Goal: Use online tool/utility: Use online tool/utility

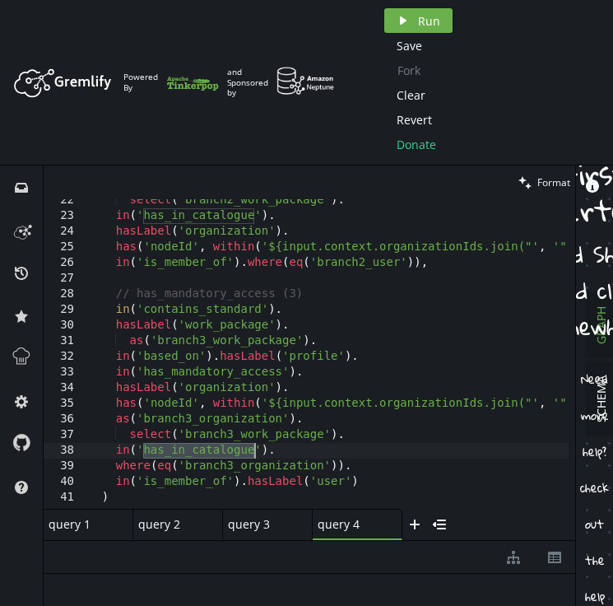
scroll to position [338, 0]
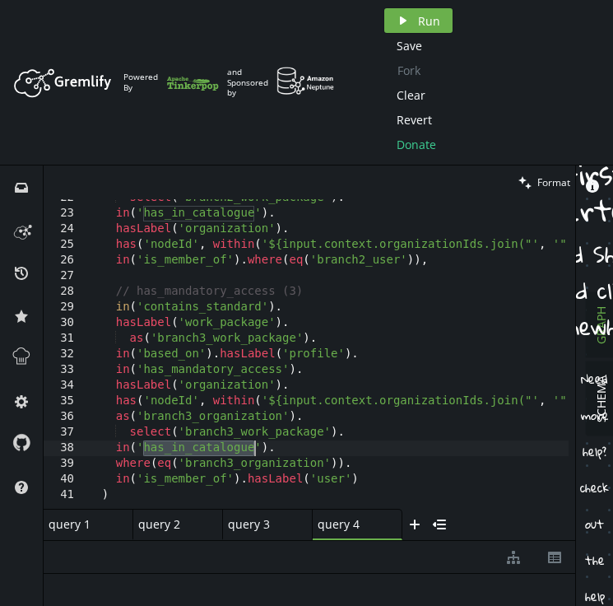
click at [168, 308] on div "select ( 'branch2_work_package' ) . in ( 'has_in_catalogue' ) . hasLabel ( 'org…" at bounding box center [347, 357] width 525 height 335
click at [175, 353] on div "select ( 'branch2_work_package' ) . in ( 'has_in_catalogue' ) . hasLabel ( 'org…" at bounding box center [347, 357] width 525 height 335
click at [253, 431] on div "select ( 'branch2_work_package' ) . in ( 'has_in_catalogue' ) . hasLabel ( 'org…" at bounding box center [347, 357] width 525 height 335
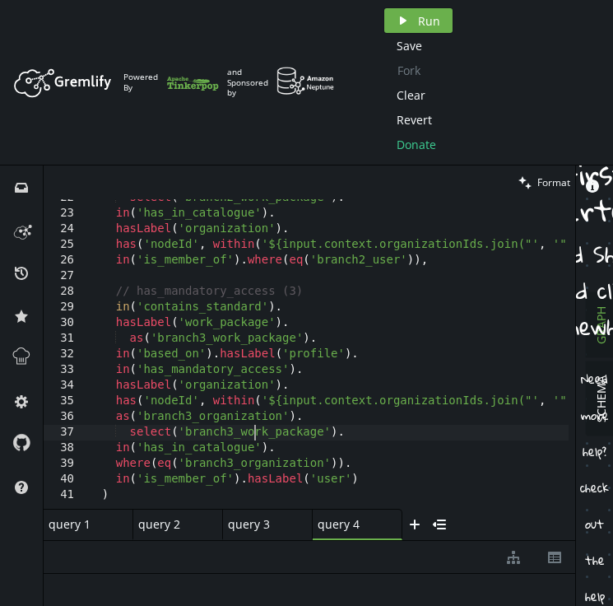
click at [253, 431] on div "select ( 'branch2_work_package' ) . in ( 'has_in_catalogue' ) . hasLabel ( 'org…" at bounding box center [347, 357] width 525 height 335
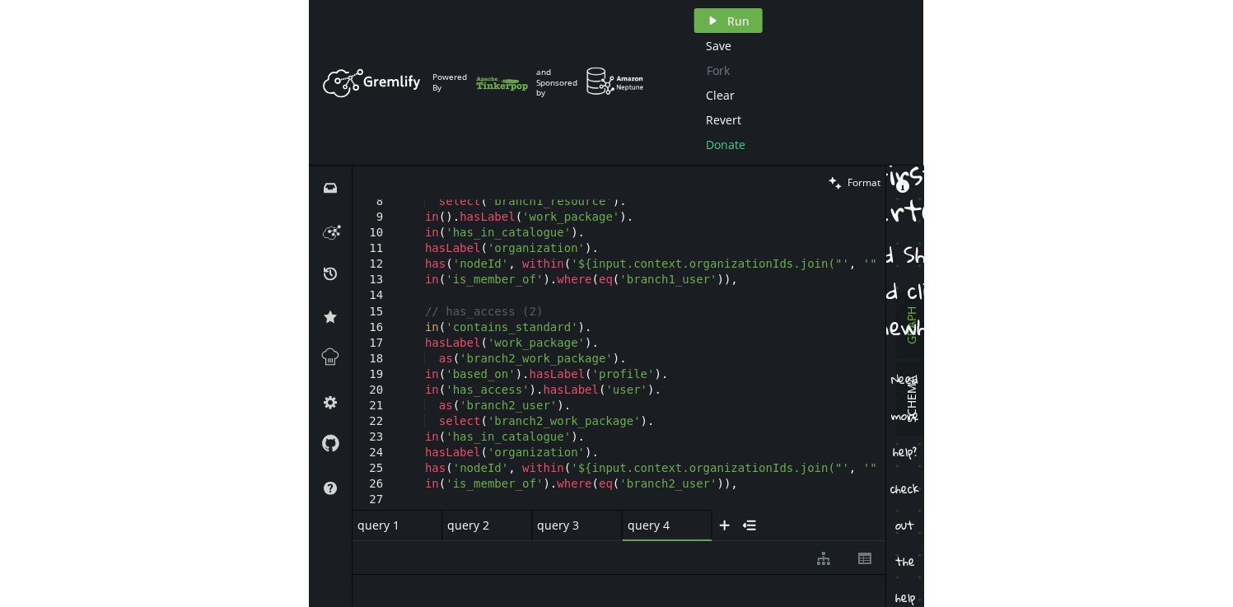
scroll to position [0, 0]
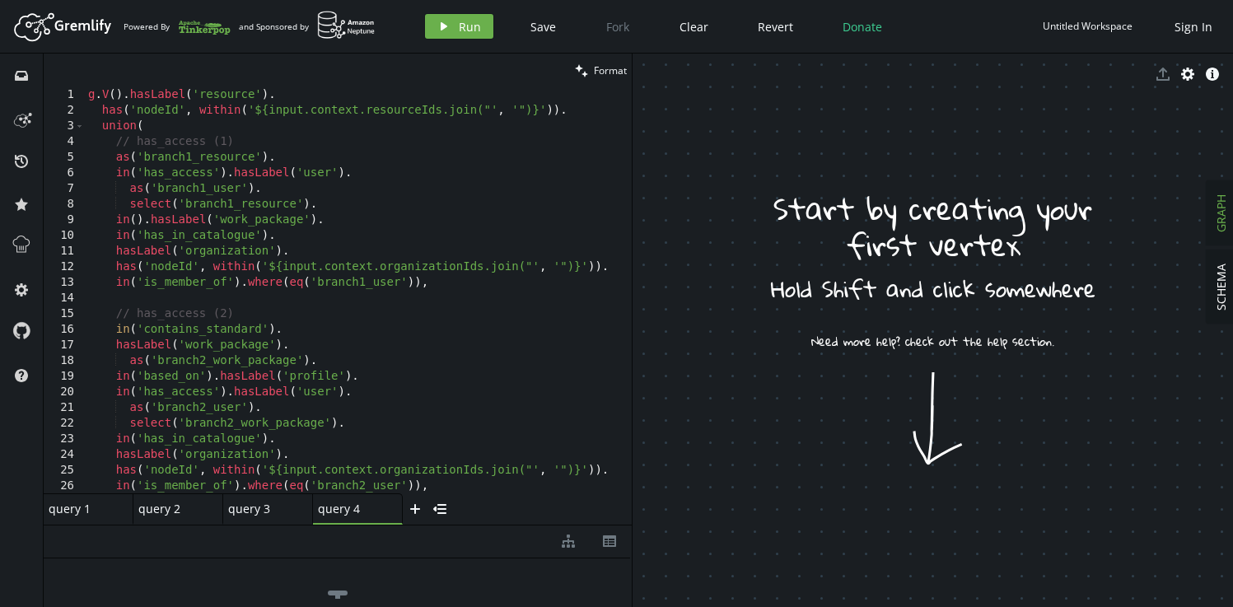
drag, startPoint x: 1154, startPoint y: 231, endPoint x: 637, endPoint y: 217, distance: 517.2
click at [613, 217] on div at bounding box center [631, 330] width 1 height 553
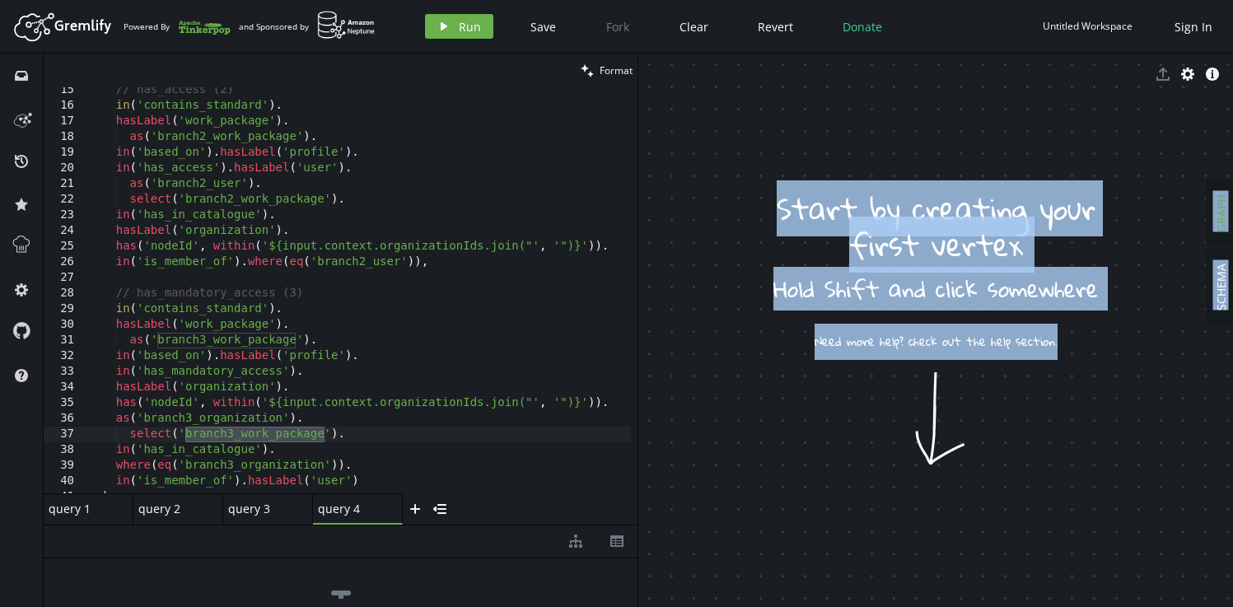
scroll to position [235, 0]
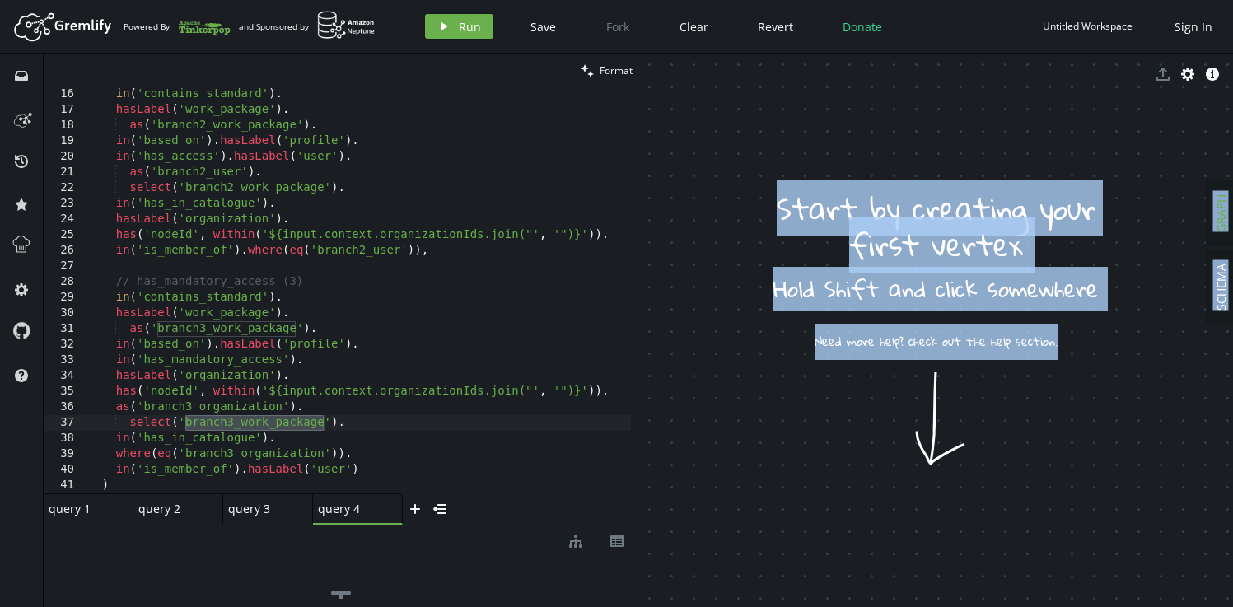
type textarea "has('nodeId', within('${input.context.organizationIds.join("', '")}'))."
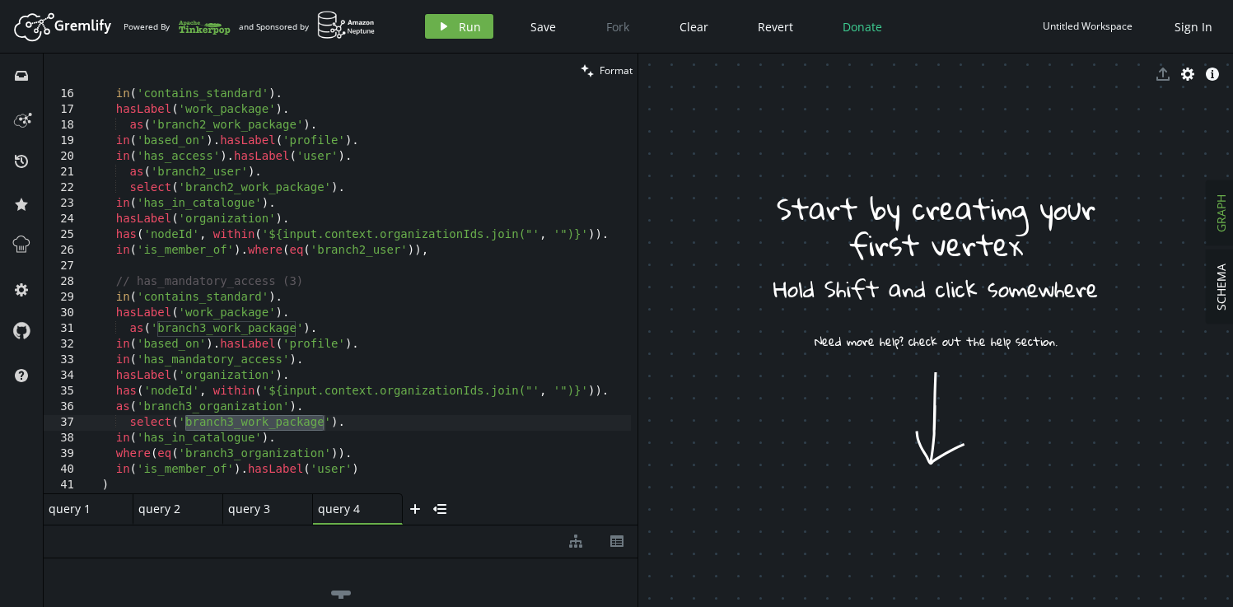
click at [176, 394] on div "in ( 'contains_standard' ) . hasLabel ( 'work_package' ) . as ( 'branch2_work_p…" at bounding box center [358, 304] width 546 height 437
click at [417, 510] on icon "plus" at bounding box center [414, 508] width 13 height 13
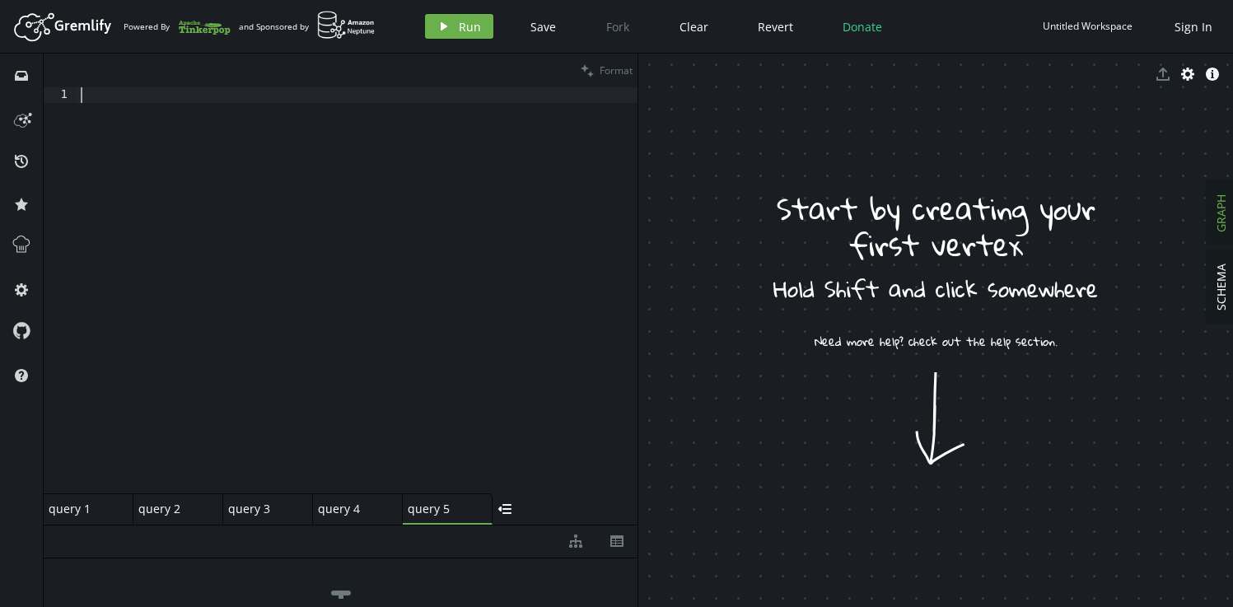
click at [368, 225] on div at bounding box center [357, 305] width 560 height 437
paste textarea
click at [609, 68] on span "Format" at bounding box center [615, 70] width 33 height 14
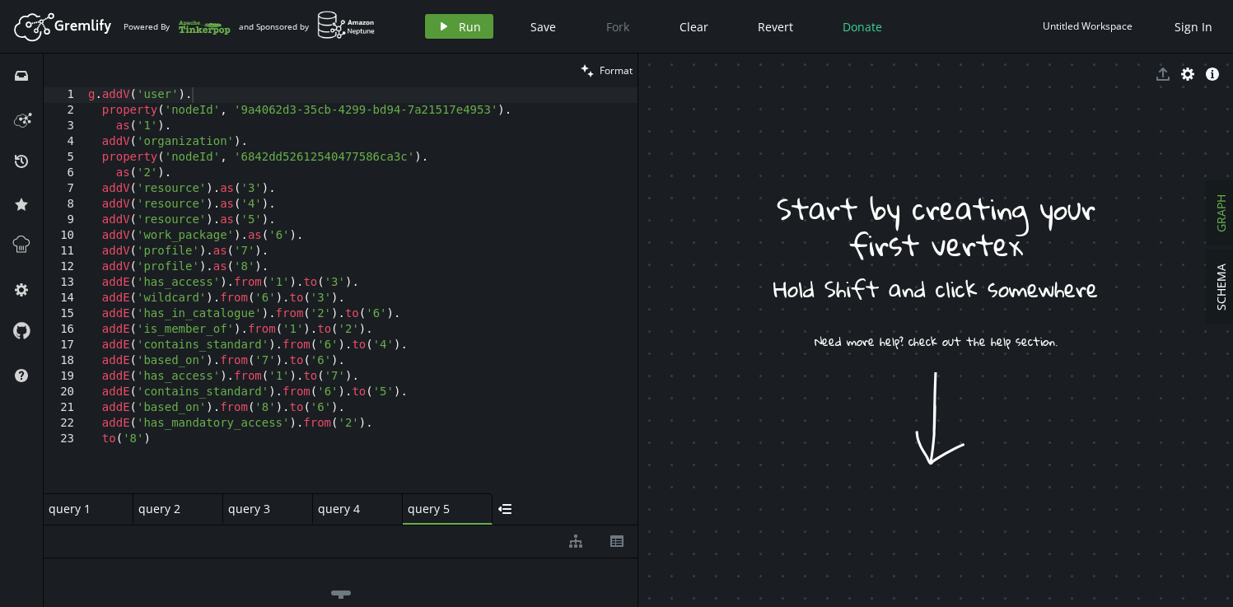
click at [459, 32] on span "Run" at bounding box center [470, 27] width 22 height 16
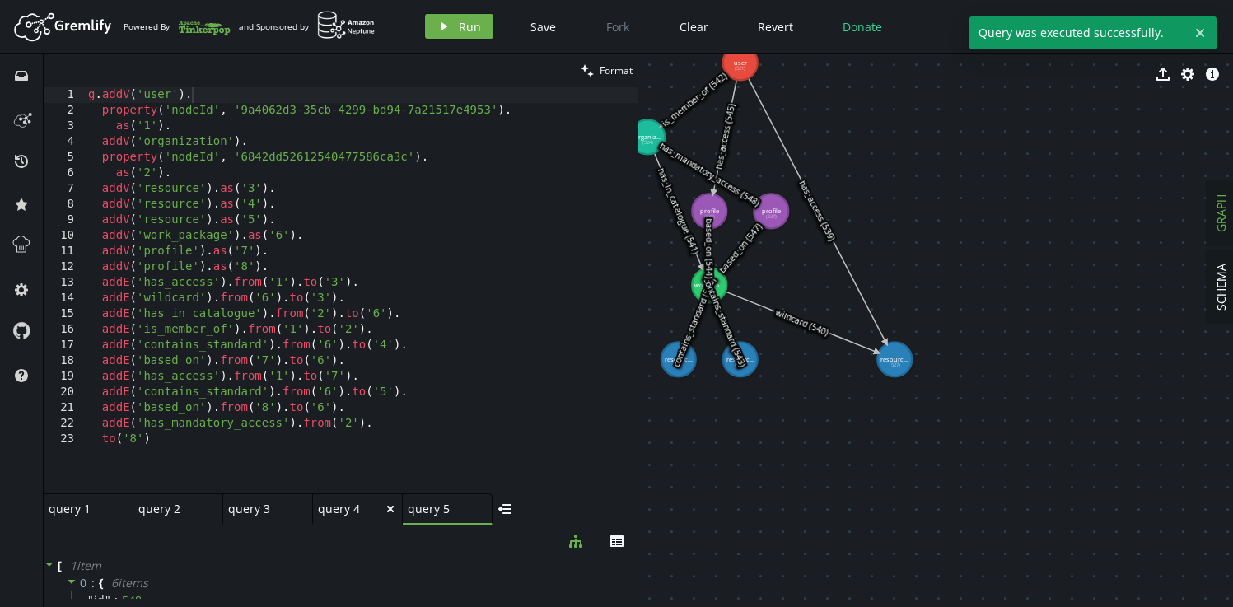
click at [347, 514] on div "query 4" at bounding box center [351, 509] width 66 height 16
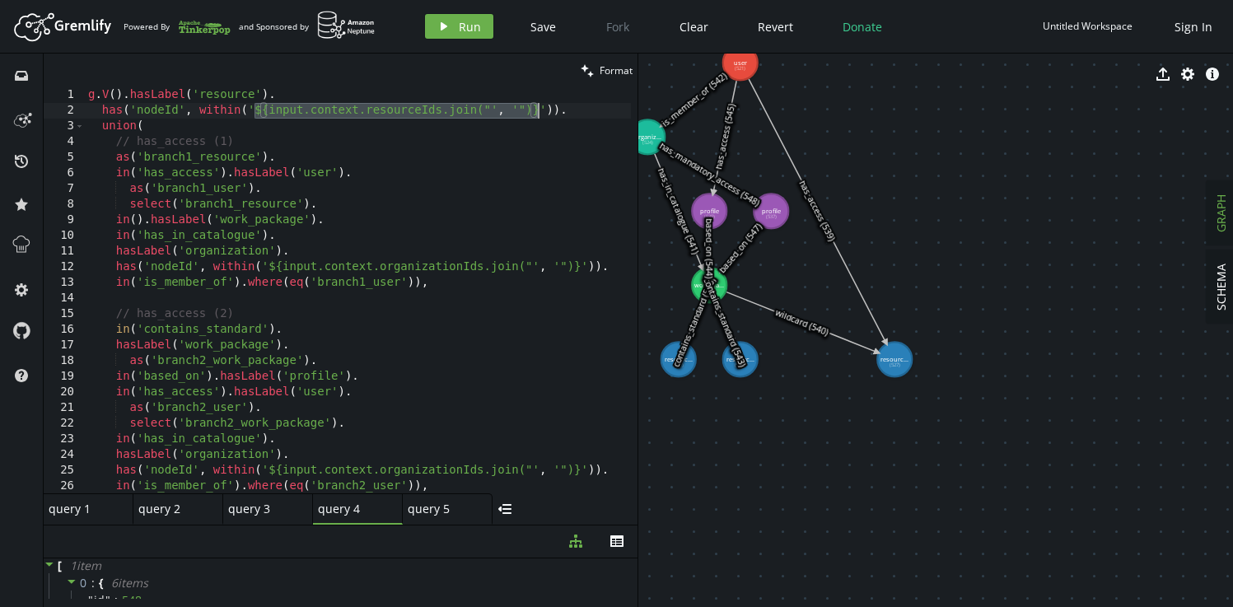
drag, startPoint x: 254, startPoint y: 109, endPoint x: 537, endPoint y: 113, distance: 283.3
click at [537, 113] on div "g . V ( ) . hasLabel ( 'resource' ) . has ( 'nodeId' , within ( '${input.contex…" at bounding box center [358, 305] width 546 height 437
paste textarea "9a4062d3-35cb-4299-bd94-7a21517e4953"
click at [270, 516] on div "query 3 small-cross" at bounding box center [268, 508] width 90 height 31
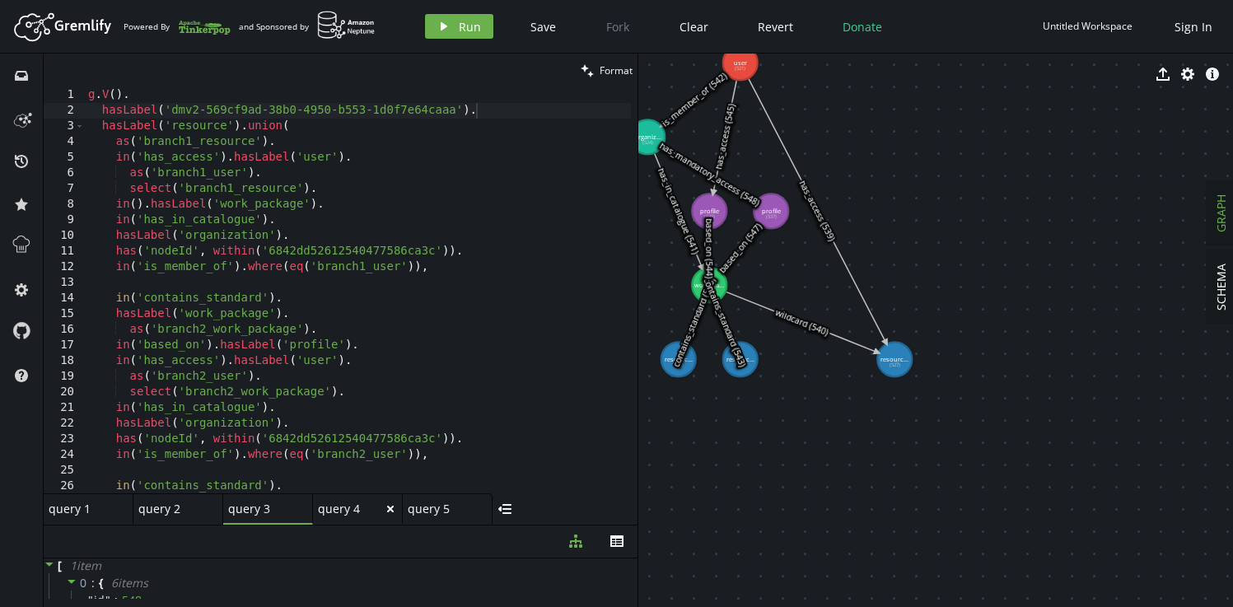
click at [384, 510] on icon "small-cross" at bounding box center [390, 508] width 13 height 13
click at [390, 509] on icon at bounding box center [390, 509] width 7 height 7
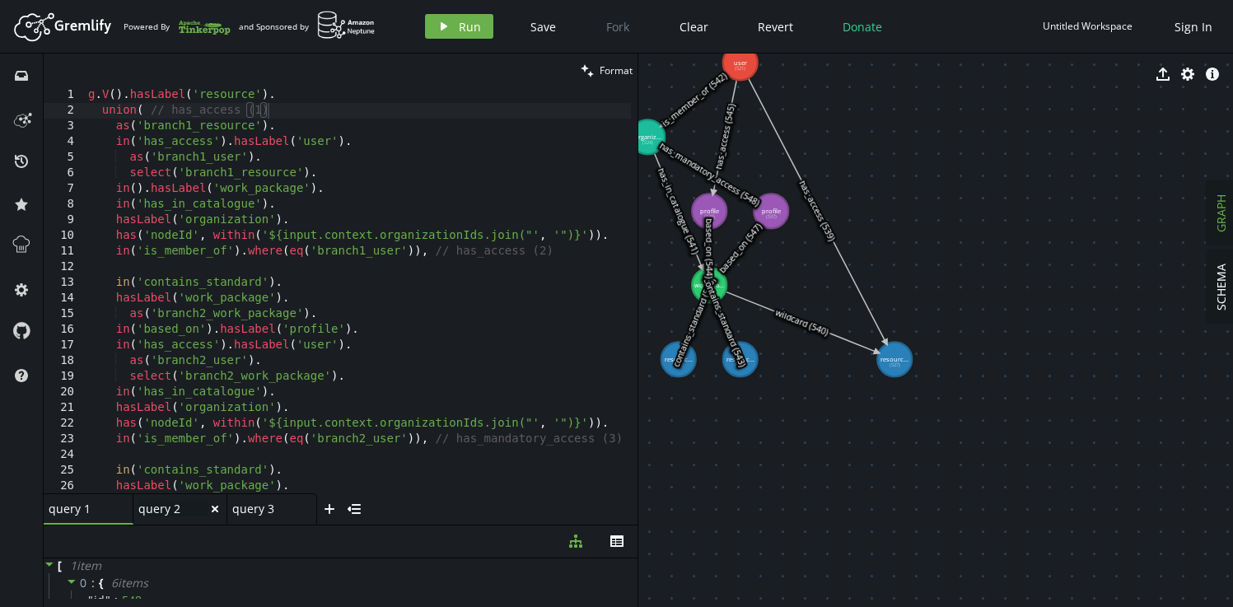
click at [170, 507] on div "query 2 query 2" at bounding box center [173, 509] width 70 height 16
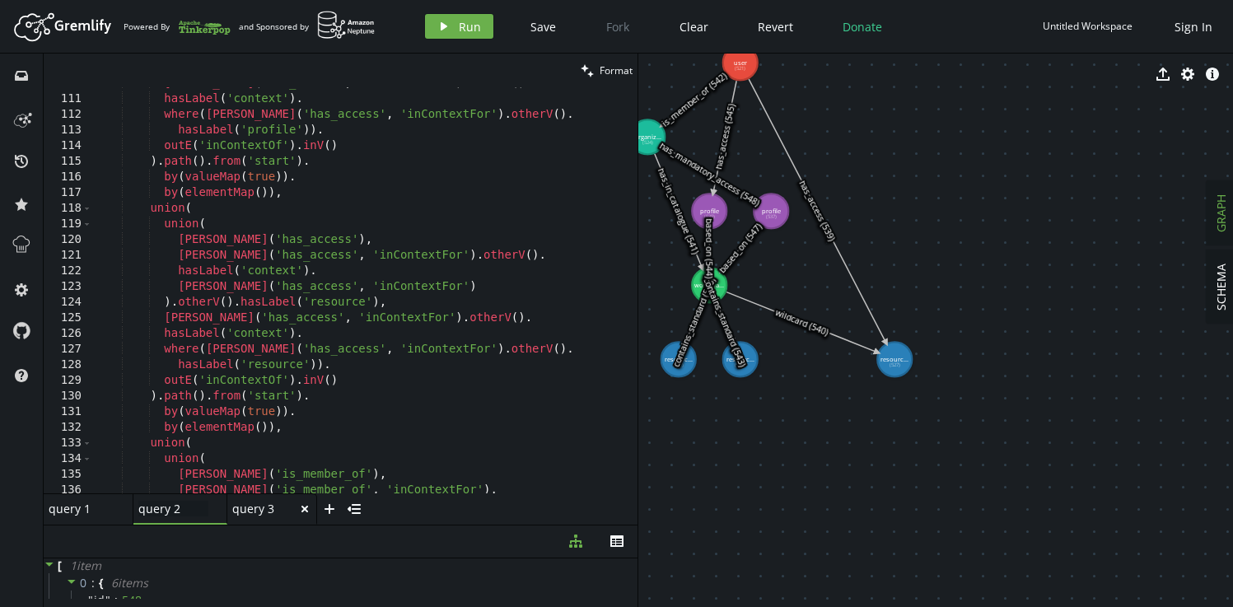
click at [256, 507] on div "query 3" at bounding box center [265, 509] width 66 height 16
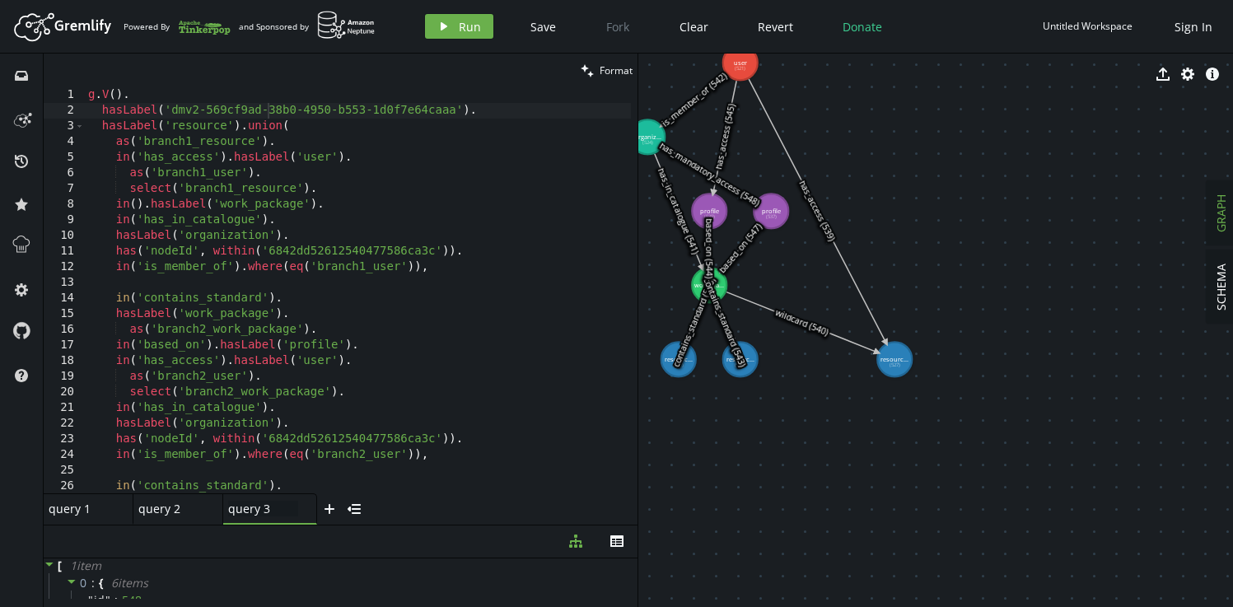
scroll to position [0, 0]
click at [212, 512] on icon "small-cross" at bounding box center [210, 508] width 13 height 13
click at [103, 509] on div "query 1 query 1" at bounding box center [84, 509] width 70 height 16
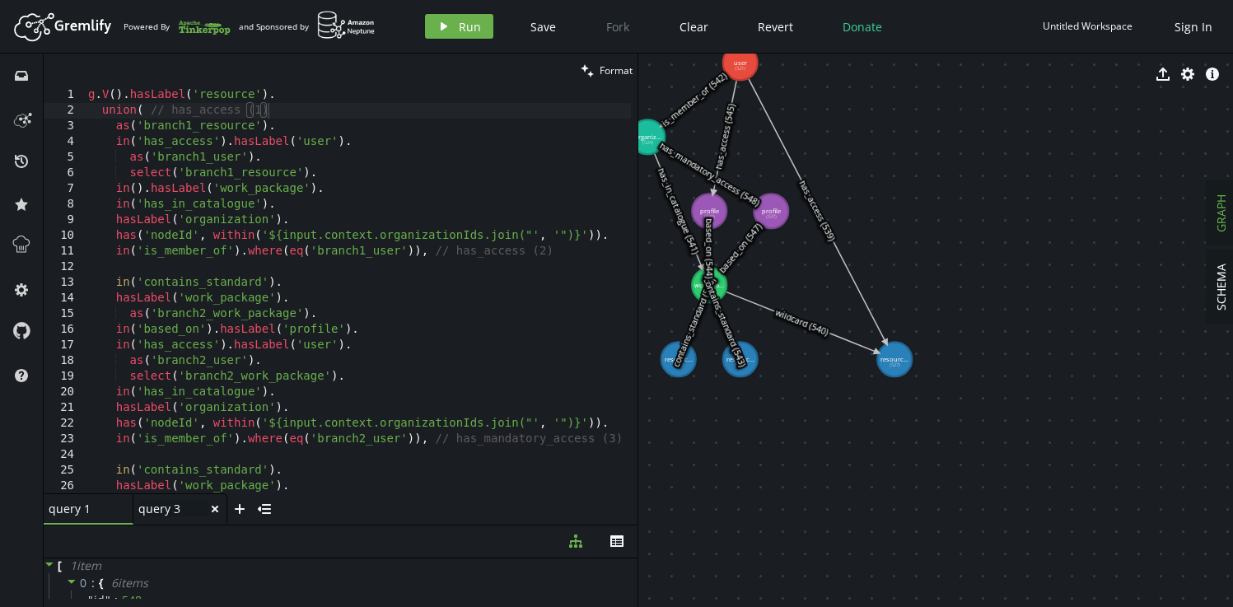
click at [188, 506] on div "query 3 query 3" at bounding box center [173, 509] width 70 height 16
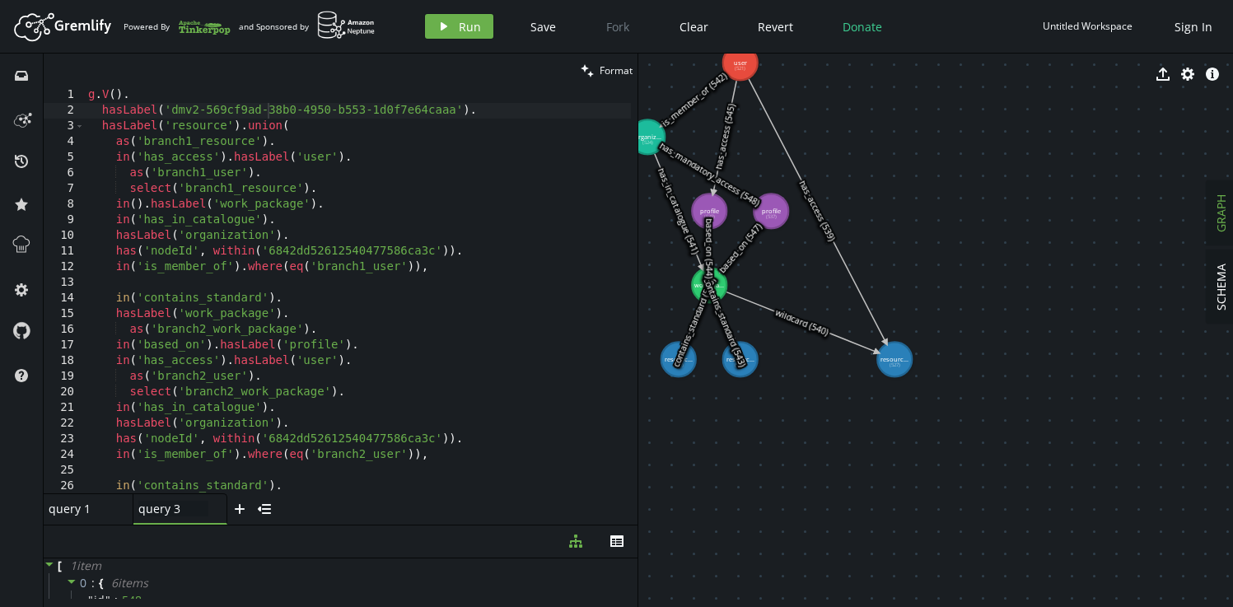
type textarea "hasLabel('dmv2-569cf9ad-38b0-4950-b553-1d0f7e64caaa')."
click at [170, 113] on div "g . V ( ) . hasLabel ( 'dmv2-569cf9ad-38b0-4950-b553-1d0f7e64caaa' ) . hasLabel…" at bounding box center [358, 305] width 546 height 437
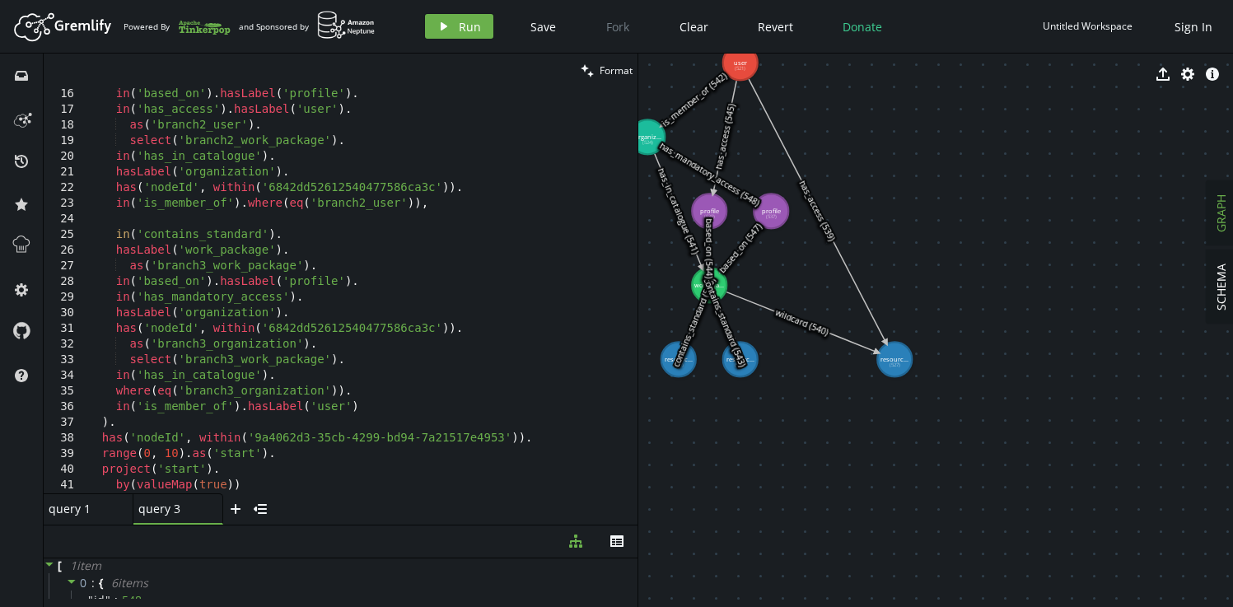
scroll to position [235, 0]
click at [265, 438] on div "in ( 'based_on' ) . hasLabel ( 'profile' ) . in ( 'has_access' ) . hasLabel ( '…" at bounding box center [358, 304] width 546 height 437
paste textarea "has('nodeId', within('6842dd52612540477586ca3c"
click at [374, 190] on div "in ( 'based_on' ) . hasLabel ( 'profile' ) . in ( 'has_access' ) . hasLabel ( '…" at bounding box center [358, 304] width 546 height 437
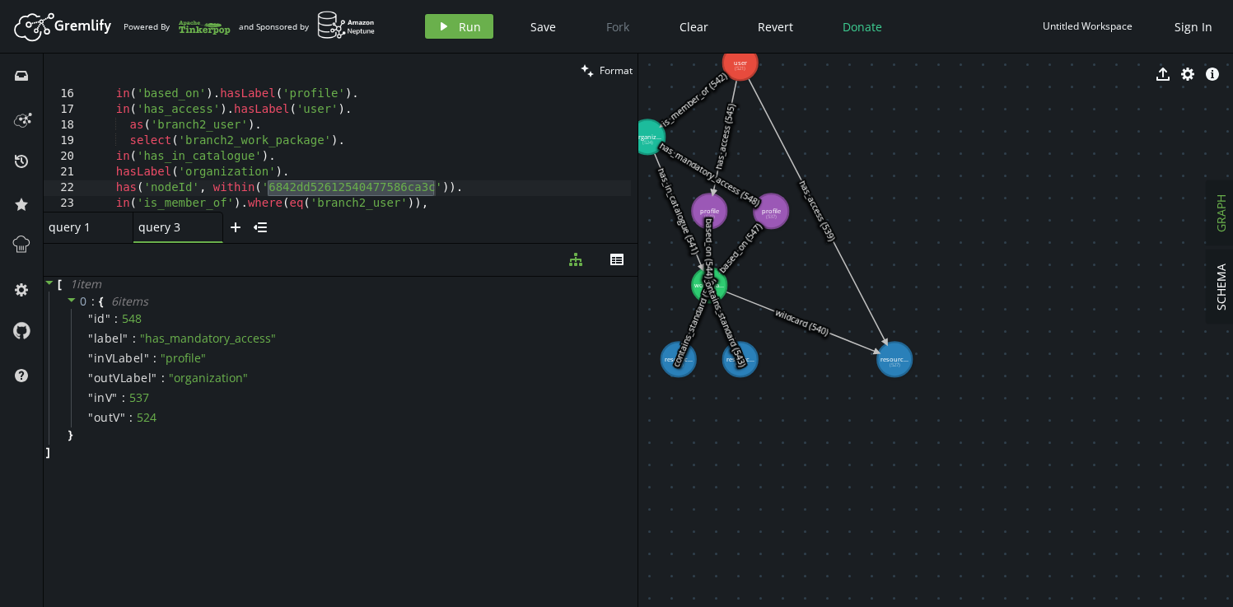
drag, startPoint x: 389, startPoint y: 524, endPoint x: 440, endPoint y: 243, distance: 286.2
click at [440, 243] on div at bounding box center [341, 243] width 594 height 1
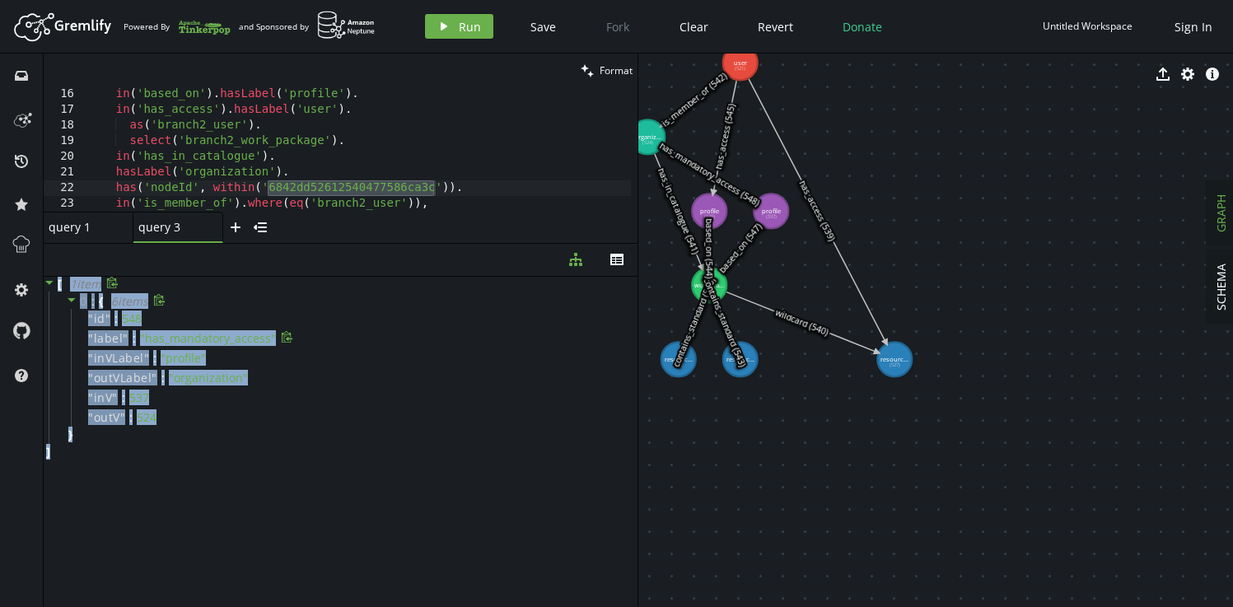
click at [194, 337] on span "" has_mandatory_access "" at bounding box center [208, 338] width 136 height 16
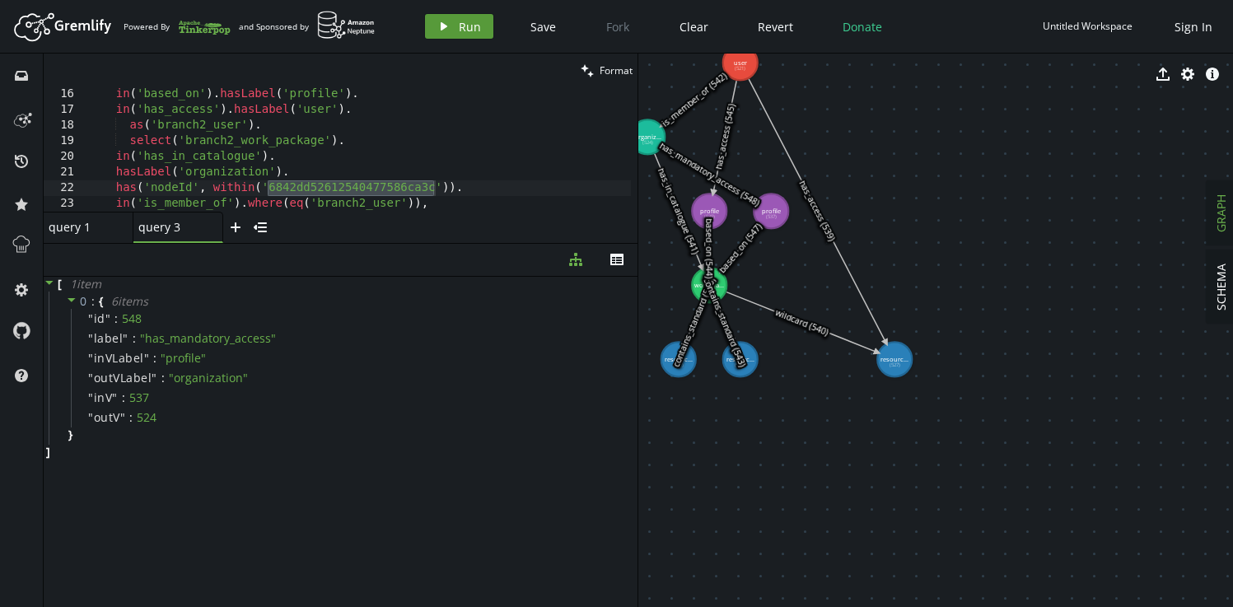
click at [466, 27] on span "Run" at bounding box center [470, 27] width 22 height 16
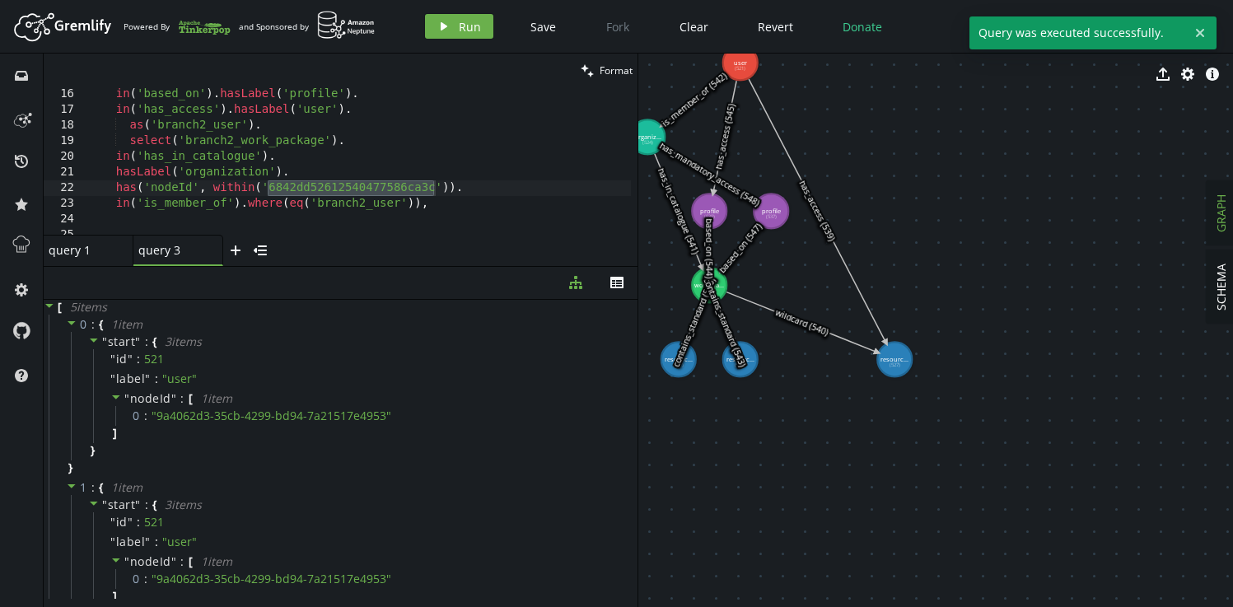
drag, startPoint x: 377, startPoint y: 243, endPoint x: 380, endPoint y: 287, distance: 43.7
click at [380, 267] on div at bounding box center [341, 266] width 594 height 1
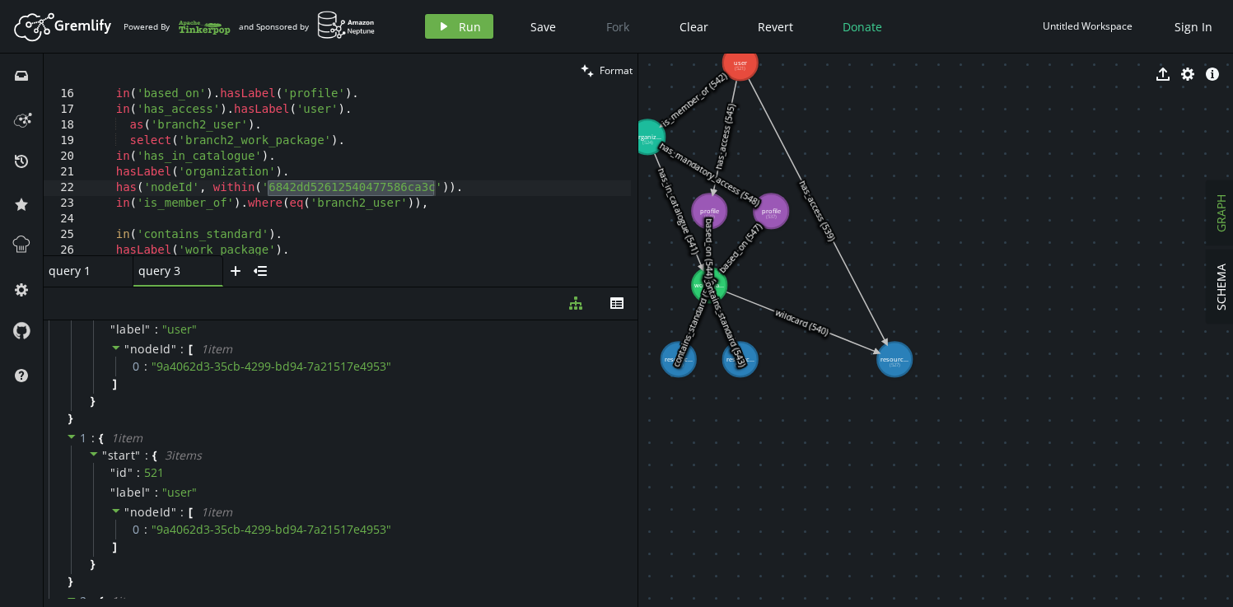
scroll to position [0, 0]
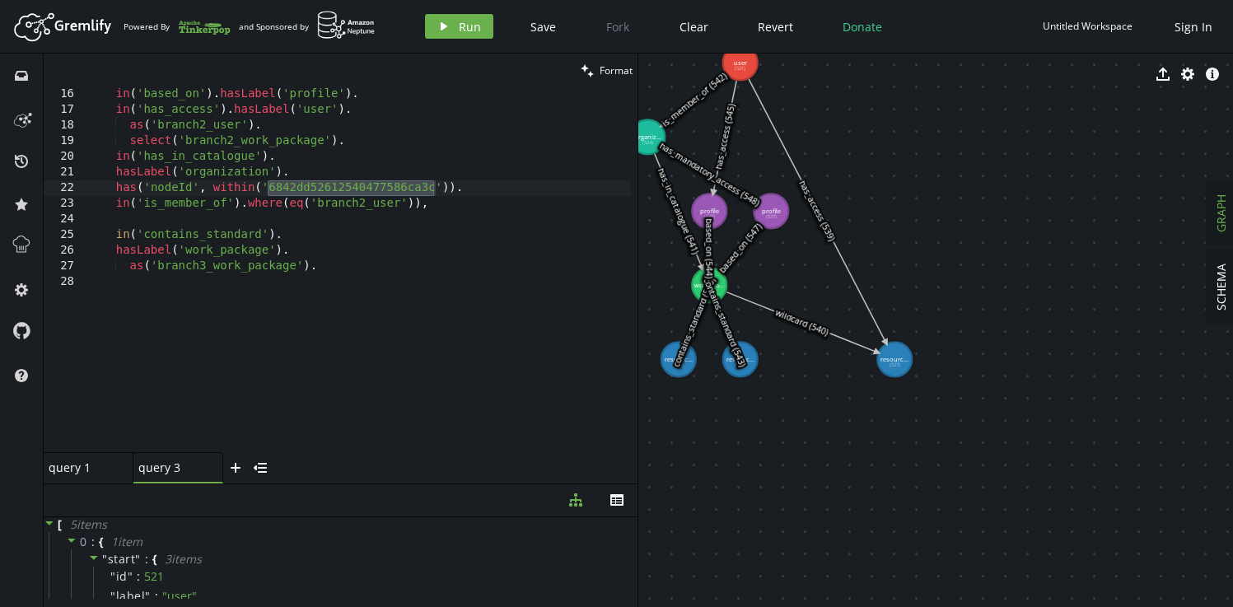
drag, startPoint x: 443, startPoint y: 287, endPoint x: 451, endPoint y: 491, distance: 204.4
click at [451, 484] on div at bounding box center [341, 483] width 594 height 1
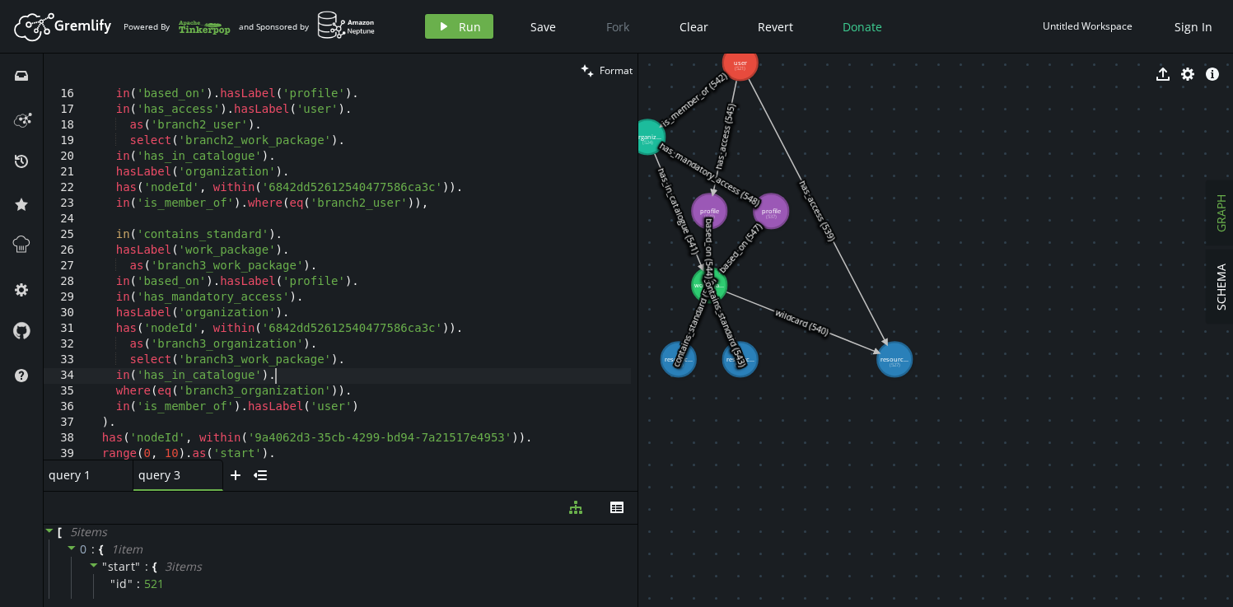
click at [425, 375] on div "in ( 'based_on' ) . hasLabel ( 'profile' ) . in ( 'has_access' ) . hasLabel ( '…" at bounding box center [358, 287] width 546 height 403
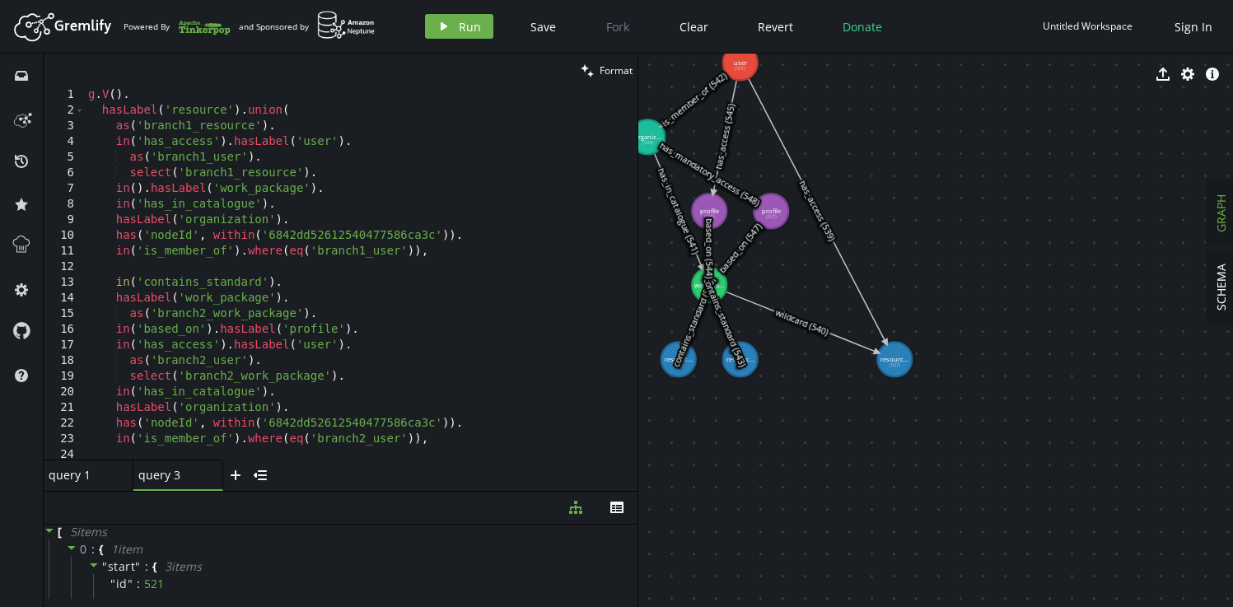
click at [265, 113] on div "g . V ( ) . hasLabel ( 'resource' ) . union ( as ( 'branch1_resource' ) . in ( …" at bounding box center [358, 288] width 546 height 403
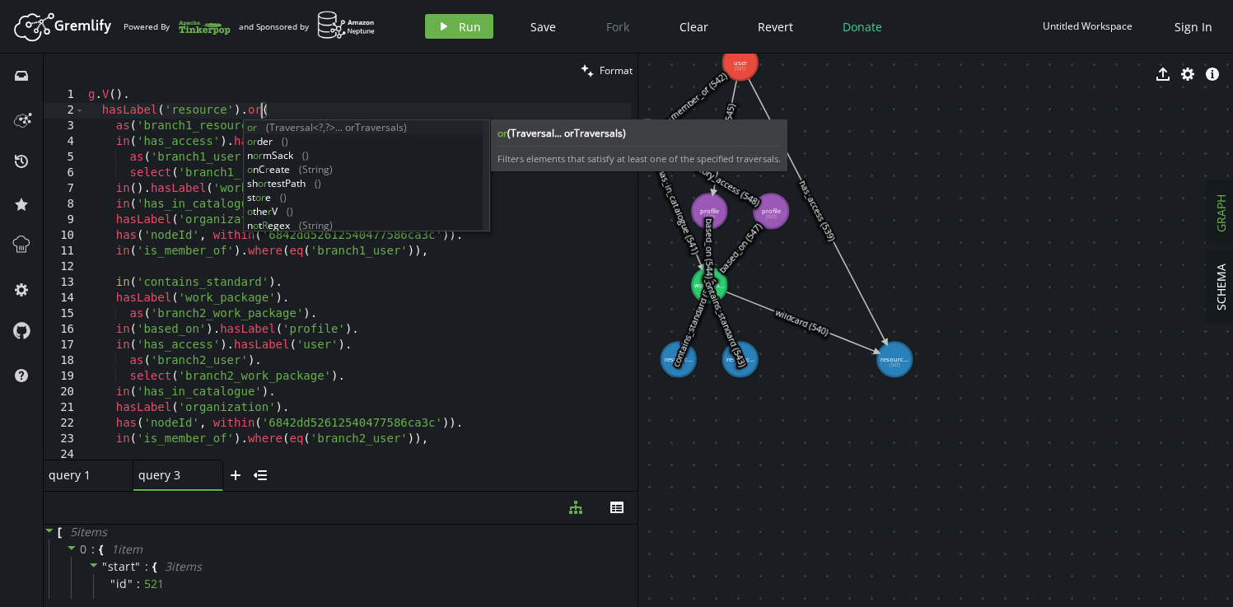
click at [394, 362] on div "g . V ( ) . hasLabel ( 'resource' ) . or ( as ( 'branch1_resource' ) . in ( 'ha…" at bounding box center [358, 288] width 546 height 403
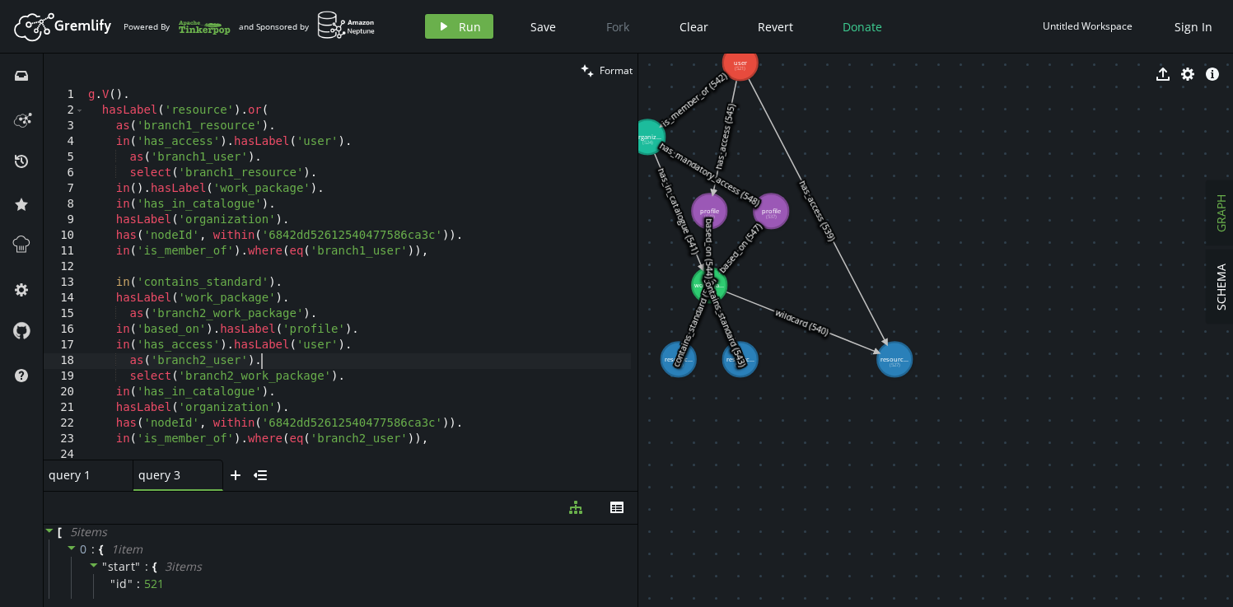
scroll to position [0, 172]
click at [456, 28] on button "play Run" at bounding box center [459, 26] width 68 height 25
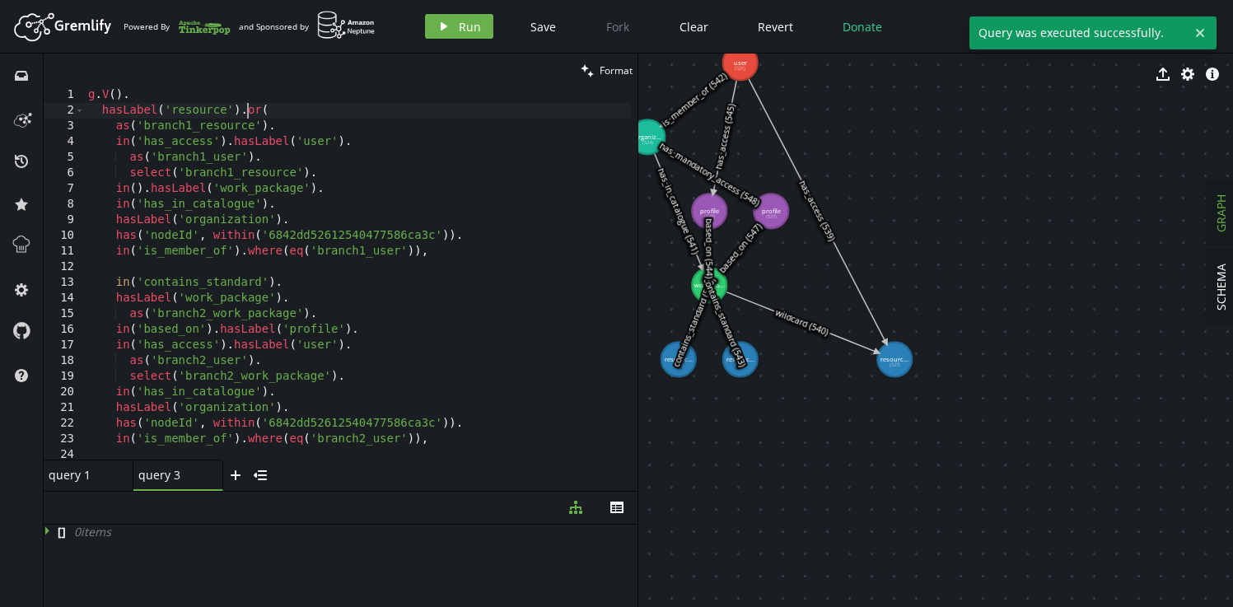
click at [250, 111] on div "g . V ( ) . hasLabel ( 'resource' ) . or ( as ( 'branch1_resource' ) . in ( 'ha…" at bounding box center [358, 288] width 546 height 403
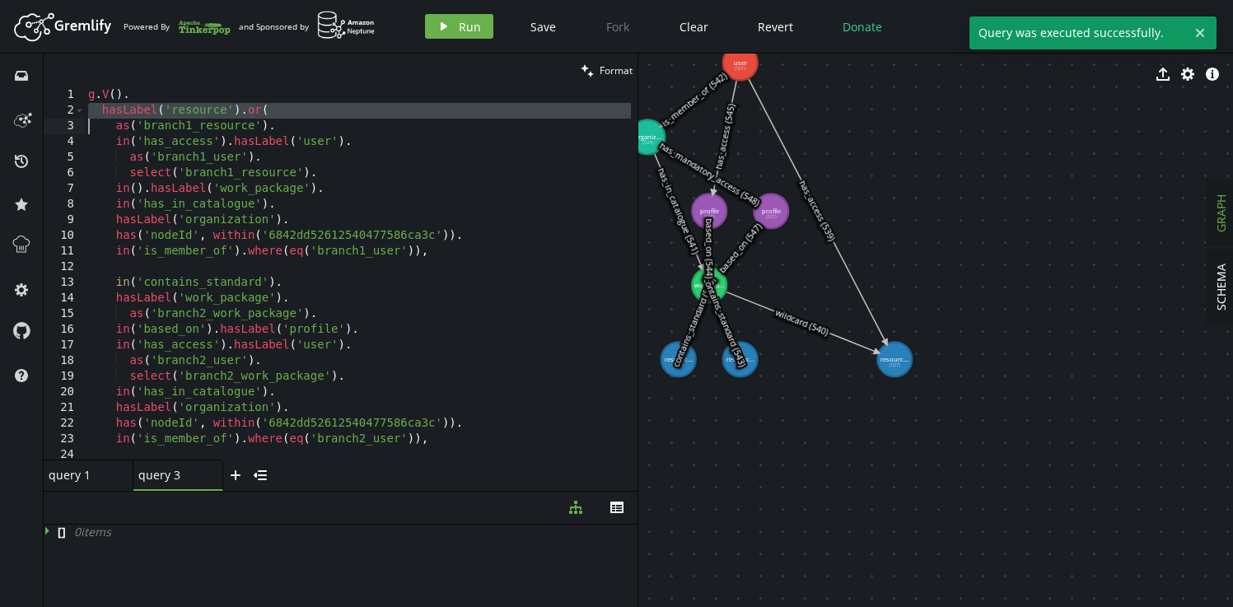
click at [250, 111] on div "g . V ( ) . hasLabel ( 'resource' ) . or ( as ( 'branch1_resource' ) . in ( 'ha…" at bounding box center [358, 288] width 546 height 403
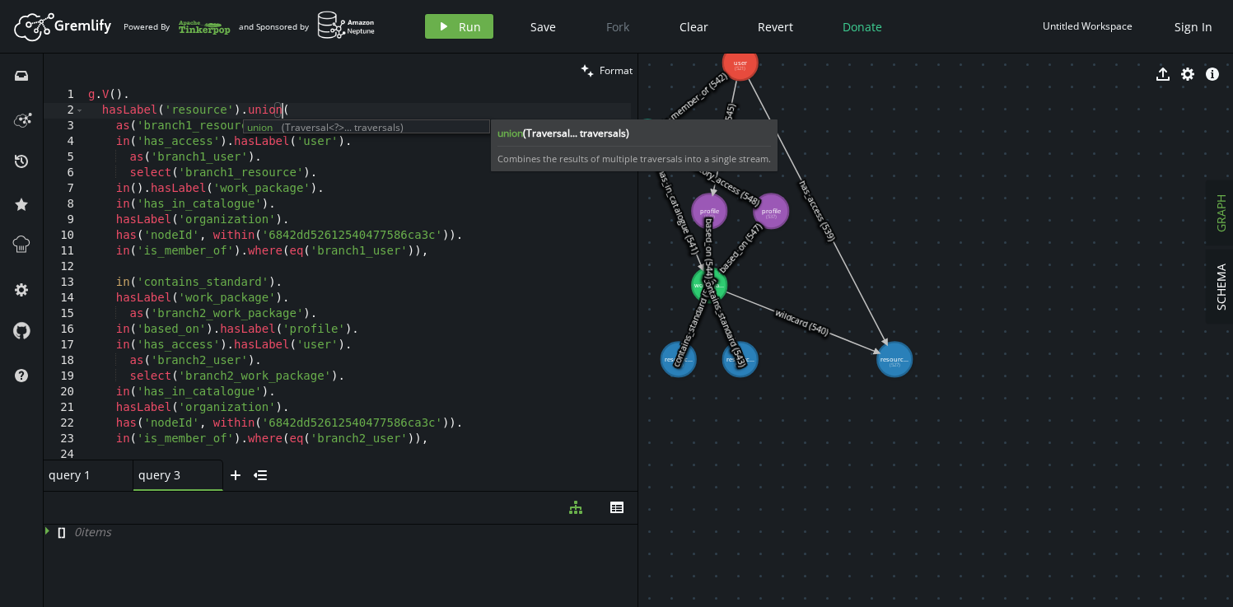
scroll to position [0, 193]
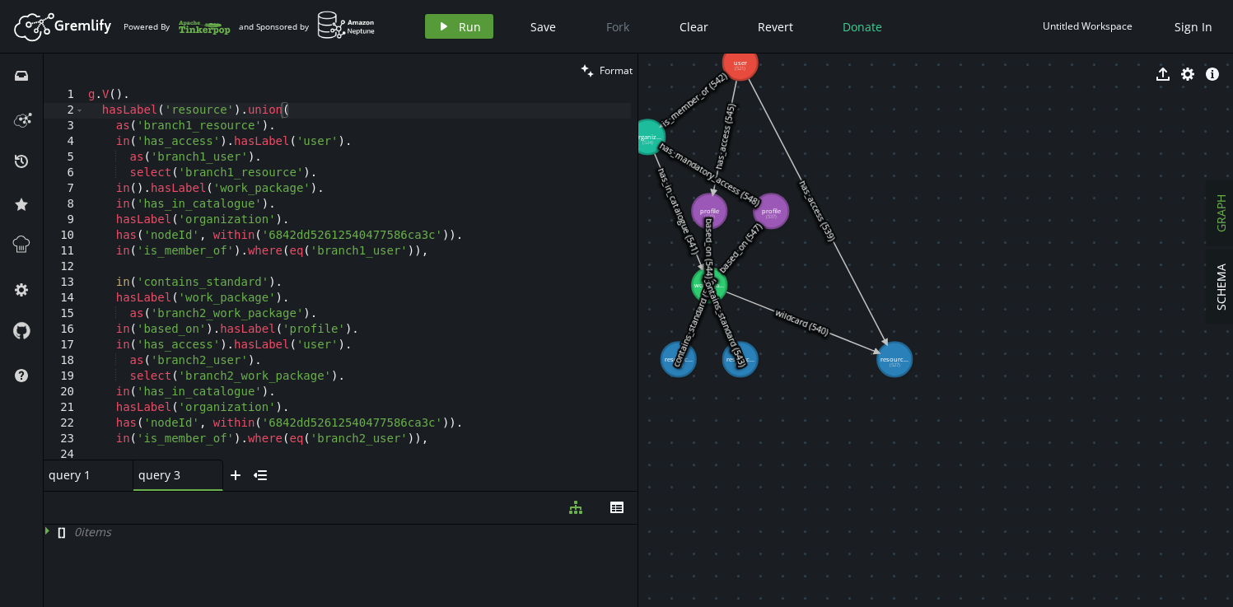
click at [441, 25] on icon "button" at bounding box center [443, 26] width 7 height 8
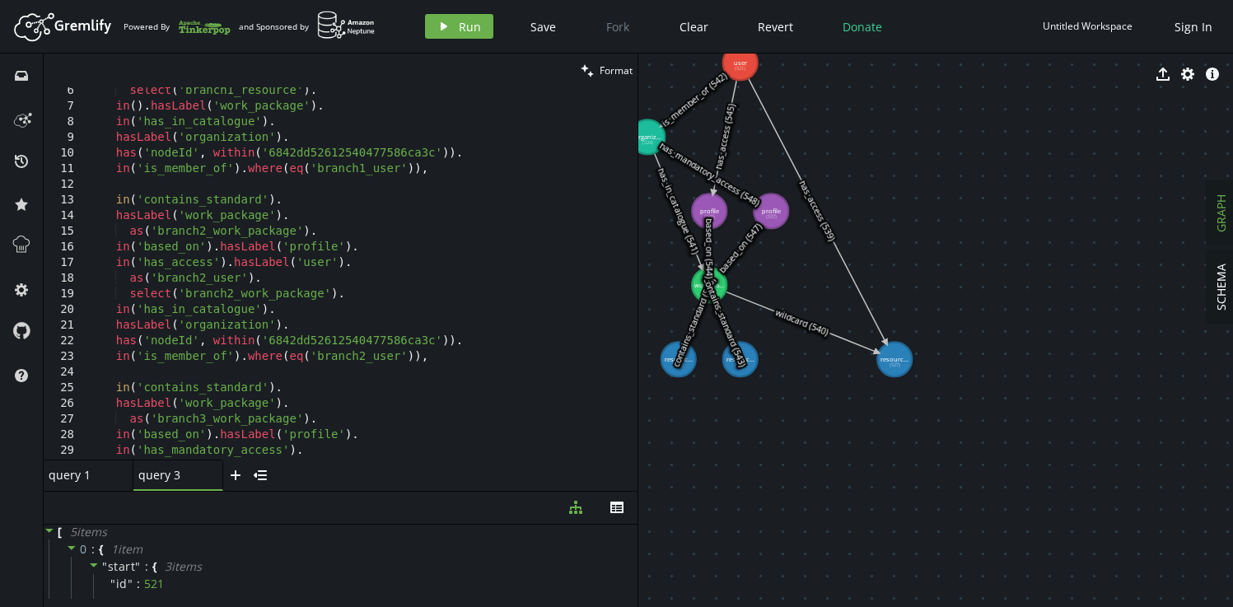
scroll to position [269, 0]
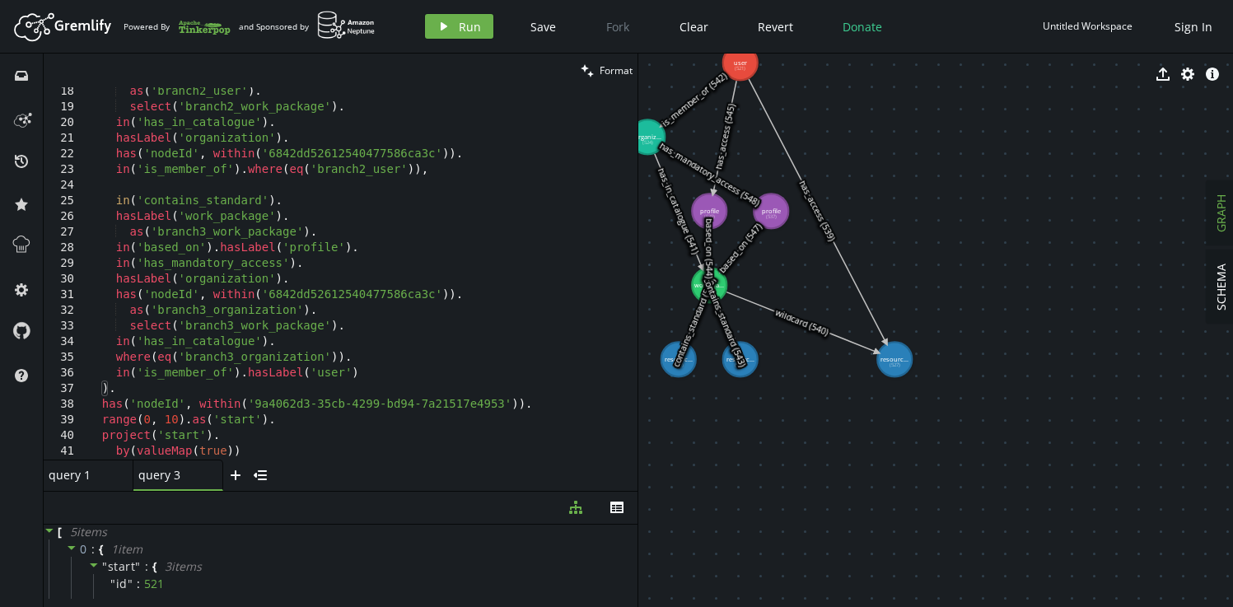
click at [189, 389] on div "as ( 'branch2_user' ) . select ( 'branch2_work_package' ) . in ( 'has_in_catalo…" at bounding box center [358, 285] width 546 height 403
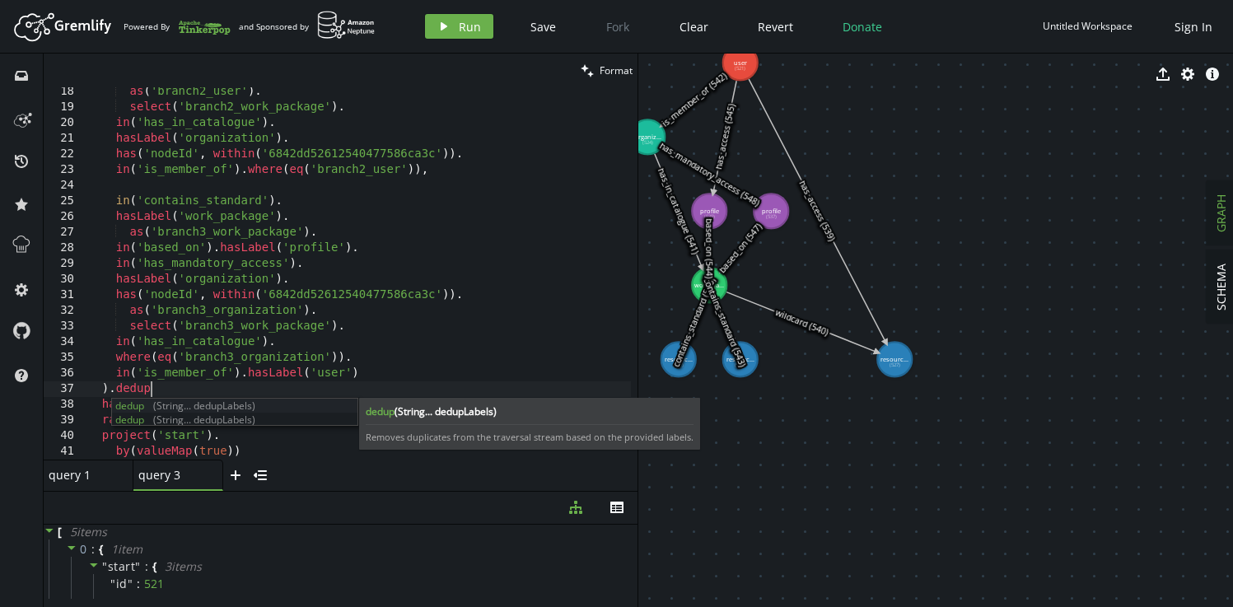
scroll to position [0, 75]
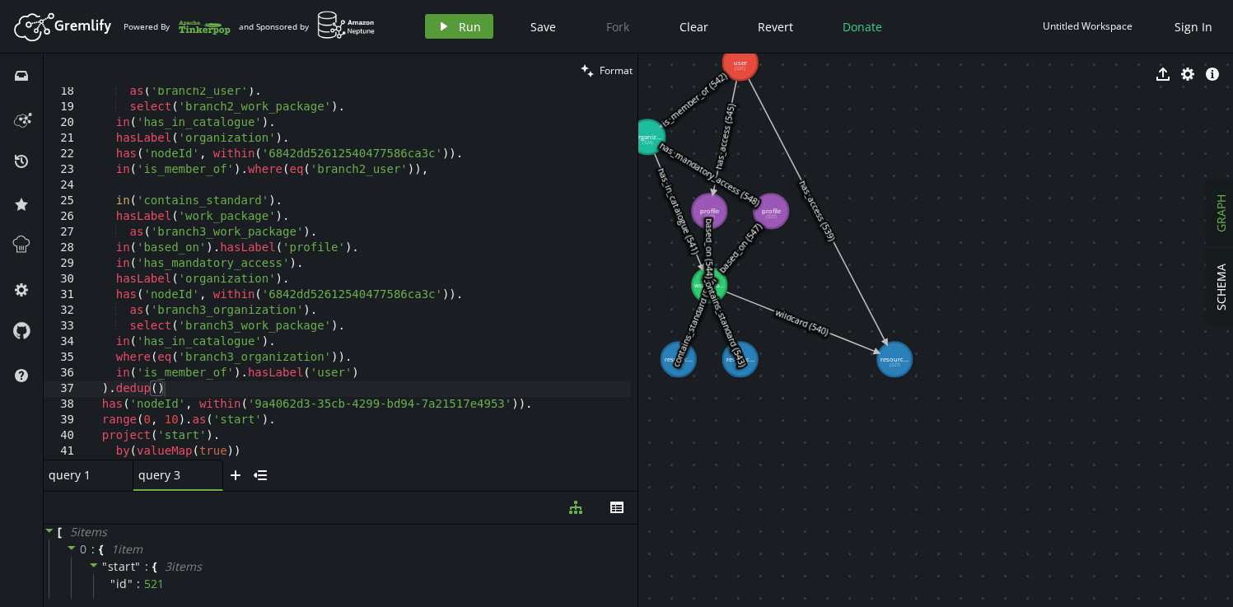
click at [459, 30] on span "Run" at bounding box center [470, 27] width 22 height 16
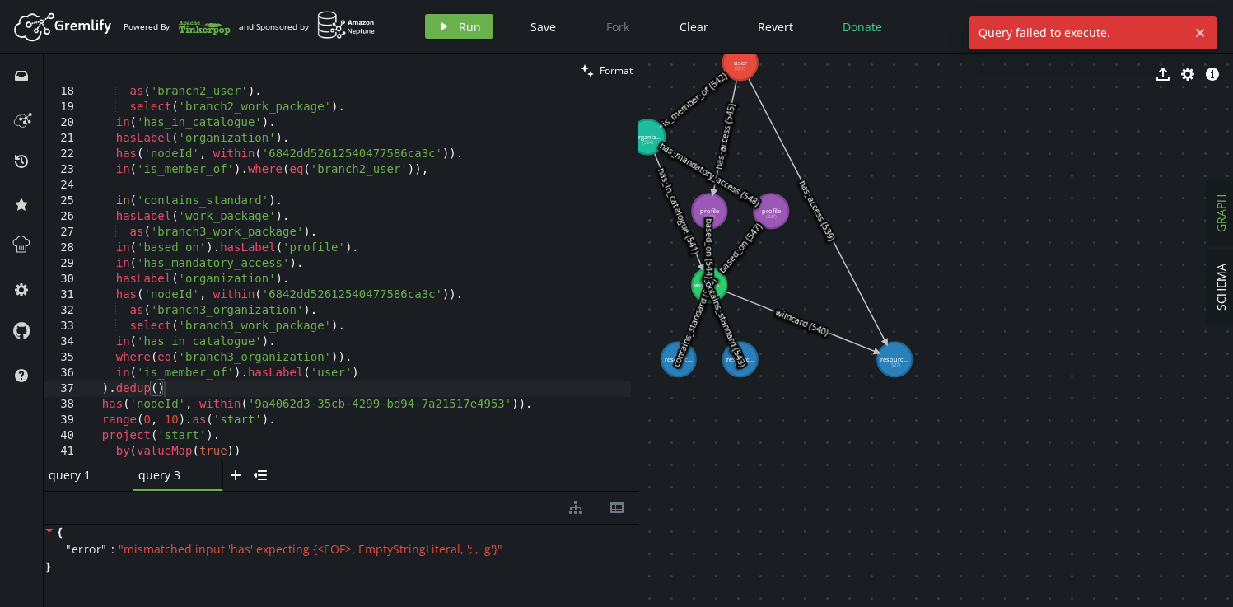
click at [176, 394] on div "as ( 'branch2_user' ) . select ( 'branch2_work_package' ) . in ( 'has_in_catalo…" at bounding box center [358, 285] width 546 height 403
click at [455, 30] on button "play Run" at bounding box center [459, 26] width 68 height 25
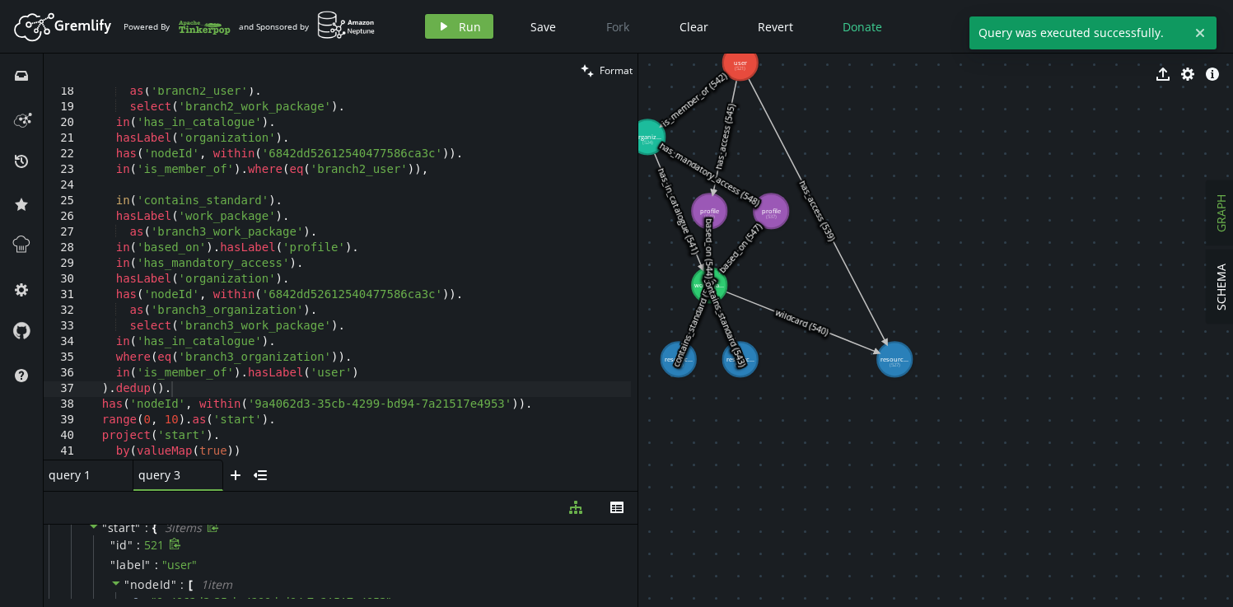
scroll to position [0, 0]
click at [213, 389] on div "as ( 'branch2_user' ) . select ( 'branch2_work_package' ) . in ( 'has_in_catalo…" at bounding box center [358, 285] width 546 height 403
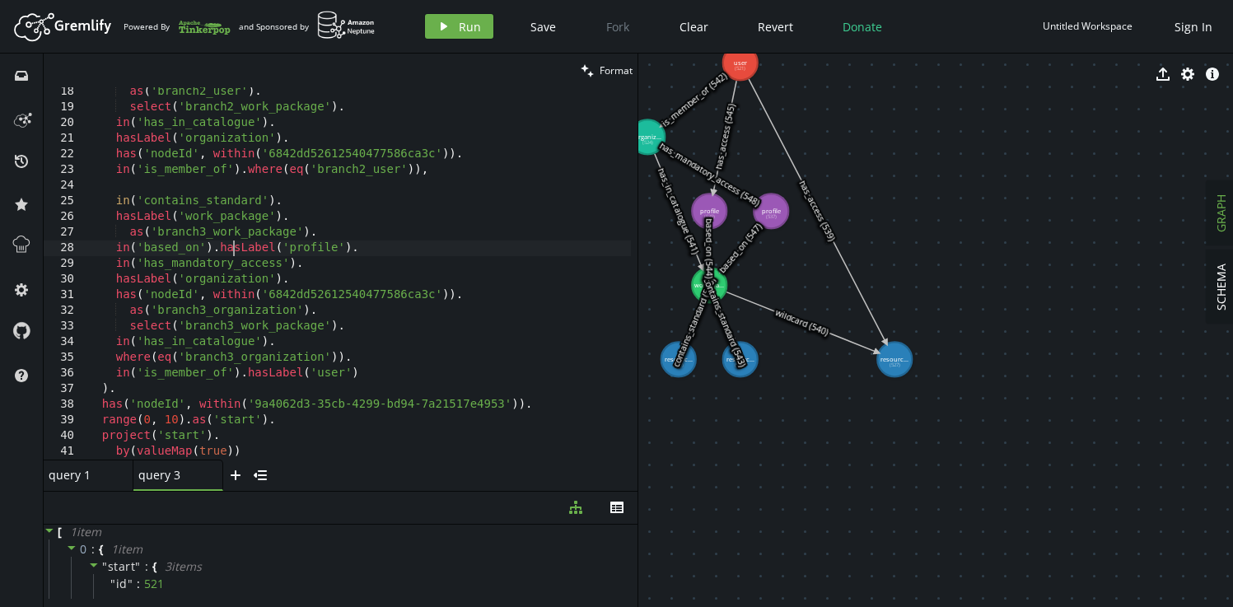
click at [234, 254] on div "as ( 'branch2_user' ) . select ( 'branch2_work_package' ) . in ( 'has_in_catalo…" at bounding box center [358, 285] width 546 height 403
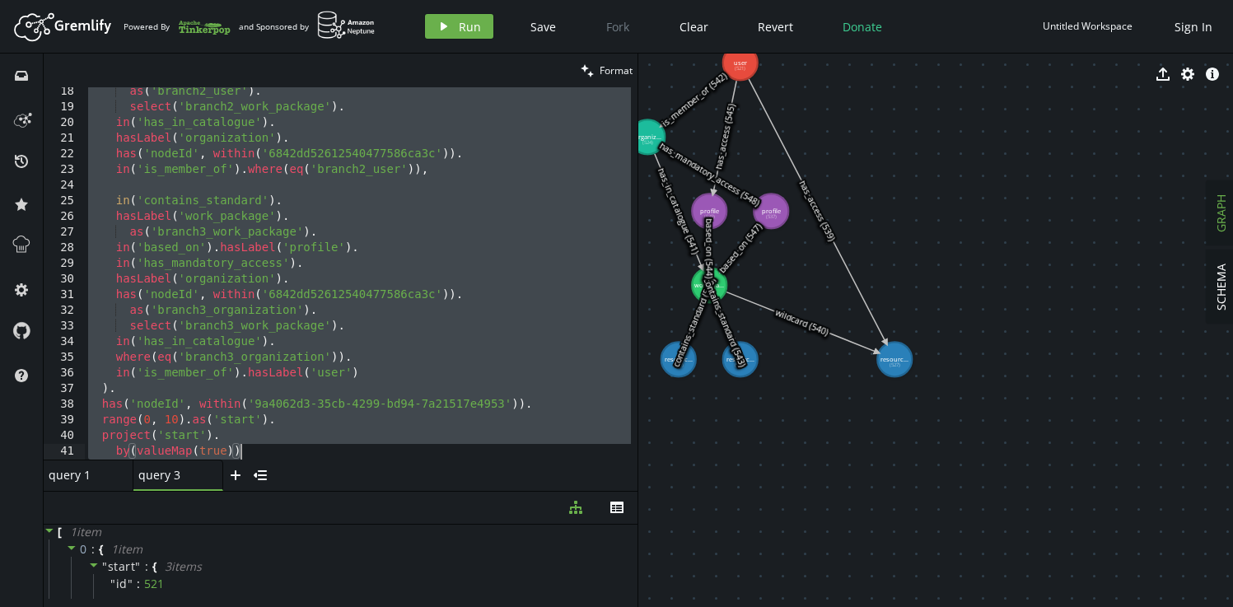
click at [414, 254] on div "as ( 'branch2_user' ) . select ( 'branch2_work_package' ) . in ( 'has_in_catalo…" at bounding box center [358, 285] width 546 height 403
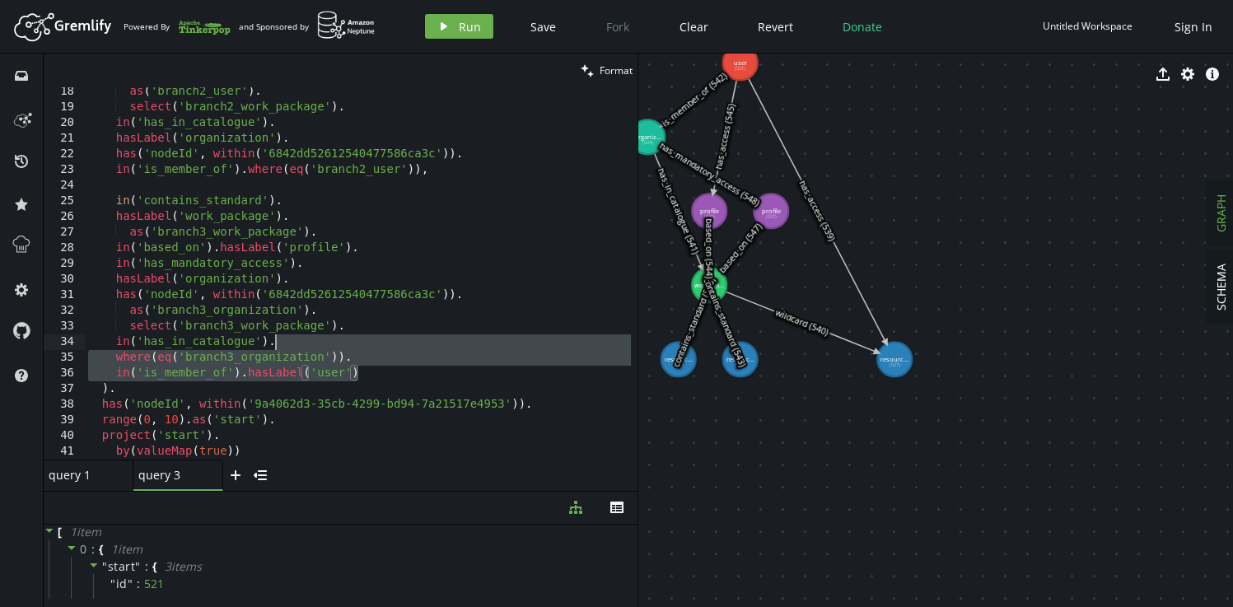
drag, startPoint x: 379, startPoint y: 374, endPoint x: 366, endPoint y: 182, distance: 192.3
click at [366, 187] on div "as ( 'branch2_user' ) . select ( 'branch2_work_package' ) . in ( 'has_in_catalo…" at bounding box center [358, 285] width 546 height 403
type textarea "in('contains_standard')."
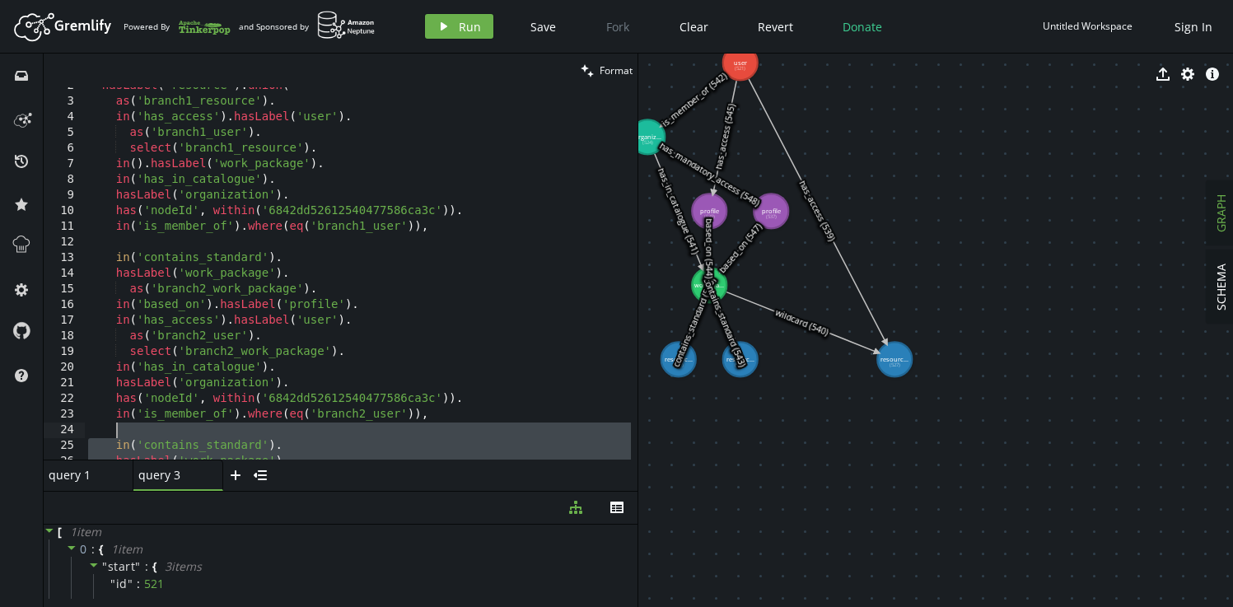
scroll to position [20, 0]
click at [269, 245] on div "hasLabel ( 'resource' ) . union ( as ( 'branch1_resource' ) . in ( 'has_access'…" at bounding box center [358, 283] width 546 height 403
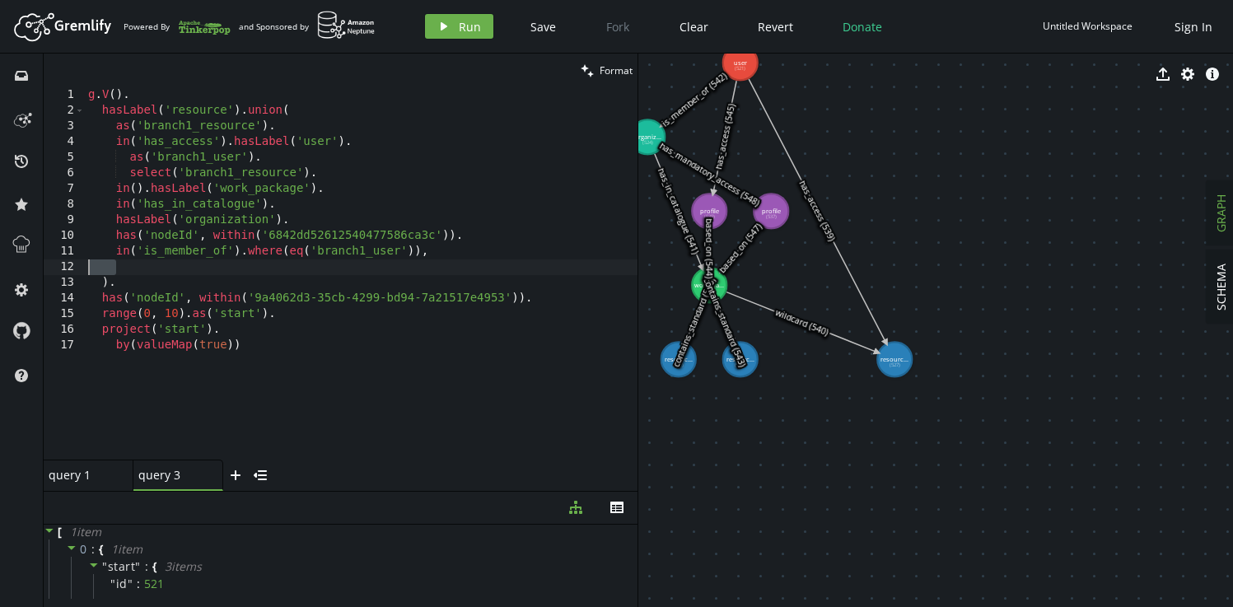
scroll to position [0, 0]
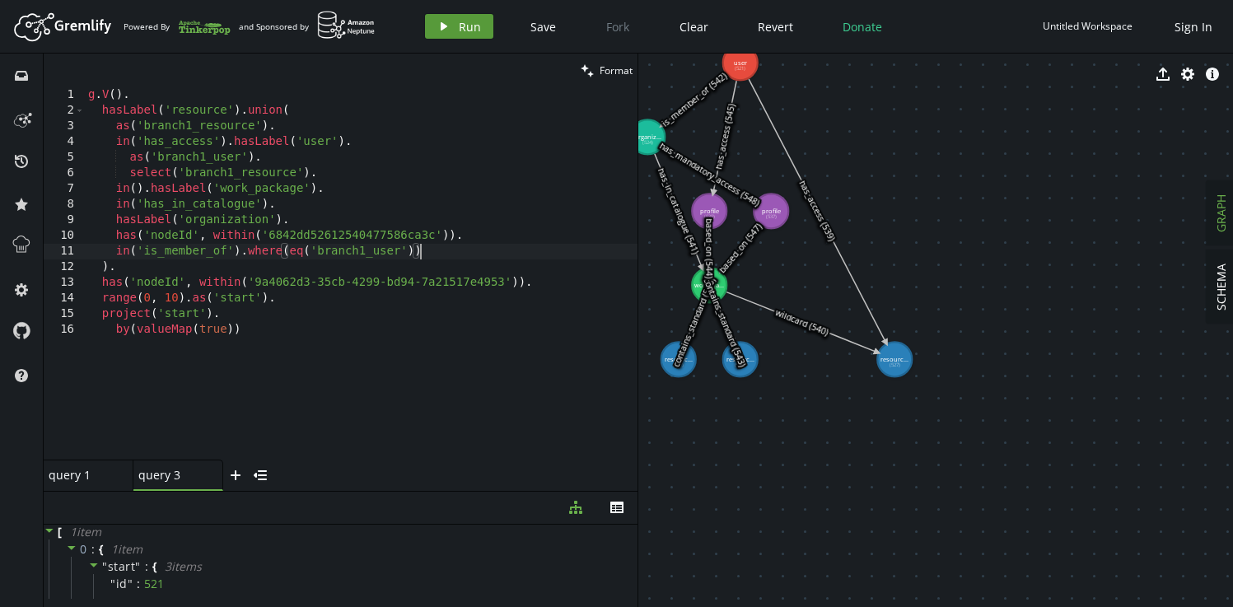
click at [461, 26] on span "Run" at bounding box center [470, 27] width 22 height 16
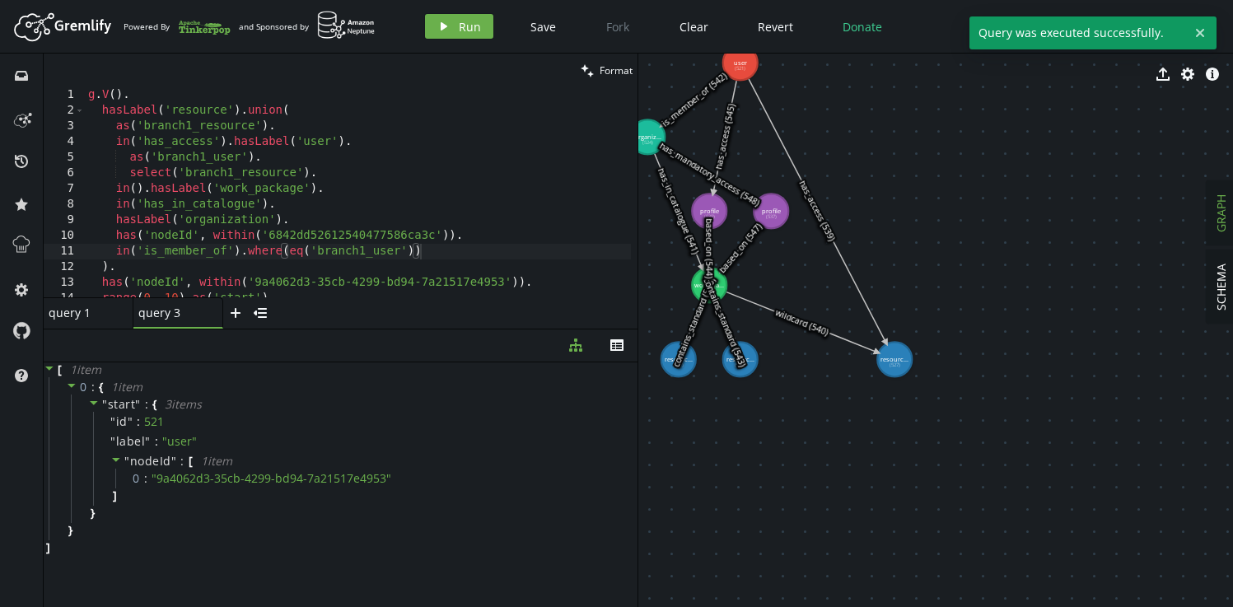
drag, startPoint x: 345, startPoint y: 491, endPoint x: 367, endPoint y: 329, distance: 162.9
click at [367, 329] on div at bounding box center [341, 329] width 594 height 1
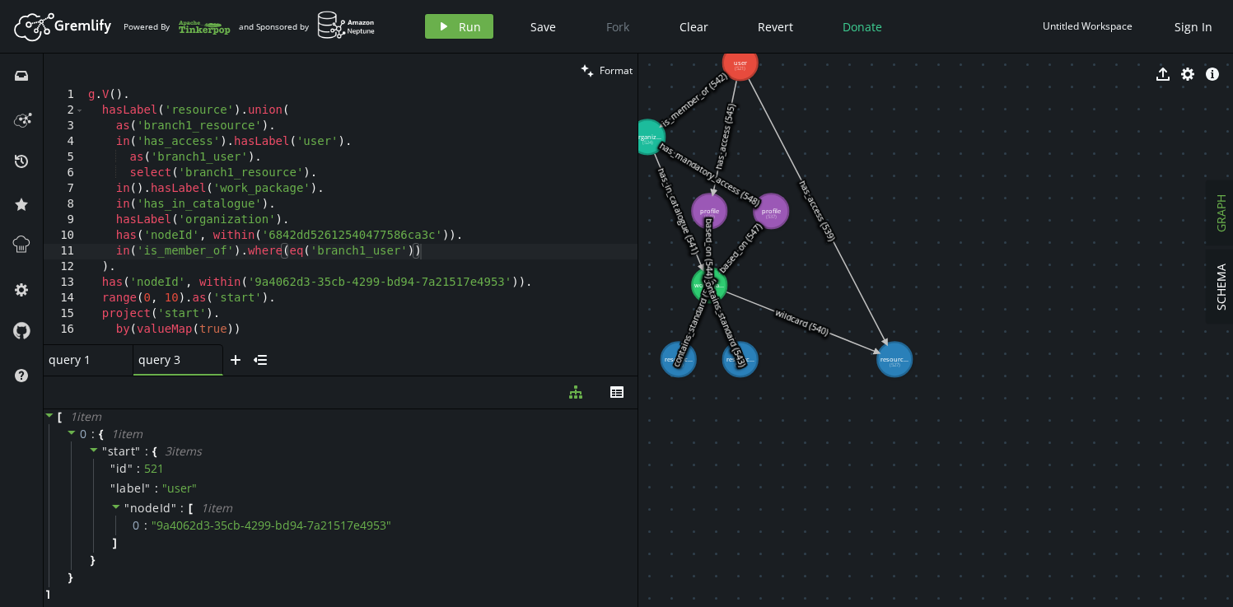
drag, startPoint x: 367, startPoint y: 329, endPoint x: 370, endPoint y: 375, distance: 46.2
click at [370, 375] on div at bounding box center [341, 375] width 594 height 1
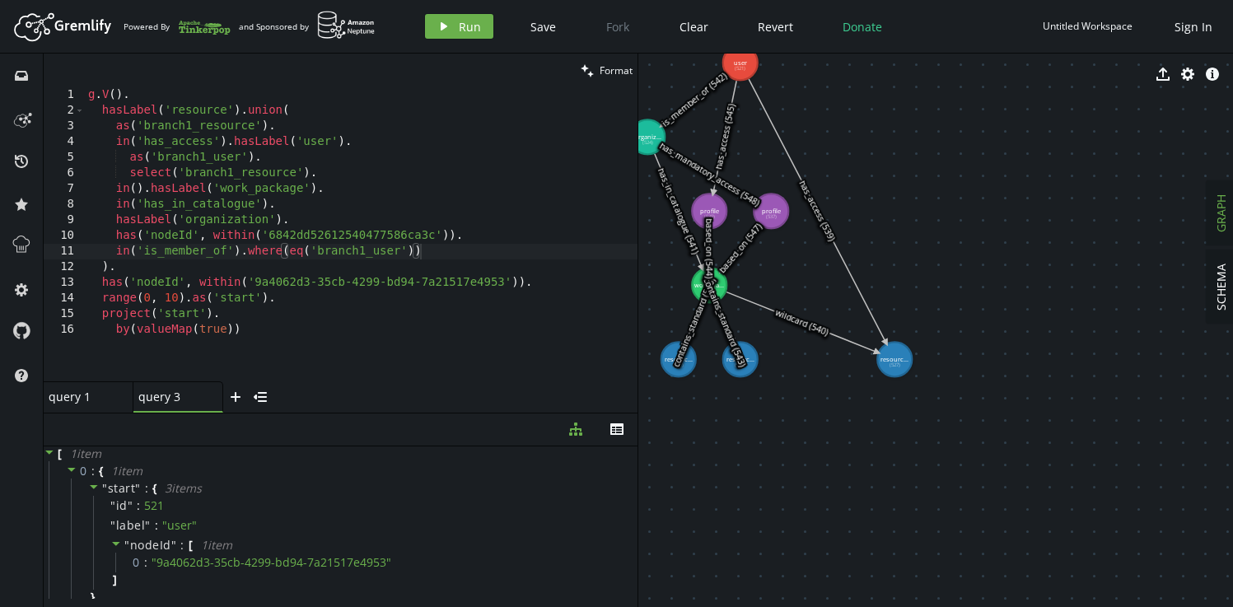
drag, startPoint x: 358, startPoint y: 375, endPoint x: 358, endPoint y: 412, distance: 37.0
click at [358, 412] on div at bounding box center [341, 412] width 594 height 1
click at [337, 268] on div "g . V ( ) . hasLabel ( 'resource' ) . union ( as ( 'branch1_resource' ) . in ( …" at bounding box center [361, 249] width 552 height 325
click at [306, 128] on div "g . V ( ) . hasLabel ( 'resource' ) . union ( as ( 'branch1_resource' ) . in ( …" at bounding box center [361, 249] width 552 height 325
click at [400, 151] on div "g . V ( ) . hasLabel ( 'resource' ) . union ( as ( 'branch1_resource' ) . in ( …" at bounding box center [361, 249] width 552 height 325
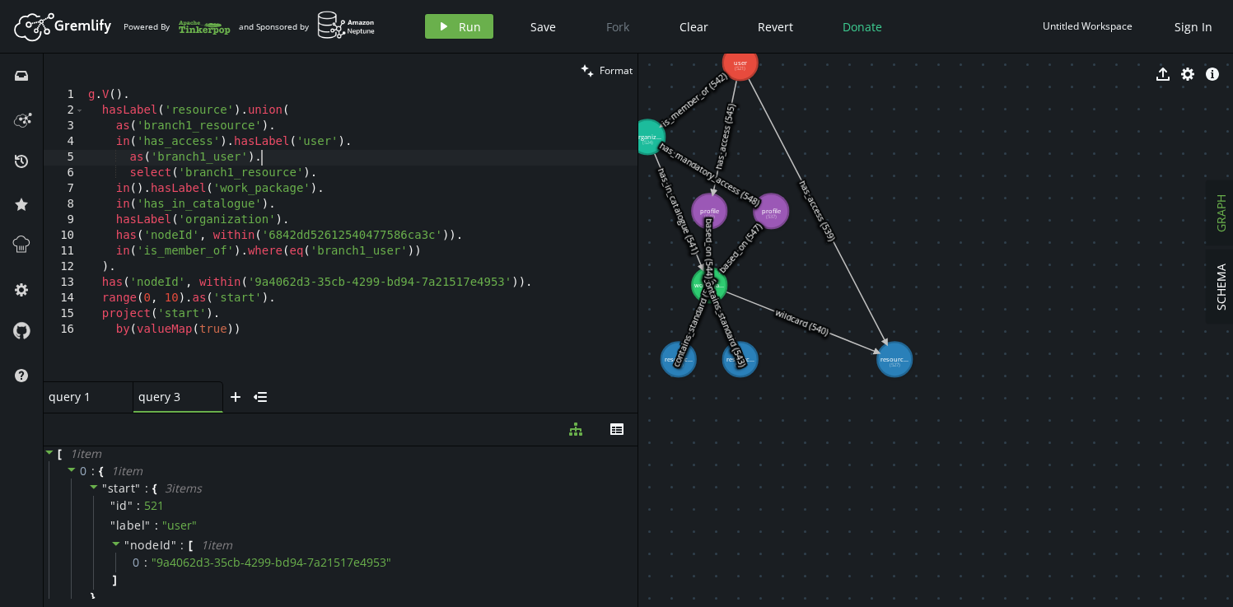
click at [297, 127] on div "g . V ( ) . hasLabel ( 'resource' ) . union ( as ( 'branch1_resource' ) . in ( …" at bounding box center [361, 249] width 552 height 325
type textarea "as('branch1_resource')."
type textarea "as('branch1_user')."
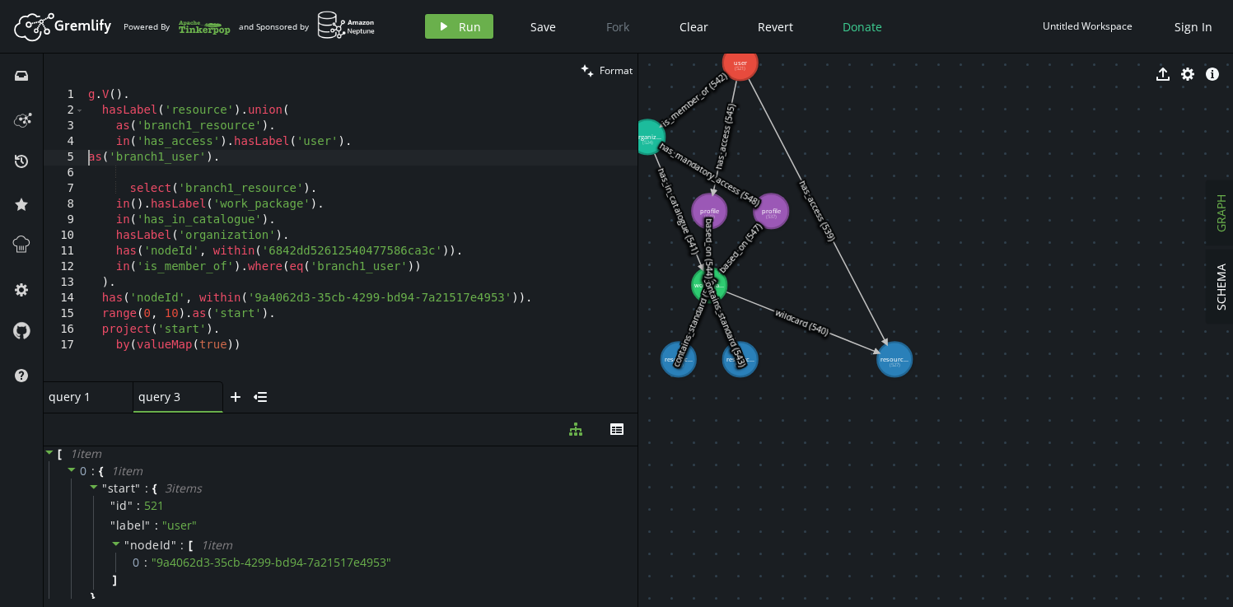
type textarea "in('has_access').hasLabel('user').as('branch1_user')."
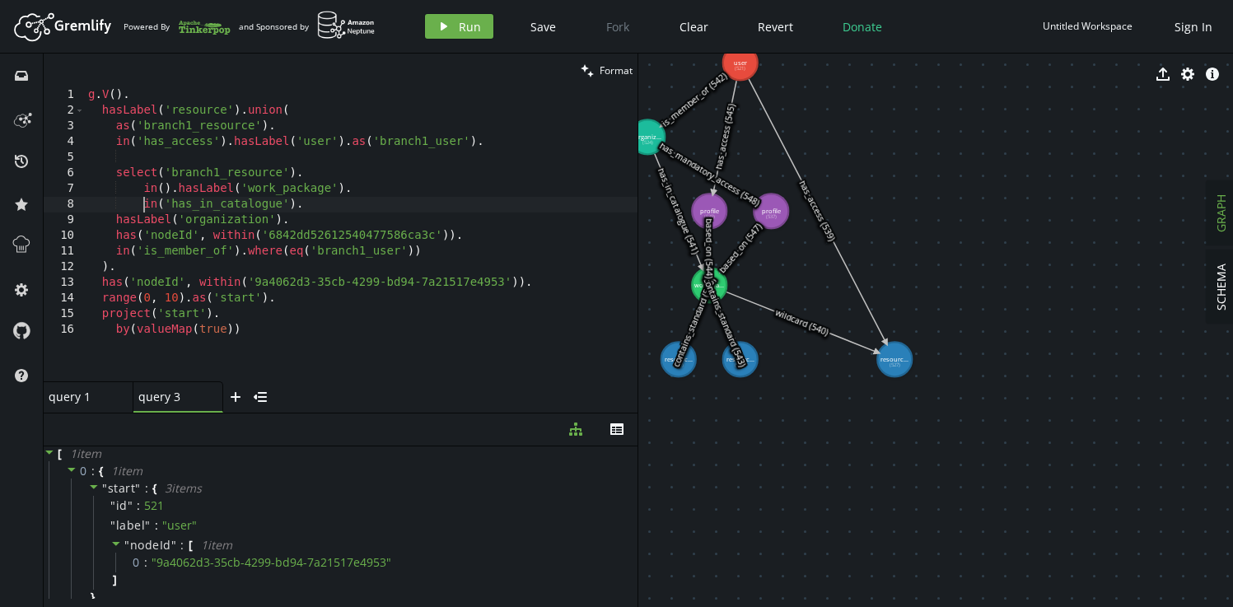
scroll to position [0, 54]
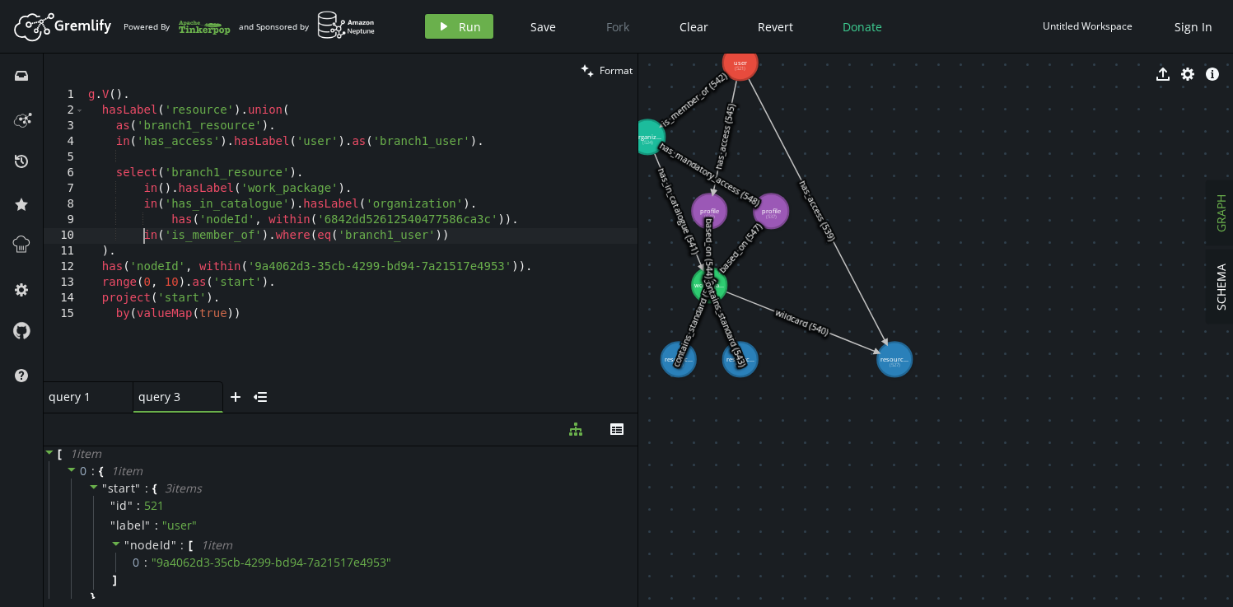
click at [289, 128] on div "g . V ( ) . hasLabel ( 'resource' ) . union ( as ( 'branch1_resource' ) . in ( …" at bounding box center [361, 249] width 552 height 325
type textarea "as('branch1_resource')."
type textarea "in('has_access').hasLabel('user').as('branch1_user')."
type textarea "select('branch1_resource')."
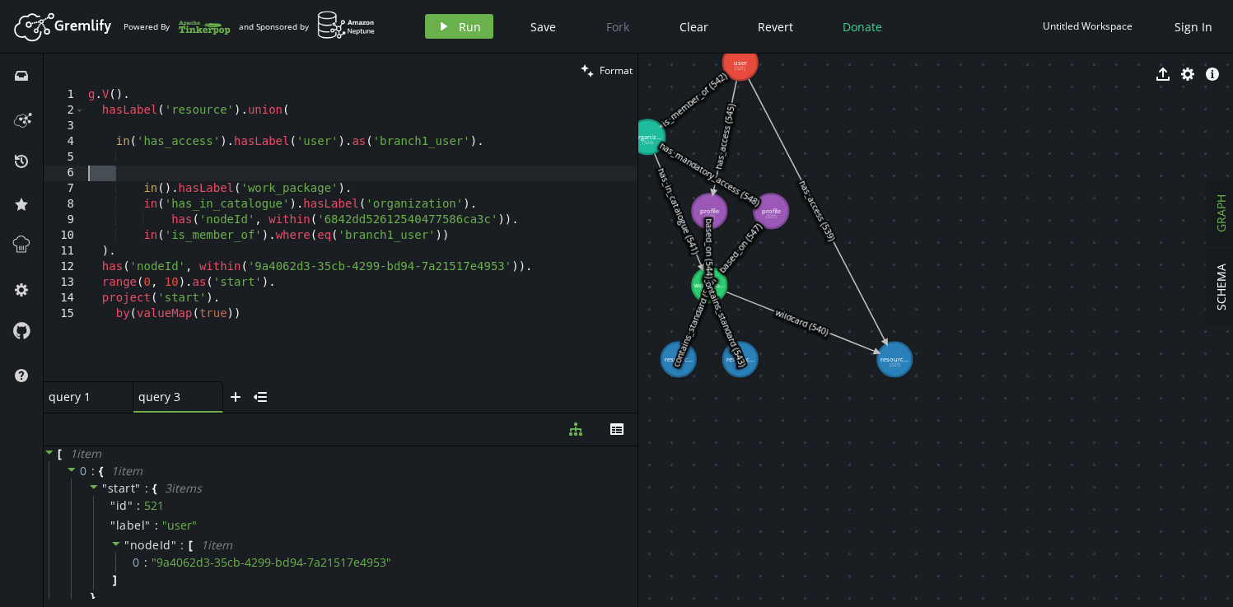
scroll to position [0, 0]
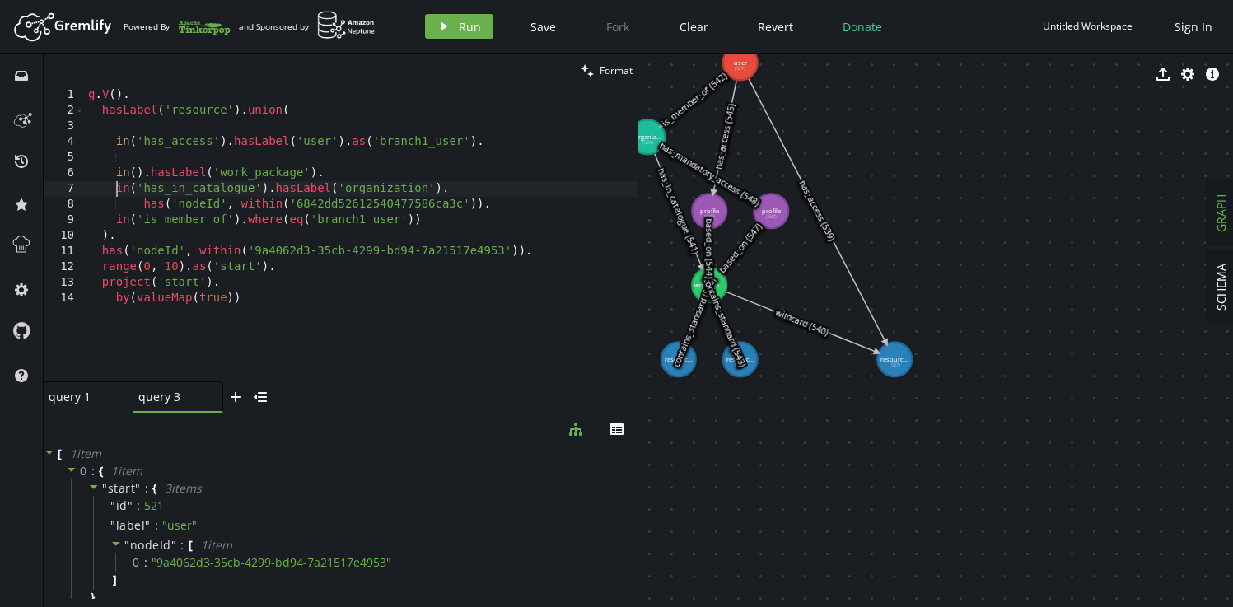
type textarea "in().hasLabel('work_package')."
type textarea "in('has_access').hasLabel('user')"
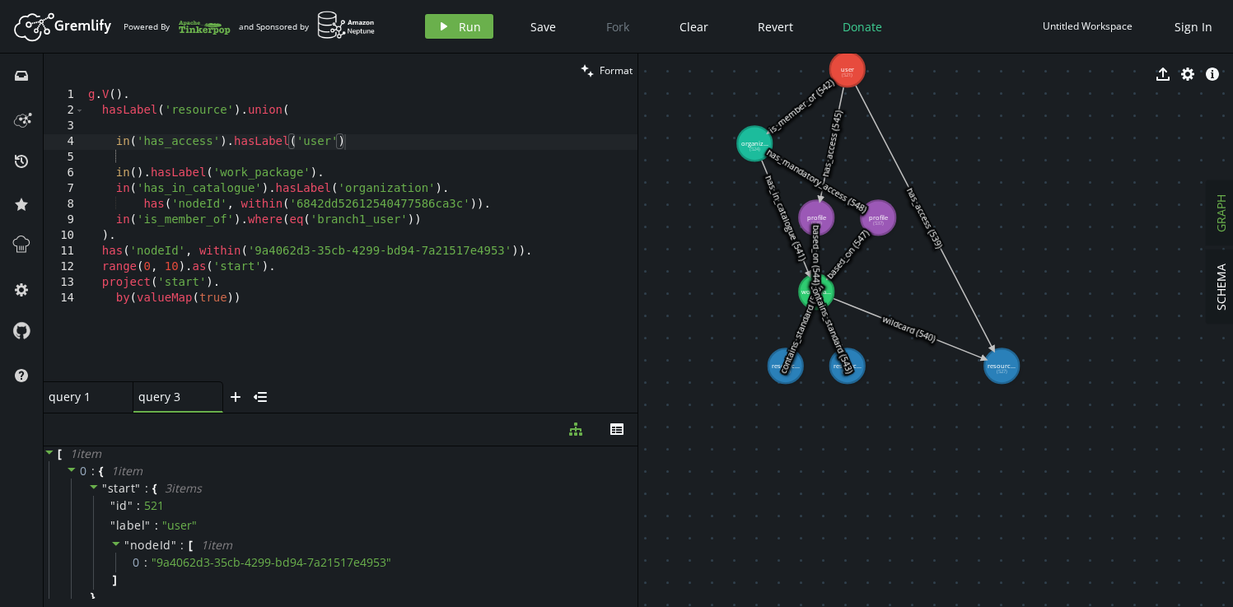
drag, startPoint x: 916, startPoint y: 232, endPoint x: 1023, endPoint y: 239, distance: 107.2
click at [221, 128] on div "g . V ( ) . hasLabel ( 'resource' ) . union ( in ( 'has_access' ) . hasLabel ( …" at bounding box center [361, 249] width 552 height 325
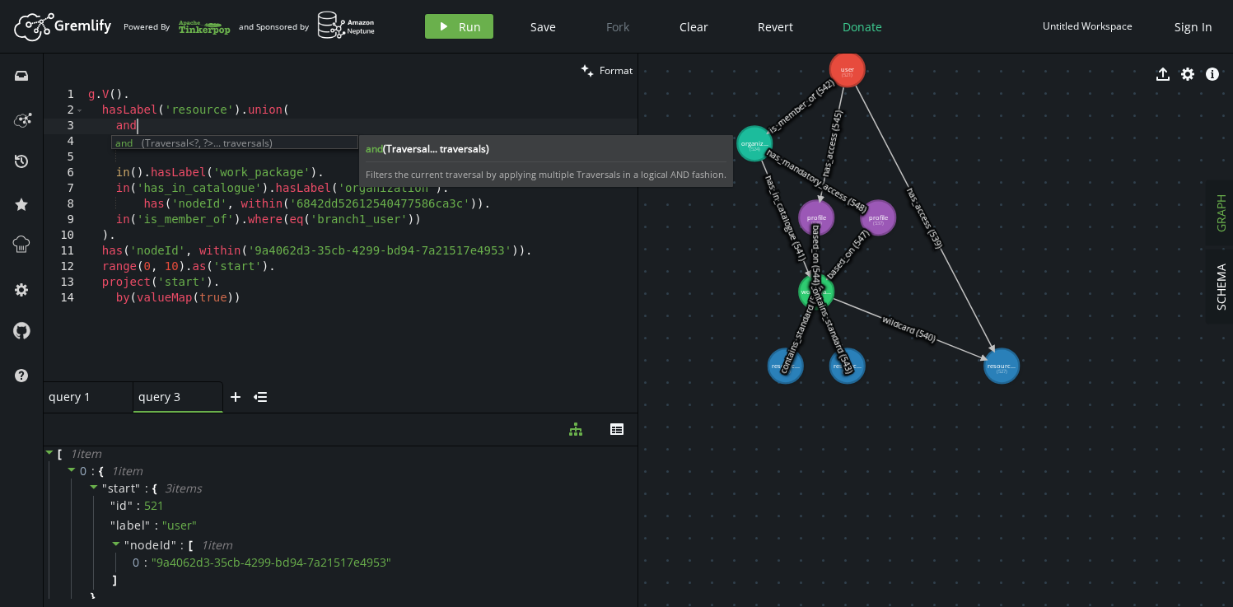
scroll to position [0, 54]
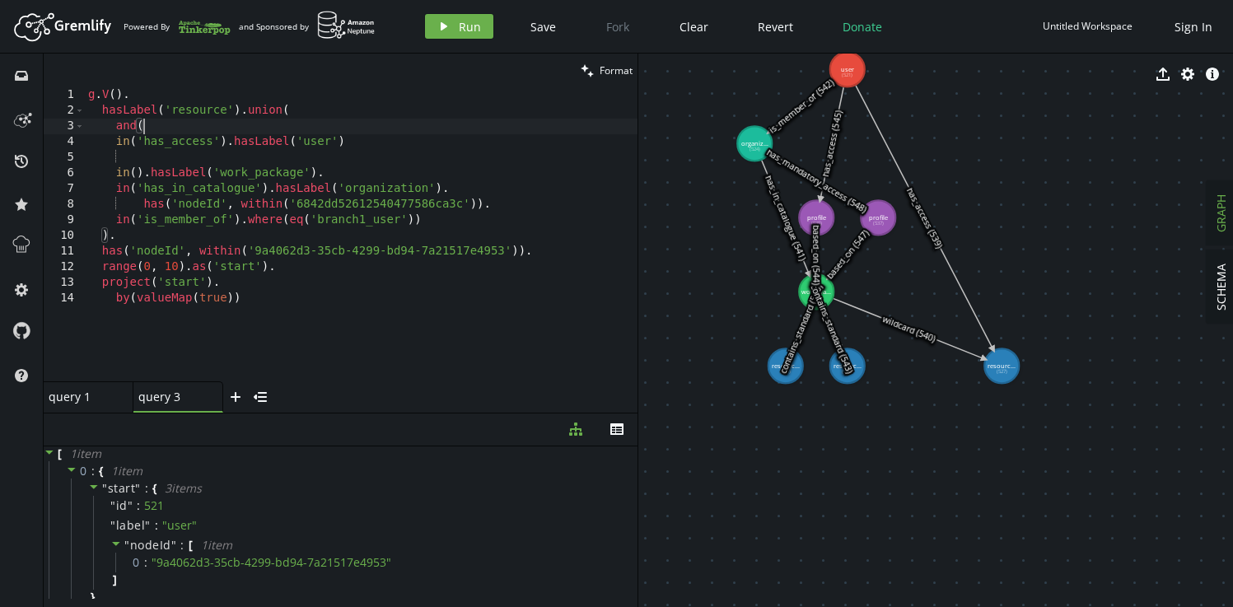
type textarea "in('has_access').hasLabel('user')"
type textarea "in().hasLabel('work_package')."
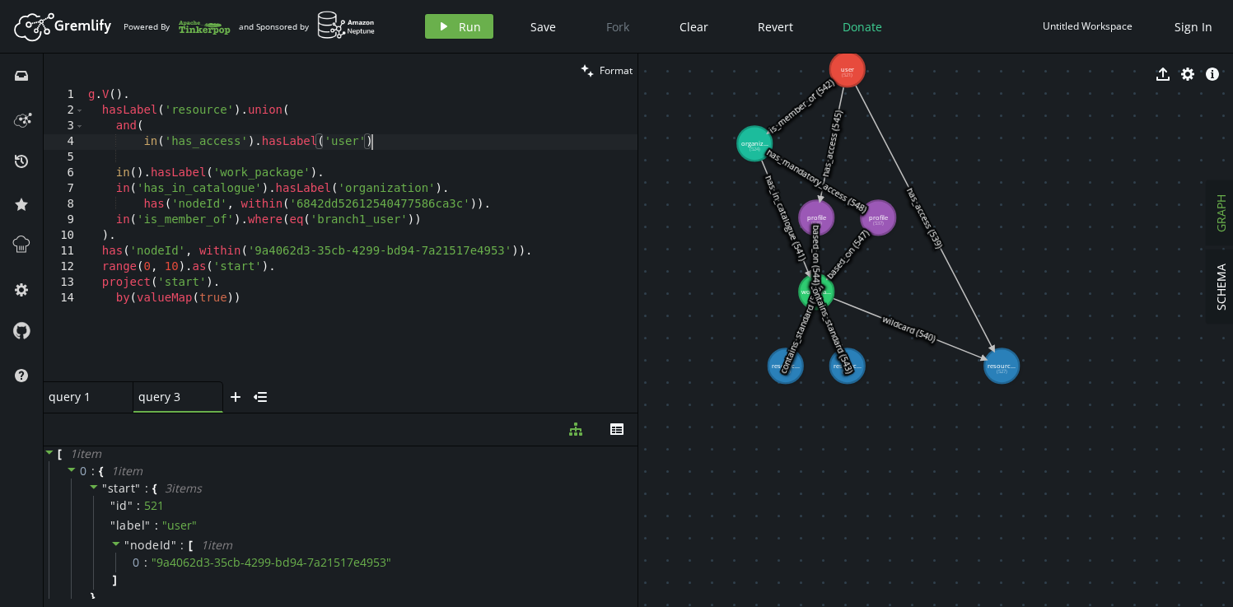
type textarea "in('has_access').hasLabel('user'),"
type textarea "in('is_member_of')"
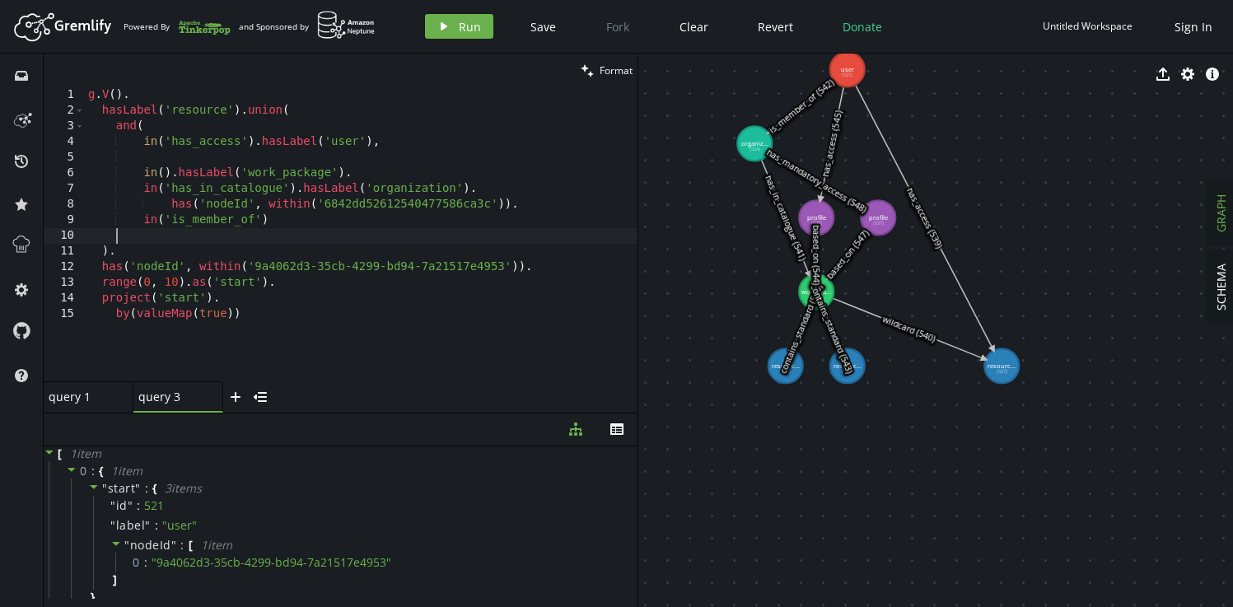
scroll to position [0, 34]
click at [284, 137] on div "g . V ( ) . hasLabel ( 'resource' ) . union ( and ( in ( 'has_access' ) . hasLa…" at bounding box center [361, 249] width 552 height 325
click at [198, 237] on div "g . V ( ) . hasLabel ( 'resource' ) . union ( and ( in ( 'has_access' ) , in ( …" at bounding box center [361, 249] width 552 height 325
paste textarea ".hasLabel('user')"
click at [452, 22] on button "play Run" at bounding box center [459, 26] width 68 height 25
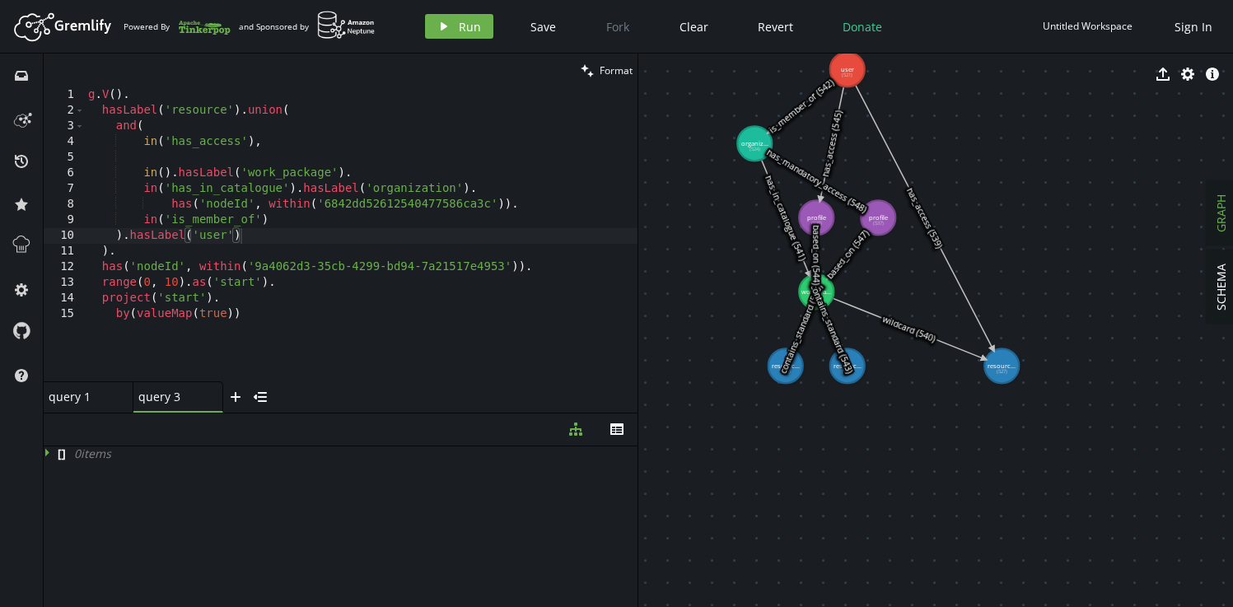
click at [296, 112] on div "g . V ( ) . hasLabel ( 'resource' ) . union ( and ( in ( 'has_access' ) , in ( …" at bounding box center [361, 249] width 552 height 325
click at [111, 251] on div "g . V ( ) . hasLabel ( 'resource' ) . and ( in ( 'has_access' ) , in ( ) . hasL…" at bounding box center [361, 249] width 552 height 325
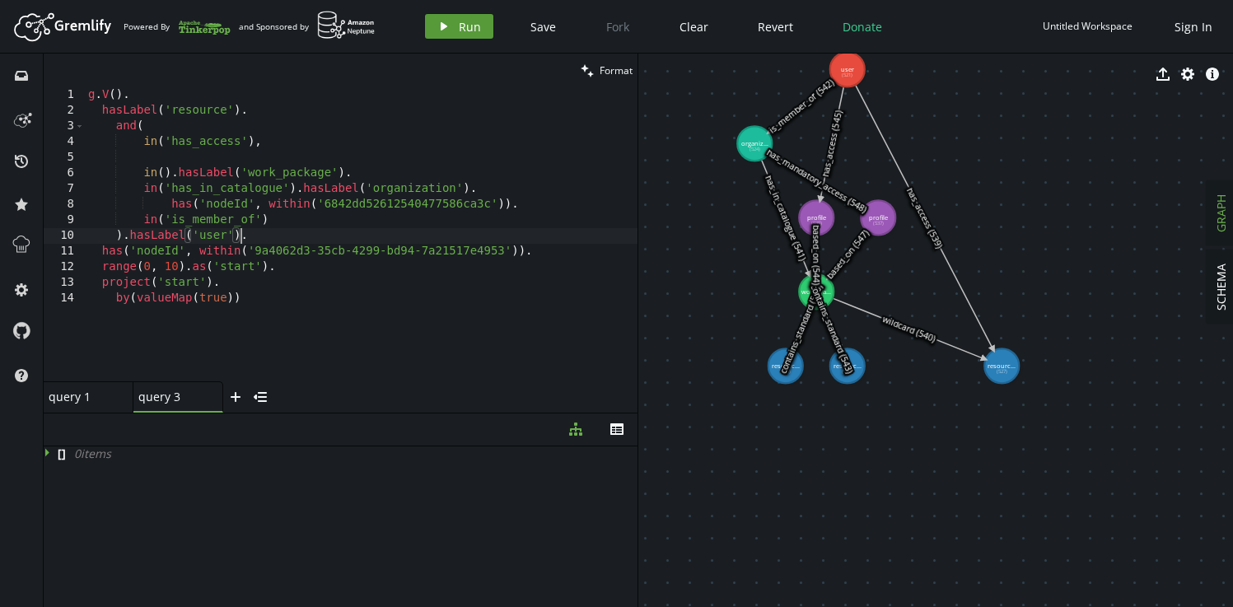
click at [459, 32] on span "Run" at bounding box center [470, 27] width 22 height 16
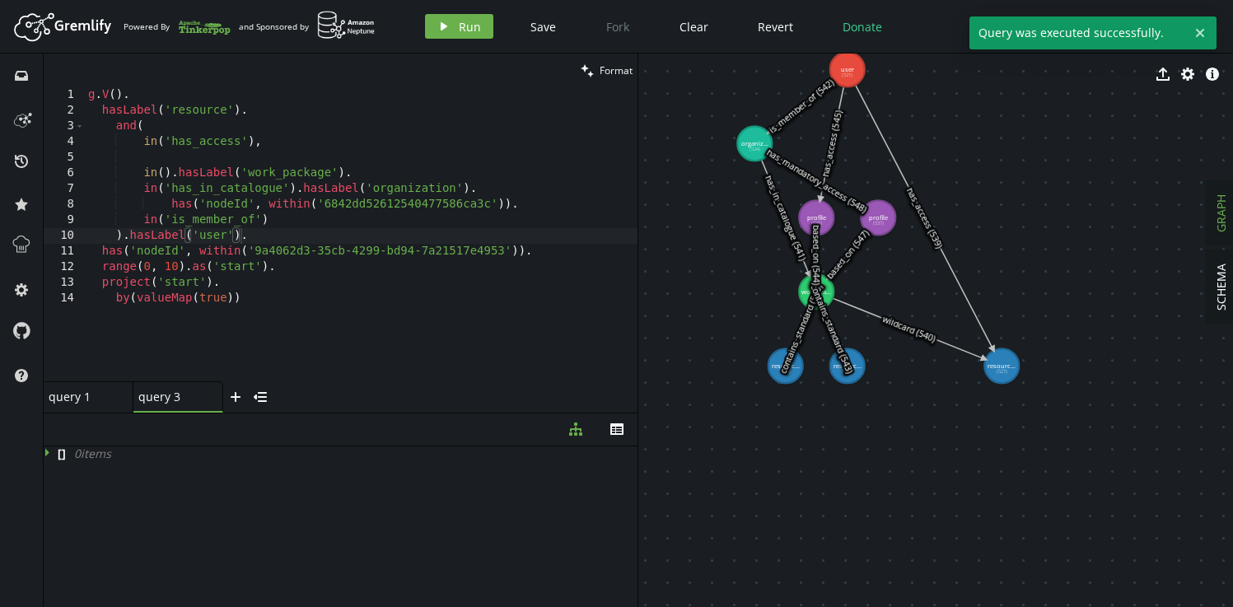
click at [268, 239] on div "g . V ( ) . hasLabel ( 'resource' ) . and ( in ( 'has_access' ) , in ( ) . hasL…" at bounding box center [361, 249] width 552 height 325
click at [289, 221] on div "g . V ( ) . hasLabel ( 'resource' ) . and ( in ( 'has_access' ) , in ( ) . hasL…" at bounding box center [361, 249] width 552 height 325
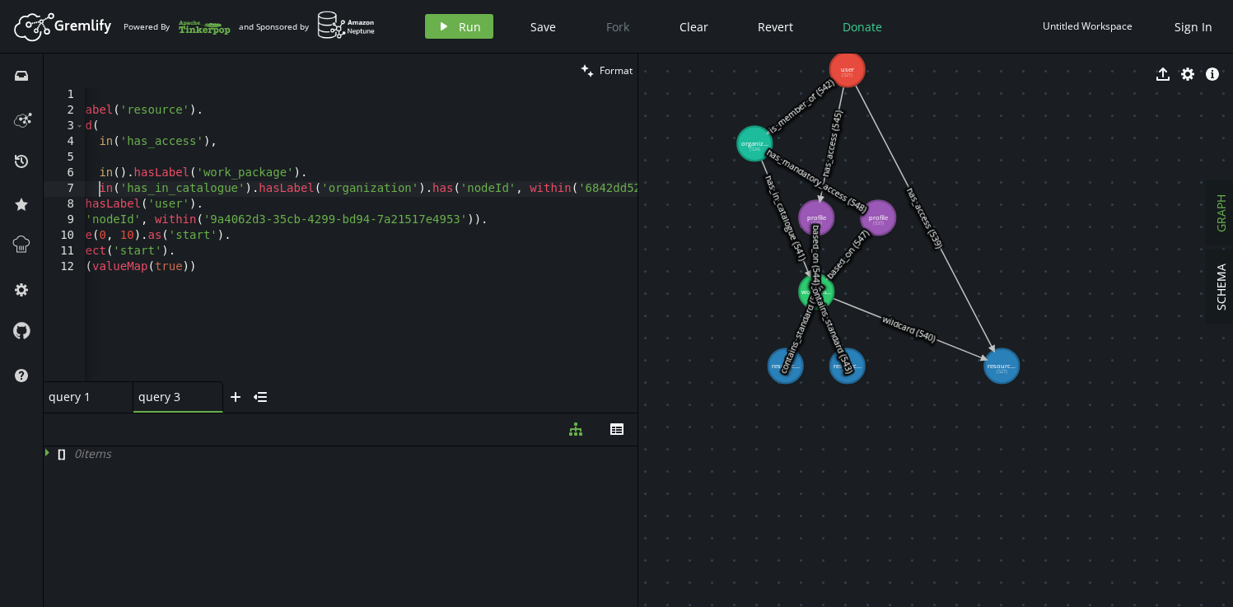
scroll to position [0, 0]
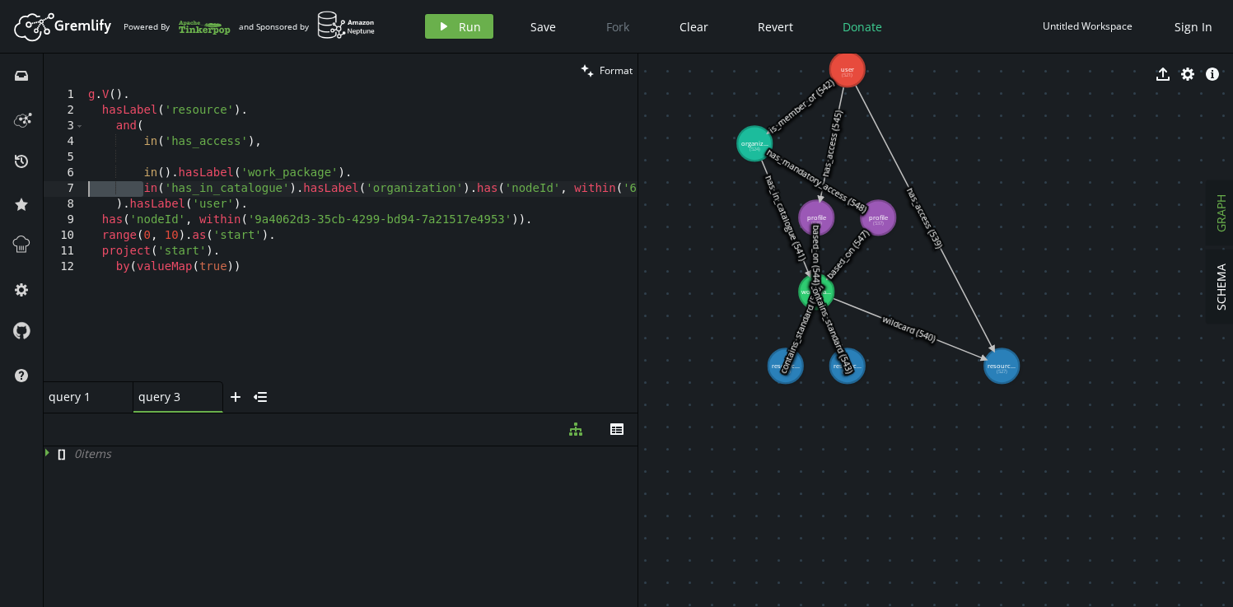
type textarea "in().hasLabel('work_package').in('has_in_catalogue').hasLabel('organization').h…"
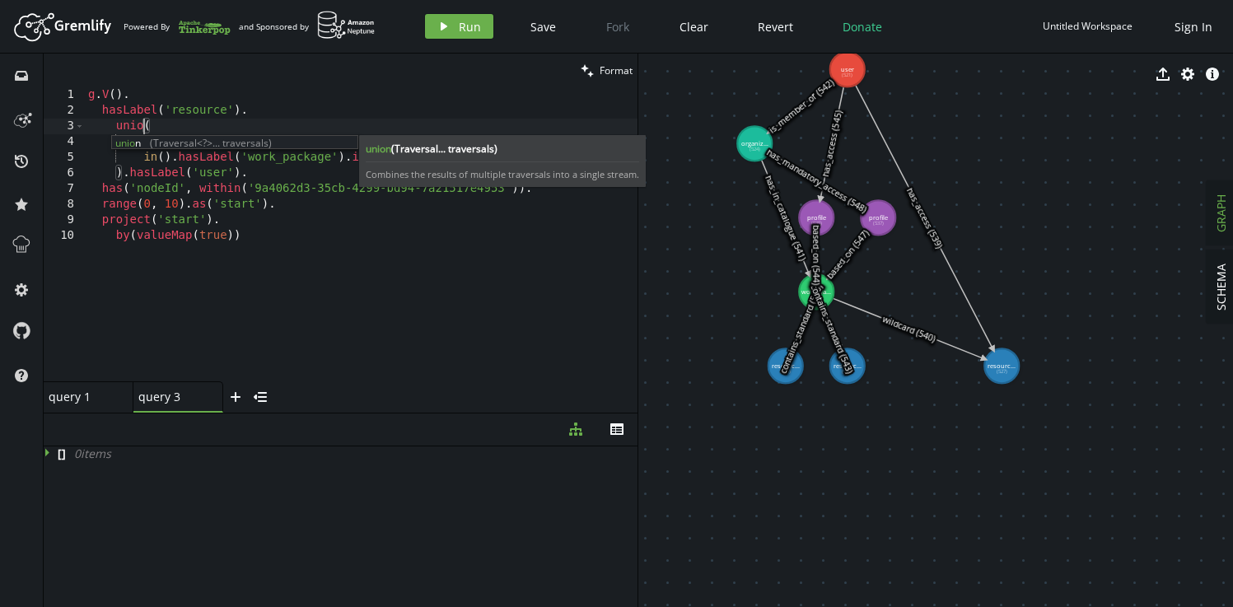
scroll to position [0, 62]
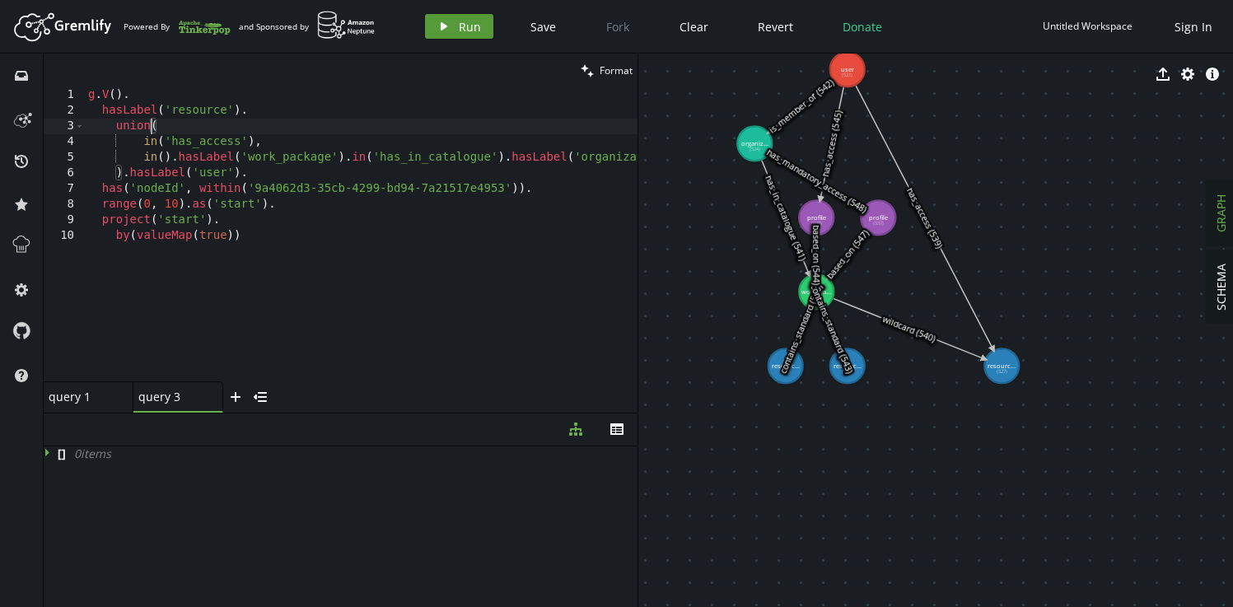
click at [459, 30] on span "Run" at bounding box center [470, 27] width 22 height 16
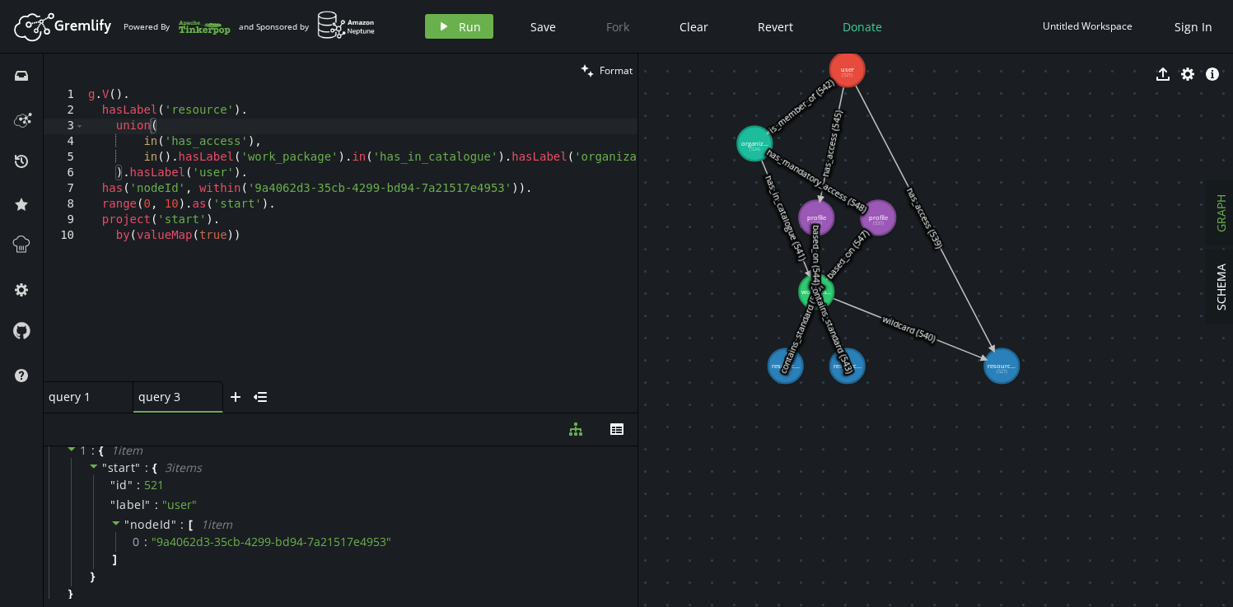
scroll to position [0, 0]
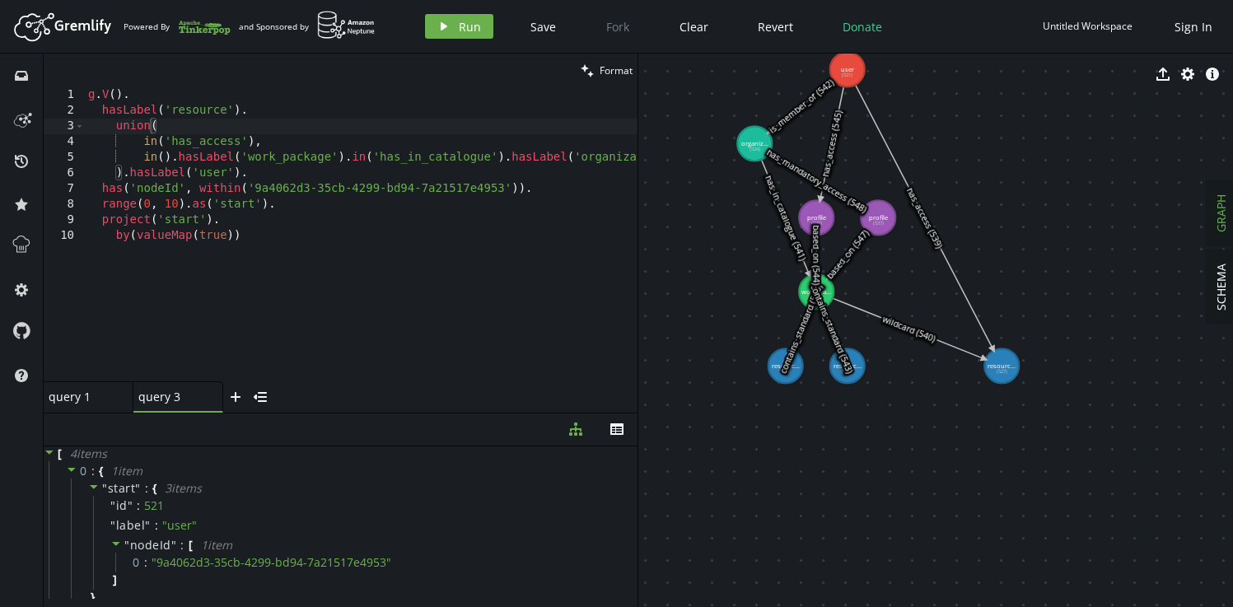
click at [130, 127] on div "g . V ( ) . hasLabel ( 'resource' ) . union ( in ( 'has_access' ) , in ( ) . ha…" at bounding box center [621, 246] width 1072 height 319
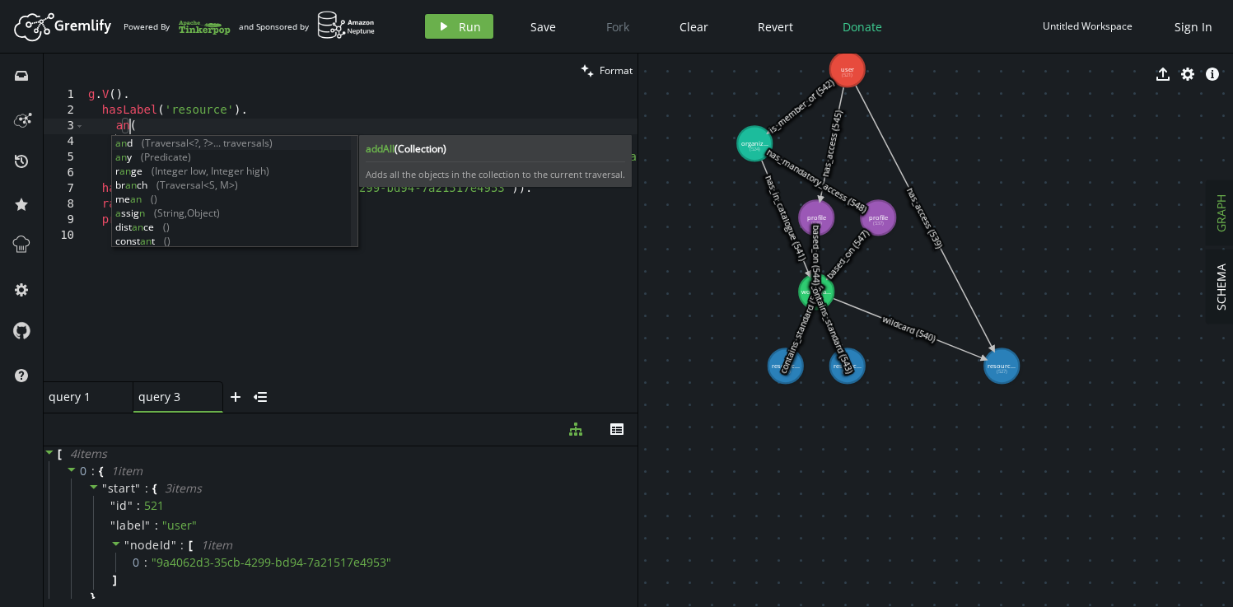
scroll to position [0, 48]
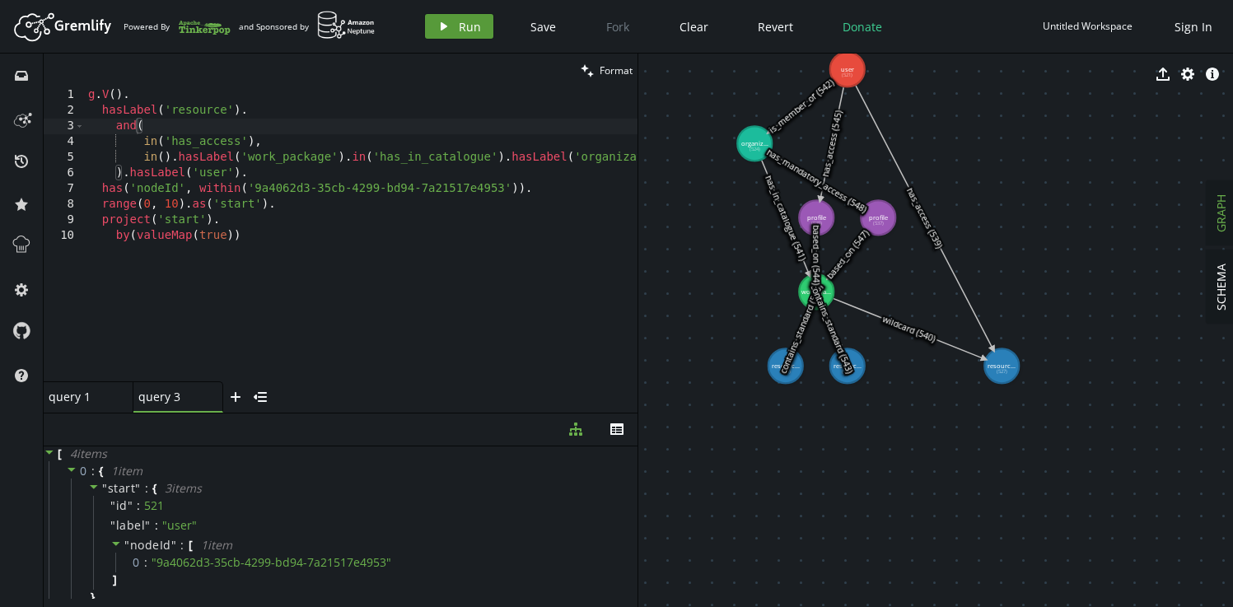
click at [464, 30] on span "Run" at bounding box center [470, 27] width 22 height 16
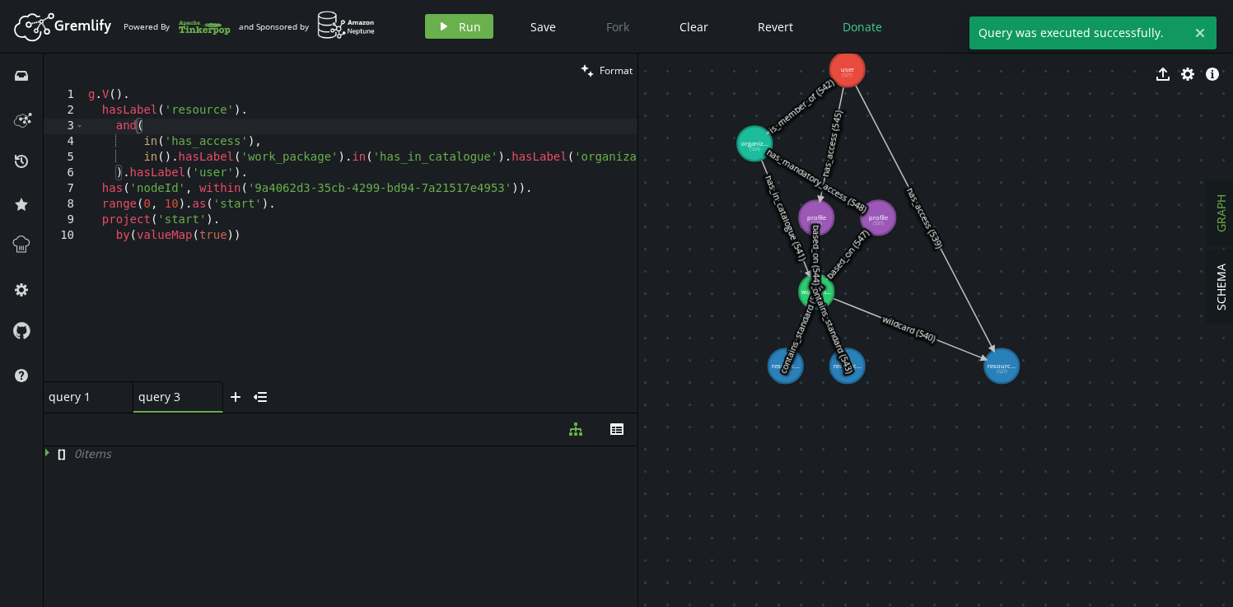
click at [271, 159] on div "g . V ( ) . hasLabel ( 'resource' ) . and ( in ( 'has_access' ) , in ( ) . hasL…" at bounding box center [621, 246] width 1072 height 319
click at [117, 393] on div "query 1 small-cross" at bounding box center [88, 397] width 79 height 16
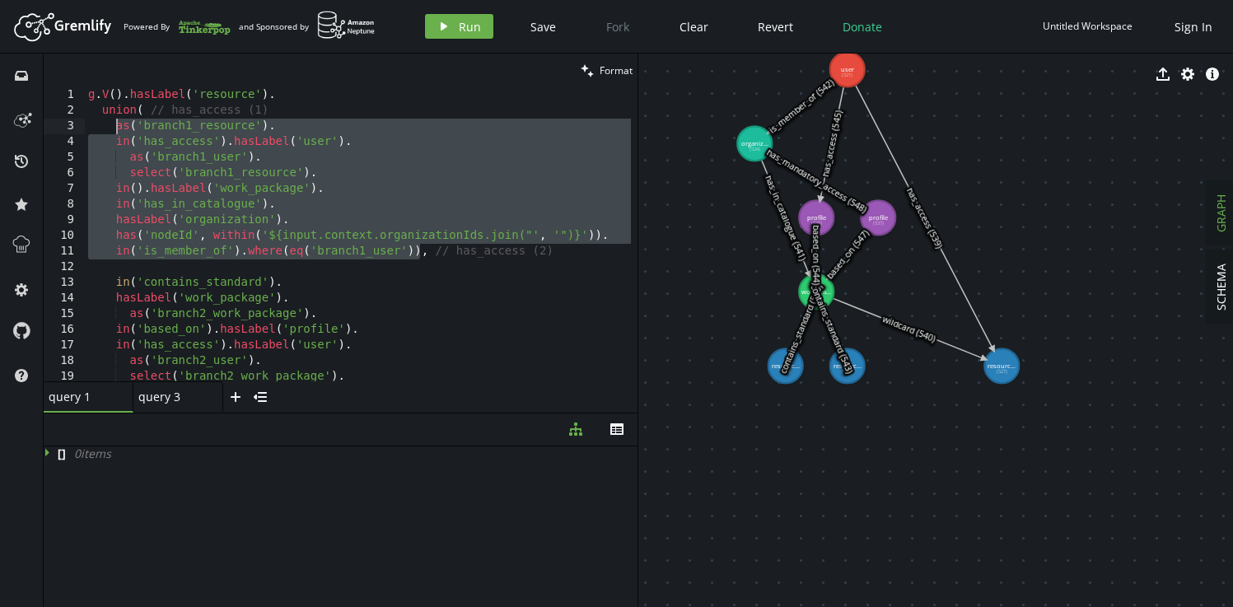
drag, startPoint x: 422, startPoint y: 254, endPoint x: 114, endPoint y: 128, distance: 331.9
click at [114, 128] on div "g . V ( ) . hasLabel ( 'resource' ) . union ( // has_access (1) as ( 'branch1_r…" at bounding box center [358, 249] width 546 height 325
type textarea "as('branch1_resource'). in('has_access').hasLabel('user')."
click at [422, 262] on div "g . V ( ) . hasLabel ( 'resource' ) . union ( // has_access (1) as ( 'branch1_r…" at bounding box center [358, 249] width 546 height 325
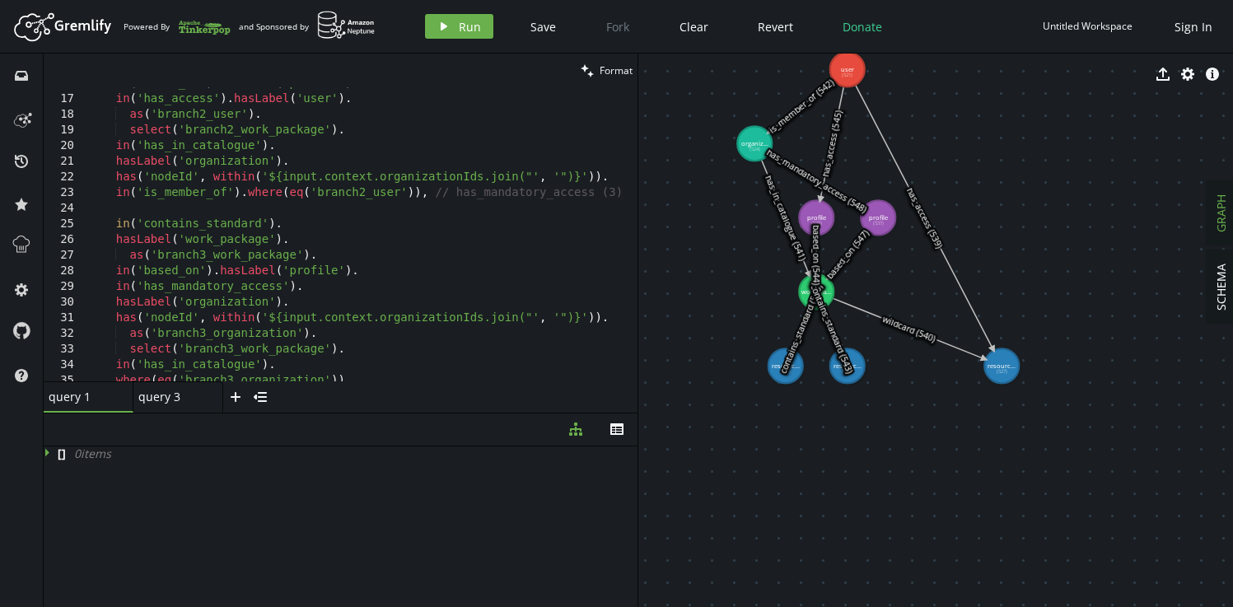
scroll to position [0, 0]
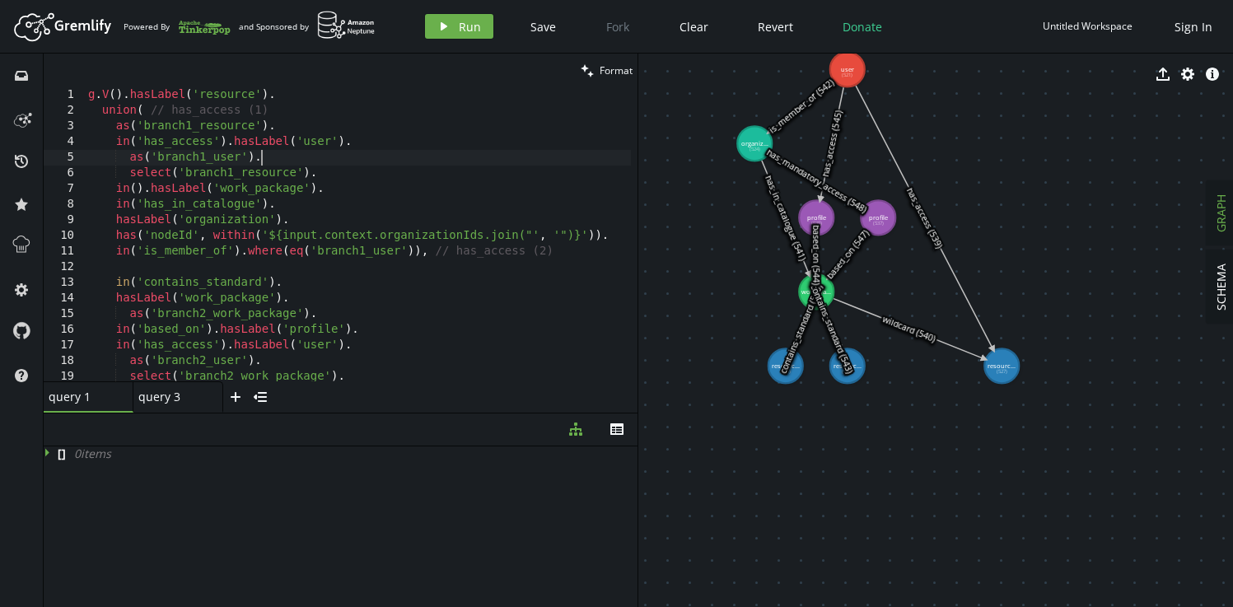
click at [313, 157] on div "g . V ( ) . hasLabel ( 'resource' ) . union ( // has_access (1) as ( 'branch1_r…" at bounding box center [358, 249] width 546 height 325
click at [300, 123] on div "g . V ( ) . hasLabel ( 'resource' ) . union ( // has_access (1) as ( 'branch1_r…" at bounding box center [358, 249] width 546 height 325
click at [175, 404] on div "query 3 small-cross" at bounding box center [178, 396] width 90 height 31
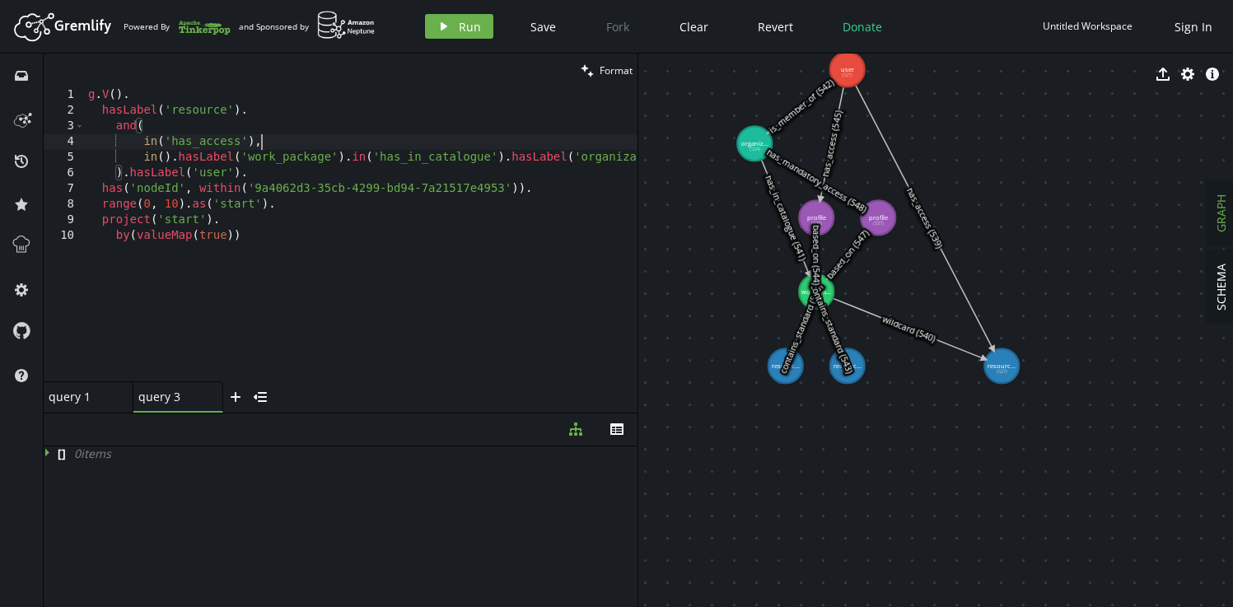
click at [267, 137] on div "g . V ( ) . hasLabel ( 'resource' ) . and ( in ( 'has_access' ) , in ( ) . hasL…" at bounding box center [621, 246] width 1072 height 319
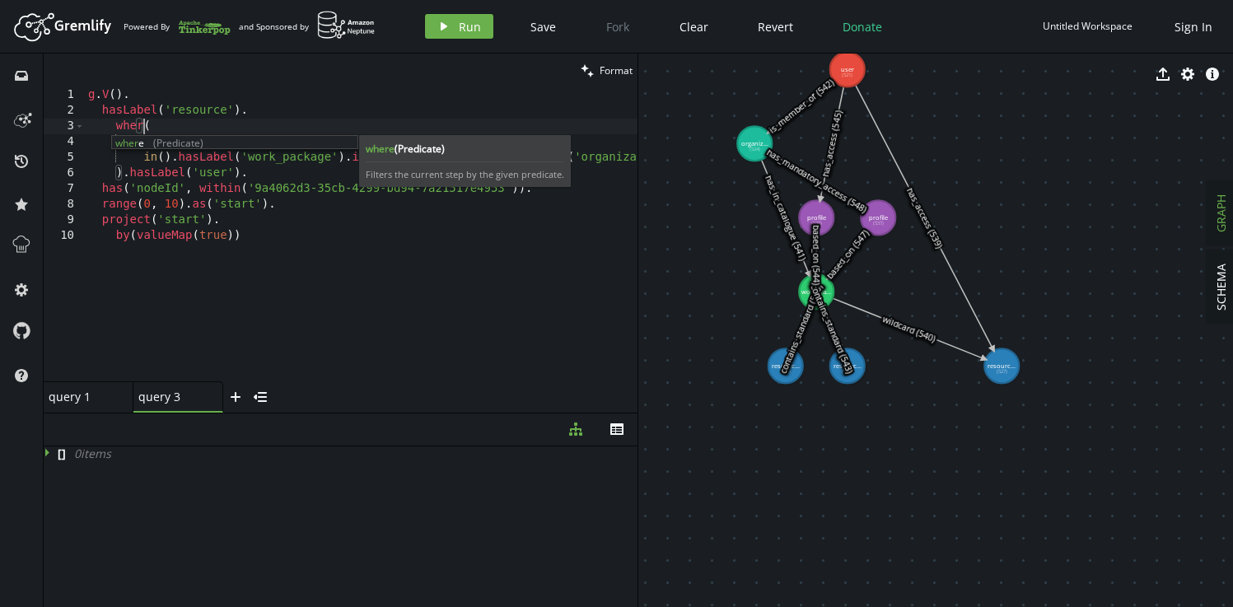
scroll to position [0, 62]
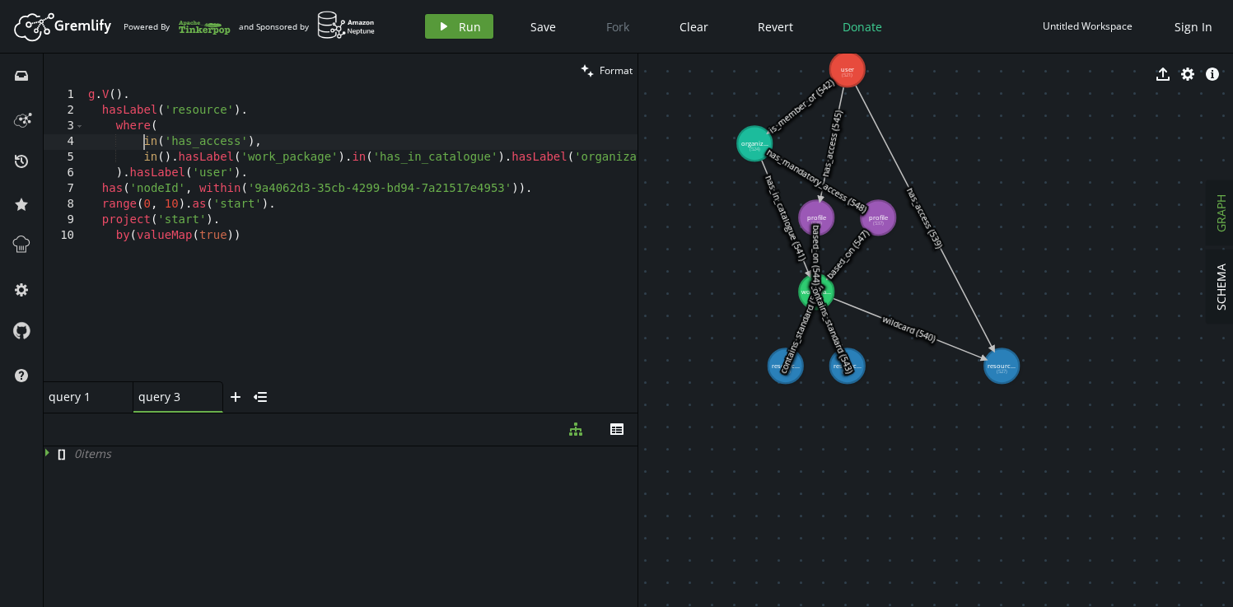
click at [457, 37] on button "play Run" at bounding box center [459, 26] width 68 height 25
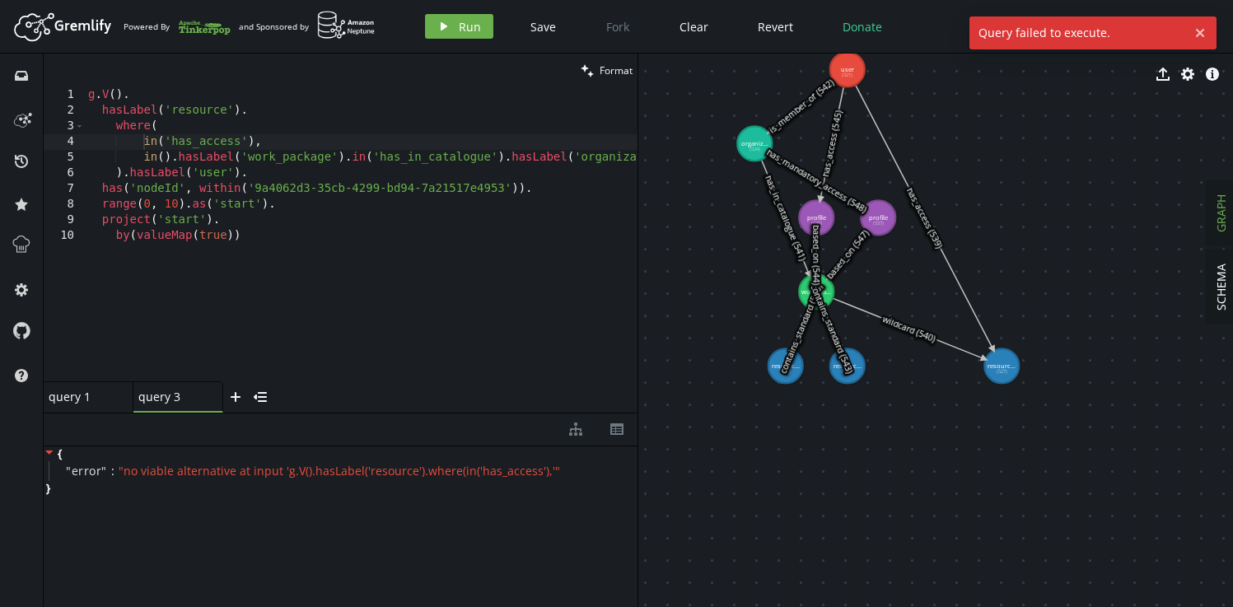
click at [139, 128] on div "g . V ( ) . hasLabel ( 'resource' ) . where ( in ( 'has_access' ) , in ( ) . ha…" at bounding box center [621, 246] width 1072 height 319
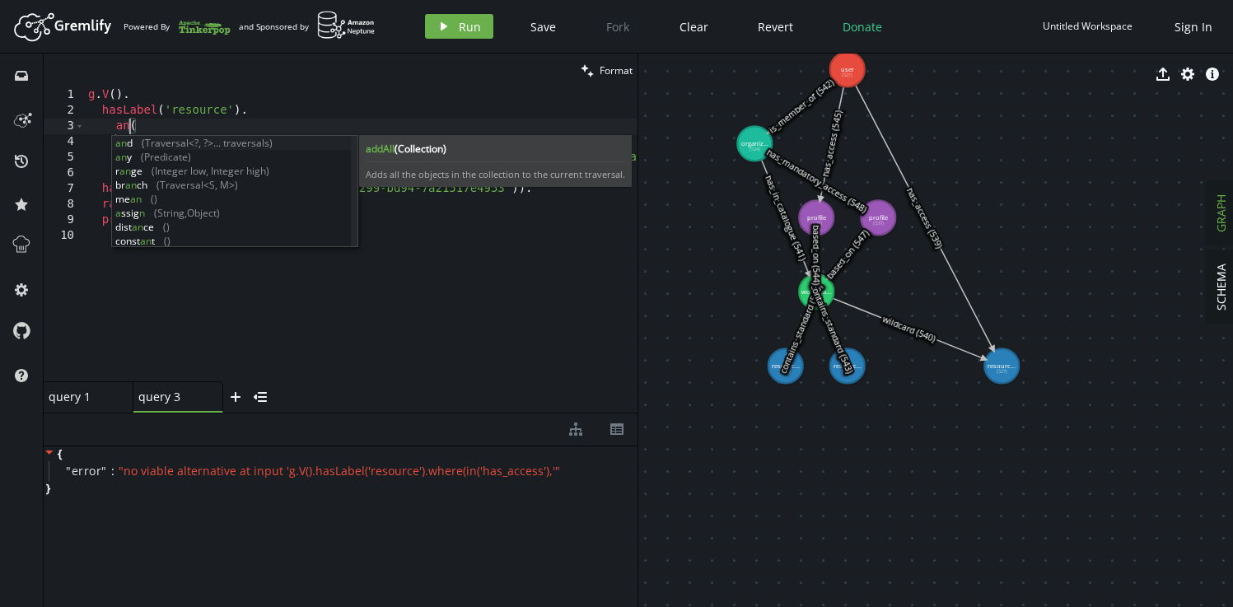
scroll to position [0, 48]
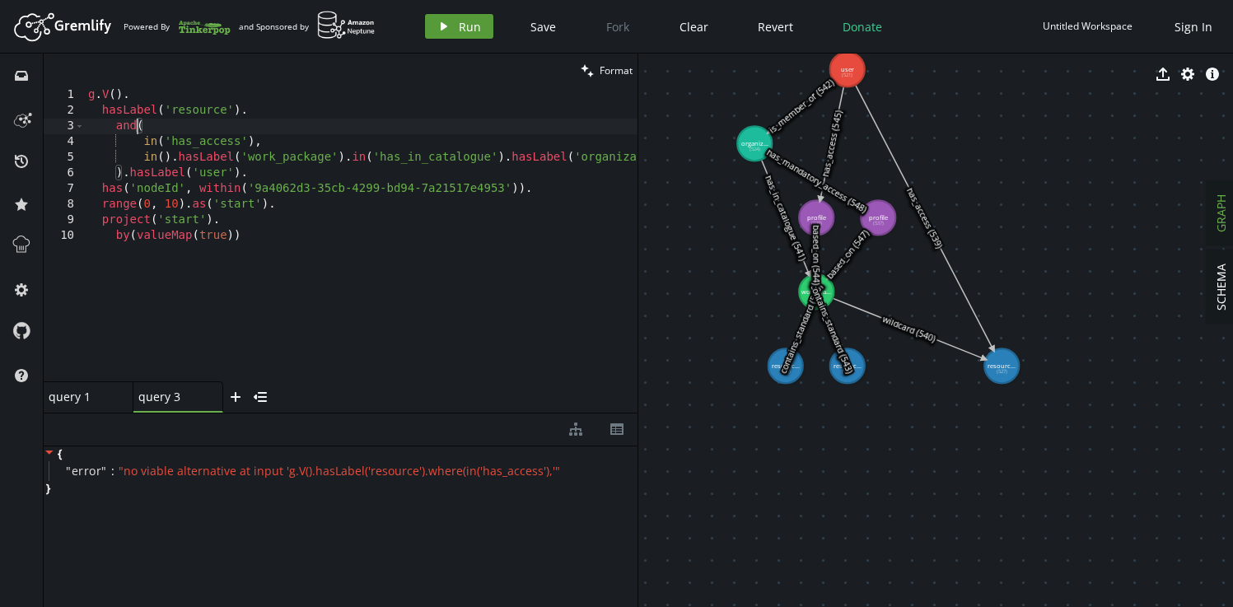
click at [459, 26] on span "Run" at bounding box center [470, 27] width 22 height 16
click at [282, 142] on div "g . V ( ) . hasLabel ( 'resource' ) . and ( in ( 'has_access' ) , in ( ) . hasL…" at bounding box center [621, 246] width 1072 height 319
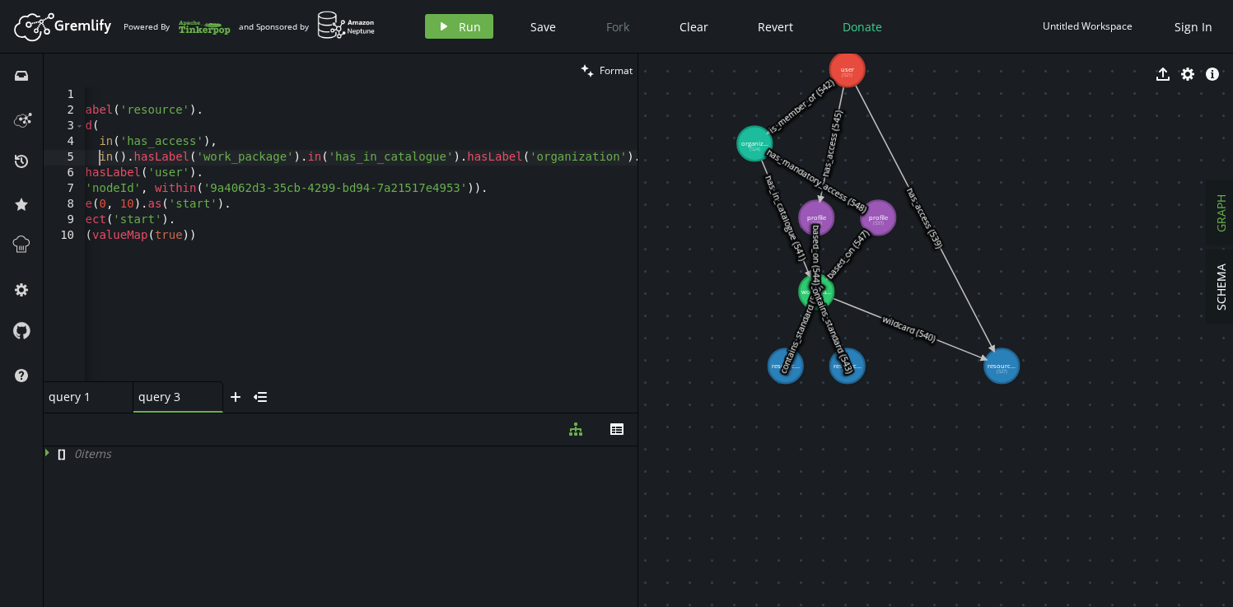
scroll to position [0, 44]
drag, startPoint x: 752, startPoint y: 151, endPoint x: 692, endPoint y: 200, distance: 76.6
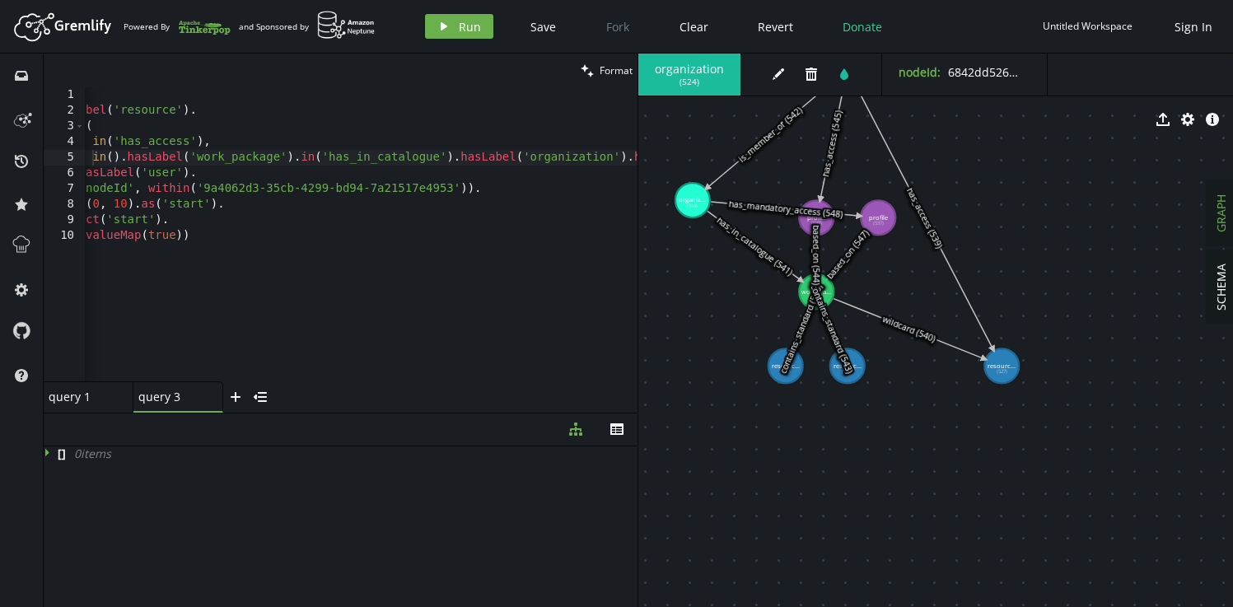
scroll to position [0, 0]
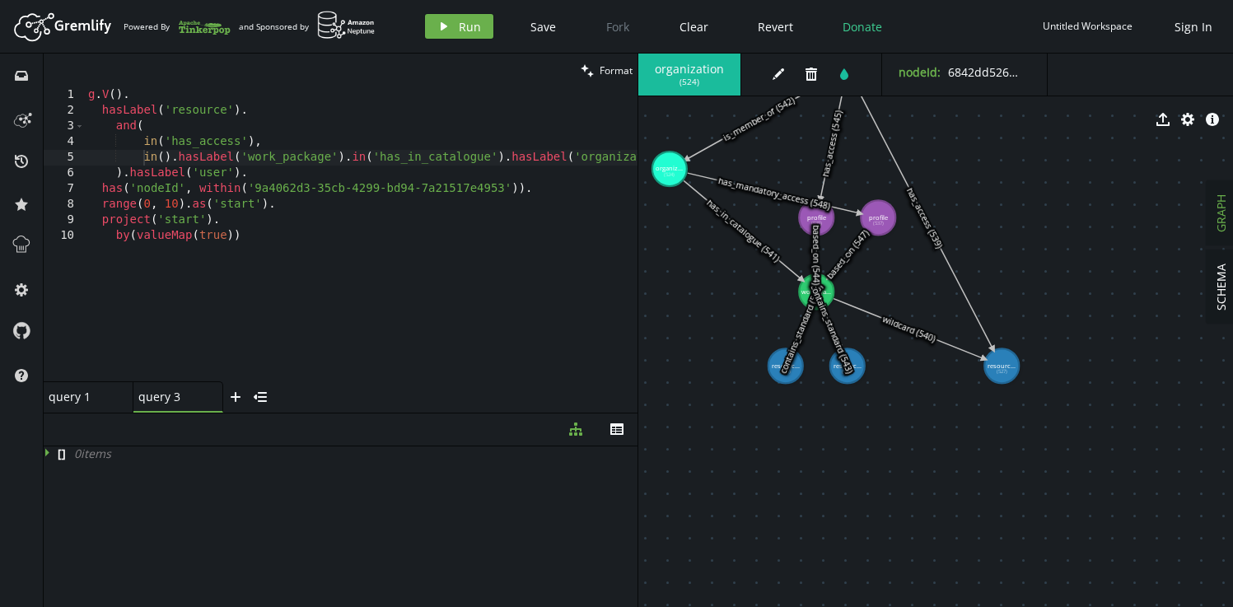
drag, startPoint x: 693, startPoint y: 203, endPoint x: 669, endPoint y: 169, distance: 41.3
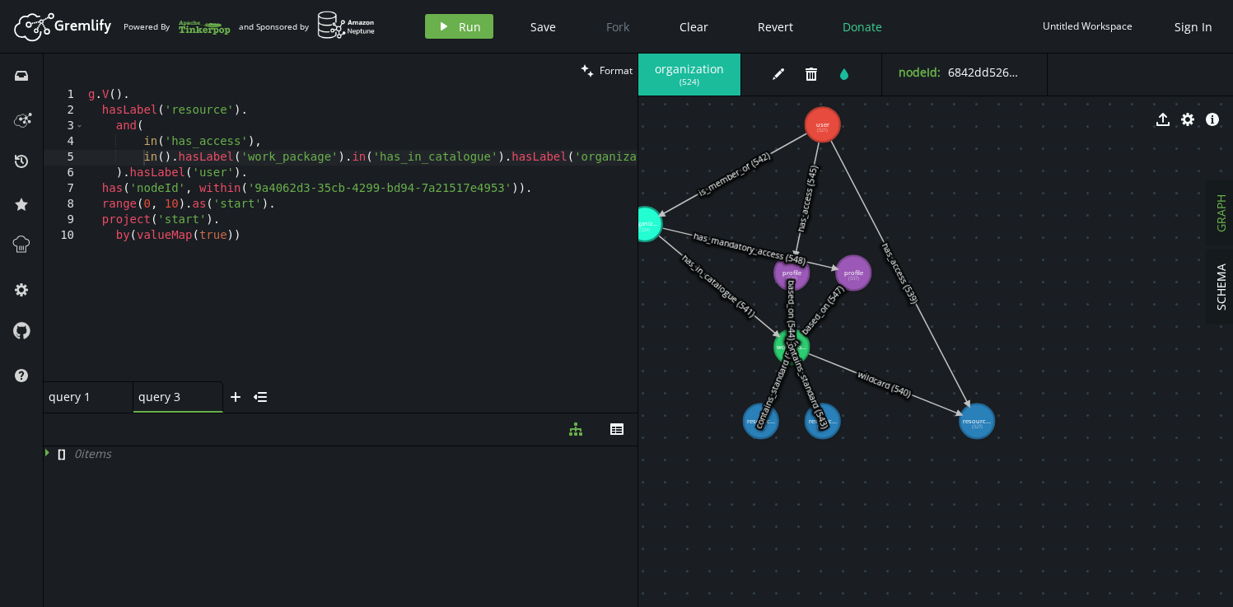
drag, startPoint x: 789, startPoint y: 359, endPoint x: 748, endPoint y: 445, distance: 95.0
click at [613, 430] on text "contains_standard (546)" at bounding box center [777, 384] width 48 height 92
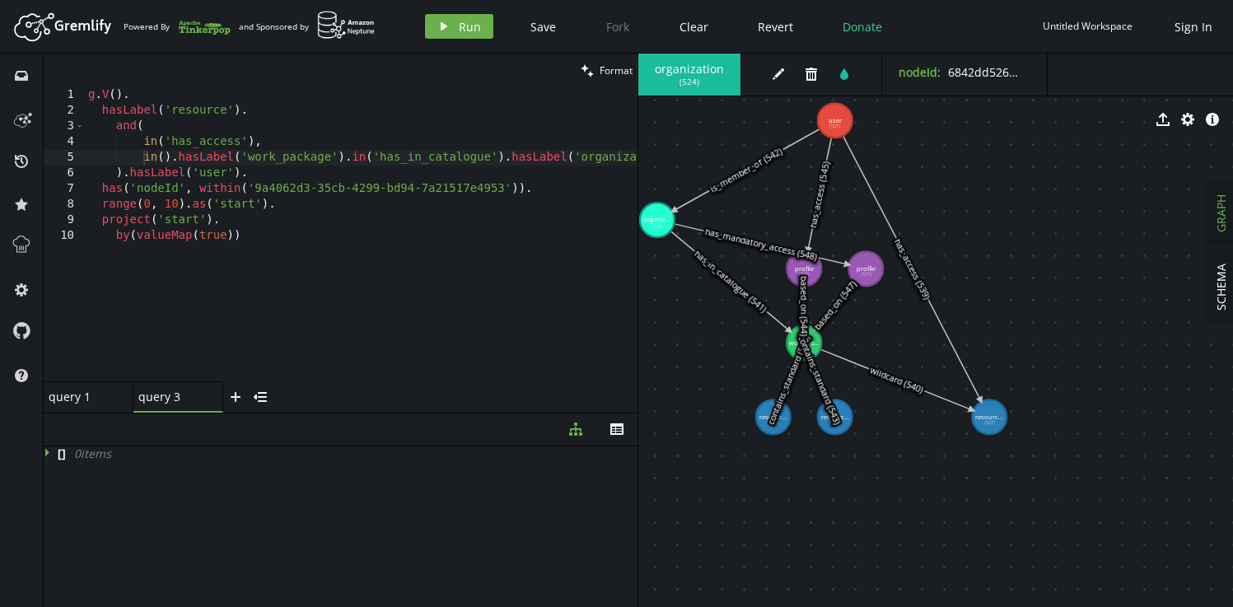
drag, startPoint x: 832, startPoint y: 418, endPoint x: 863, endPoint y: 381, distance: 48.5
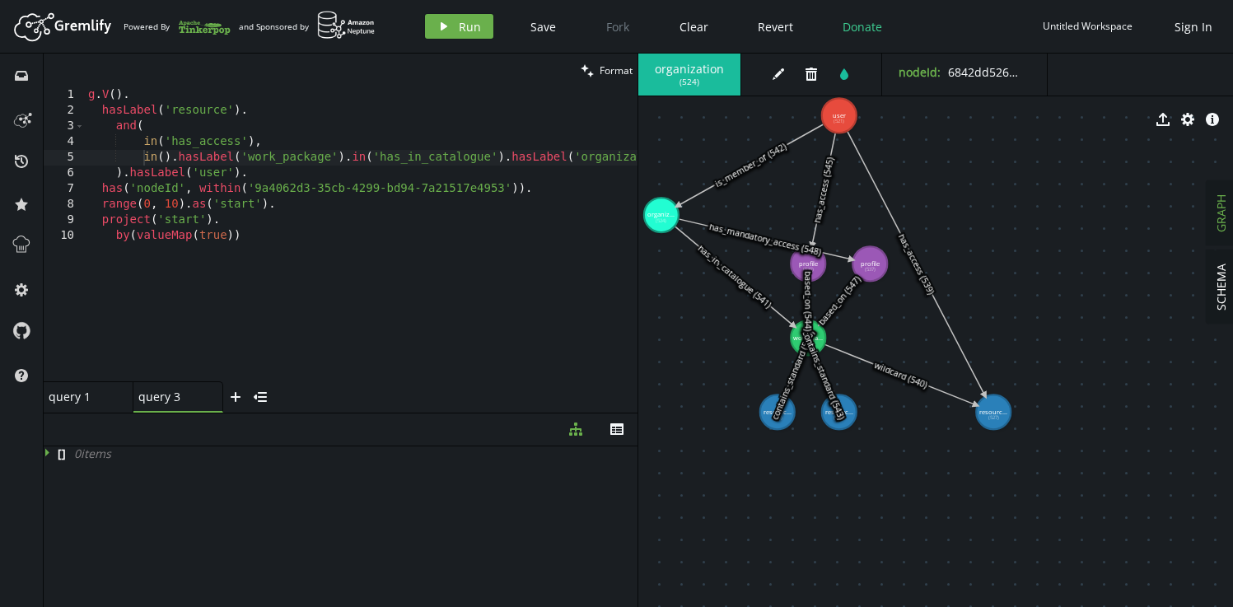
click at [276, 188] on div "g . V ( ) . hasLabel ( 'resource' ) . and ( in ( 'has_access' ) , in ( ) . hasL…" at bounding box center [621, 246] width 1072 height 319
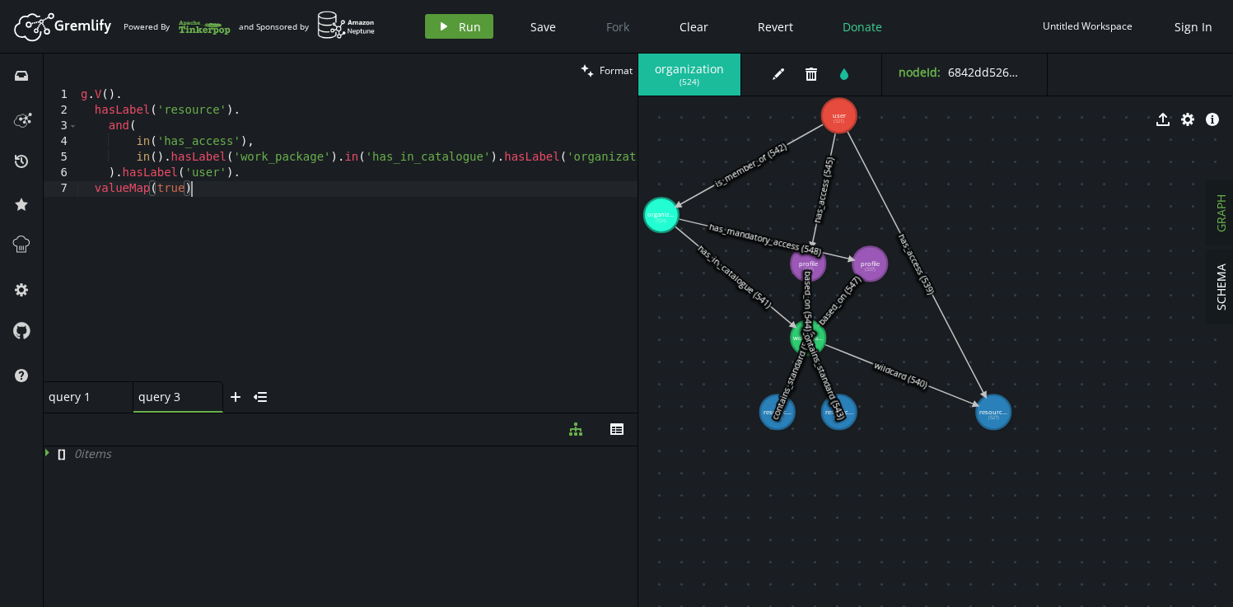
click at [468, 27] on span "Run" at bounding box center [470, 27] width 22 height 16
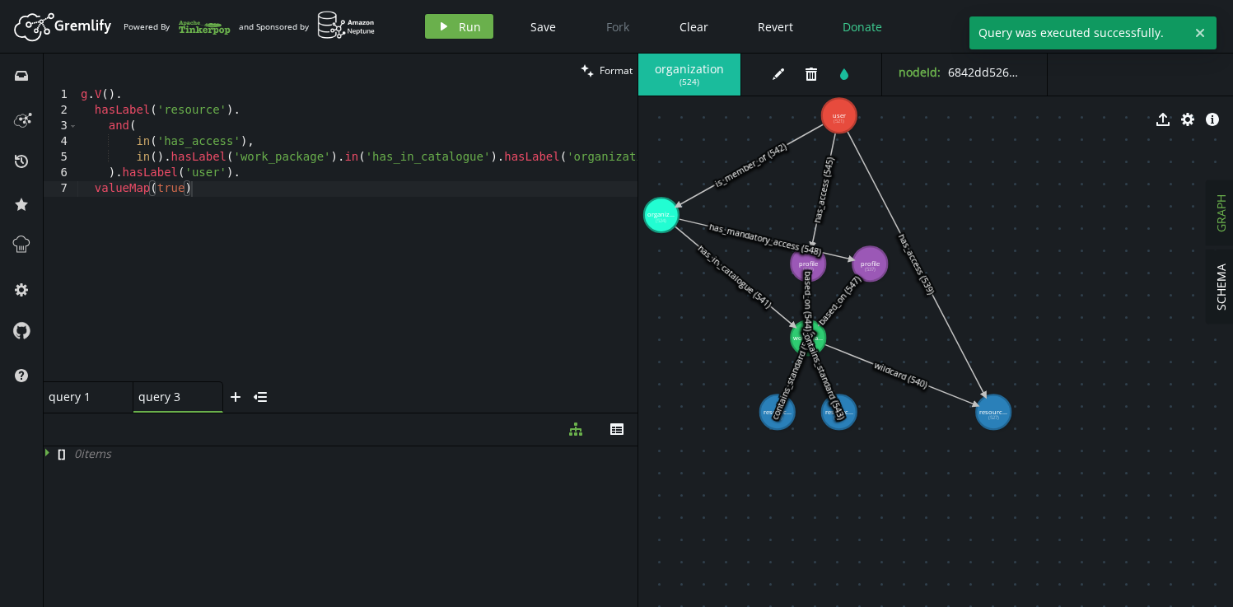
click at [253, 157] on div "g . V ( ) . hasLabel ( 'resource' ) . and ( in ( 'has_access' ) , in ( ) . hasL…" at bounding box center [613, 246] width 1072 height 319
click at [459, 26] on span "Run" at bounding box center [470, 27] width 22 height 16
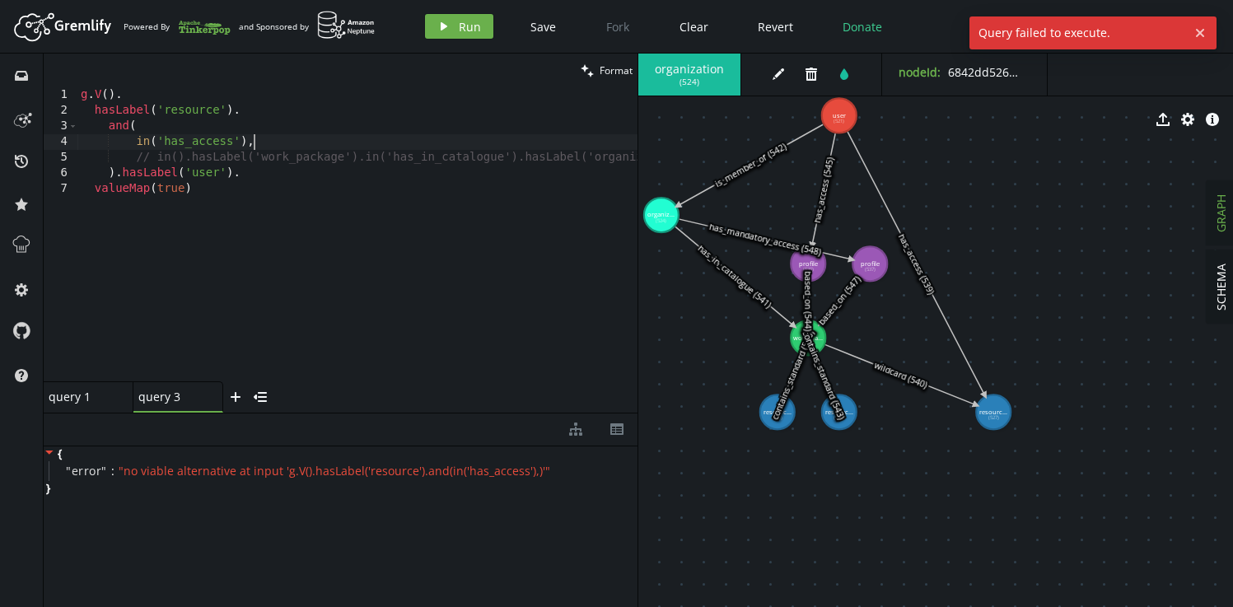
click at [265, 143] on div "g . V ( ) . hasLabel ( 'resource' ) . and ( in ( 'has_access' ) , // in().hasLa…" at bounding box center [623, 246] width 1093 height 319
click at [459, 30] on span "Run" at bounding box center [470, 27] width 22 height 16
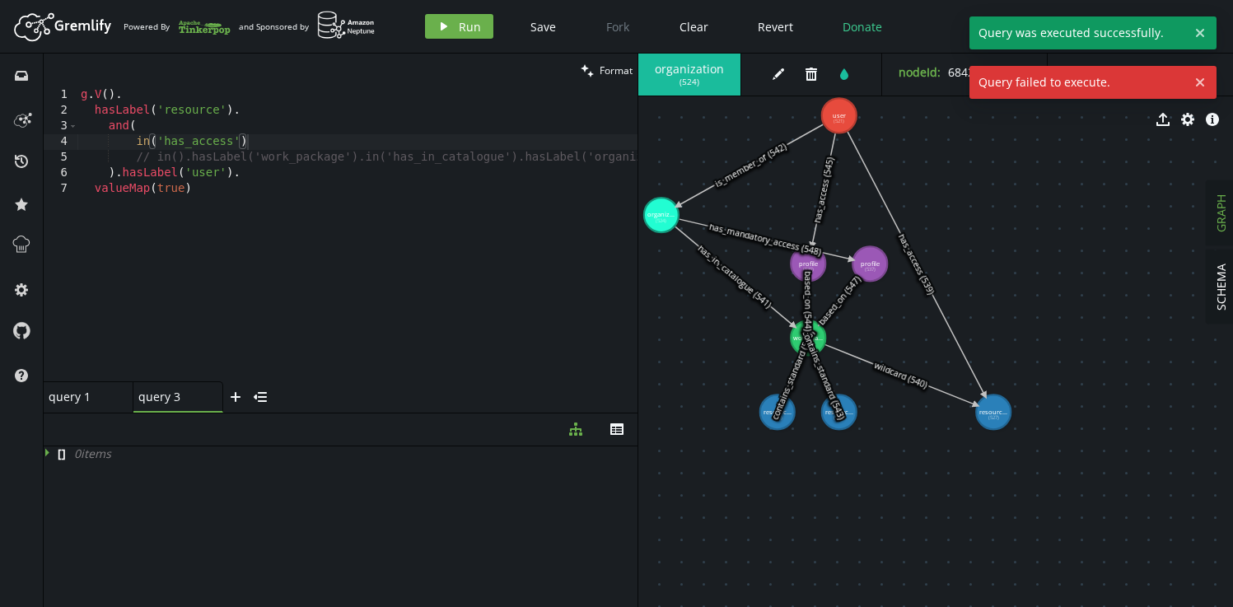
click at [256, 157] on div "g . V ( ) . hasLabel ( 'resource' ) . and ( in ( 'has_access' ) // in().hasLabe…" at bounding box center [623, 246] width 1093 height 319
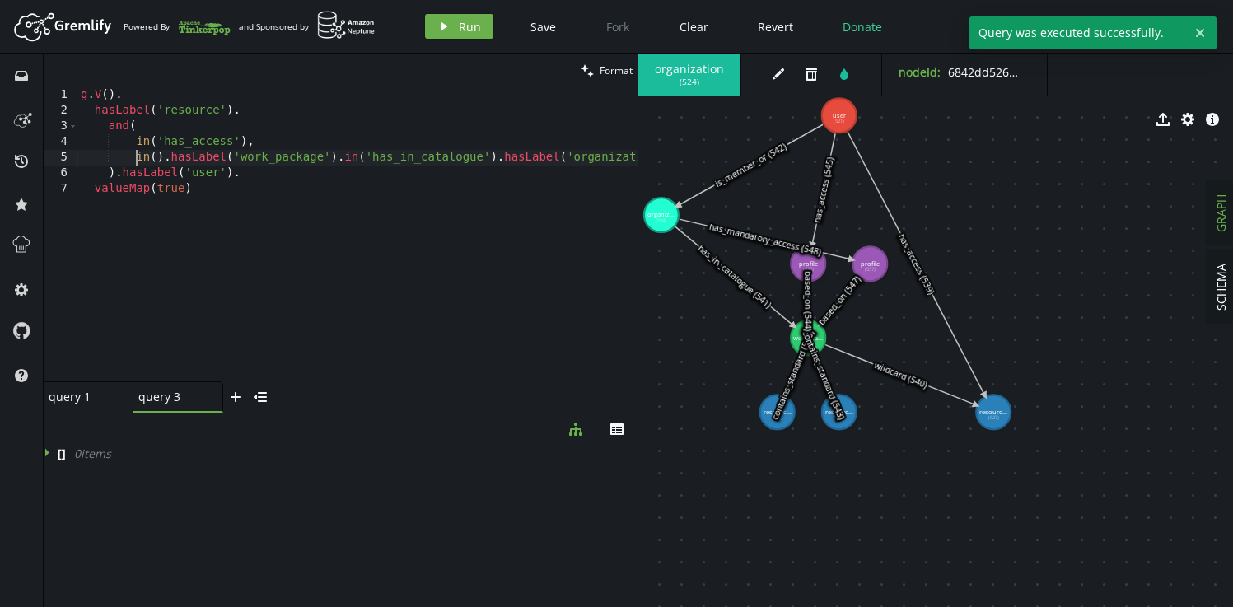
click at [258, 145] on div "g . V ( ) . hasLabel ( 'resource' ) . and ( in ( 'has_access' ) , in ( ) . hasL…" at bounding box center [613, 246] width 1072 height 319
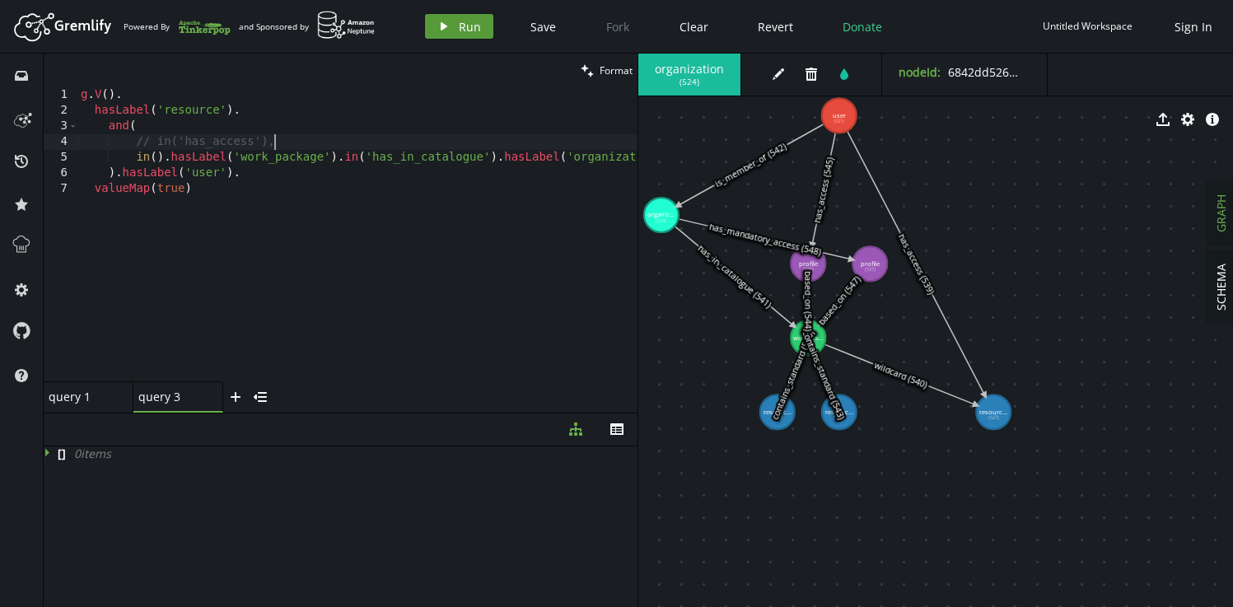
click at [470, 26] on span "Run" at bounding box center [470, 27] width 22 height 16
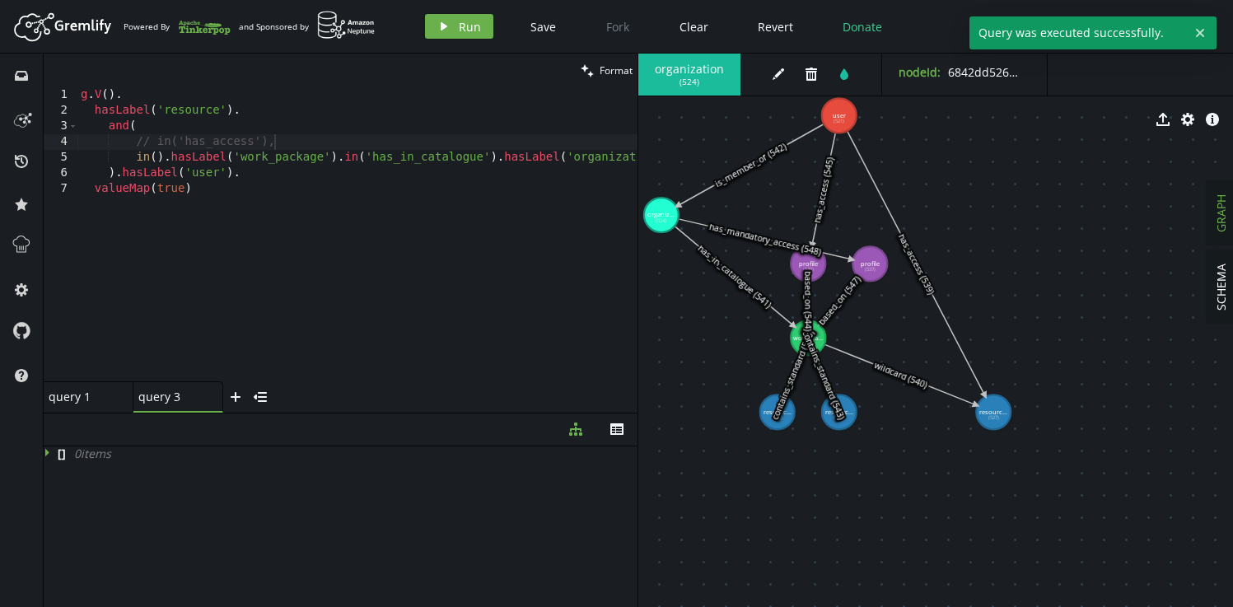
click at [287, 144] on div "g . V ( ) . hasLabel ( 'resource' ) . and ( // in('has_access'), in ( ) . hasLa…" at bounding box center [613, 246] width 1072 height 319
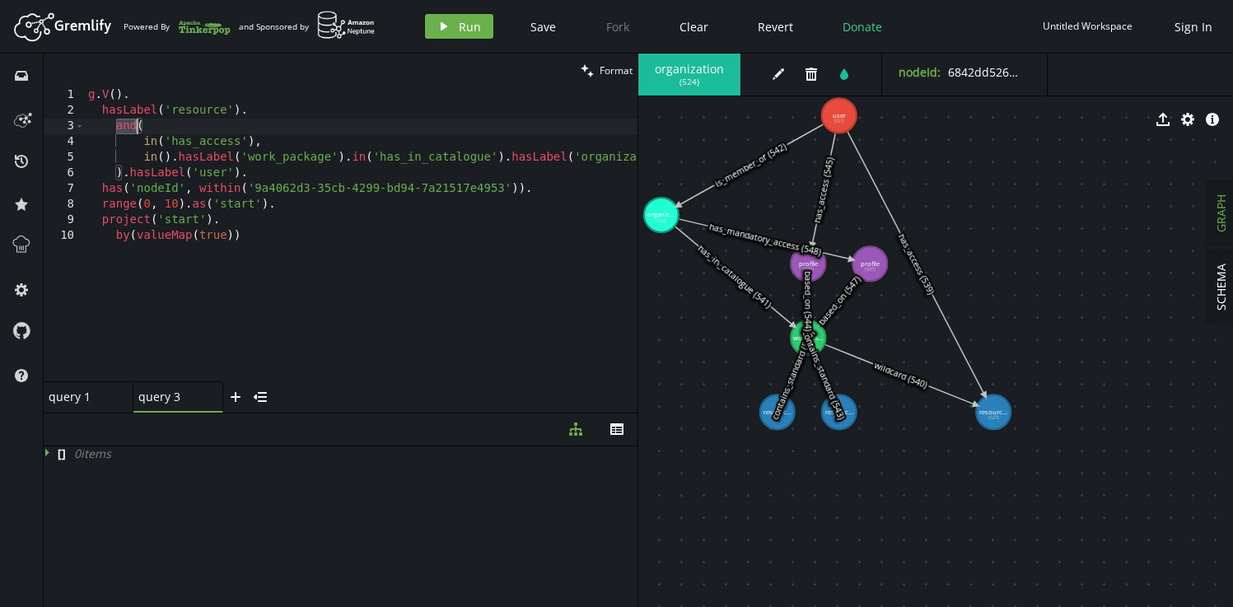
scroll to position [285, 0]
paste textarea ".hasLabel('user')"
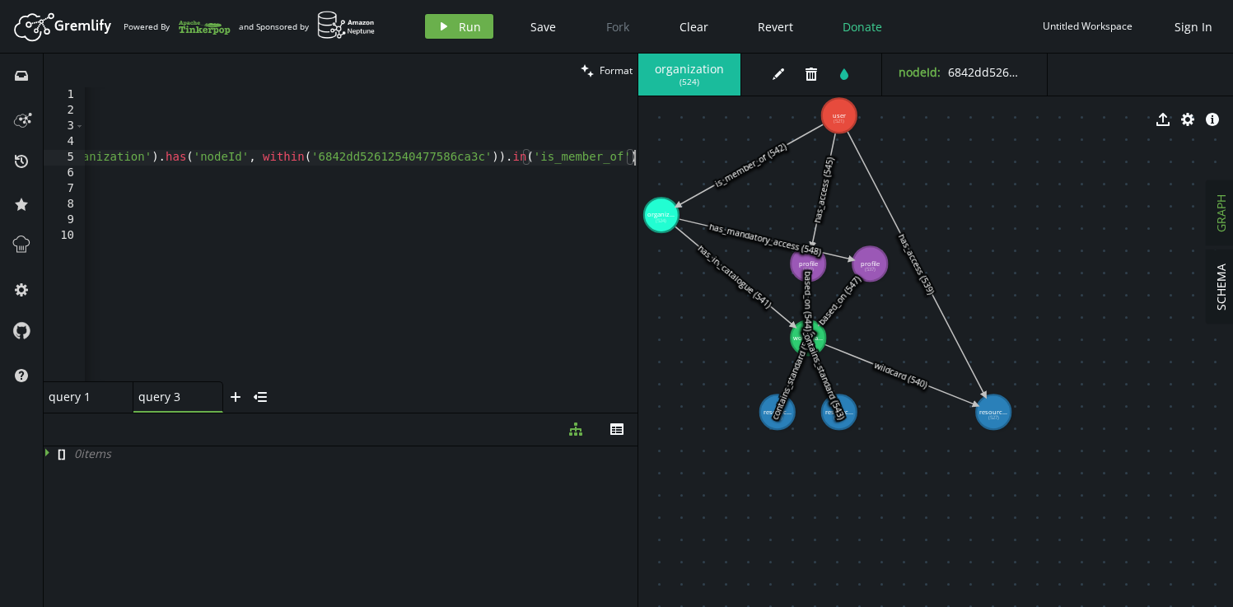
paste textarea ".hasLabel('user')"
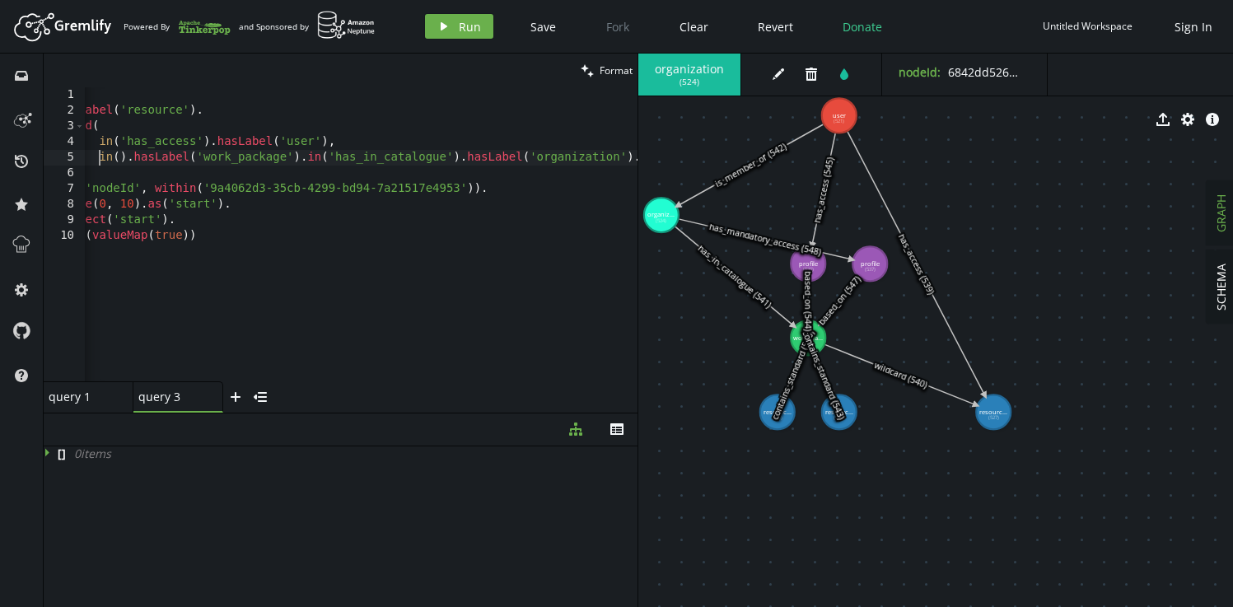
scroll to position [0, 0]
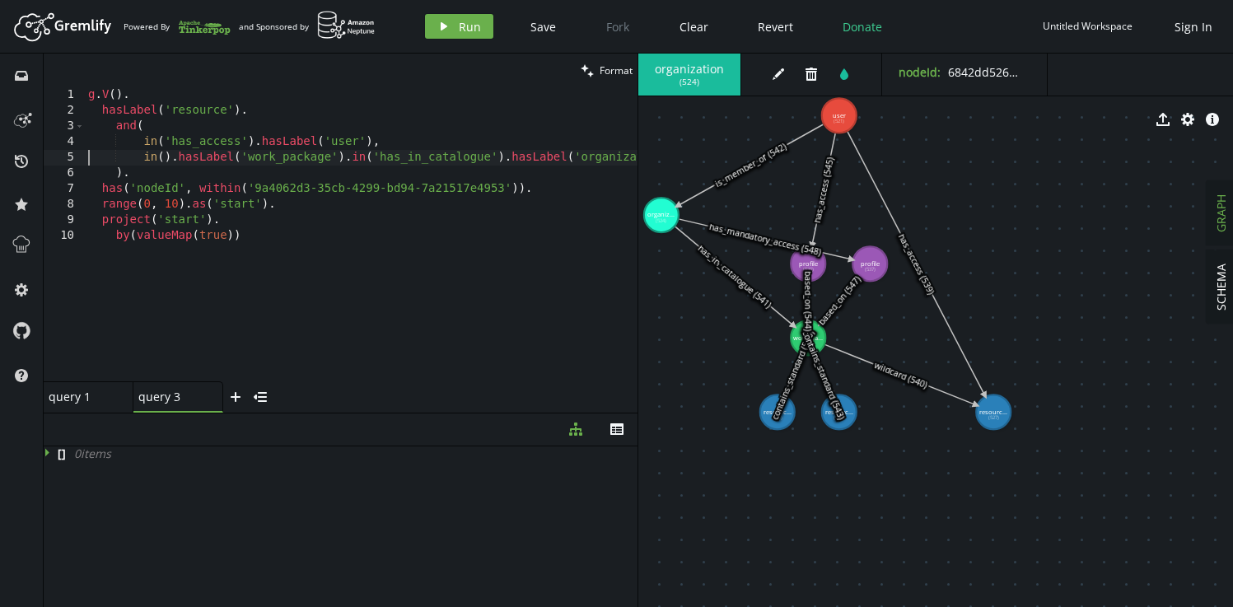
click at [127, 130] on div "g . V ( ) . hasLabel ( 'resource' ) . and ( in ( 'has_access' ) . hasLabel ( 'u…" at bounding box center [680, 246] width 1190 height 319
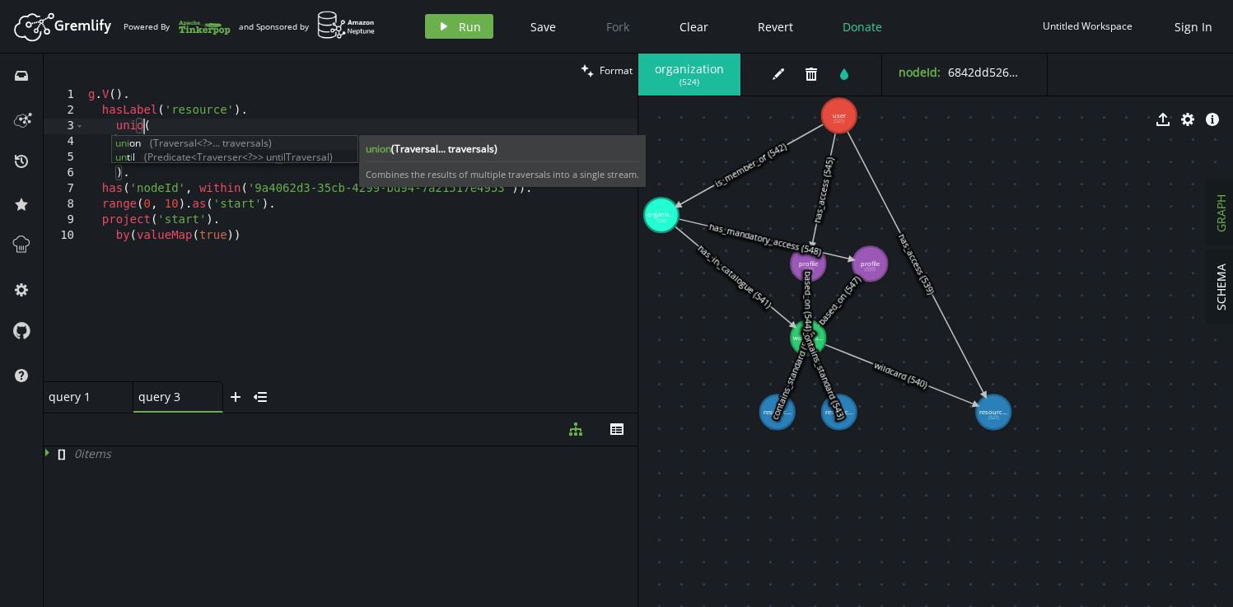
scroll to position [0, 62]
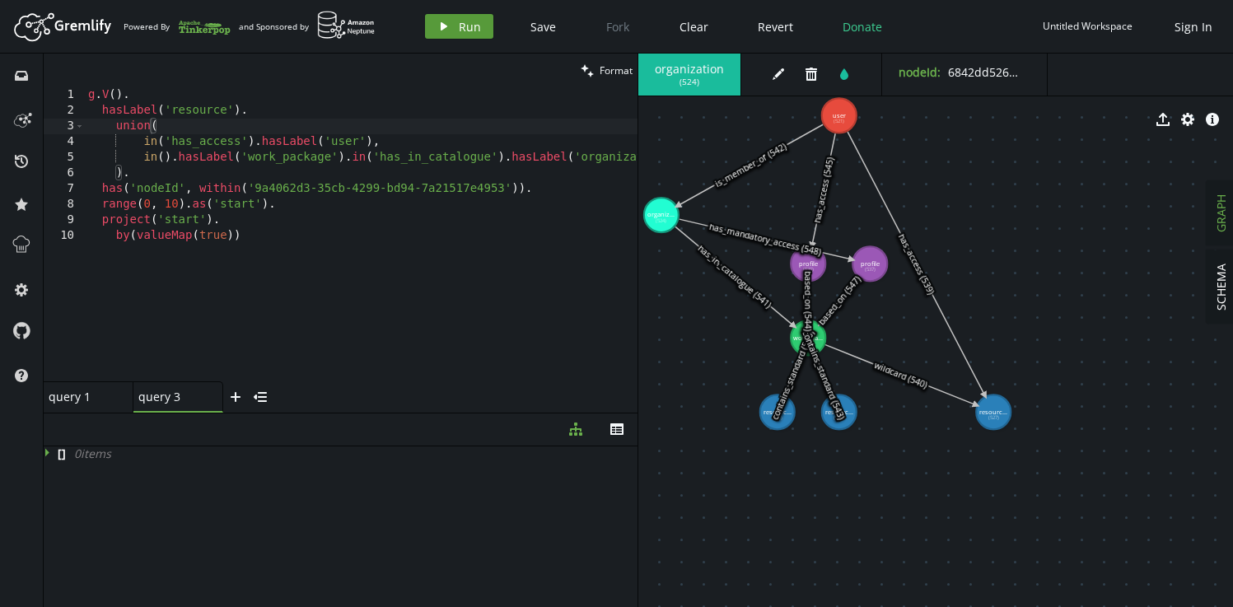
click at [454, 22] on button "play Run" at bounding box center [459, 26] width 68 height 25
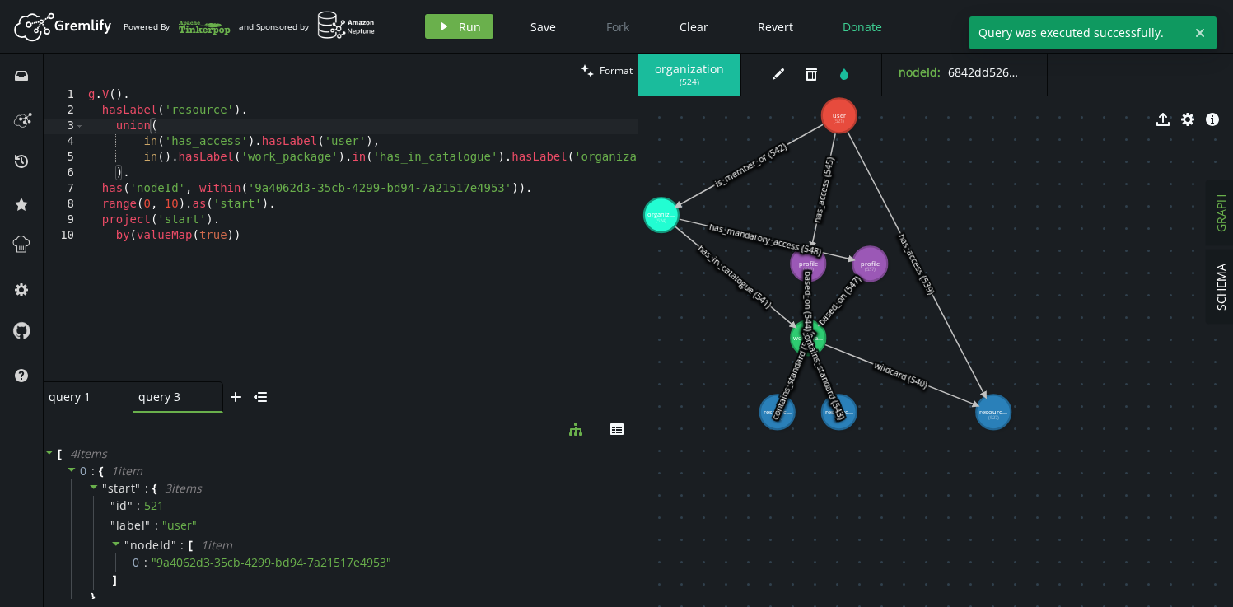
click at [137, 128] on div "g . V ( ) . hasLabel ( 'resource' ) . union ( in ( 'has_access' ) . hasLabel ( …" at bounding box center [680, 246] width 1190 height 319
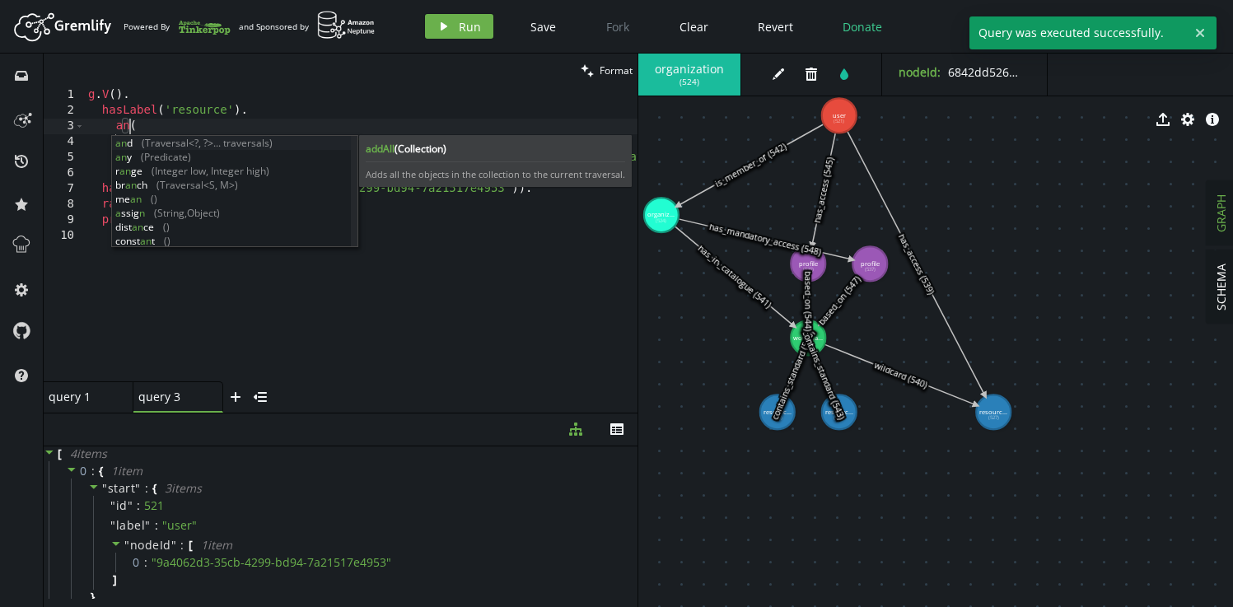
scroll to position [0, 48]
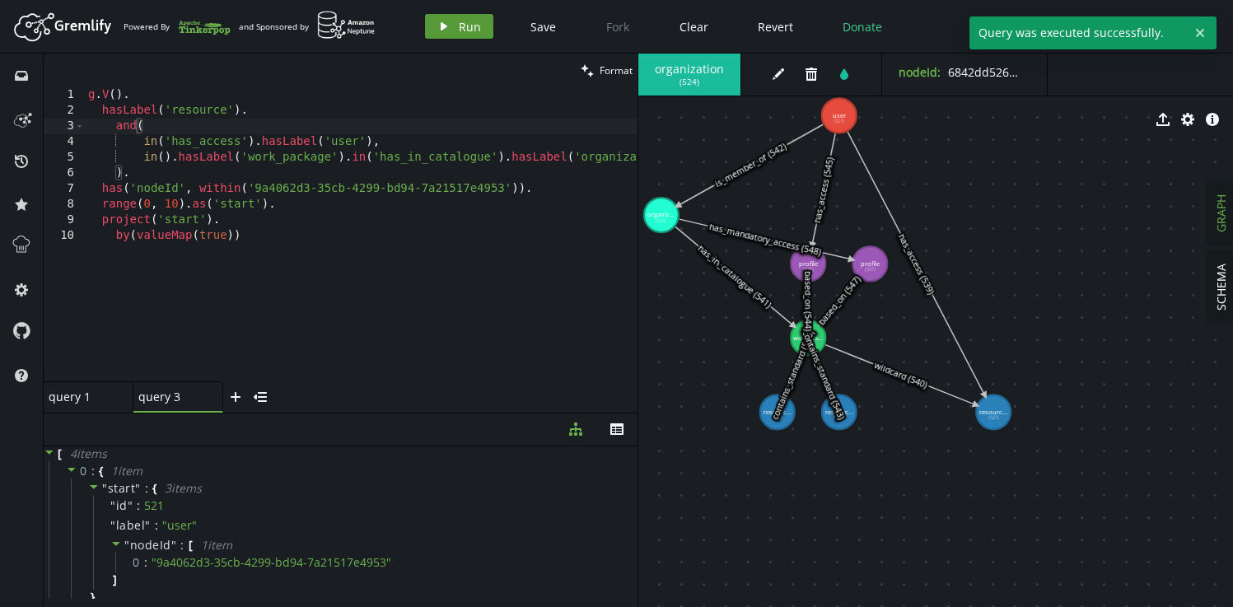
click at [456, 26] on button "play Run" at bounding box center [459, 26] width 68 height 25
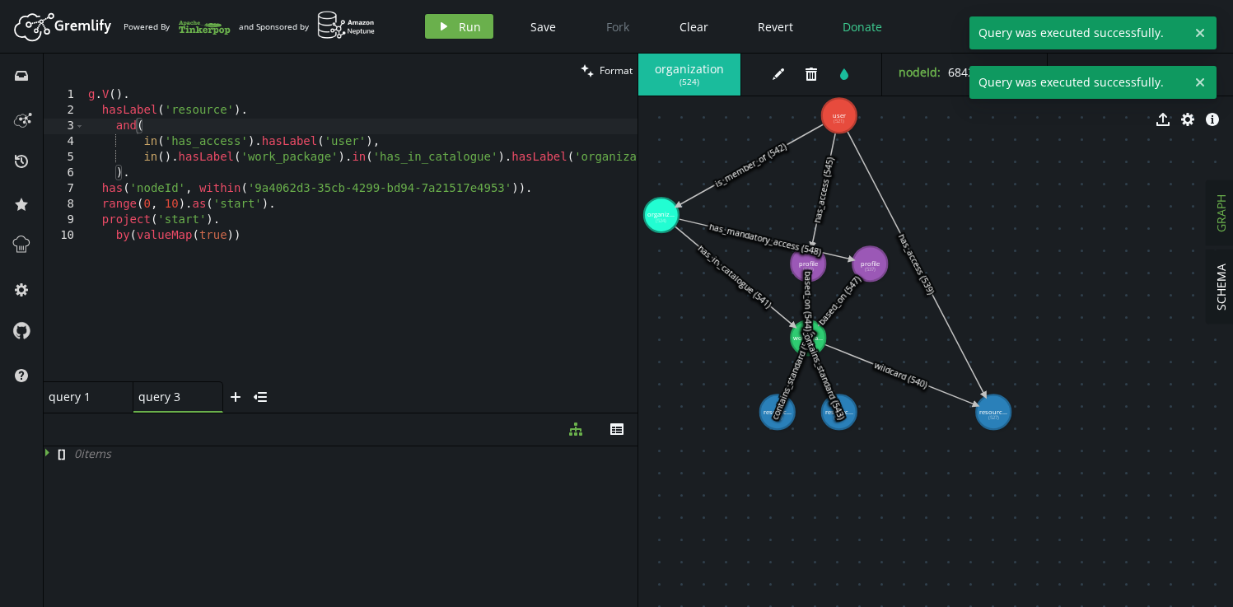
click at [211, 127] on div "g . V ( ) . hasLabel ( 'resource' ) . and ( in ( 'has_access' ) . hasLabel ( 'u…" at bounding box center [680, 246] width 1190 height 319
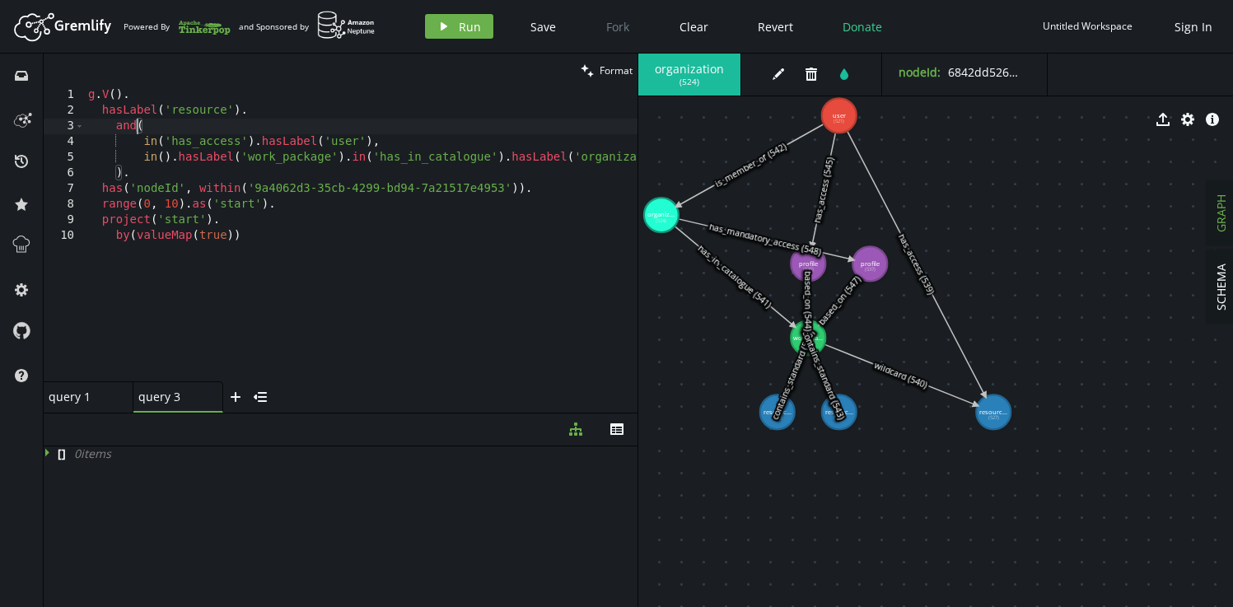
click at [198, 112] on div "g . V ( ) . hasLabel ( 'resource' ) . and ( in ( 'has_access' ) . hasLabel ( 'u…" at bounding box center [680, 246] width 1190 height 319
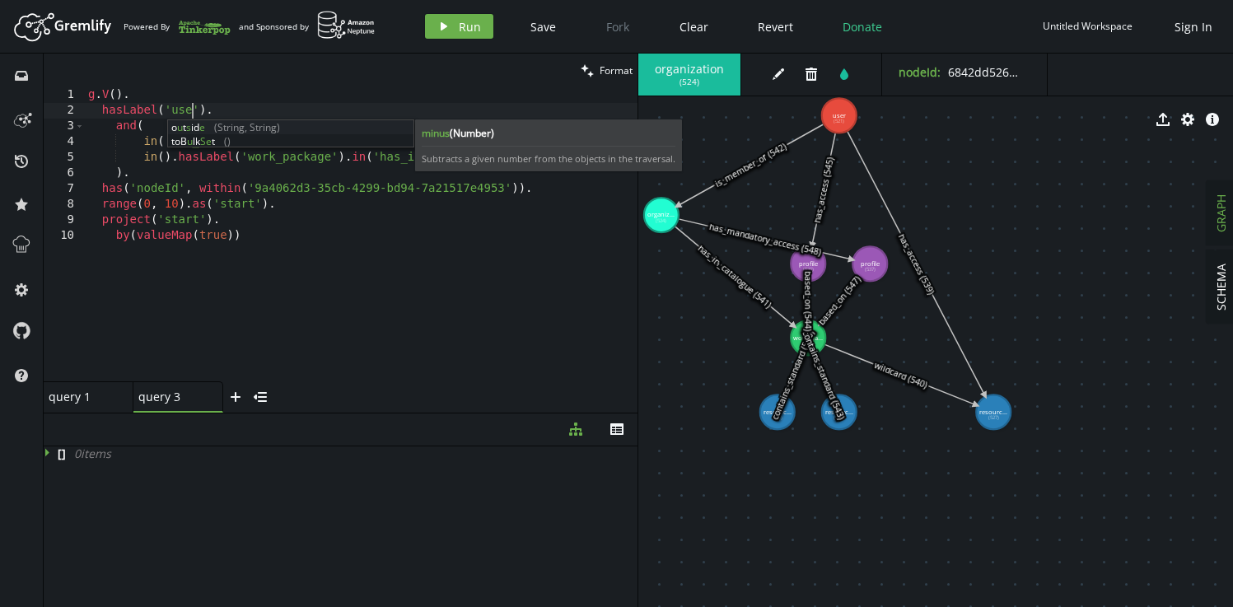
scroll to position [0, 110]
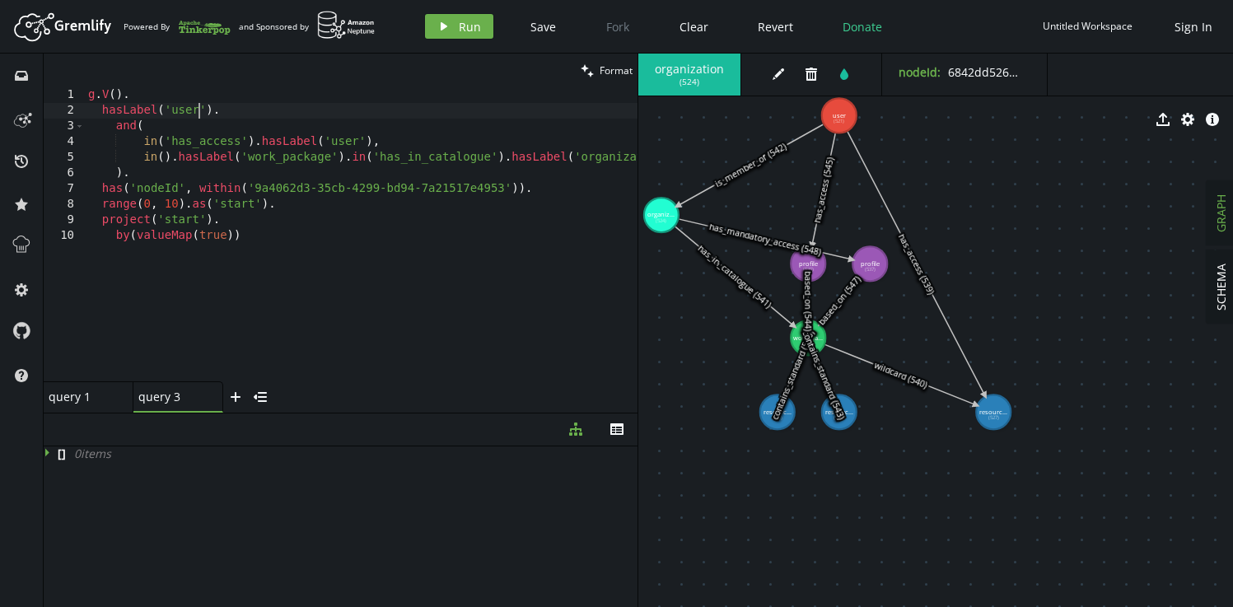
click at [198, 193] on div "g . V ( ) . hasLabel ( 'user' ) . and ( in ( 'has_access' ) . hasLabel ( 'user'…" at bounding box center [680, 246] width 1190 height 319
type textarea "has('nodeId', within('9a4062d3-35cb-4299-bd94-7a21517e4953'))."
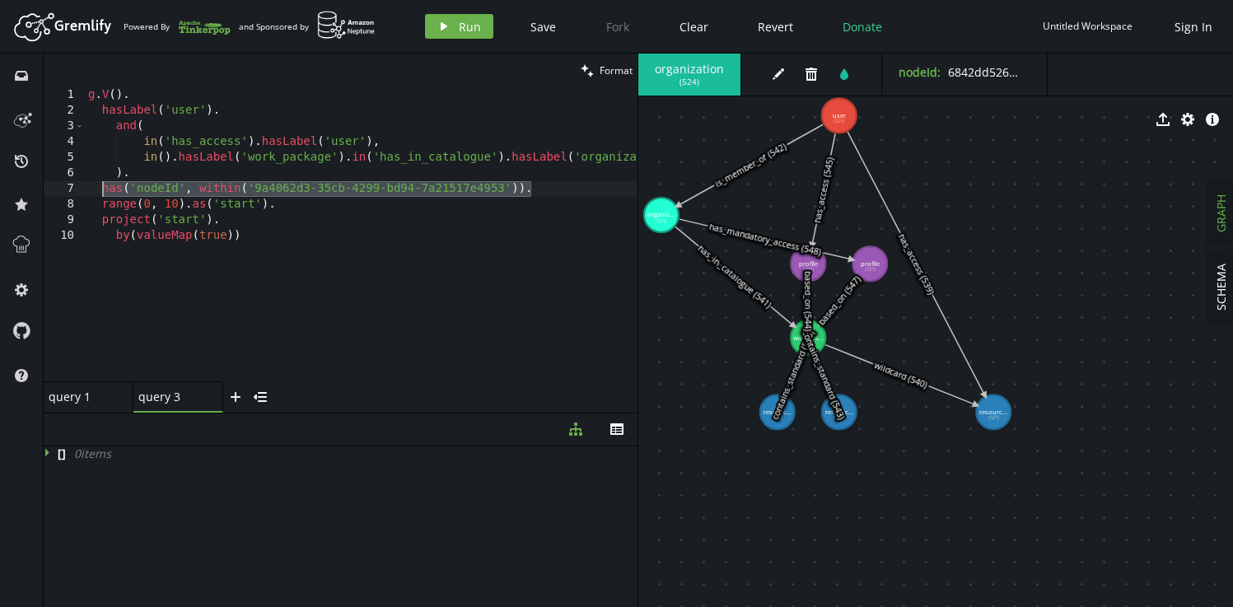
scroll to position [0, 13]
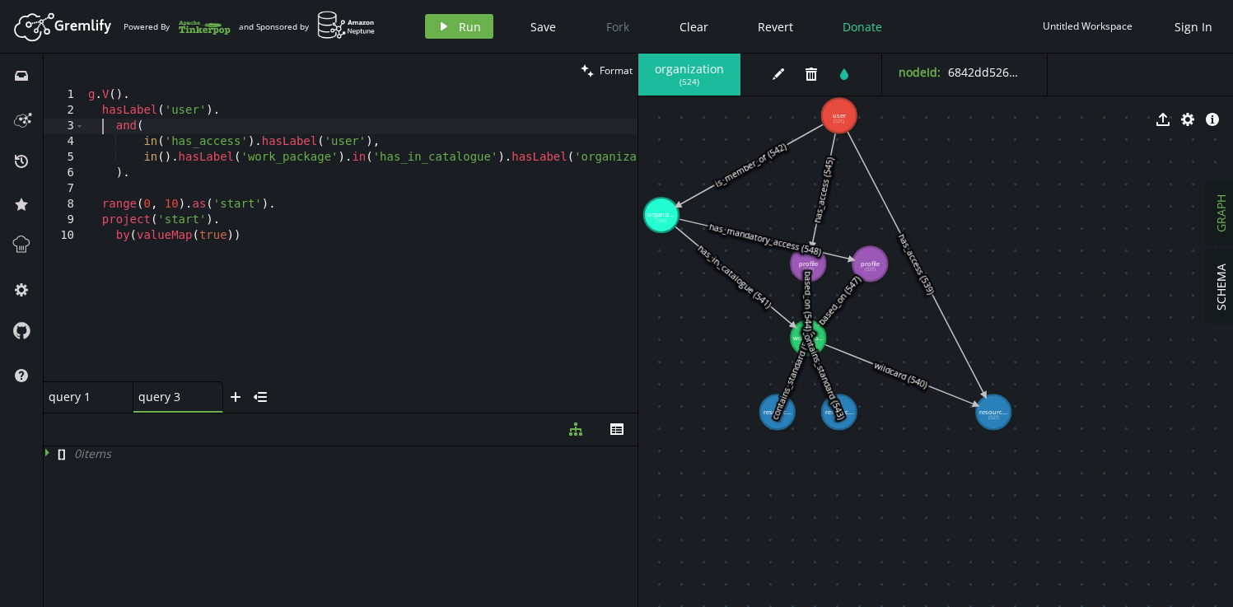
type textarea "hasLabel('user')."
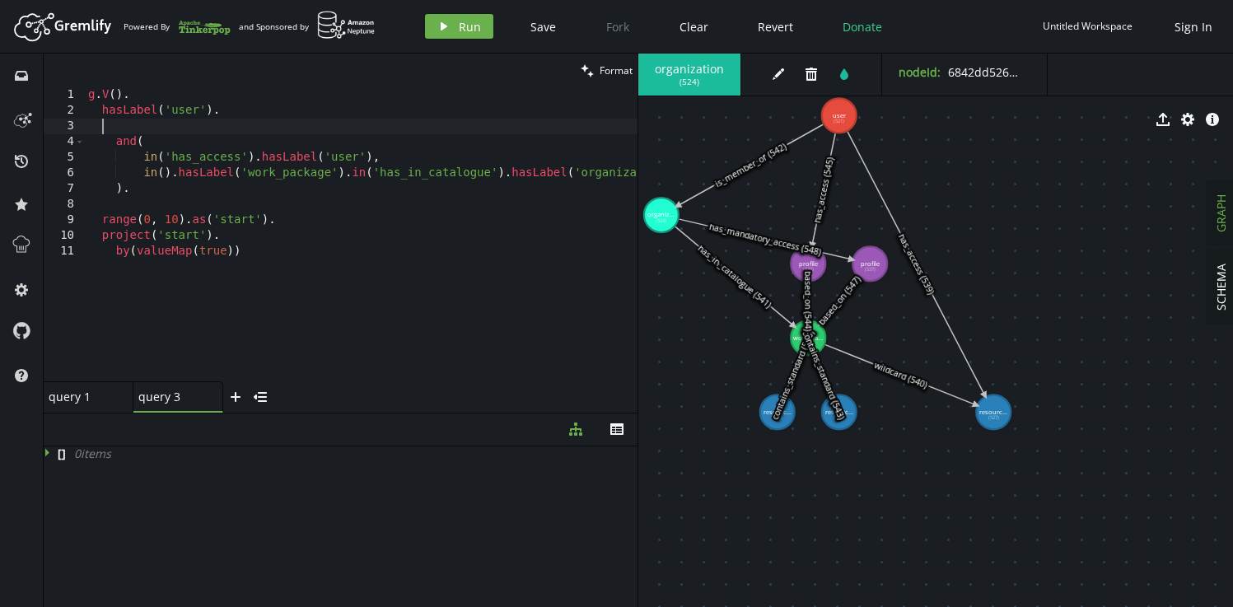
paste textarea "has('nodeId', within('9a4062d3-35cb-4299-bd94-7a21517e4953'))."
click at [157, 175] on div "g . V ( ) . hasLabel ( 'user' ) . has ( 'nodeId' , within ( '9a4062d3-35cb-4299…" at bounding box center [680, 246] width 1190 height 319
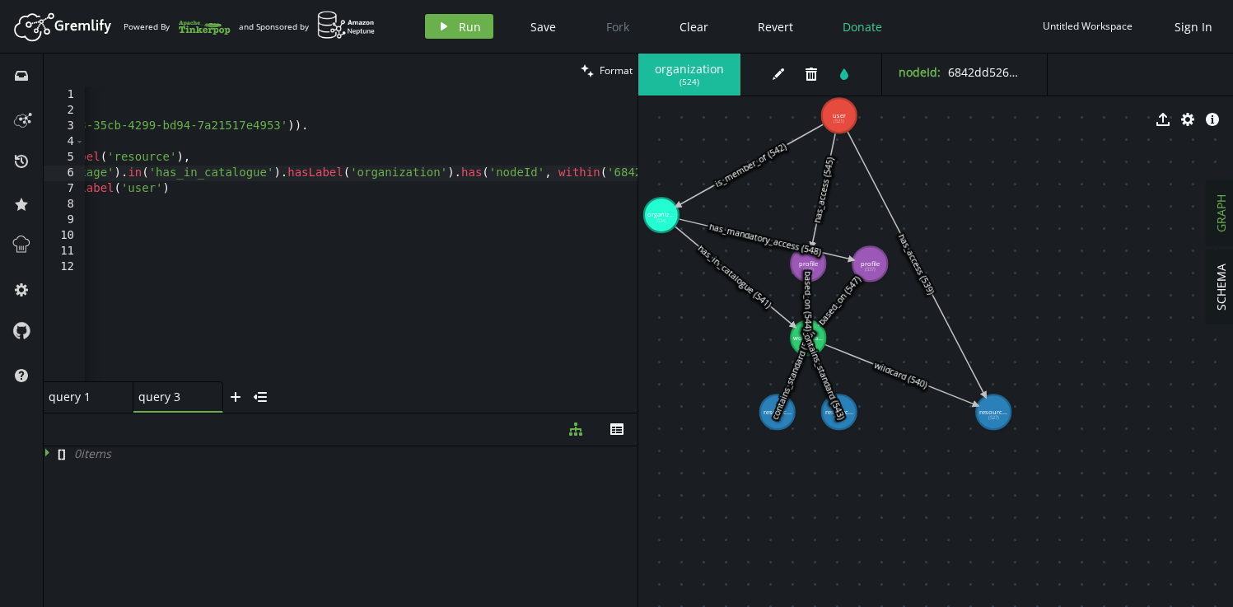
scroll to position [0, 222]
click at [128, 172] on div "g . V ( ) . hasLabel ( 'user' ) . has ( 'nodeId' , within ( '9a4062d3-35cb-4299…" at bounding box center [337, 246] width 948 height 319
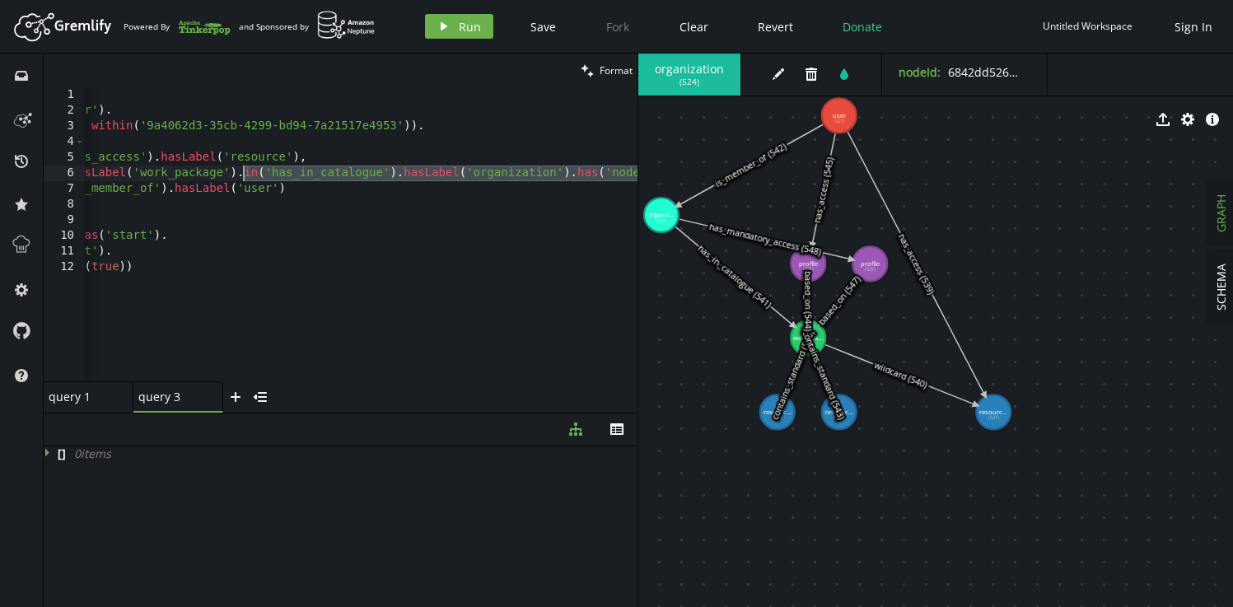
scroll to position [0, 77]
click at [282, 192] on div "g . V ( ) . hasLabel ( 'user' ) . has ( 'nodeId' , within ( '9a4062d3-35cb-4299…" at bounding box center [481, 246] width 948 height 319
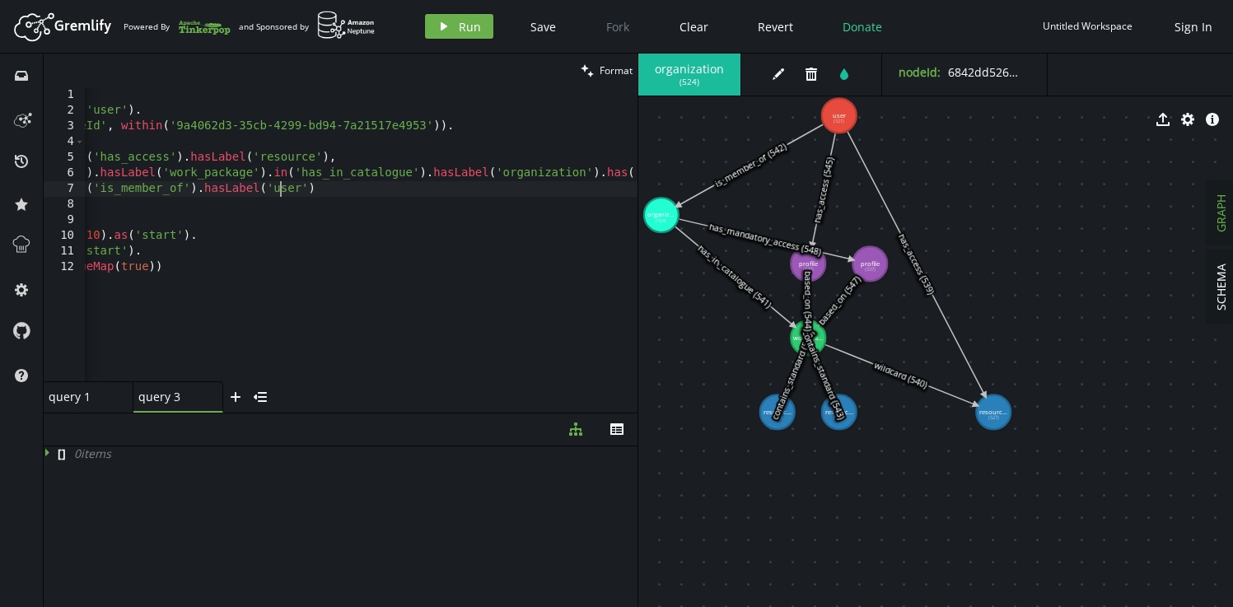
click at [282, 192] on div "g . V ( ) . hasLabel ( 'user' ) . has ( 'nodeId' , within ( '9a4062d3-35cb-4299…" at bounding box center [481, 246] width 948 height 319
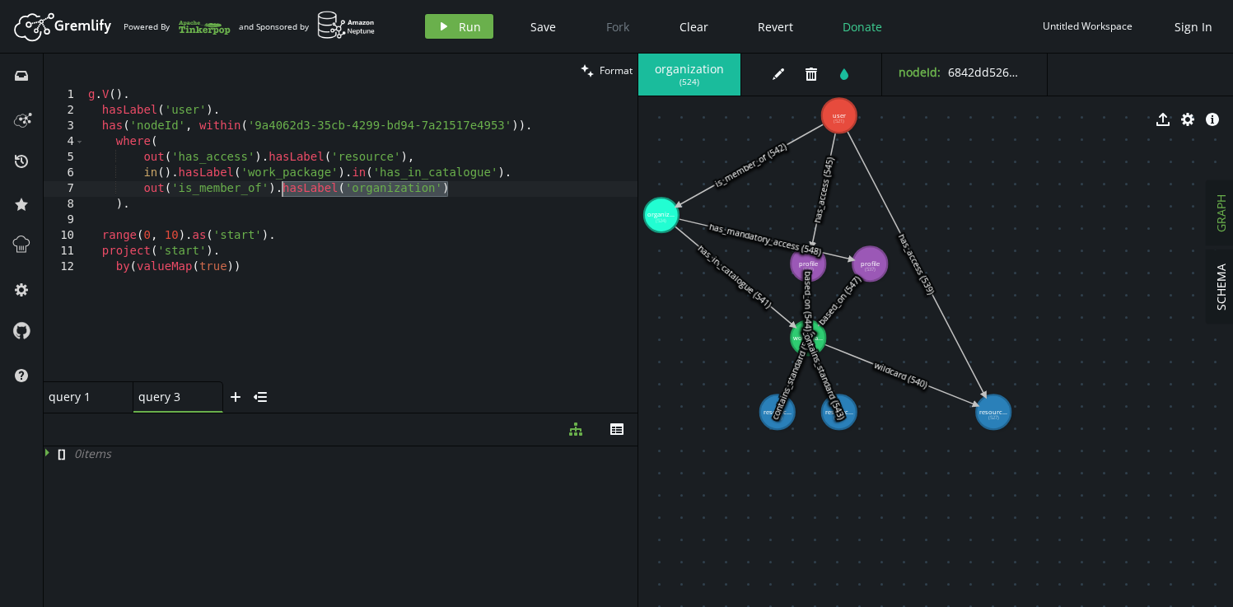
paste textarea ".has('nodeId', within('6842dd52612540477586ca3c'))."
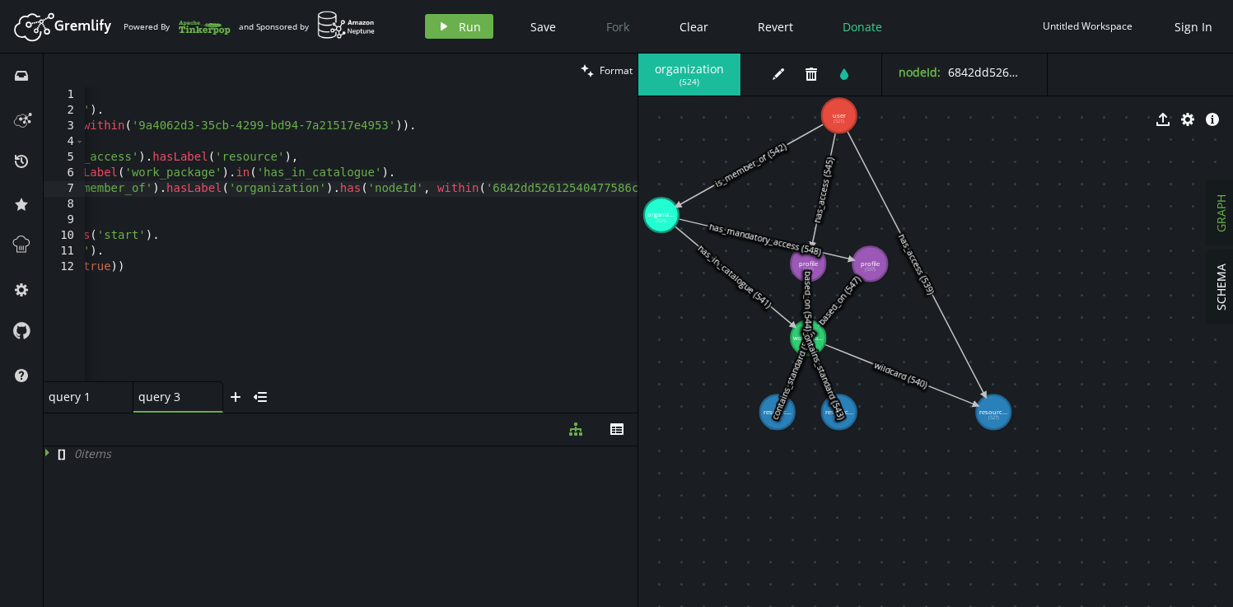
scroll to position [0, 37]
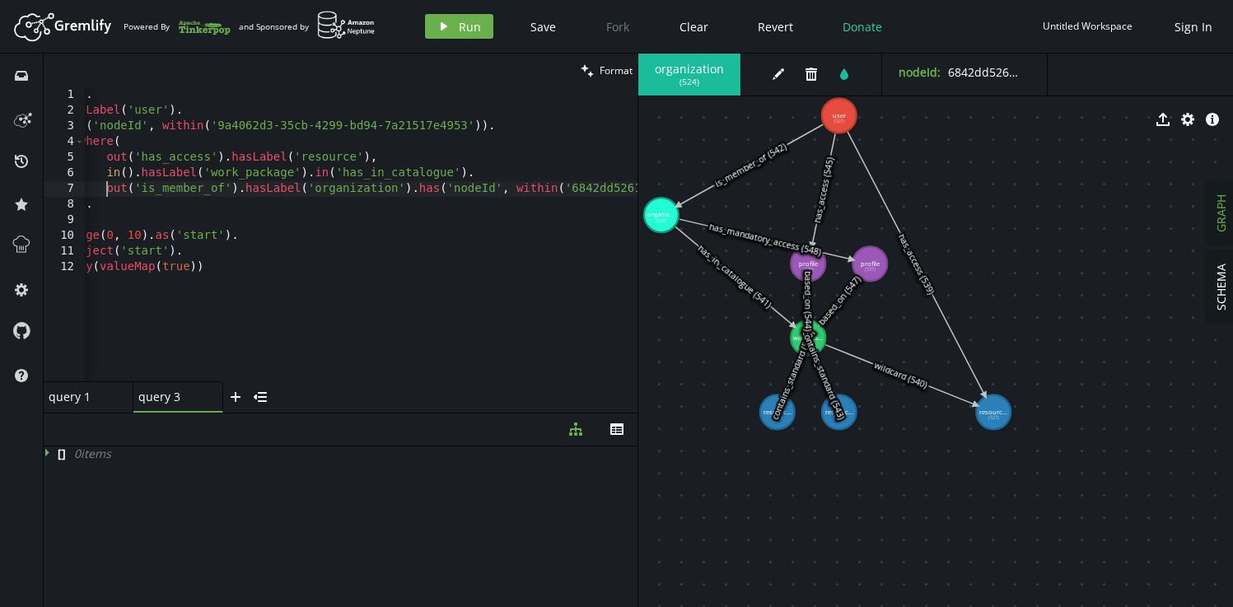
click at [476, 172] on div "g . V ( ) . hasLabel ( 'user' ) . has ( 'nodeId' , within ( '9a4062d3-35cb-4299…" at bounding box center [407, 246] width 719 height 319
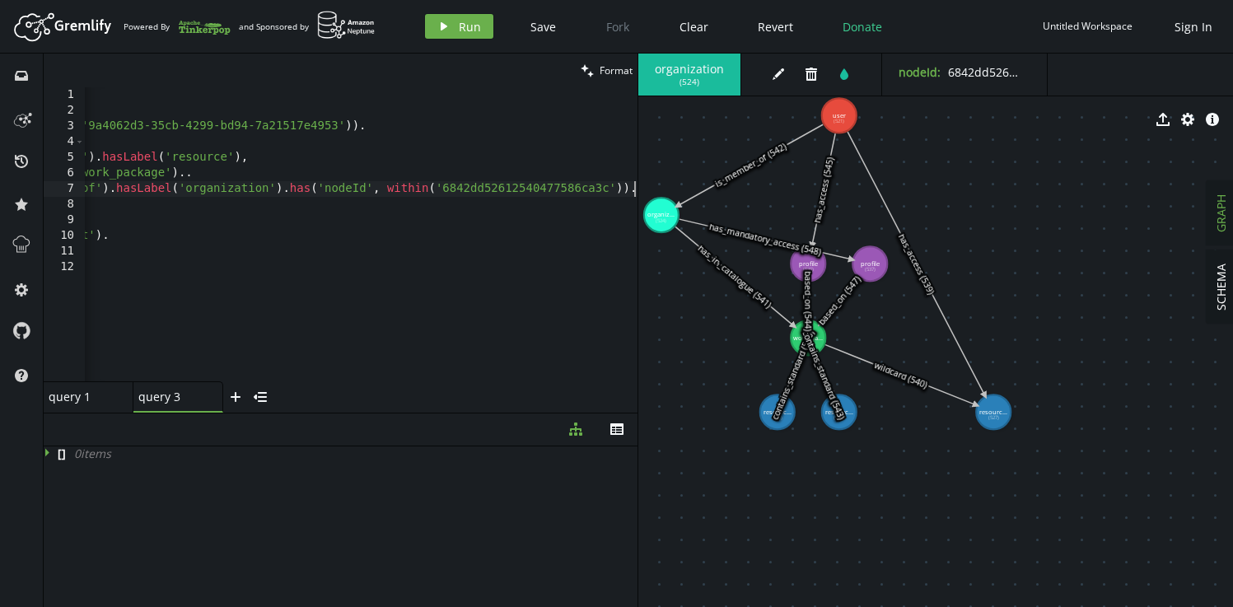
paste textarea "in('has_in_catalogue')"
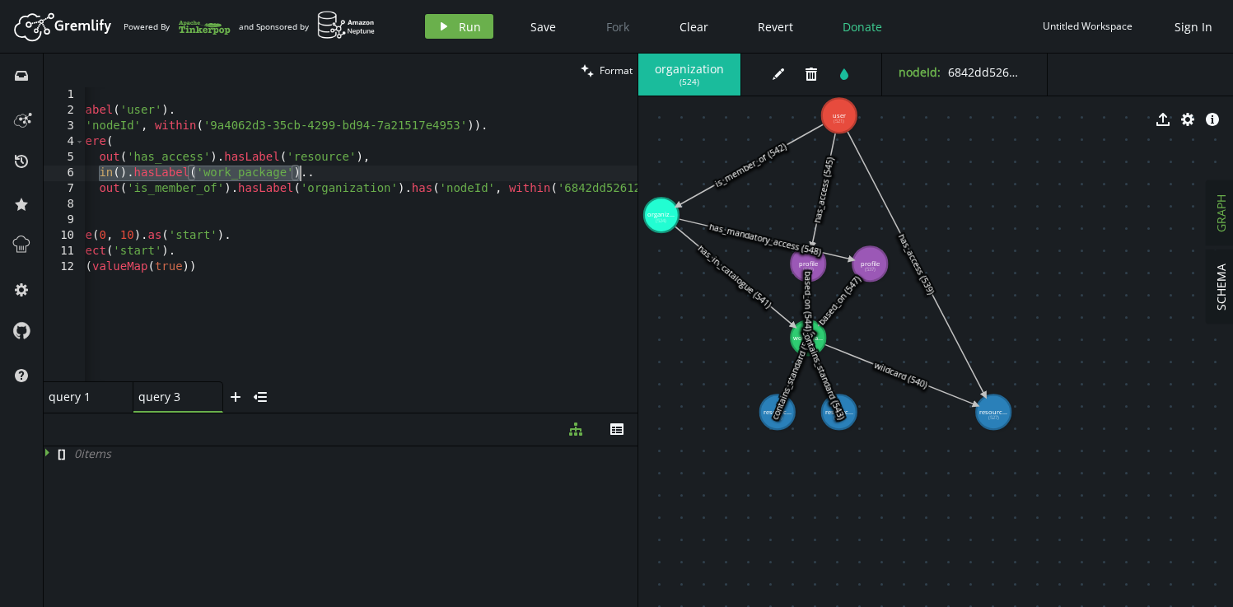
type textarea ".."
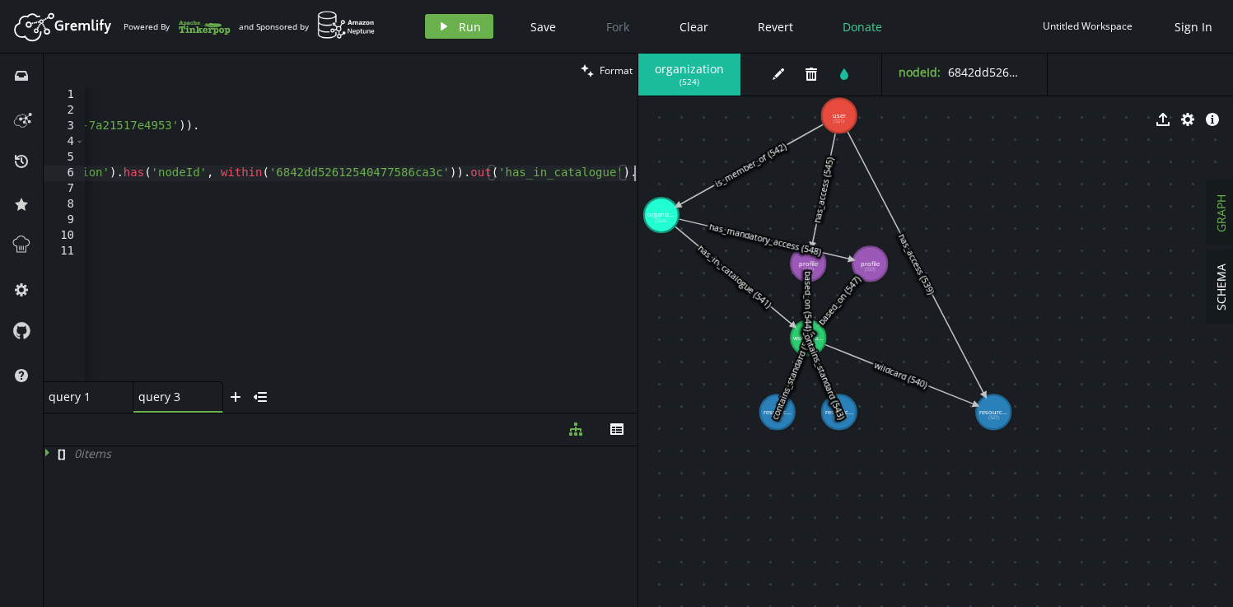
scroll to position [0, 877]
paste textarea "in().hasLabel('work_package')"
paste textarea "hasLabel('work_package')"
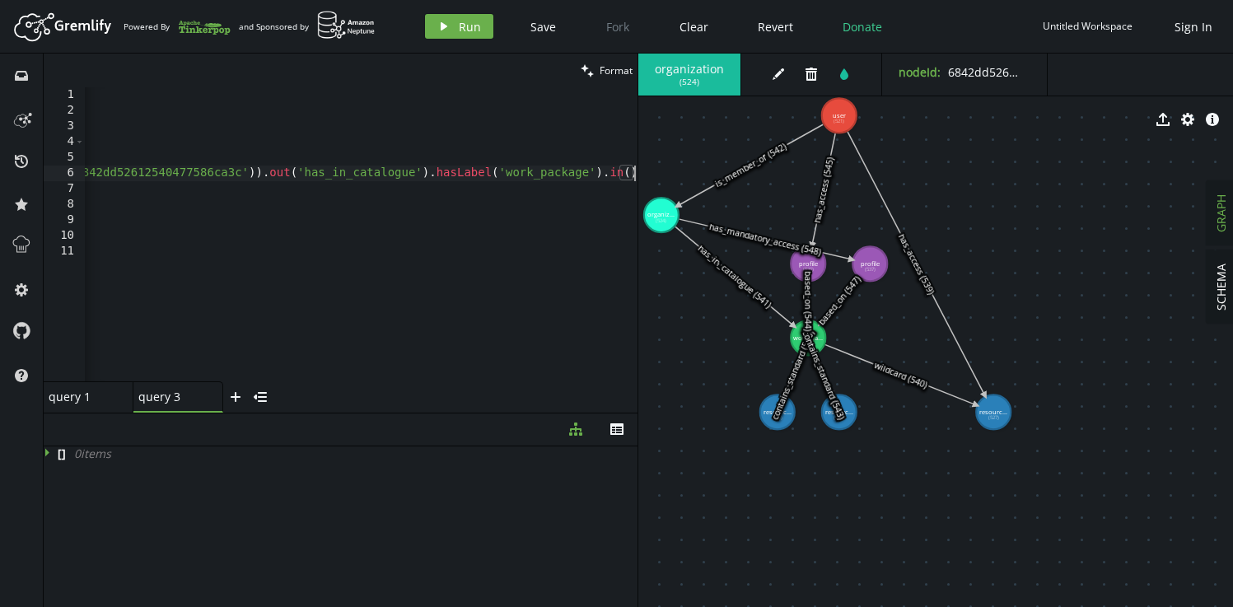
paste textarea ".hasLabel('resource')"
type textarea ")."
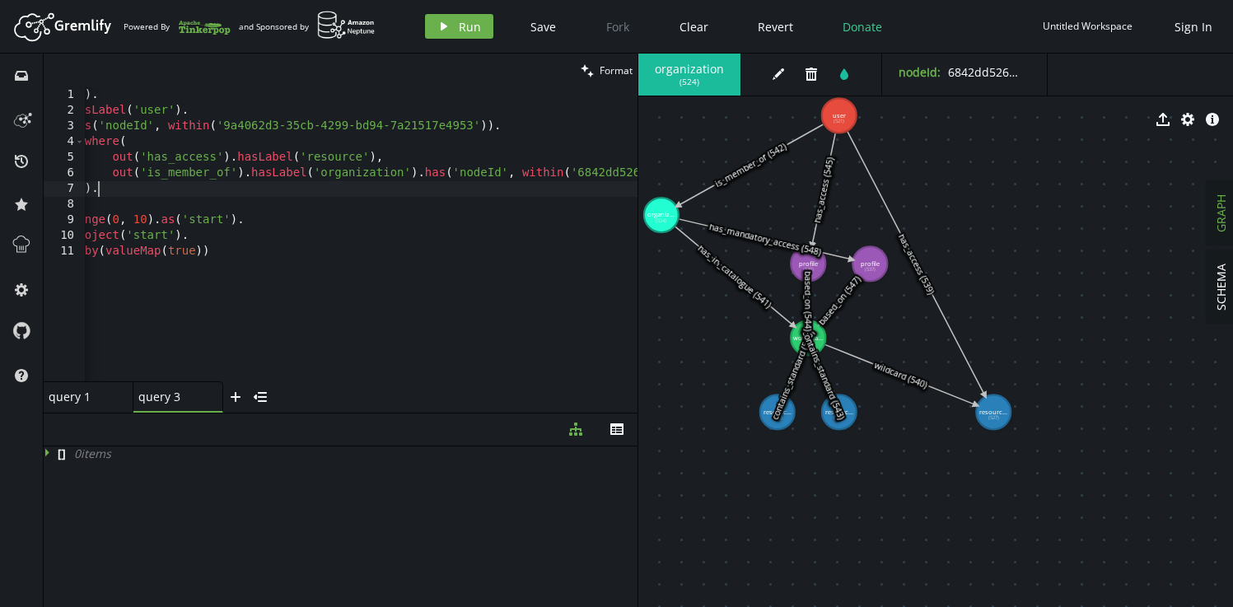
scroll to position [0, 0]
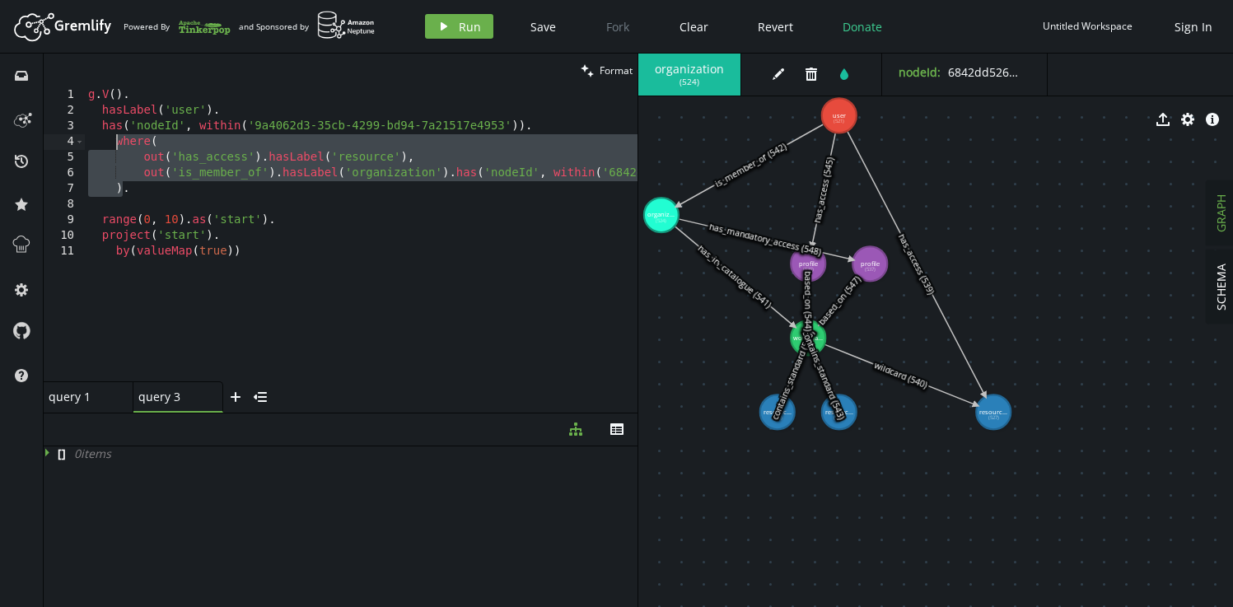
click at [270, 184] on div "g . V ( ) . hasLabel ( 'user' ) . has ( 'nodeId' , within ( '9a4062d3-35cb-4299…" at bounding box center [700, 246] width 1231 height 319
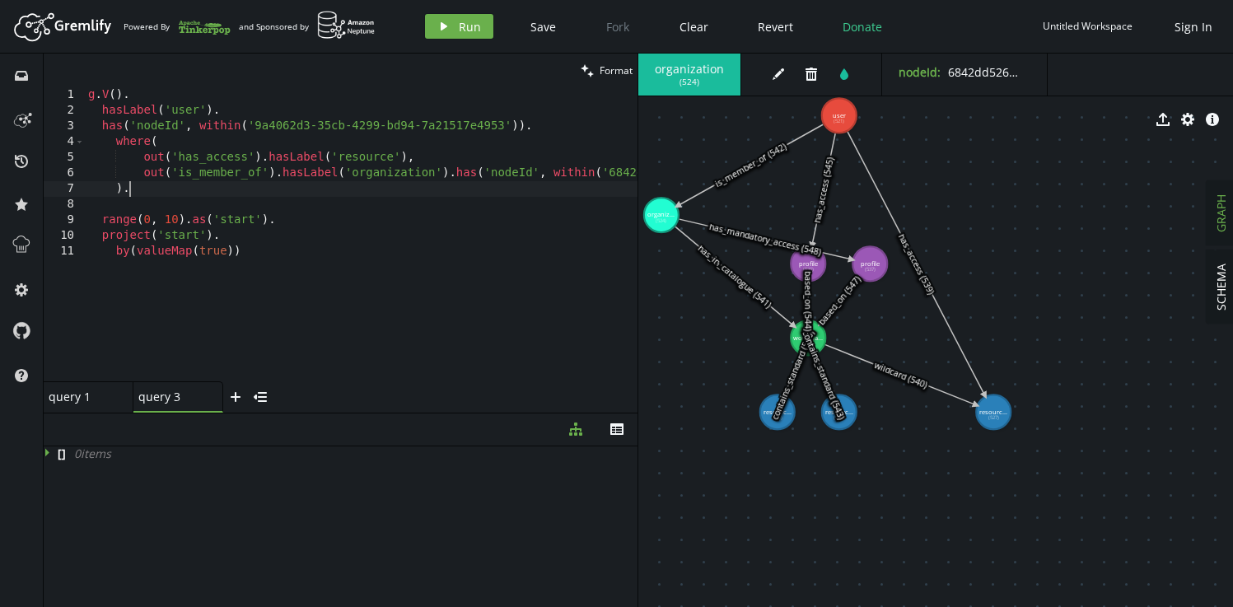
click at [133, 143] on div "g . V ( ) . hasLabel ( 'user' ) . has ( 'nodeId' , within ( '9a4062d3-35cb-4299…" at bounding box center [700, 246] width 1231 height 319
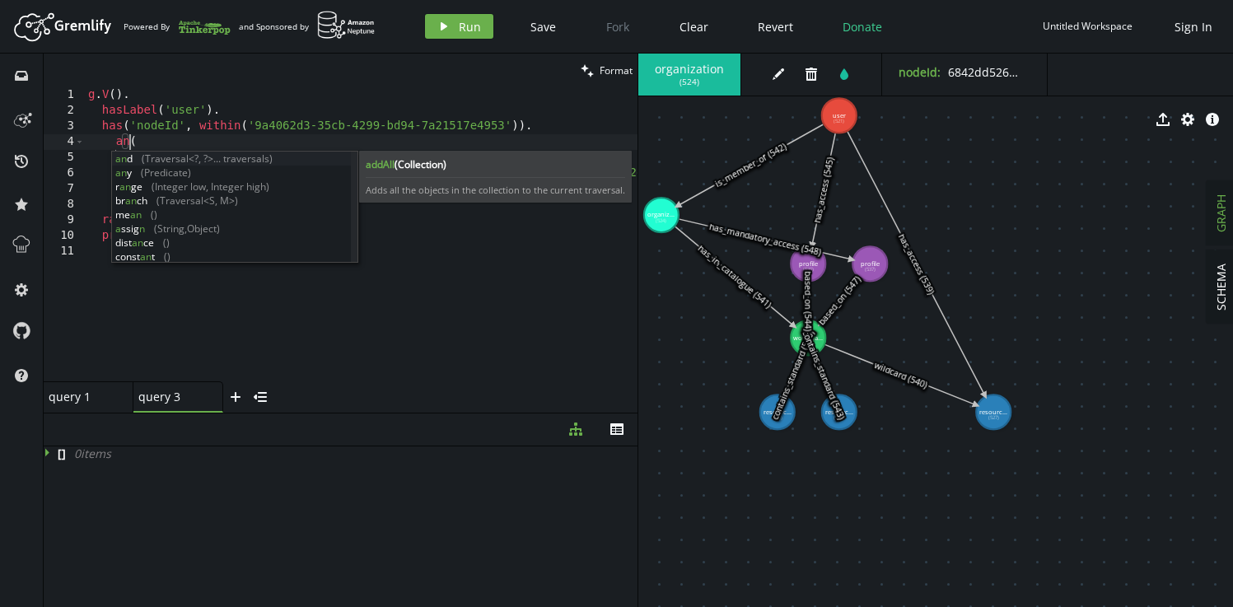
scroll to position [0, 48]
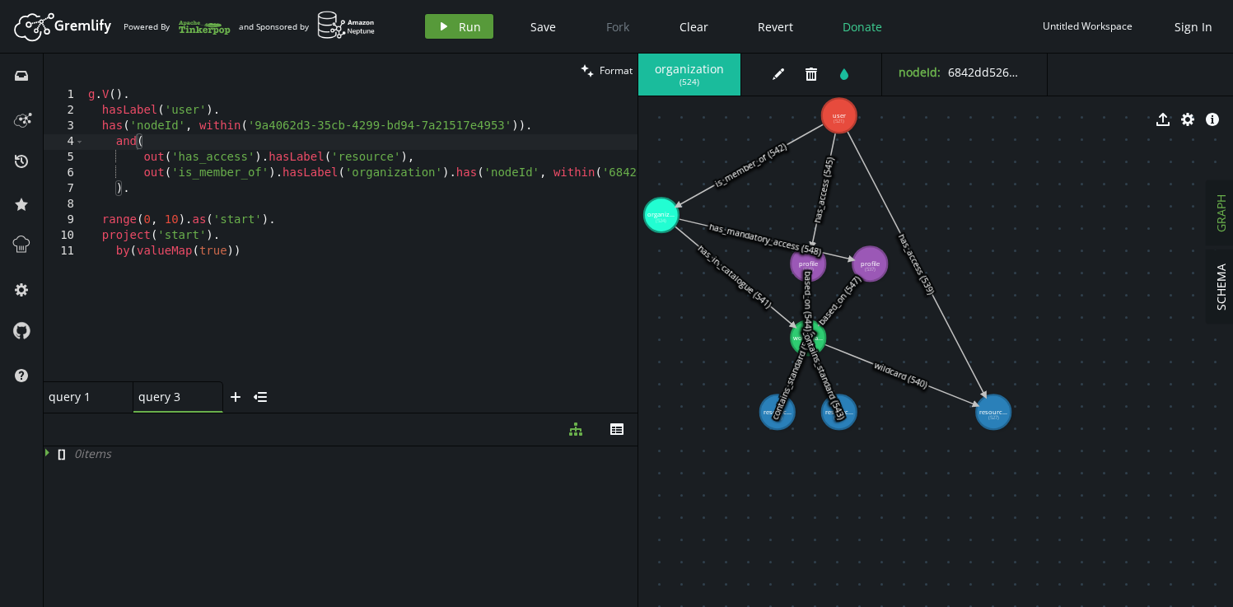
click at [454, 30] on button "play Run" at bounding box center [459, 26] width 68 height 25
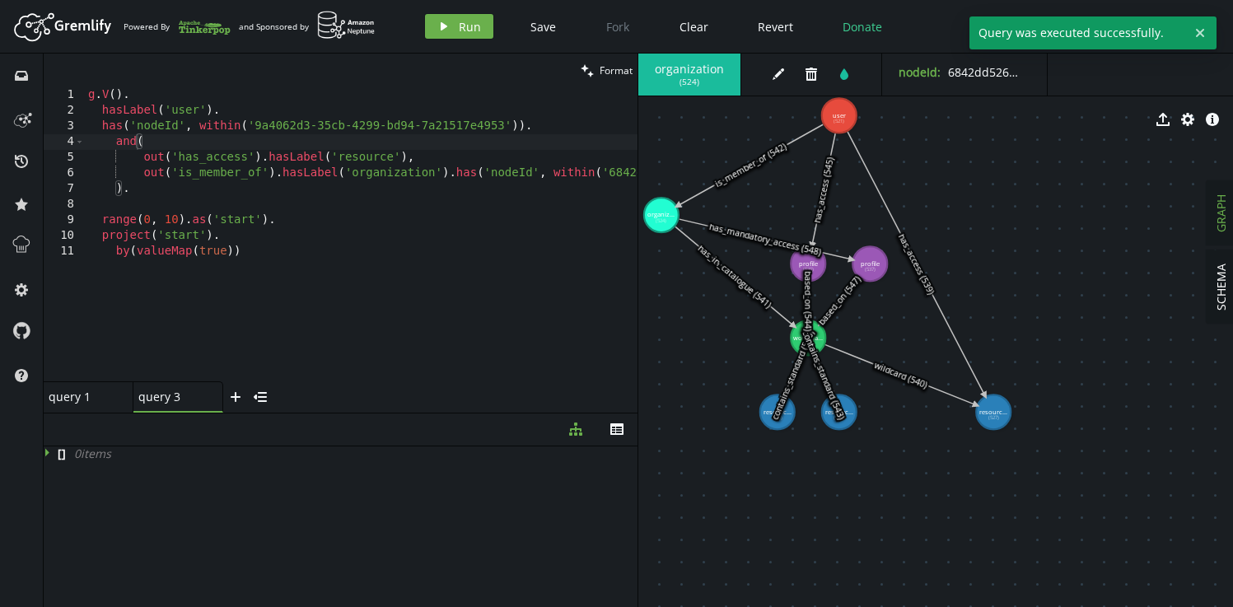
click at [128, 144] on div "g . V ( ) . hasLabel ( 'user' ) . has ( 'nodeId' , within ( '9a4062d3-35cb-4299…" at bounding box center [700, 246] width 1231 height 319
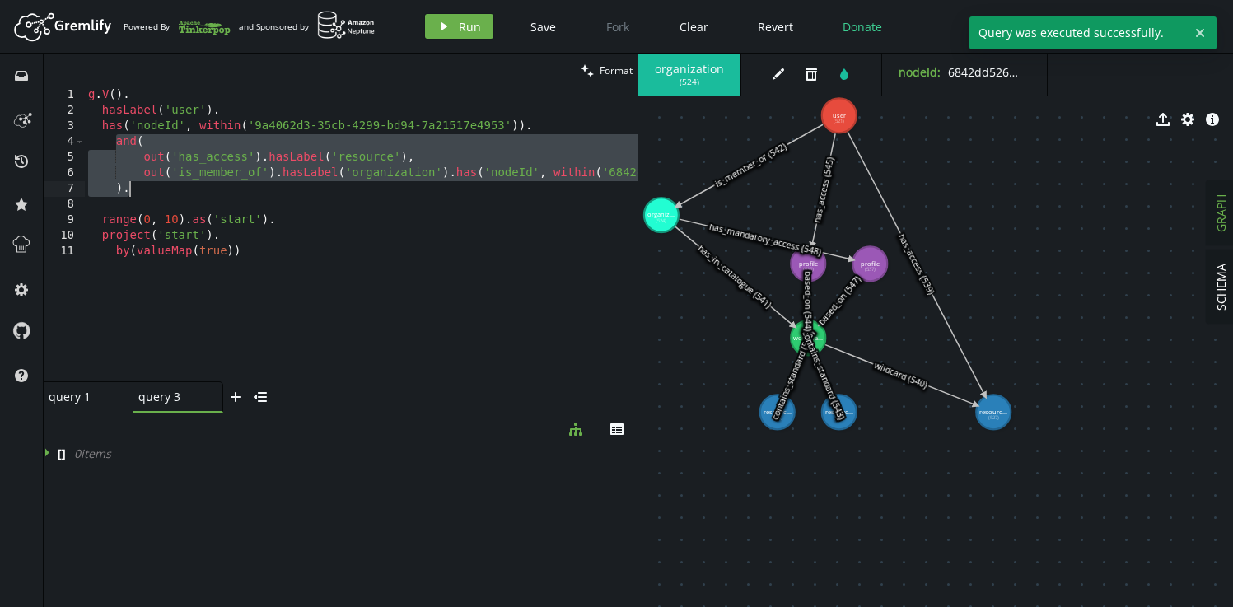
click at [142, 196] on div "g . V ( ) . hasLabel ( 'user' ) . has ( 'nodeId' , within ( '9a4062d3-35cb-4299…" at bounding box center [700, 246] width 1231 height 319
type textarea "out('is_member_of').hasLabel('organization').has('nodeId', within('6842dd526125…"
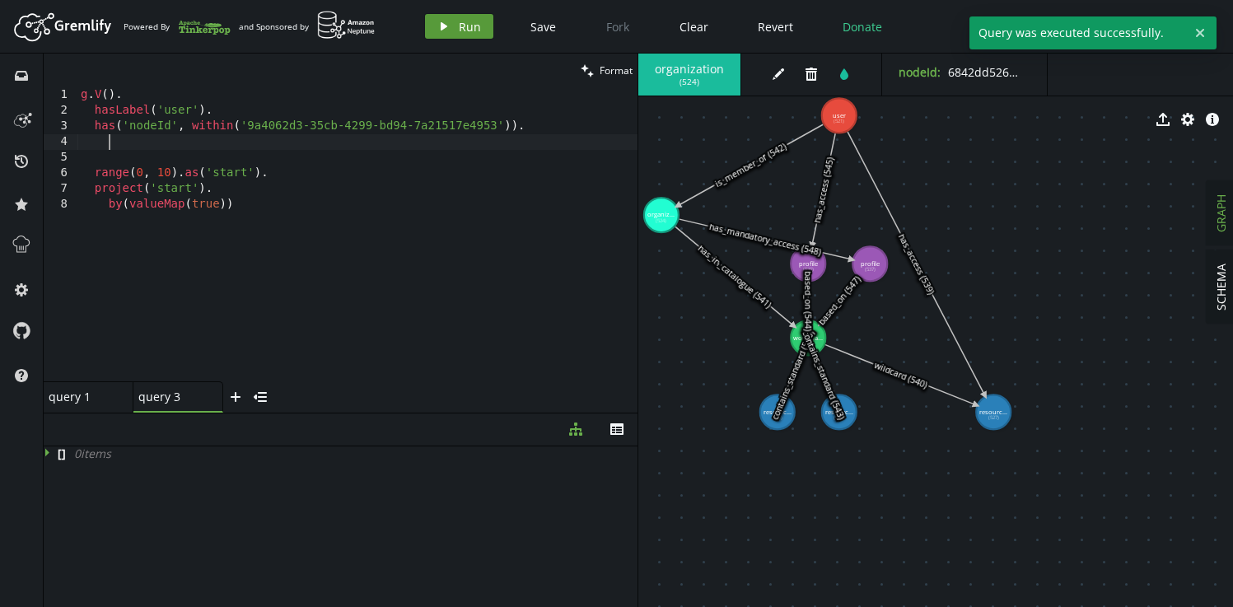
click at [452, 33] on button "play Run" at bounding box center [459, 26] width 68 height 25
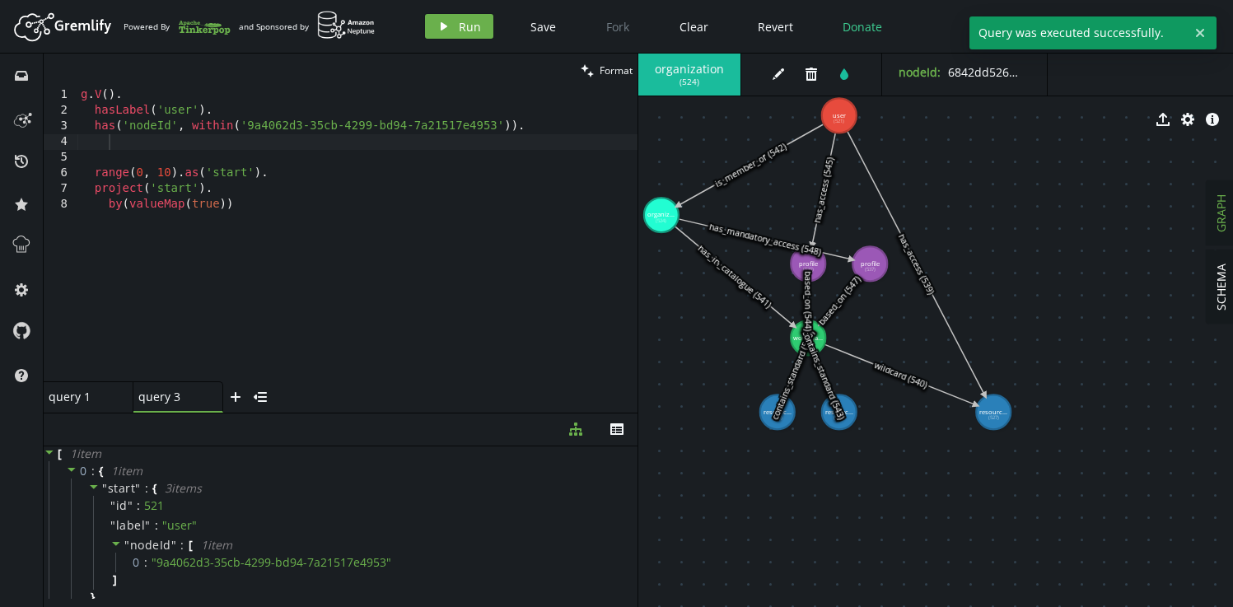
click at [186, 145] on div "g . V ( ) . hasLabel ( 'user' ) . has ( 'nodeId' , within ( '9a4062d3-35cb-4299…" at bounding box center [357, 249] width 560 height 325
click at [212, 147] on div "g . V ( ) . hasLabel ( 'user' ) . has ( 'nodeId' , within ( '9a4062d3-35cb-4299…" at bounding box center [357, 249] width 560 height 325
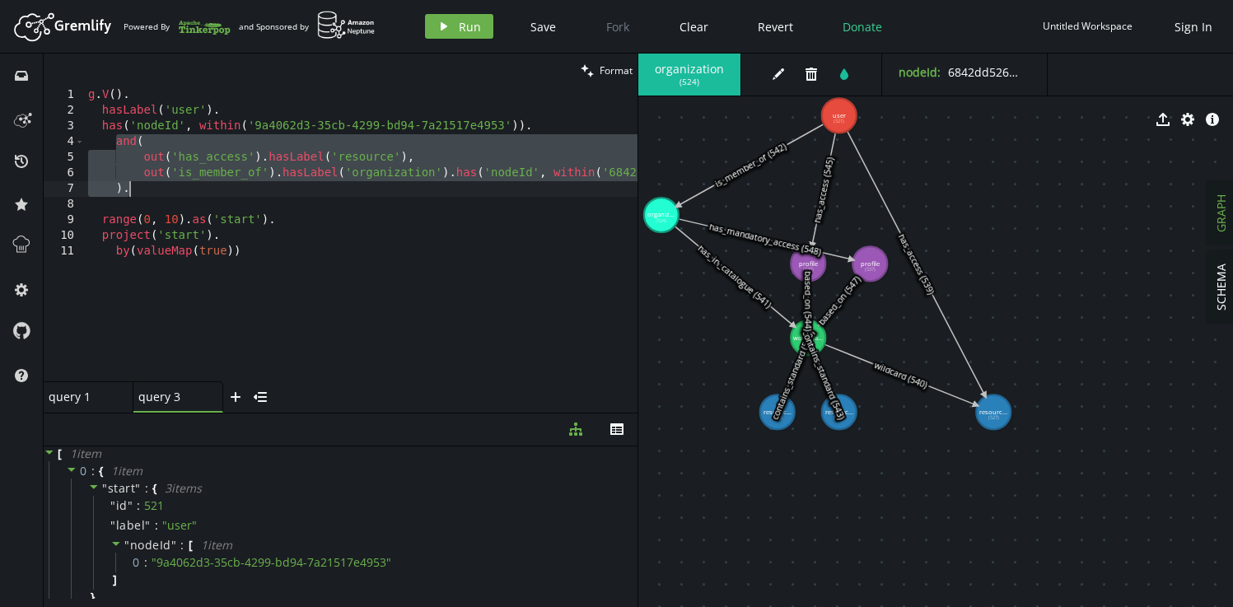
click at [243, 230] on div "g . V ( ) . hasLabel ( 'user' ) . has ( 'nodeId' , within ( '9a4062d3-35cb-4299…" at bounding box center [700, 246] width 1231 height 319
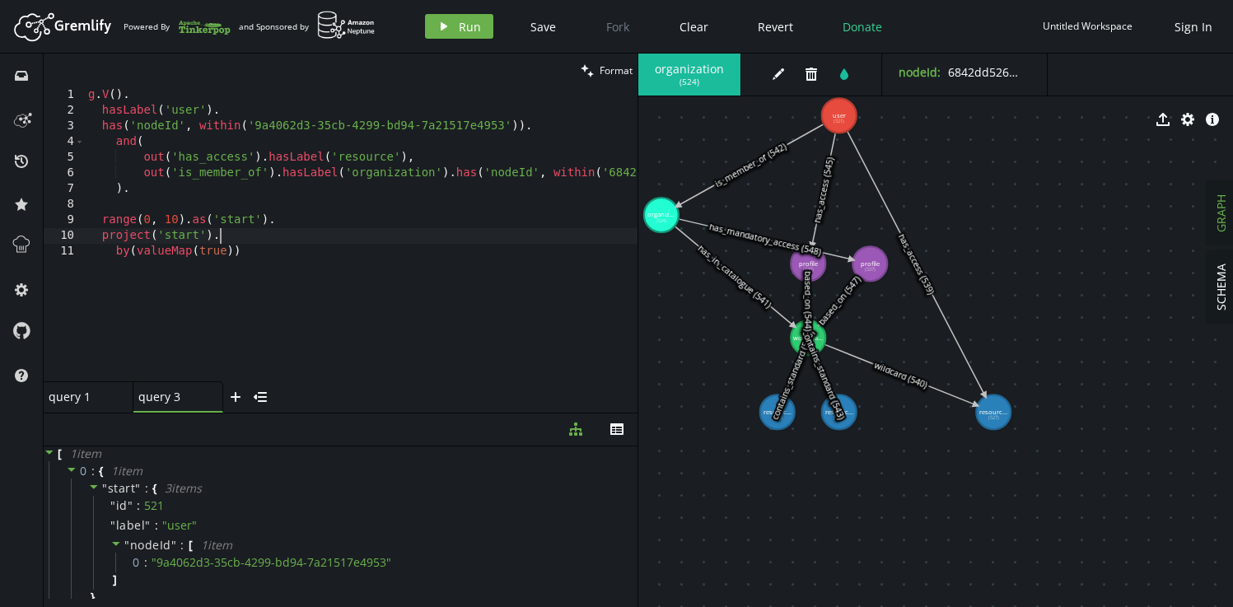
type textarea "range(0, 10).as('start')."
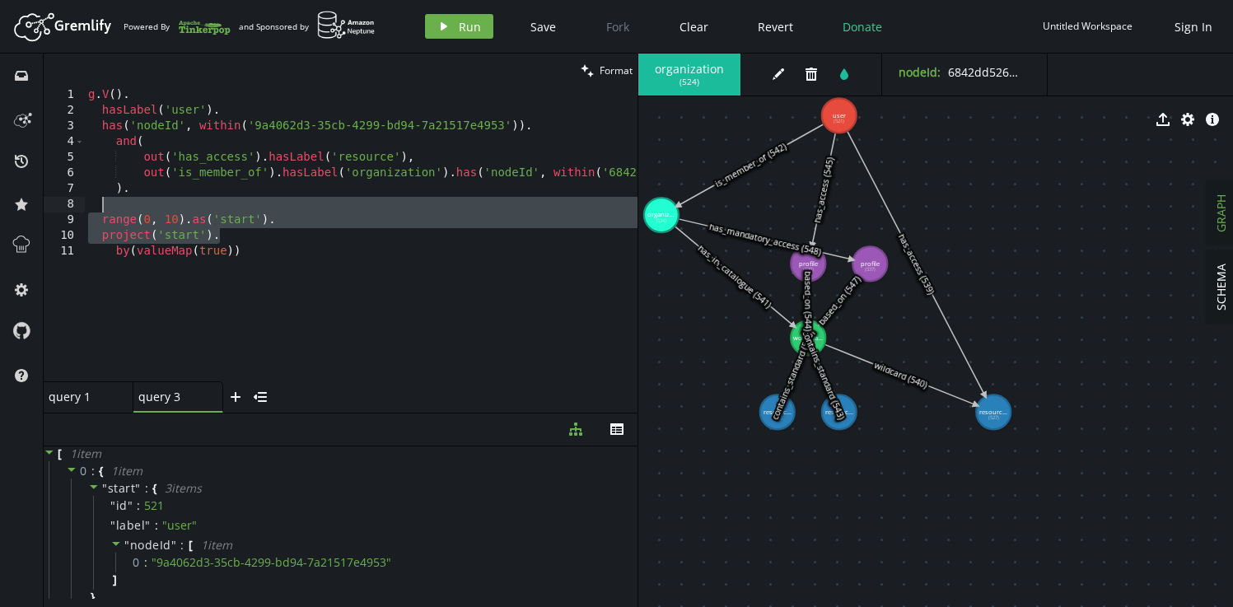
scroll to position [0, 13]
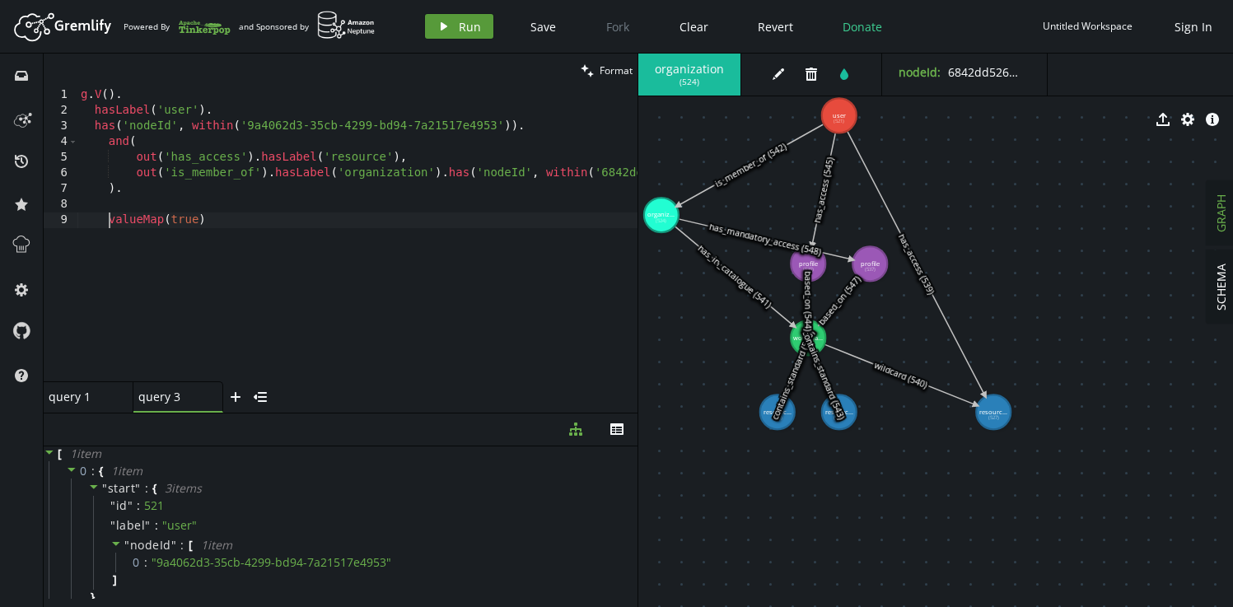
click at [468, 36] on button "play Run" at bounding box center [459, 26] width 68 height 25
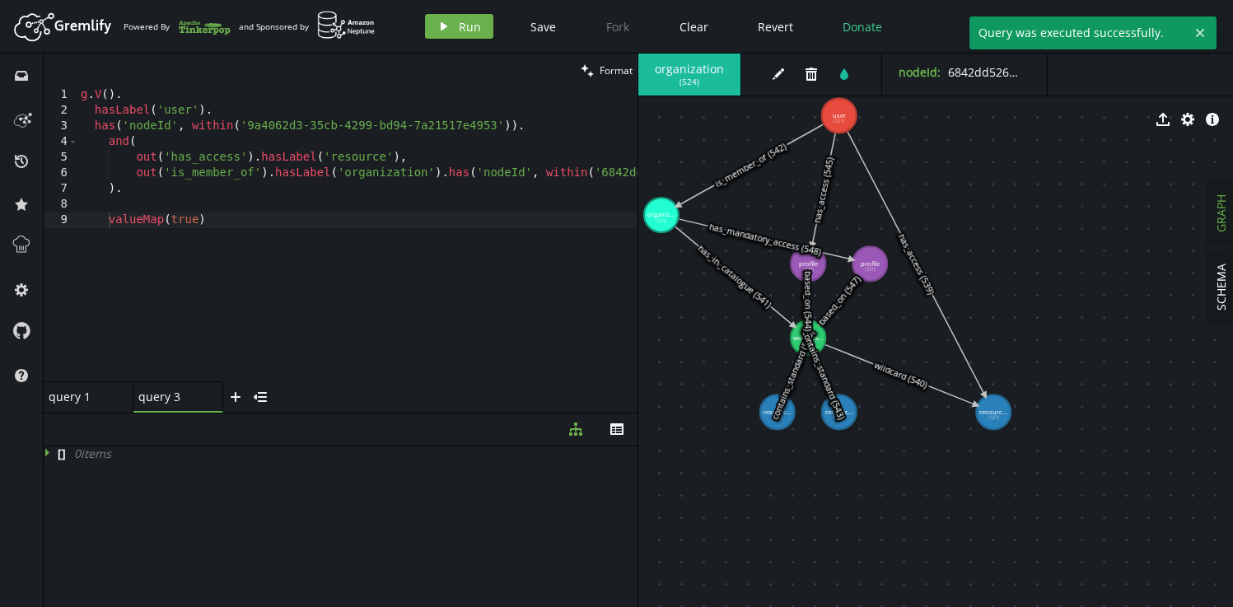
click at [169, 185] on div "g . V ( ) . hasLabel ( 'user' ) . has ( 'nodeId' , within ( '9a4062d3-35cb-4299…" at bounding box center [692, 246] width 1231 height 319
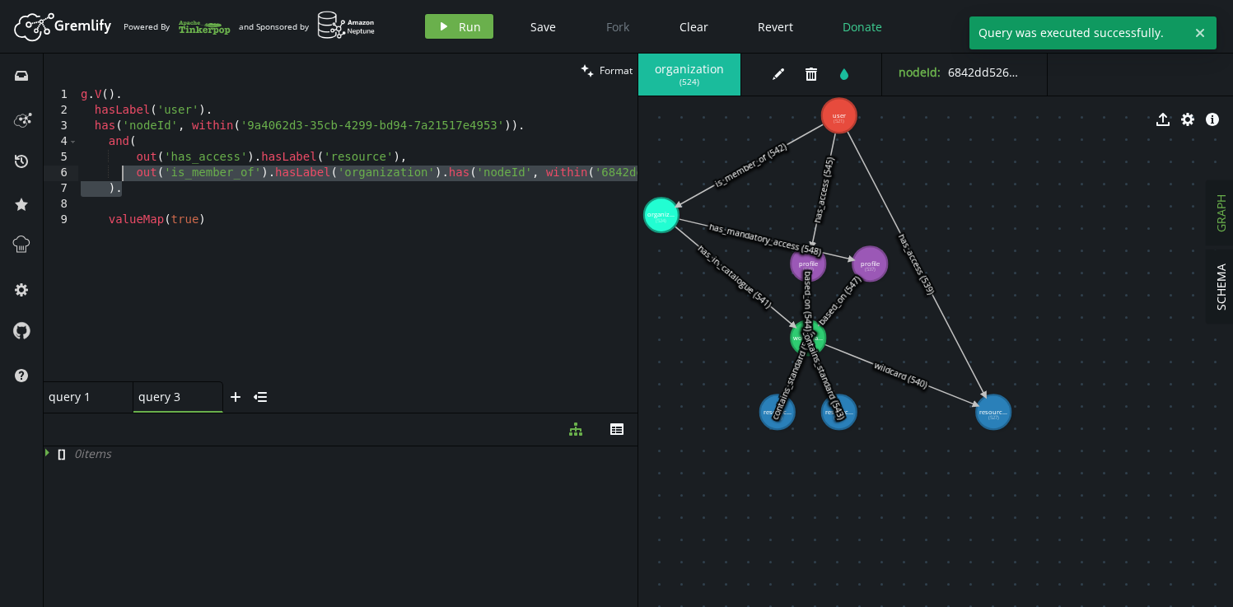
type textarea "and( out('has_access').hasLabel('resource'),"
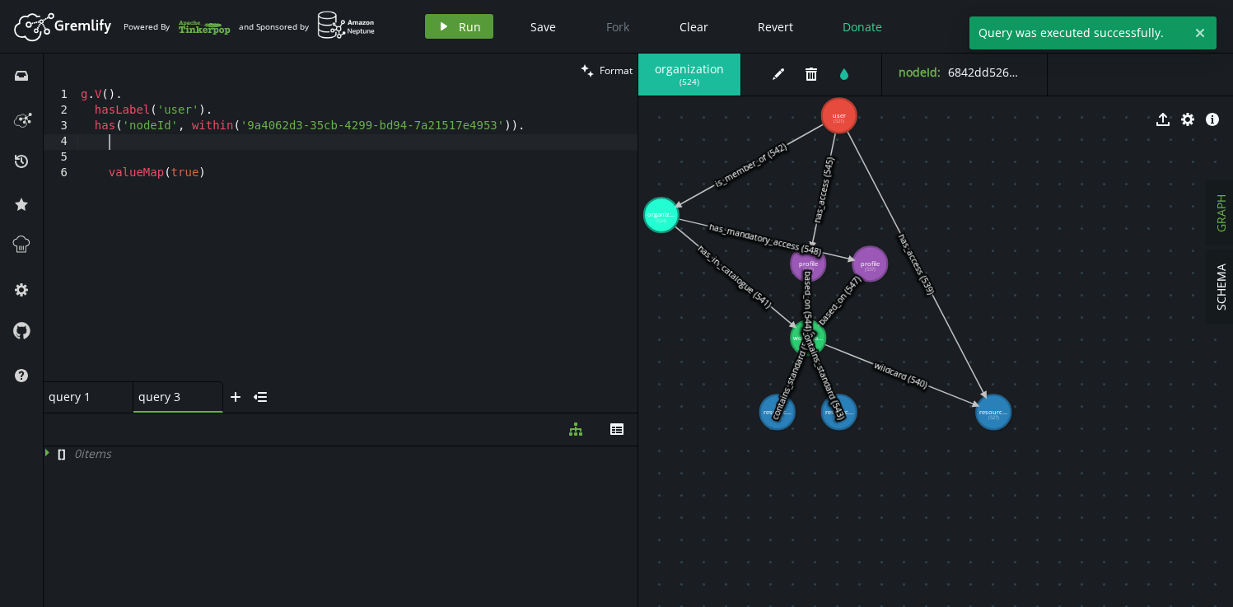
click at [470, 25] on span "Run" at bounding box center [470, 27] width 22 height 16
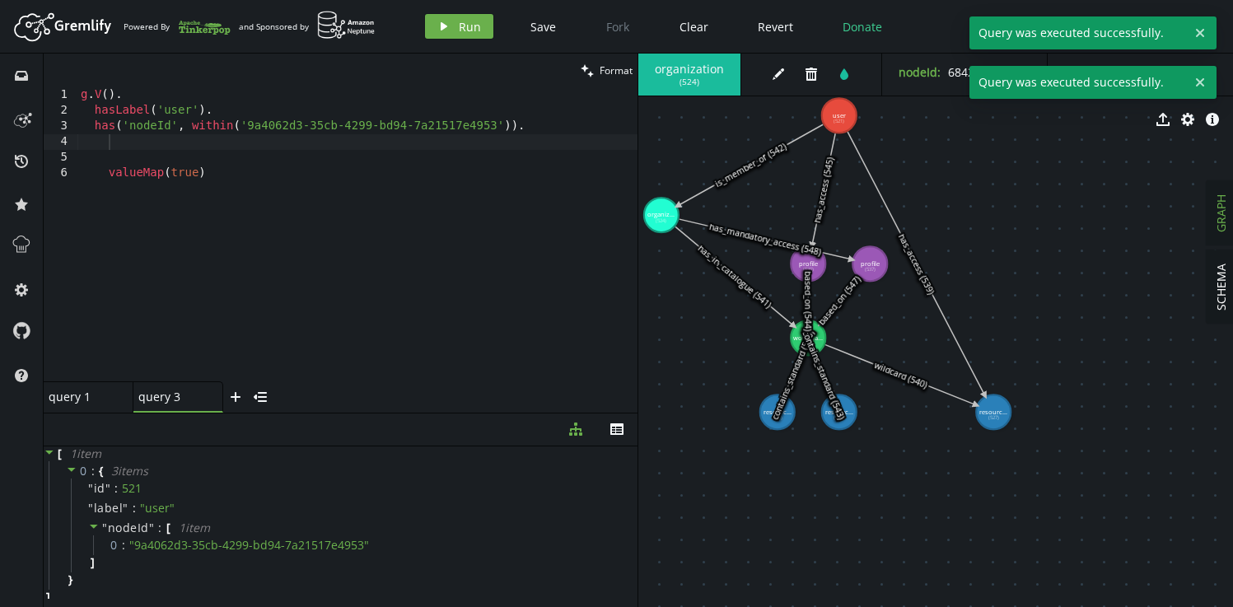
click at [205, 147] on div "g . V ( ) . hasLabel ( 'user' ) . has ( 'nodeId' , within ( '9a4062d3-35cb-4299…" at bounding box center [357, 249] width 560 height 325
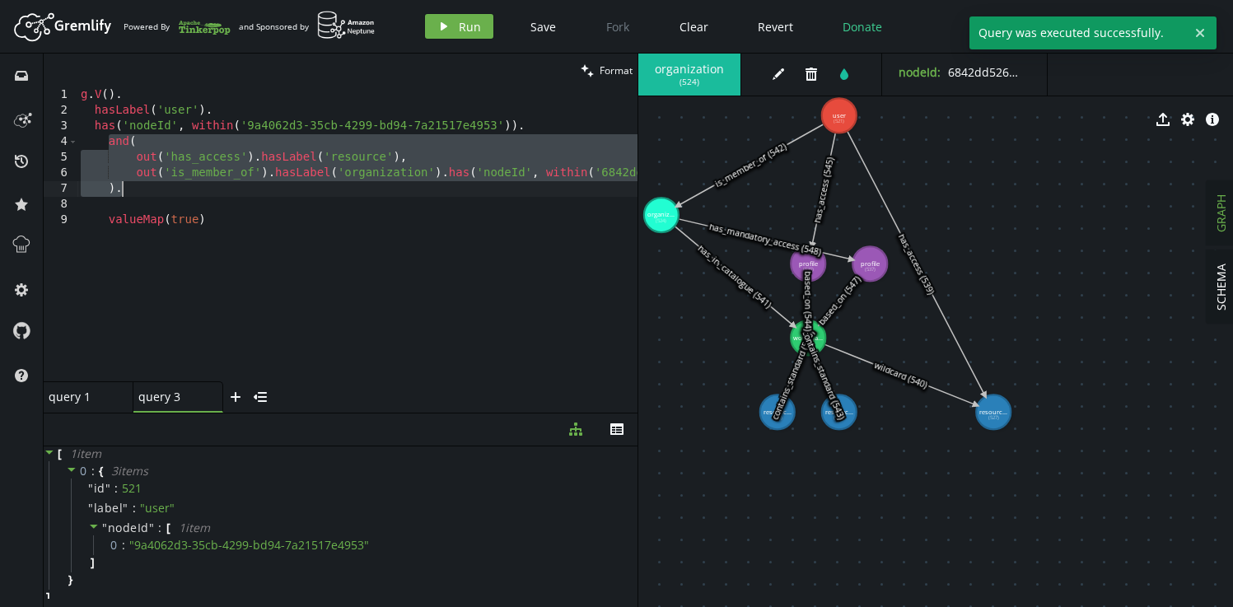
click at [204, 193] on div "g . V ( ) . hasLabel ( 'user' ) . has ( 'nodeId' , within ( '9a4062d3-35cb-4299…" at bounding box center [692, 246] width 1231 height 319
type textarea ")."
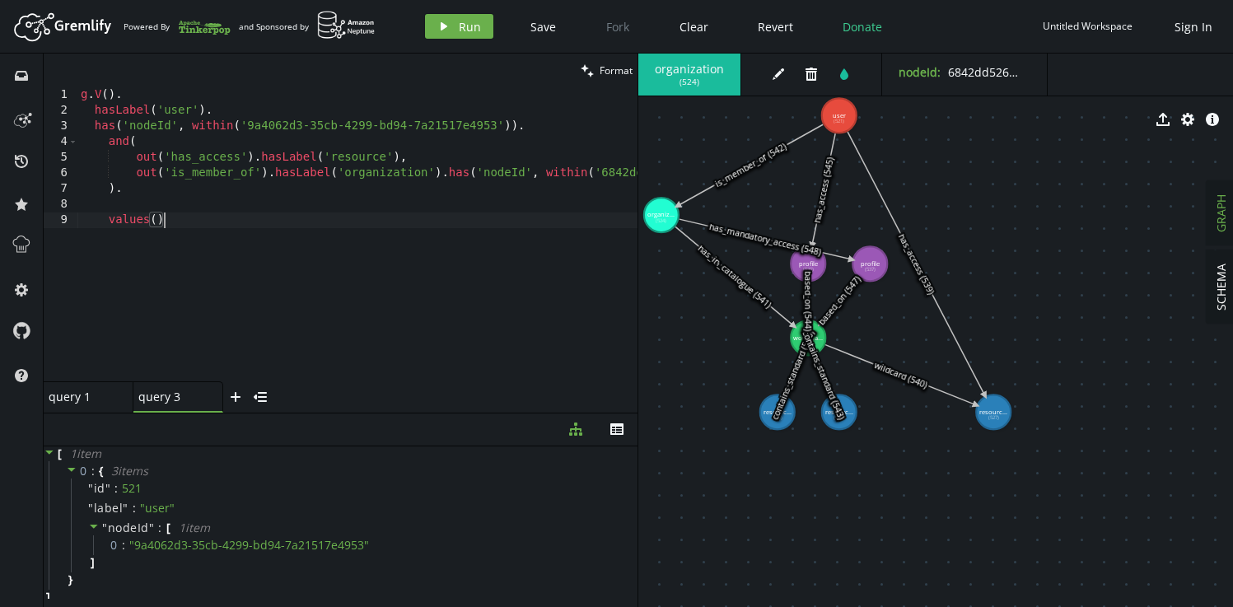
scroll to position [0, 82]
type textarea "values()"
click at [464, 28] on span "Run" at bounding box center [470, 27] width 22 height 16
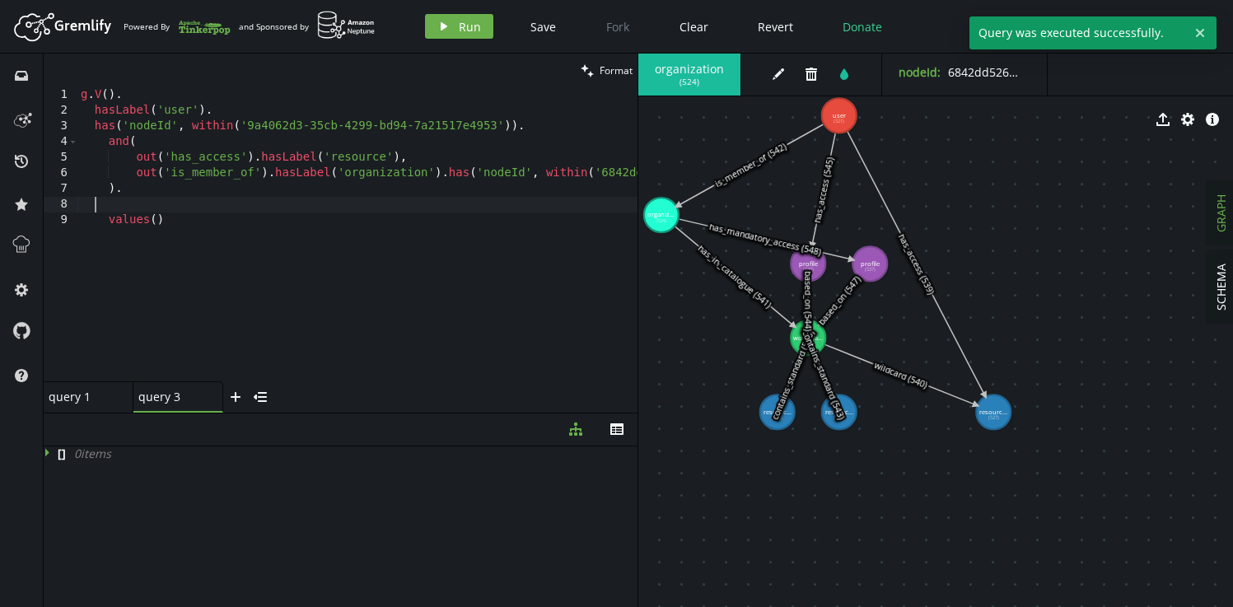
scroll to position [0, 13]
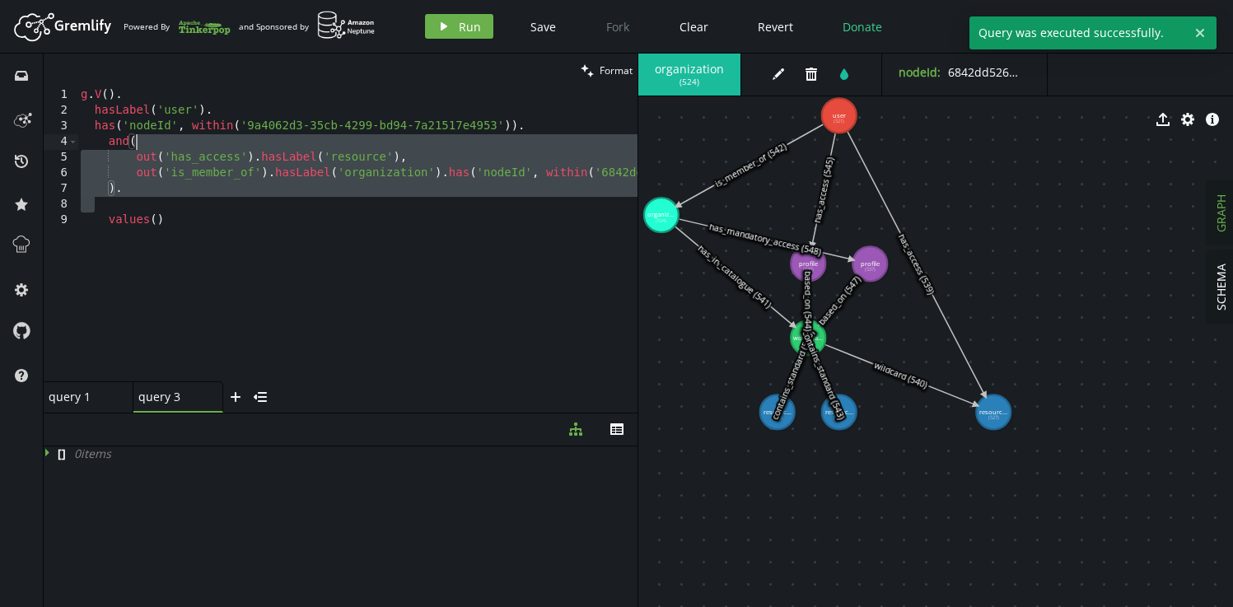
drag, startPoint x: 182, startPoint y: 199, endPoint x: 180, endPoint y: 138, distance: 60.9
click at [180, 138] on div "g . V ( ) . hasLabel ( 'user' ) . has ( 'nodeId' , within ( '9a4062d3-35cb-4299…" at bounding box center [692, 246] width 1231 height 319
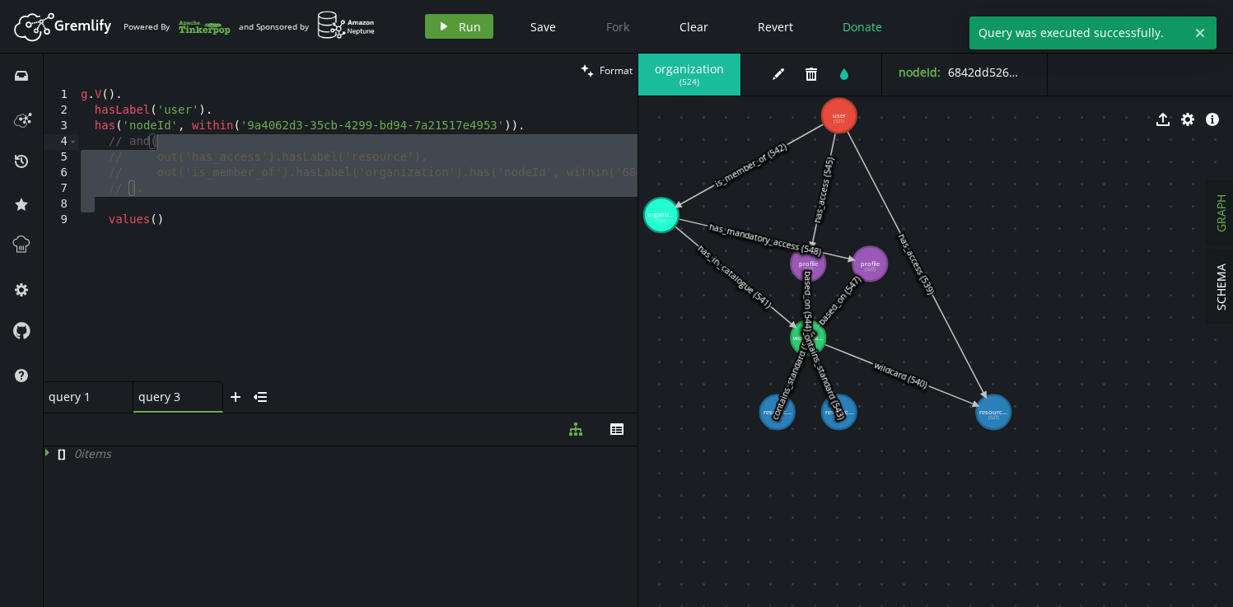
click at [462, 31] on span "Run" at bounding box center [470, 27] width 22 height 16
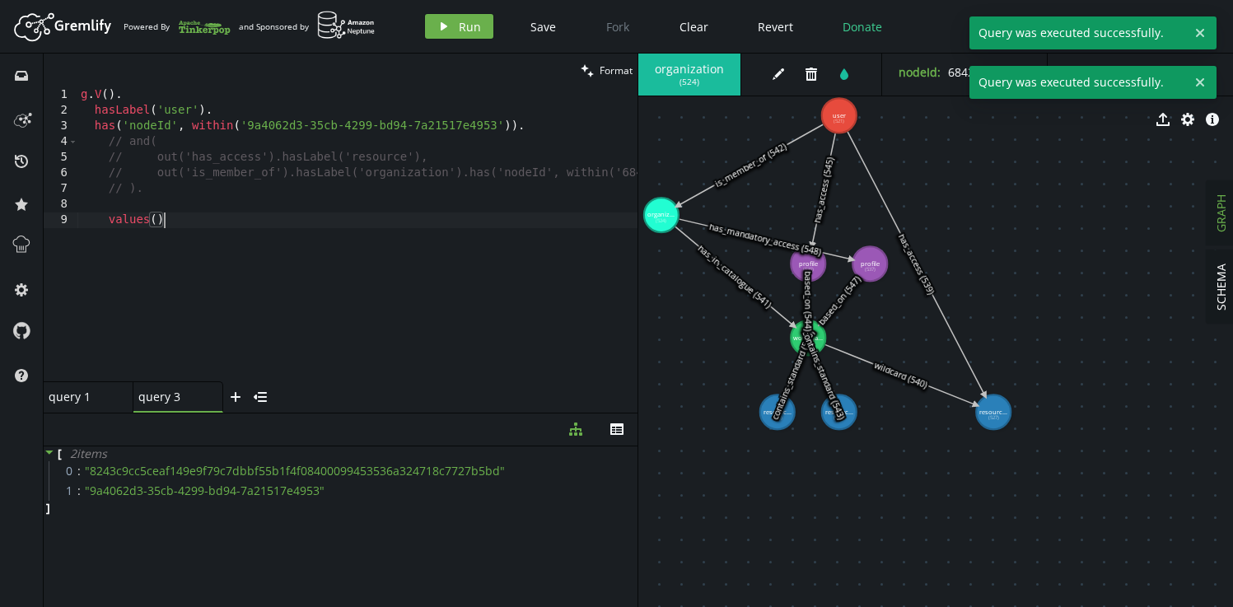
click at [214, 232] on div "g . V ( ) . hasLabel ( 'user' ) . has ( 'nodeId' , within ( '9a4062d3-35cb-4299…" at bounding box center [702, 246] width 1251 height 319
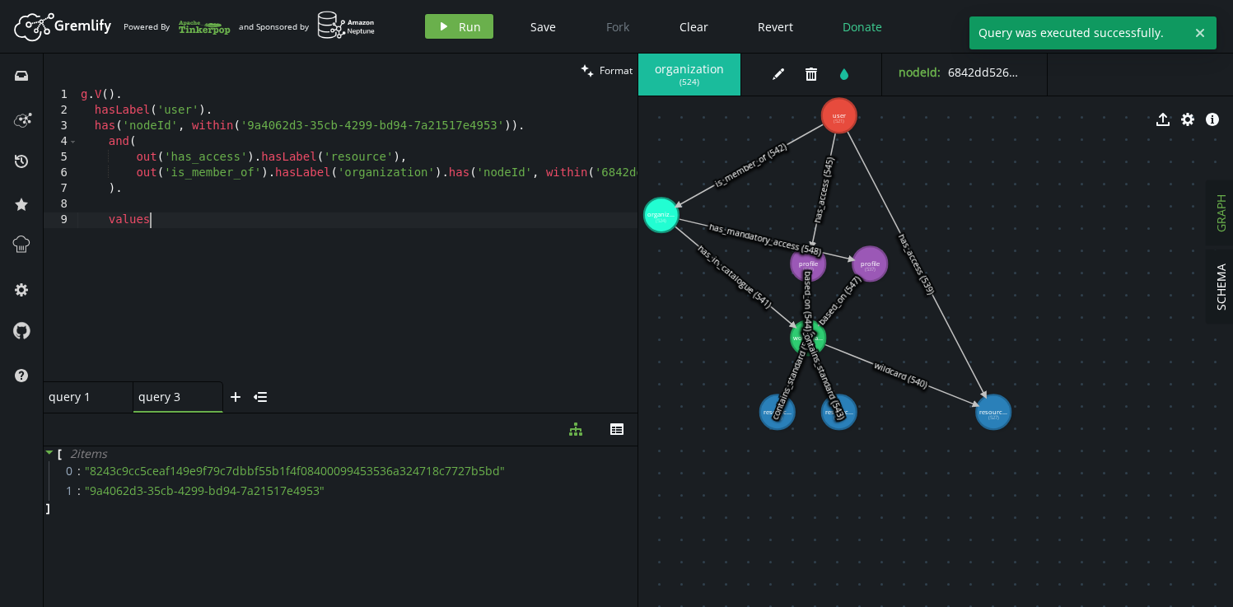
type textarea "valueMap(true)"
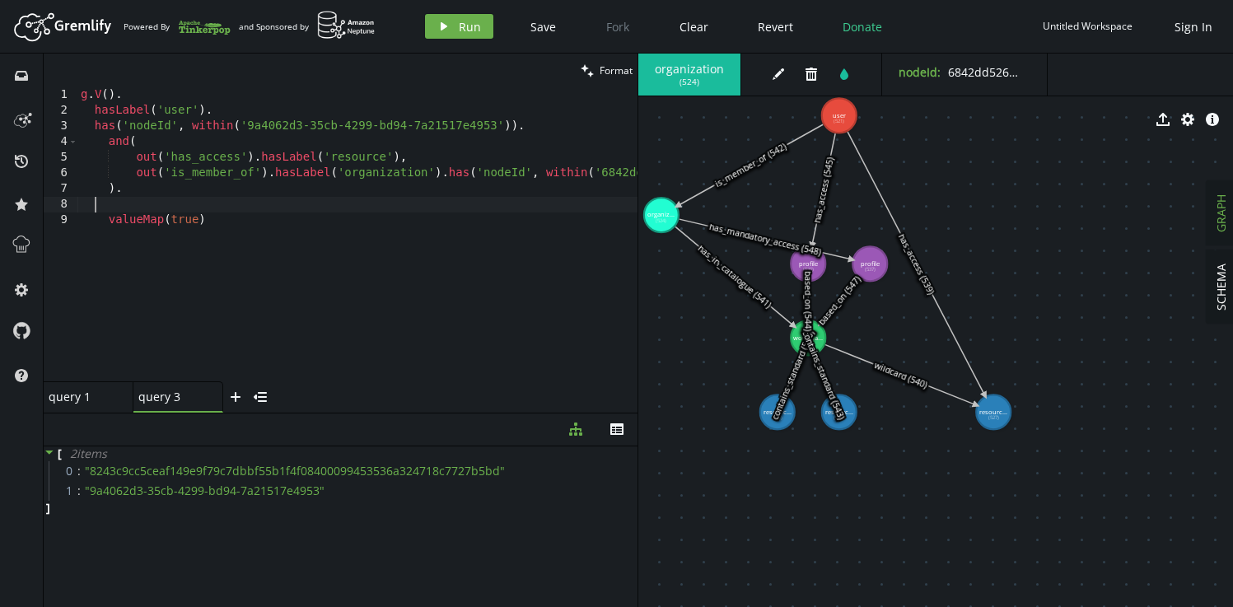
click at [240, 207] on div "g . V ( ) . hasLabel ( 'user' ) . has ( 'nodeId' , within ( '9a4062d3-35cb-4299…" at bounding box center [692, 246] width 1231 height 319
click at [123, 145] on div "g . V ( ) . hasLabel ( 'user' ) . has ( 'nodeId' , within ( '9a4062d3-35cb-4299…" at bounding box center [692, 246] width 1231 height 319
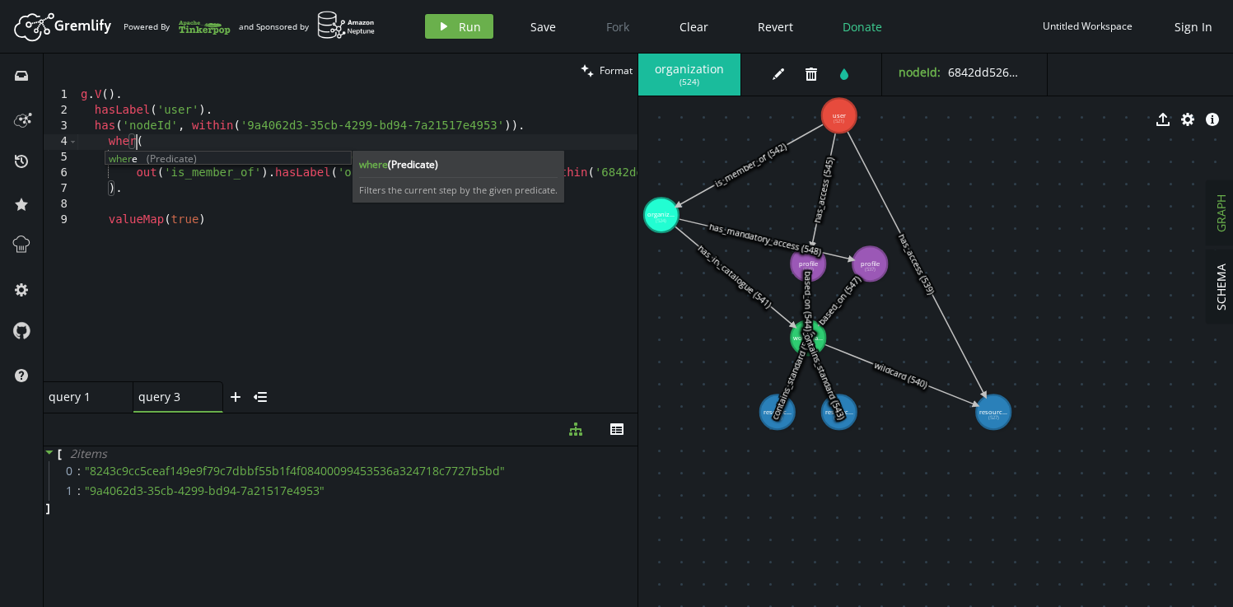
scroll to position [0, 62]
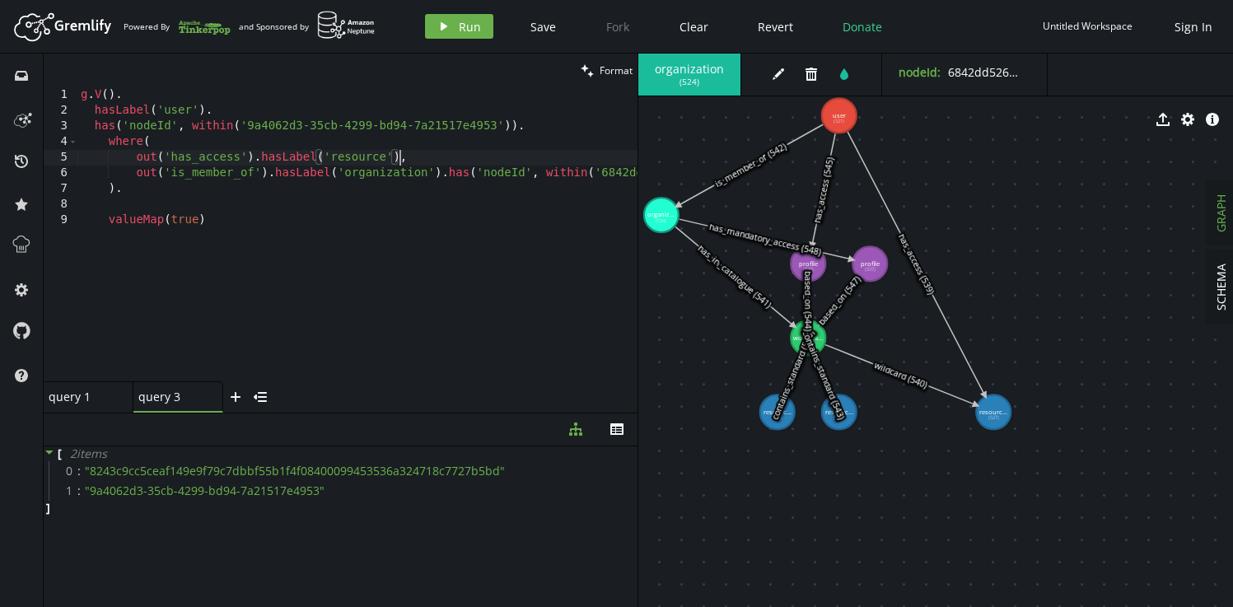
paste textarea ".as('r')"
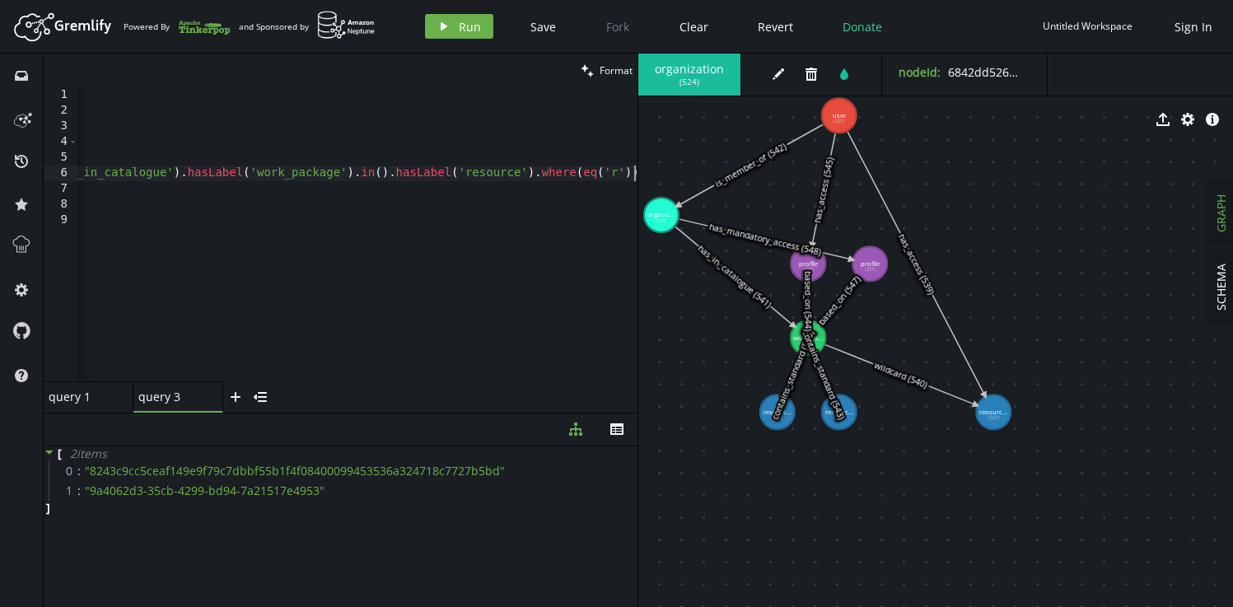
scroll to position [0, 775]
click at [466, 31] on span "Run" at bounding box center [470, 27] width 22 height 16
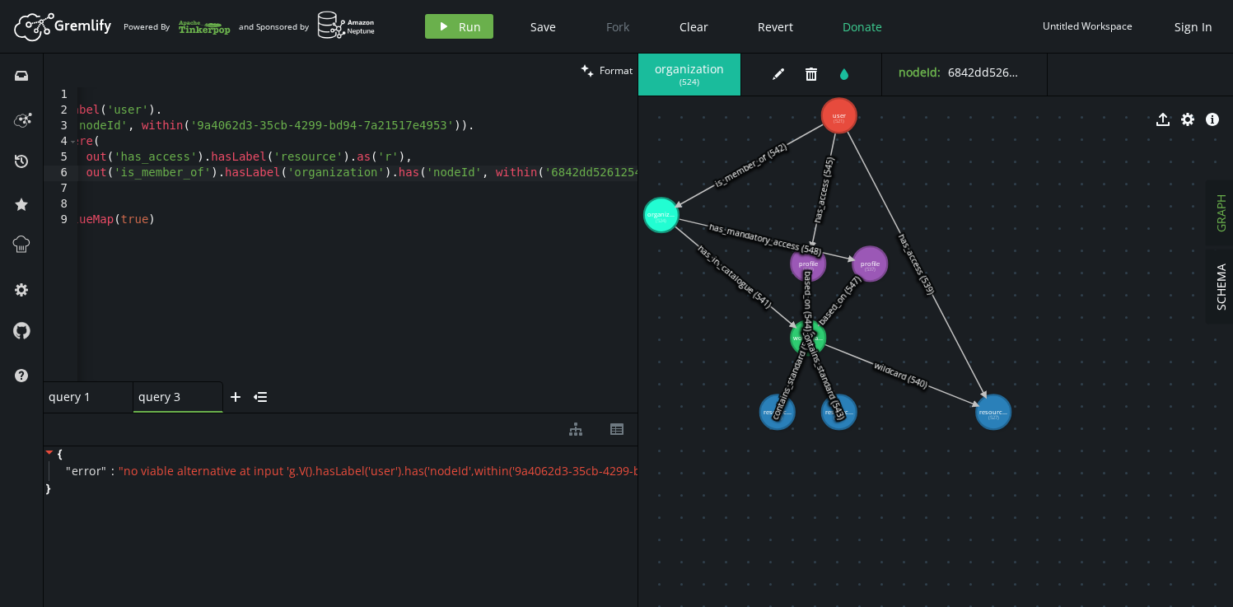
scroll to position [0, 51]
click at [277, 174] on div "g . V ( ) . hasLabel ( 'user' ) . has ( 'nodeId' , within ( '9a4062d3-35cb-4299…" at bounding box center [693, 246] width 1335 height 319
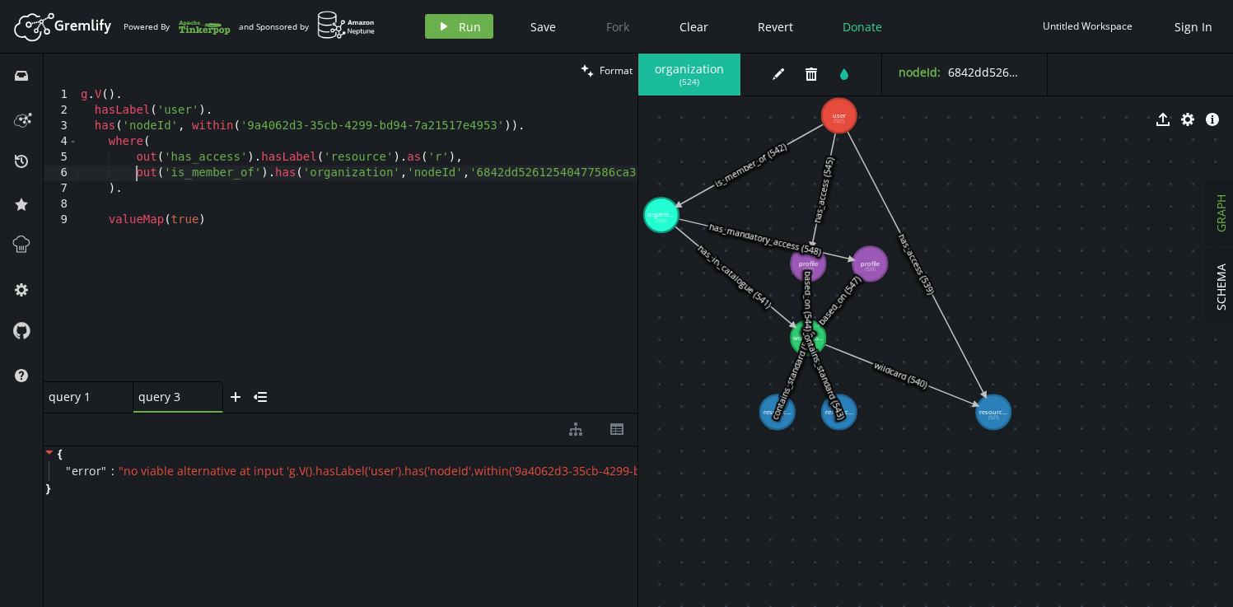
click at [213, 110] on div "g . V ( ) . hasLabel ( 'user' ) . has ( 'nodeId' , within ( '9a4062d3-35cb-4299…" at bounding box center [679, 246] width 1204 height 319
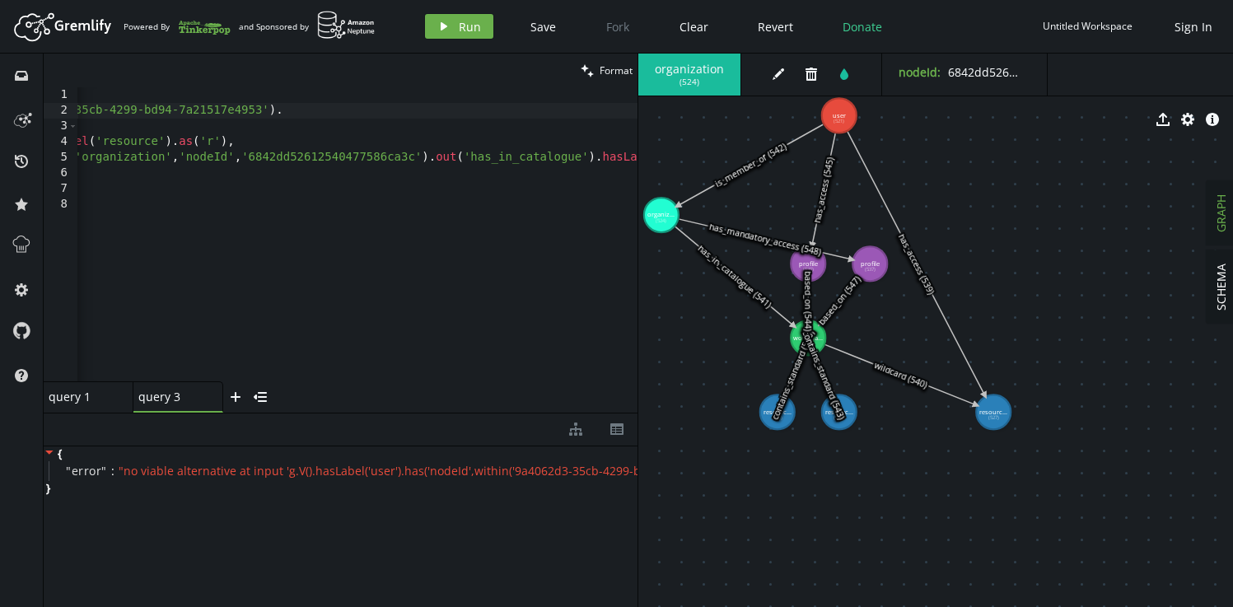
scroll to position [0, 229]
click at [429, 160] on div "g . V ( ) . has ( 'user' , 'nodeId' , '9a4062d3-35cb-4299-bd94-7a21517e4953' ) …" at bounding box center [451, 246] width 1204 height 319
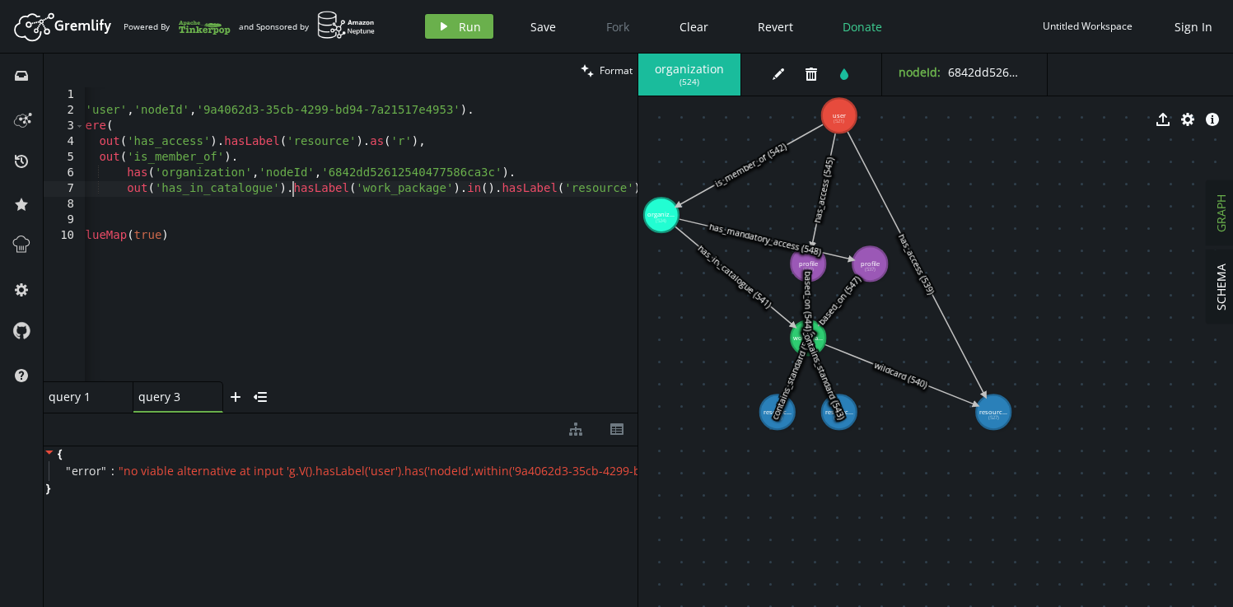
scroll to position [0, 82]
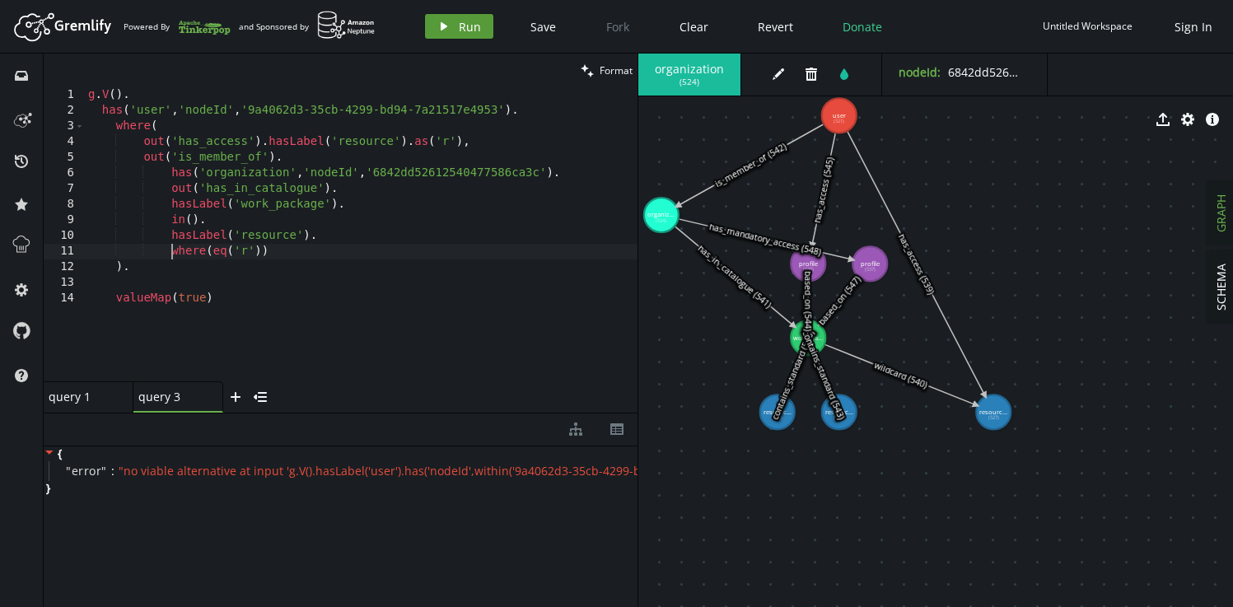
click at [454, 29] on button "play Run" at bounding box center [459, 26] width 68 height 25
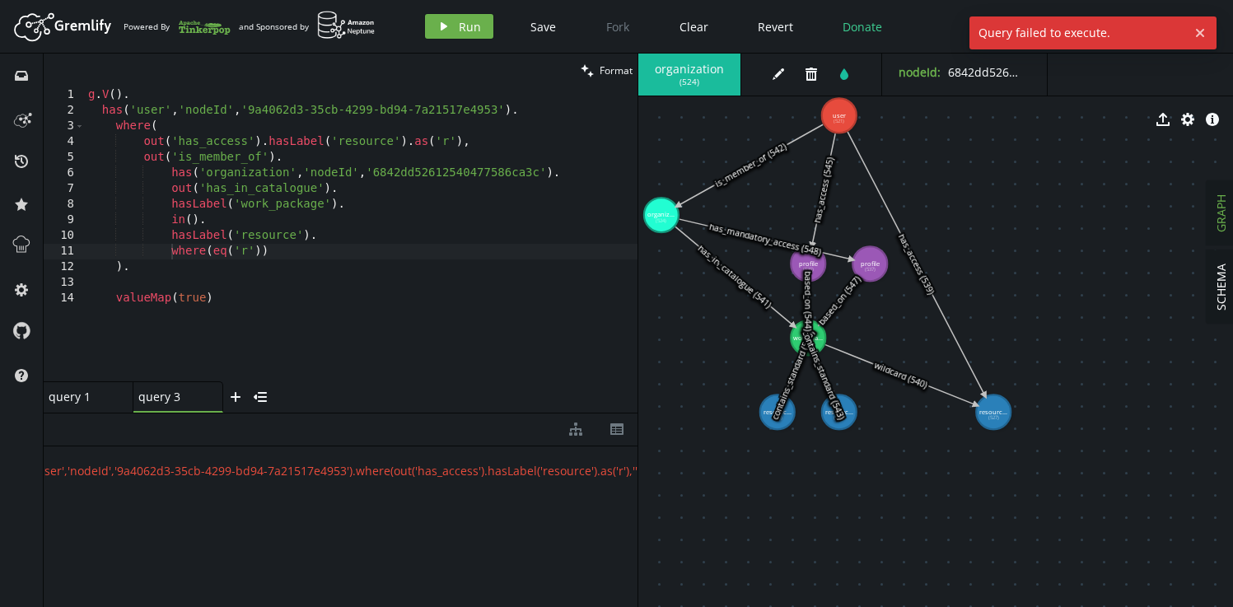
scroll to position [0, 289]
click at [477, 145] on div "g . V ( ) . has ( 'user' , 'nodeId' , '9a4062d3-35cb-4299-bd94-7a21517e4953' ) …" at bounding box center [361, 249] width 552 height 325
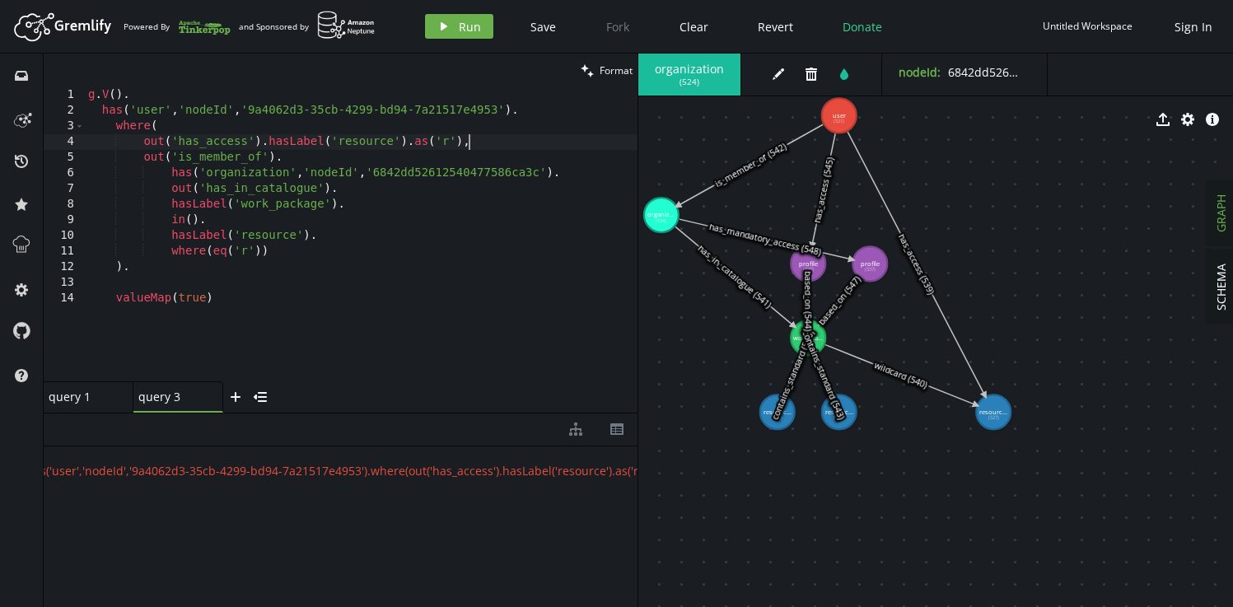
click at [172, 130] on div "g . V ( ) . has ( 'user' , 'nodeId' , '9a4062d3-35cb-4299-bd94-7a21517e4953' ) …" at bounding box center [361, 249] width 552 height 325
type textarea "where("
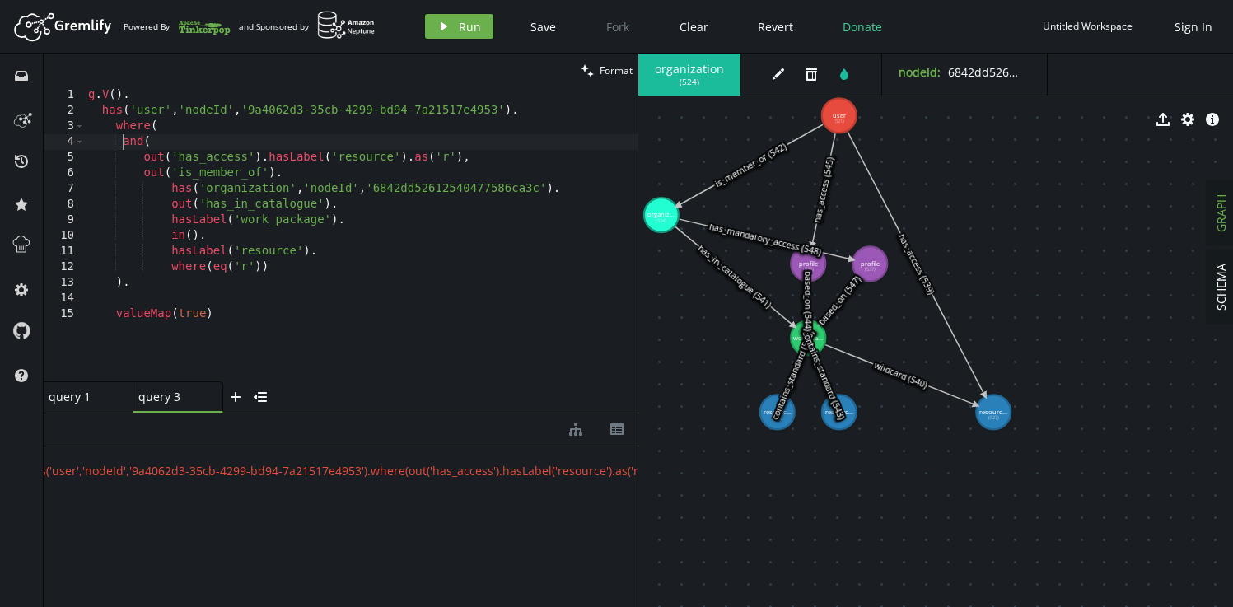
scroll to position [0, 41]
type textarea "where(eq('r'))"
type textarea ")"
click at [472, 24] on span "Run" at bounding box center [470, 27] width 22 height 16
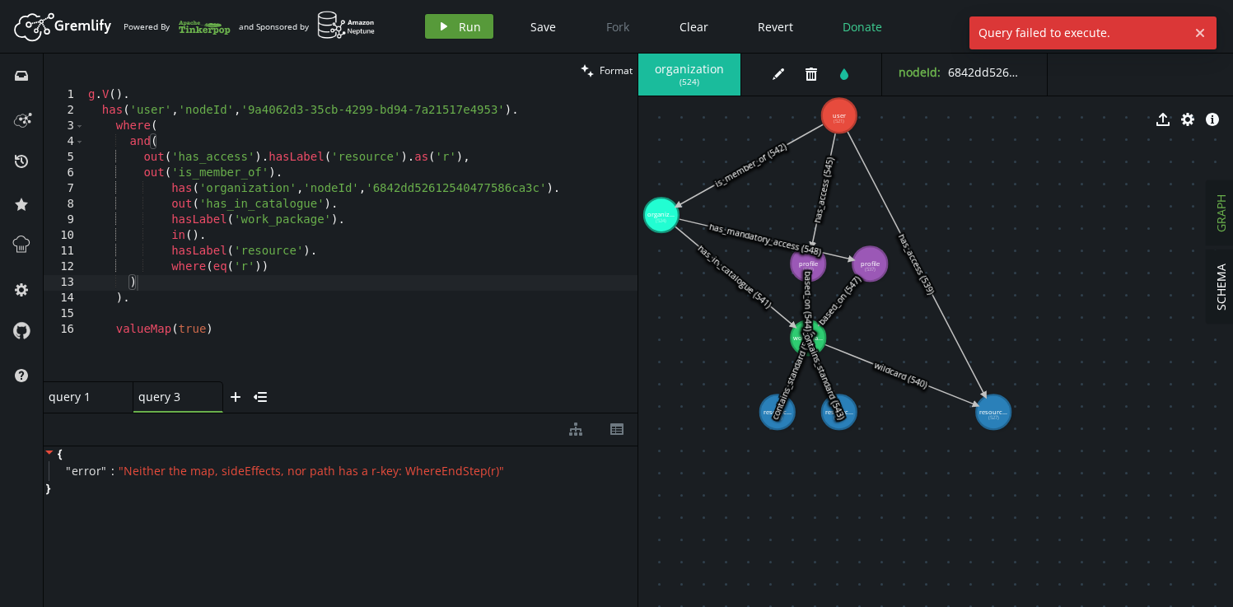
scroll to position [0, 0]
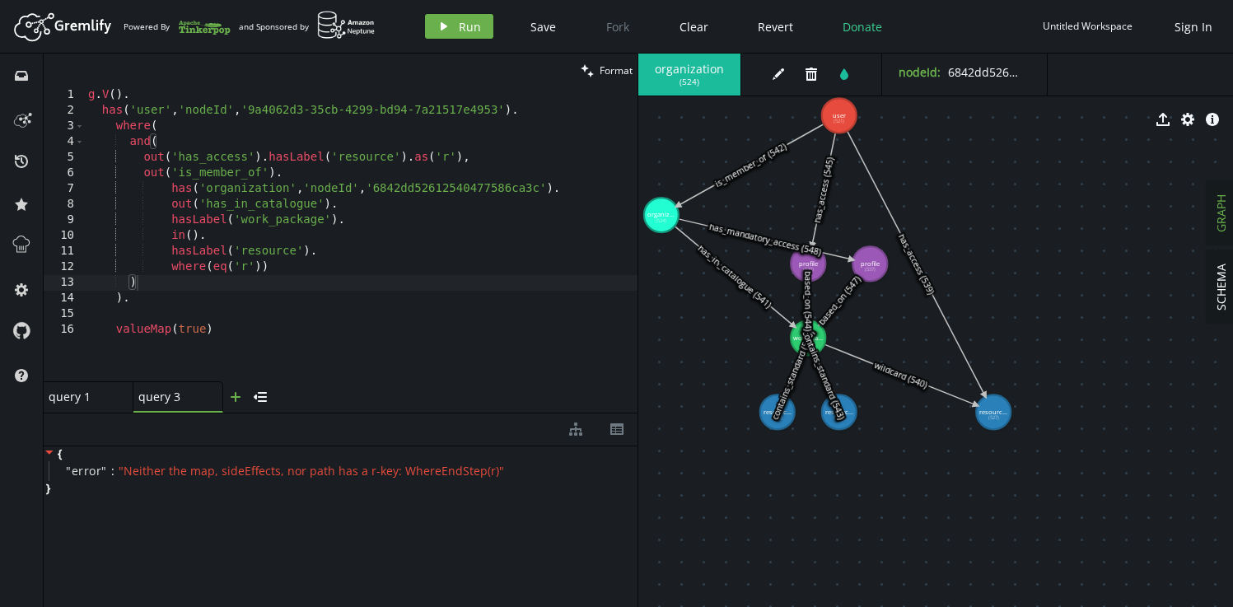
click at [240, 397] on icon "button" at bounding box center [236, 397] width 10 height 10
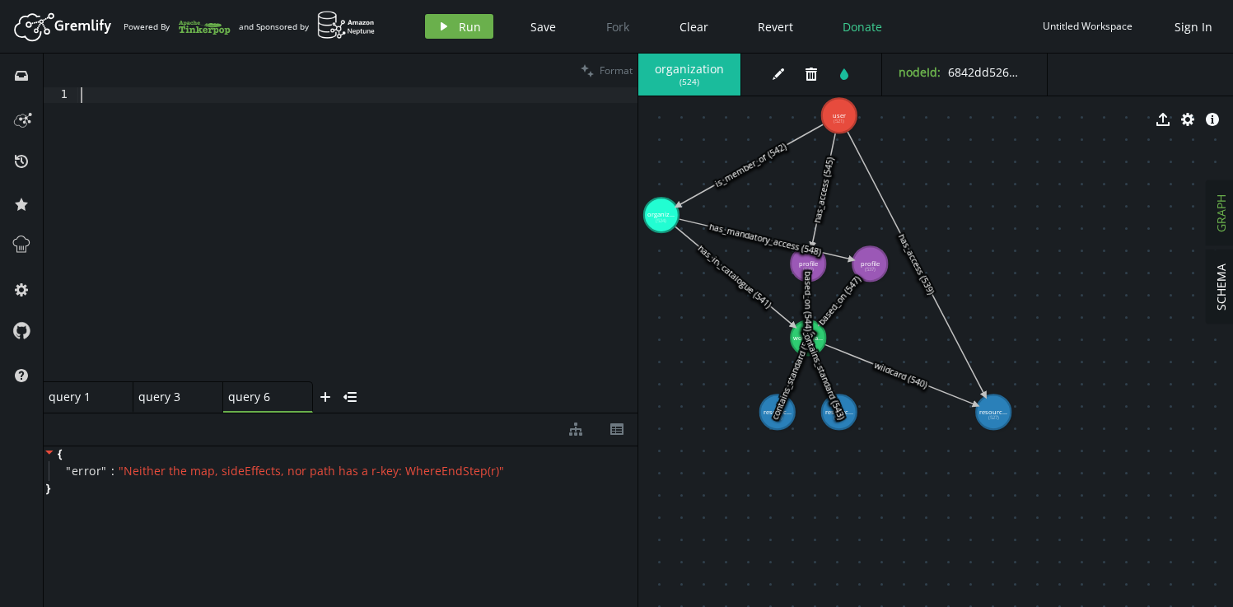
click at [389, 177] on div at bounding box center [357, 249] width 560 height 325
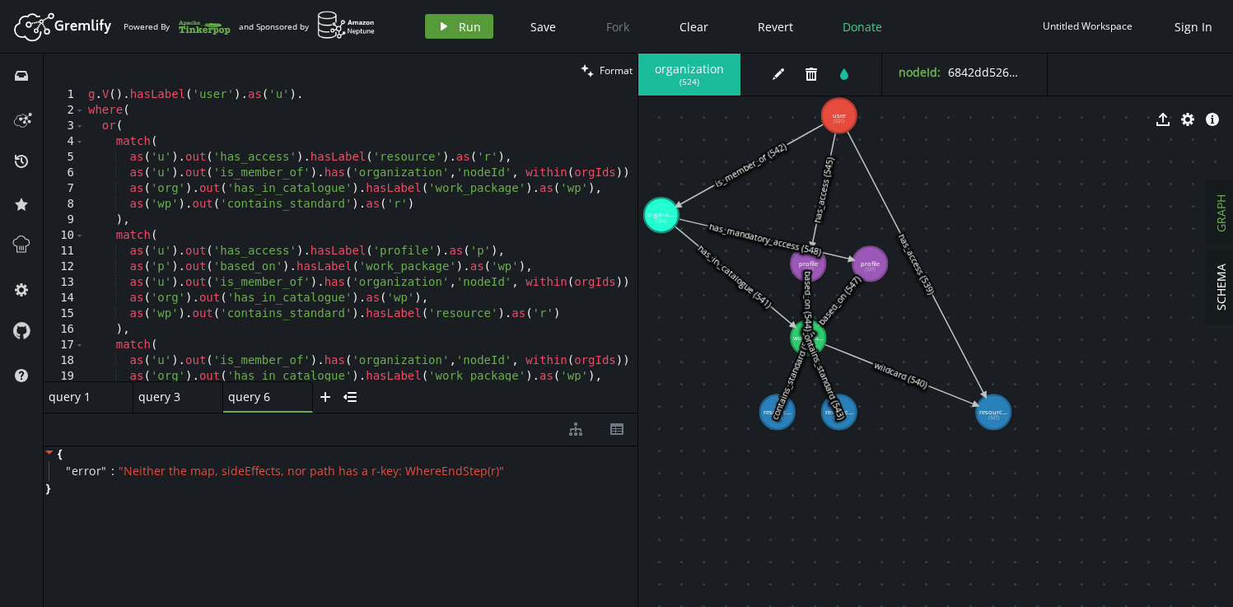
click at [461, 29] on span "Run" at bounding box center [470, 27] width 22 height 16
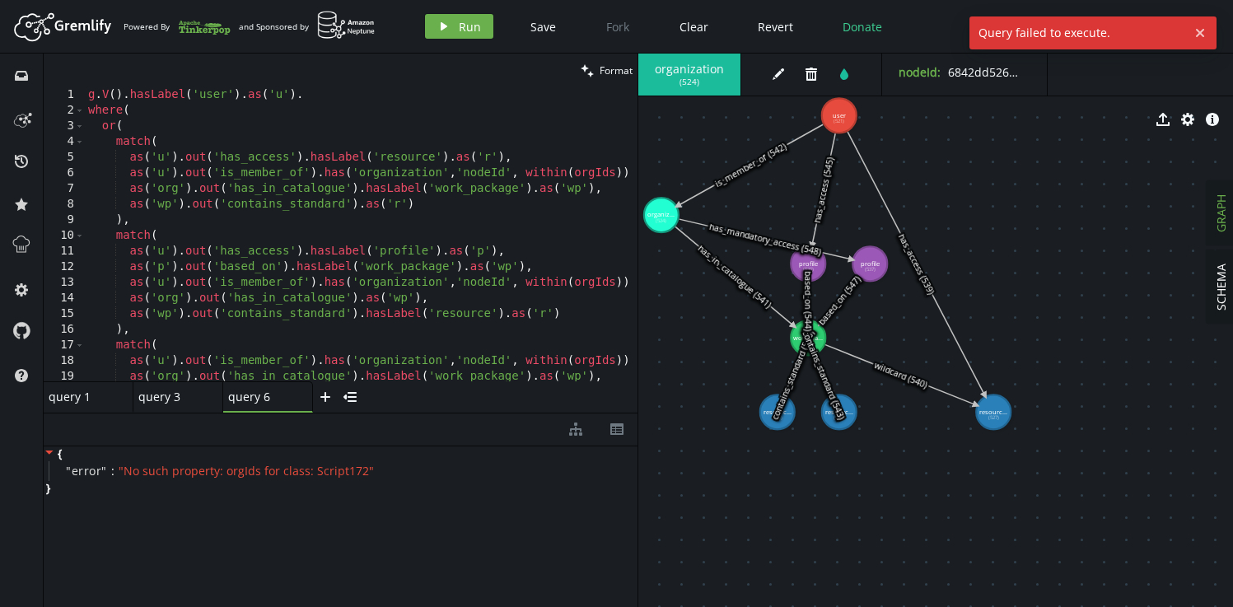
click at [467, 207] on div "g . V ( ) . hasLabel ( 'user' ) . as ( 'u' ) . where ( or ( match ( as ( 'u' ) …" at bounding box center [396, 246] width 622 height 319
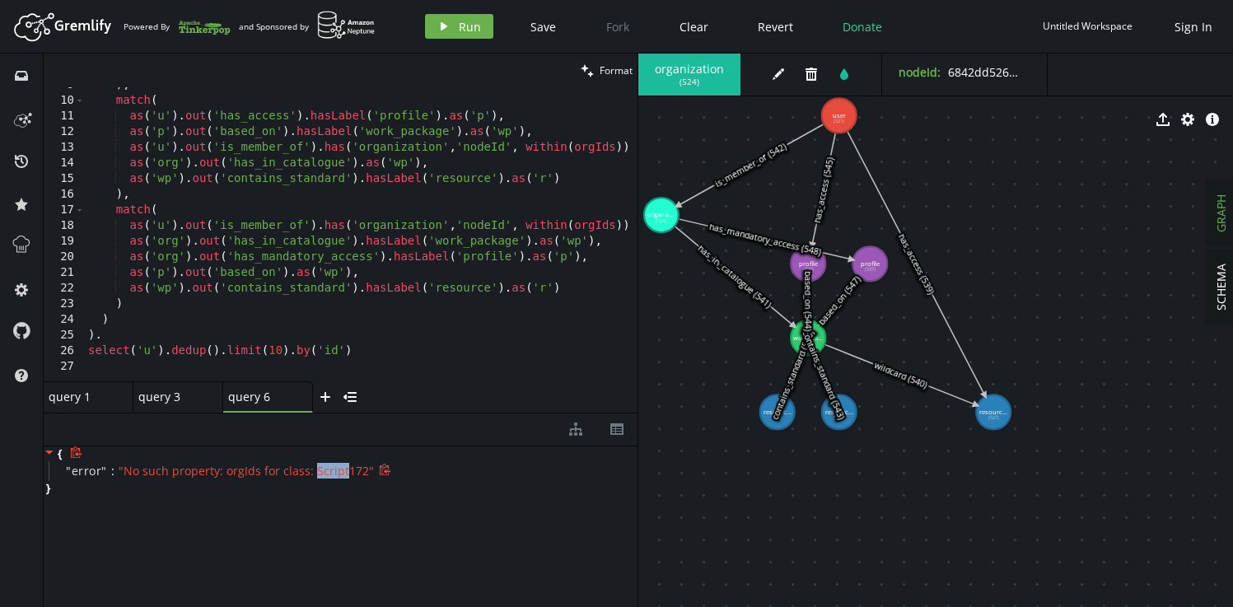
drag, startPoint x: 310, startPoint y: 471, endPoint x: 338, endPoint y: 472, distance: 28.0
click at [338, 472] on span "" No such property: orgIds for class: Script172 "" at bounding box center [246, 471] width 255 height 16
click at [361, 473] on span "" No such property: orgIds for class: Script172 "" at bounding box center [246, 471] width 255 height 16
drag, startPoint x: 358, startPoint y: 473, endPoint x: 123, endPoint y: 471, distance: 234.7
click at [123, 471] on span "" No such property: orgIds for class: Script172 "" at bounding box center [246, 471] width 255 height 16
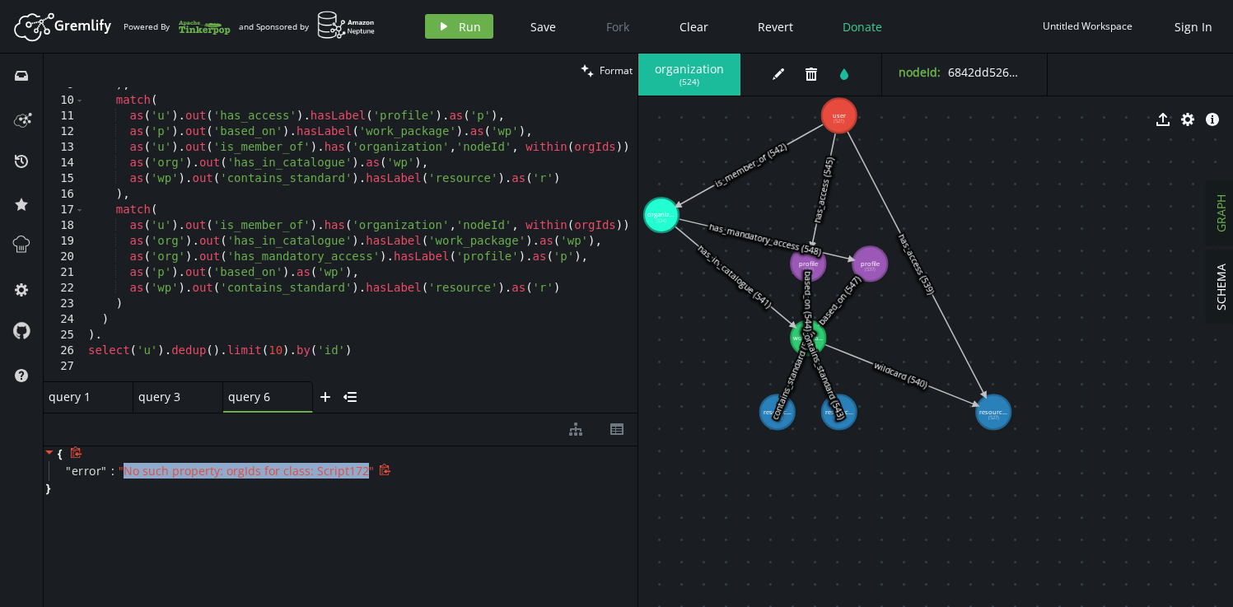
copy span "No such property: orgIds for class: Script172"
click at [388, 357] on div ") , match ( as ( 'u' ) . out ( 'has_access' ) . hasLabel ( 'profile' ) . as ( '…" at bounding box center [396, 236] width 622 height 319
click at [379, 473] on icon at bounding box center [385, 470] width 12 height 12
click at [304, 398] on icon "small-cross" at bounding box center [300, 396] width 13 height 13
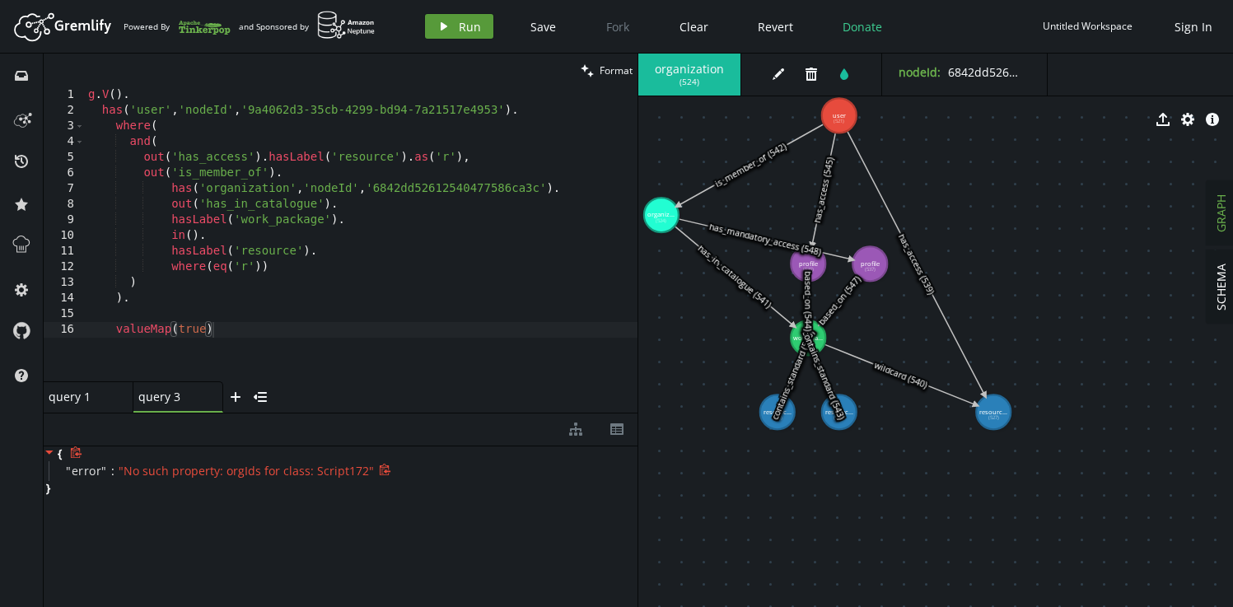
click at [460, 29] on span "Run" at bounding box center [470, 27] width 22 height 16
type textarea "and("
click at [142, 139] on div "g . V ( ) . has ( 'user' , 'nodeId' , '9a4062d3-35cb-4299-bd94-7a21517e4953' ) …" at bounding box center [361, 249] width 552 height 325
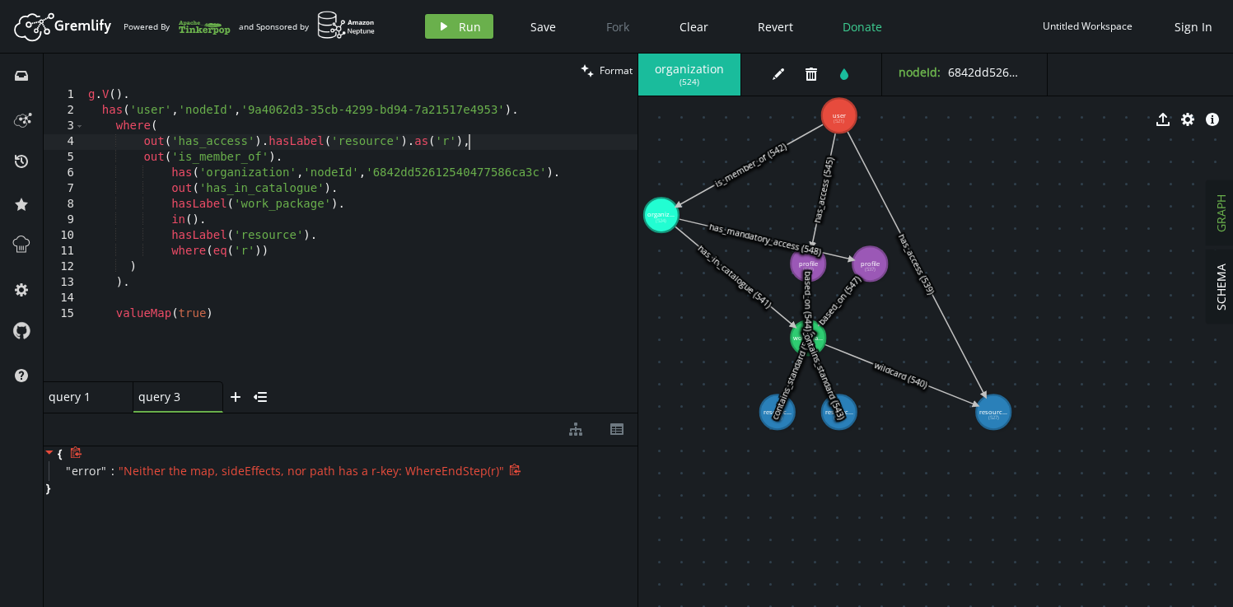
type textarea "out('has_access').hasLabel('resource').as('r')"
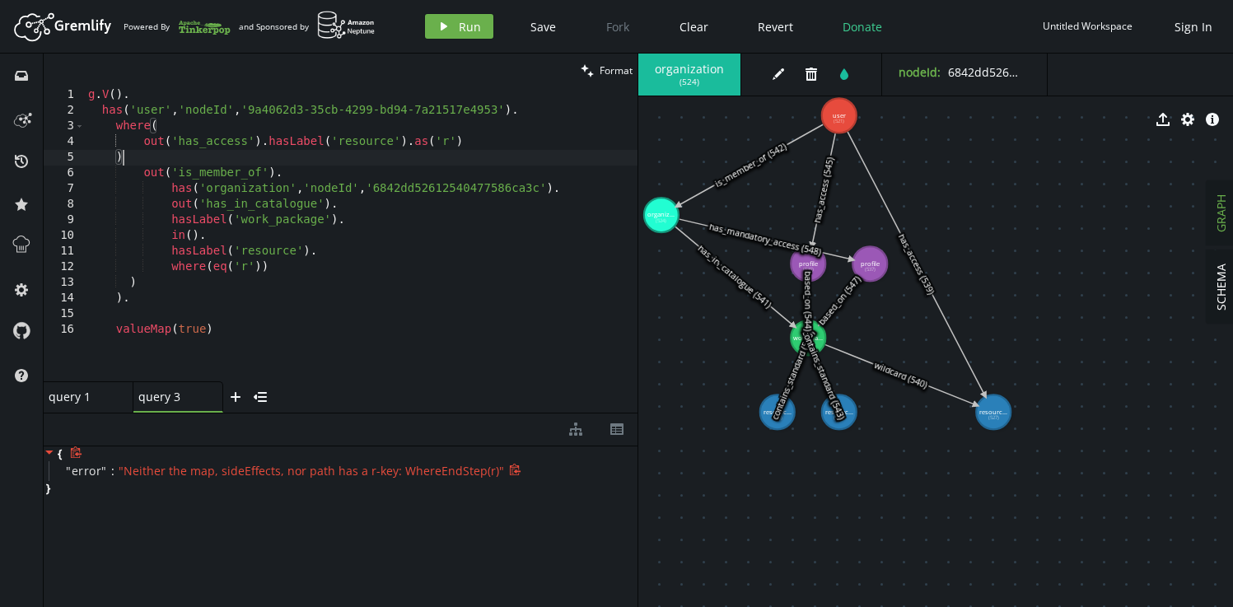
type textarea ")."
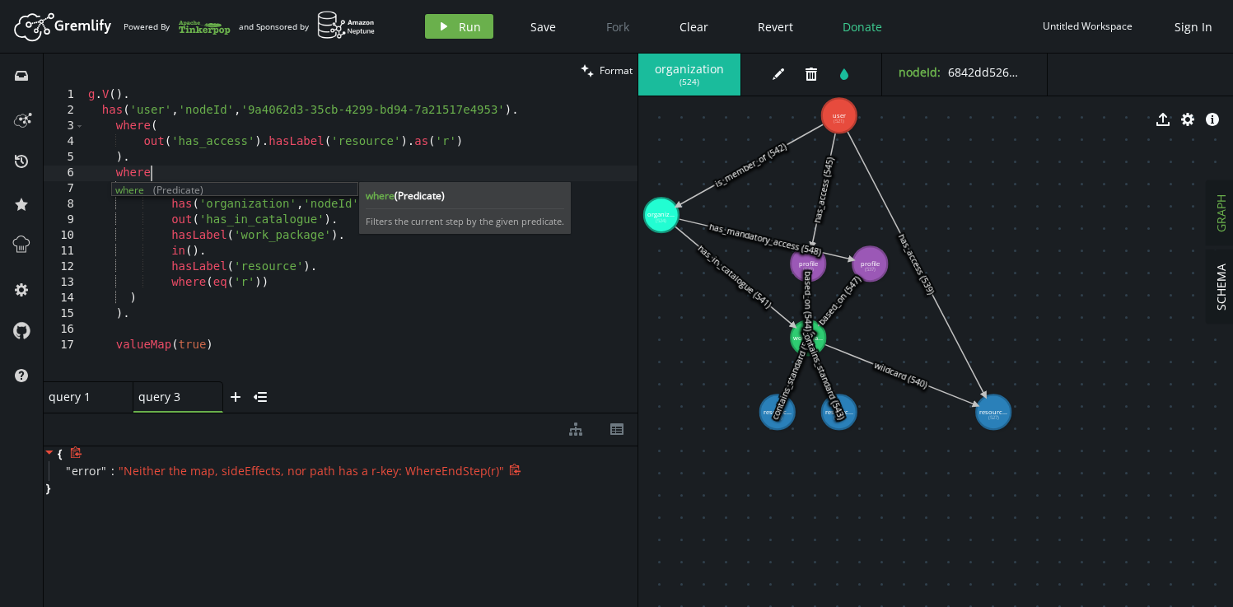
scroll to position [0, 68]
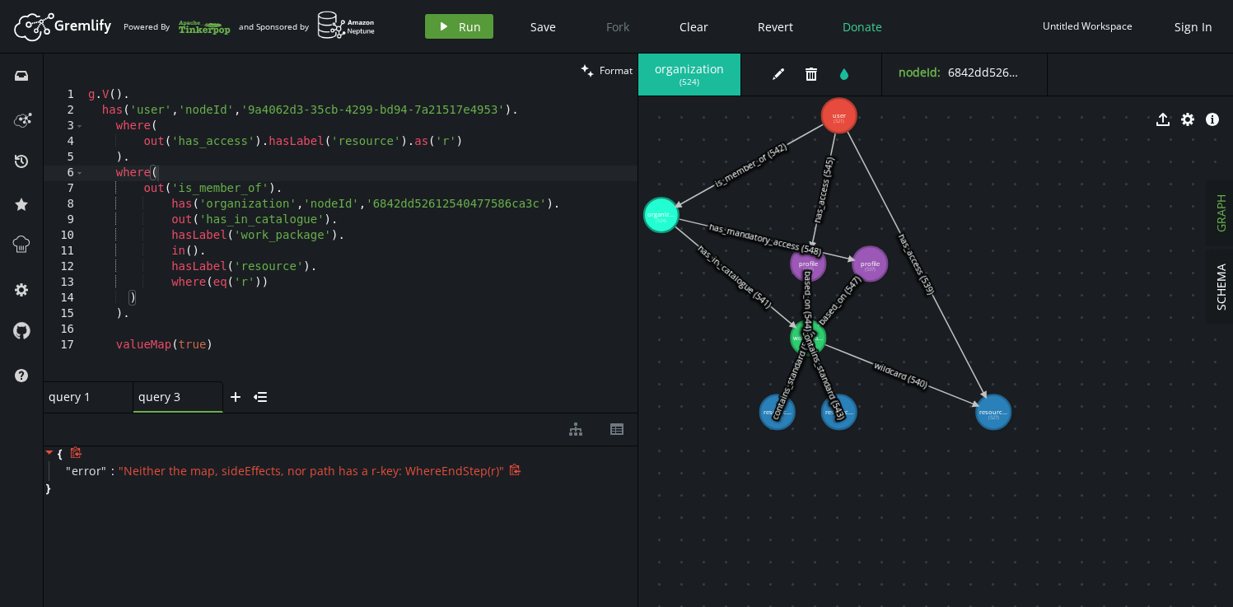
click at [459, 31] on span "Run" at bounding box center [470, 27] width 22 height 16
type textarea ")"
click at [160, 294] on div "g . V ( ) . has ( 'user' , 'nodeId' , '9a4062d3-35cb-4299-bd94-7a21517e4953' ) …" at bounding box center [361, 249] width 552 height 325
click at [463, 21] on span "Run" at bounding box center [470, 27] width 22 height 16
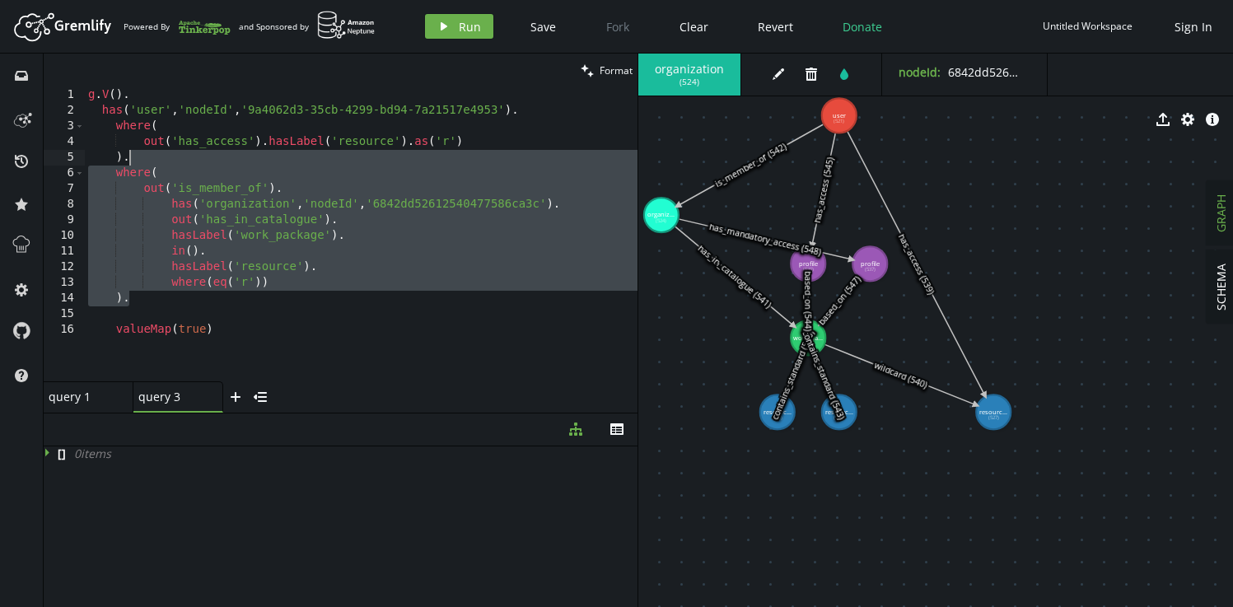
drag, startPoint x: 170, startPoint y: 301, endPoint x: 186, endPoint y: 161, distance: 141.7
click at [186, 161] on div "g . V ( ) . has ( 'user' , 'nodeId' , '9a4062d3-35cb-4299-bd94-7a21517e4953' ) …" at bounding box center [361, 249] width 552 height 325
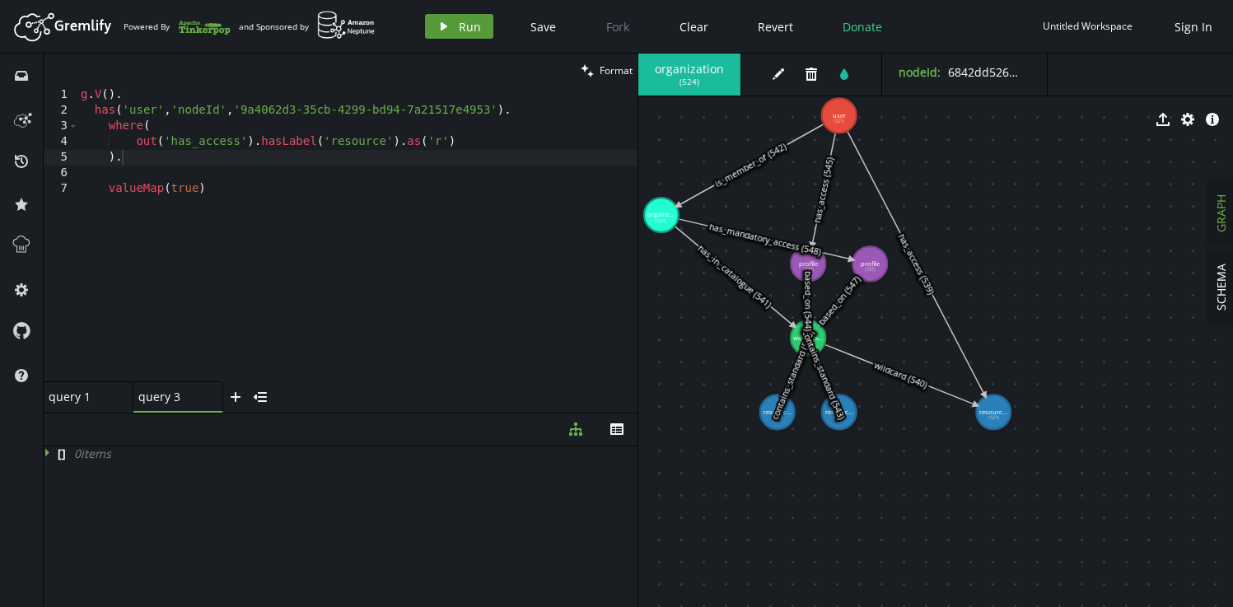
click at [474, 25] on span "Run" at bounding box center [470, 27] width 22 height 16
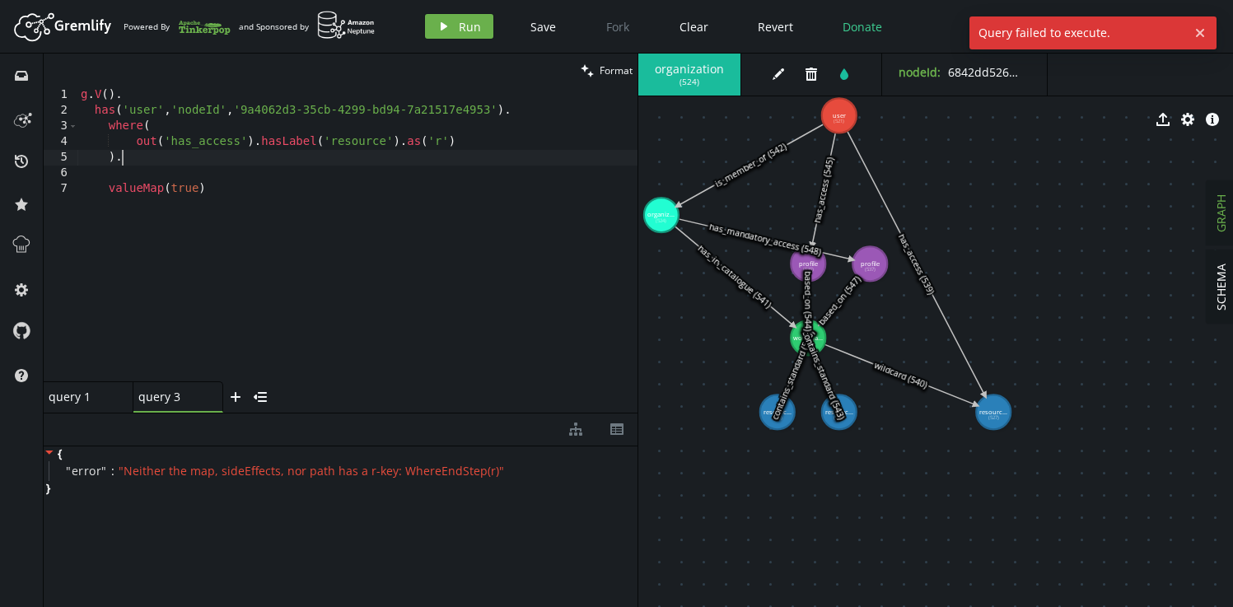
click at [218, 159] on div "g . V ( ) . has ( 'user' , 'nodeId' , '9a4062d3-35cb-4299-bd94-7a21517e4953' ) …" at bounding box center [357, 249] width 560 height 325
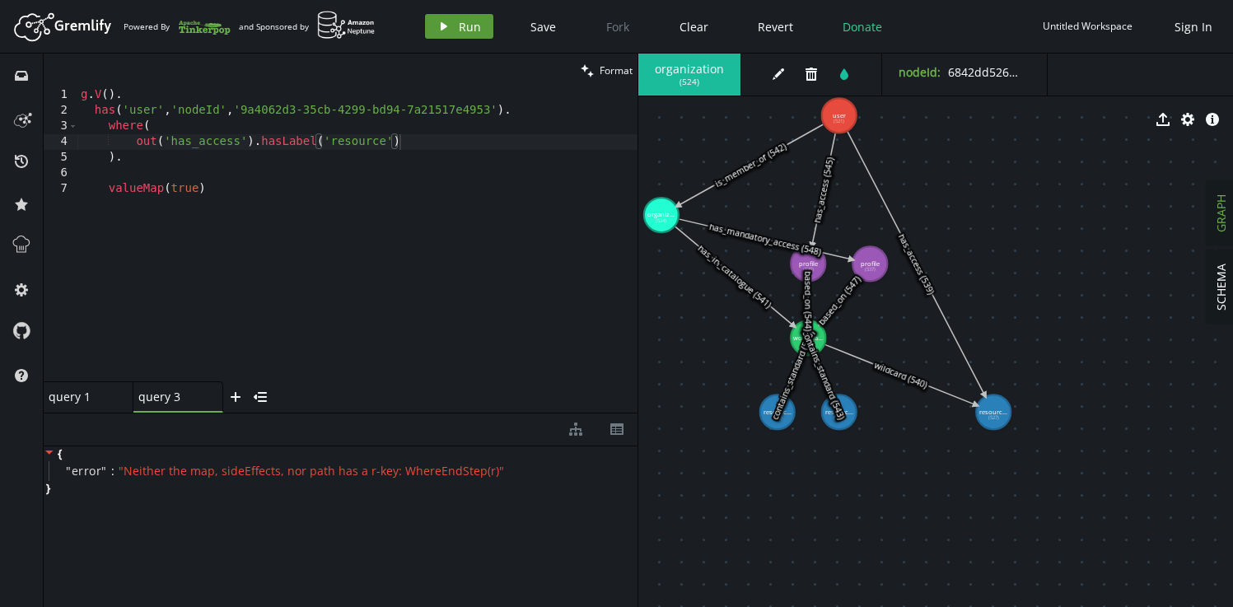
click at [459, 28] on span "Run" at bounding box center [470, 27] width 22 height 16
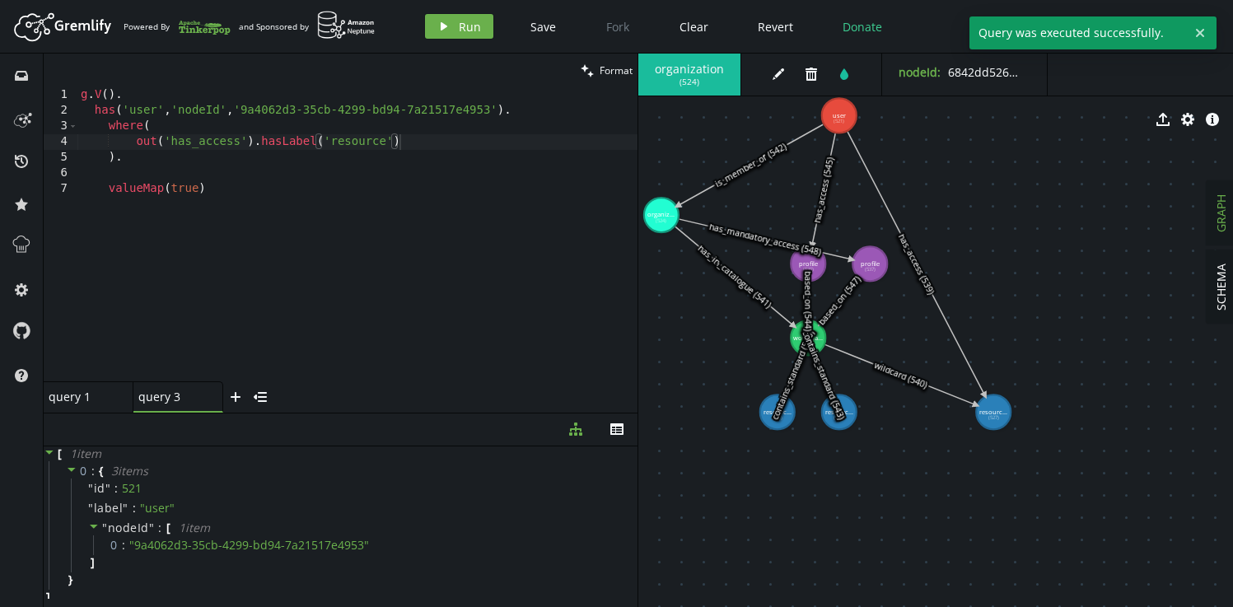
click at [417, 289] on div "g . V ( ) . has ( 'user' , 'nodeId' , '9a4062d3-35cb-4299-bd94-7a21517e4953' ) …" at bounding box center [357, 249] width 560 height 325
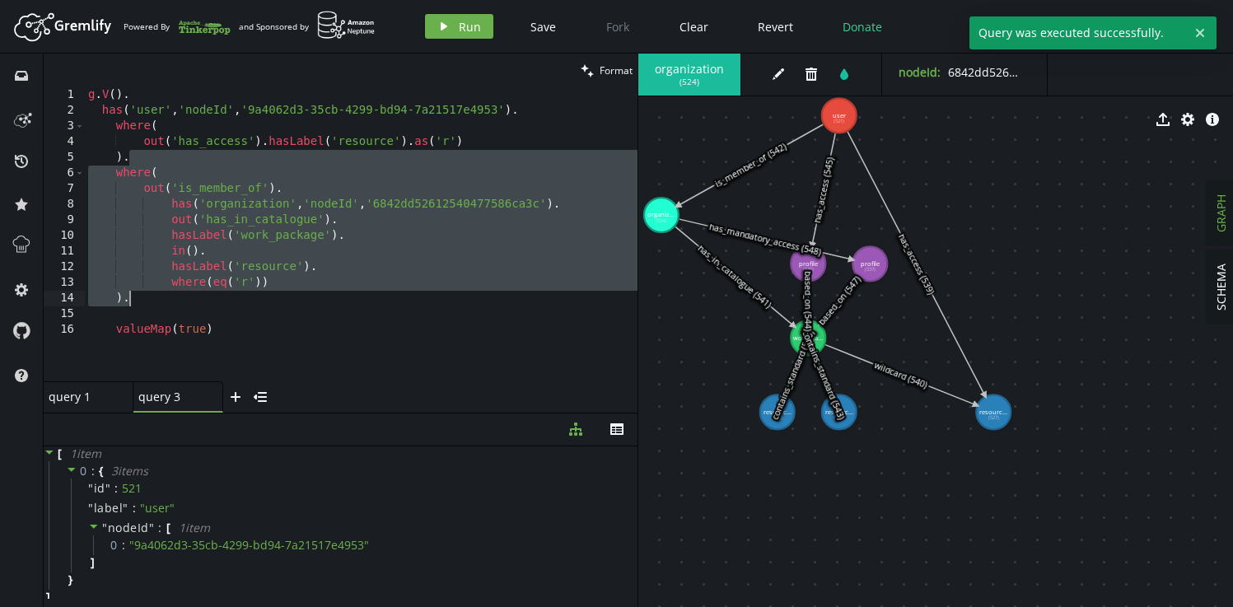
click at [417, 289] on div "g . V ( ) . has ( 'user' , 'nodeId' , '9a4062d3-35cb-4299-bd94-7a21517e4953' ) …" at bounding box center [361, 249] width 552 height 325
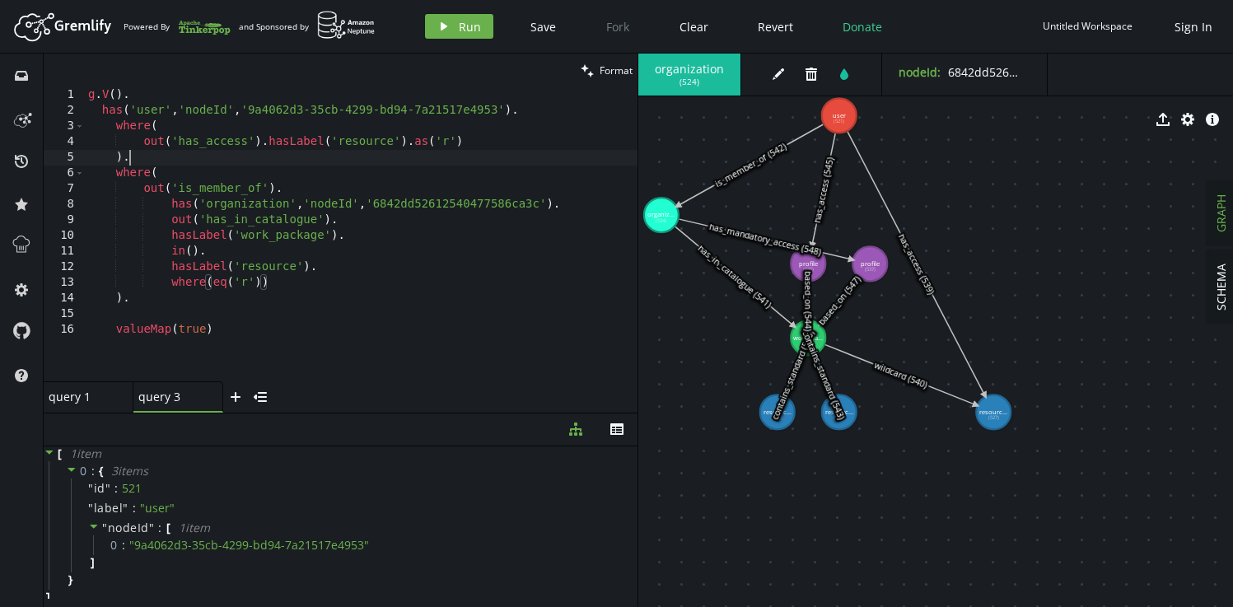
click at [154, 156] on div "g . V ( ) . has ( 'user' , 'nodeId' , '9a4062d3-35cb-4299-bd94-7a21517e4953' ) …" at bounding box center [361, 249] width 552 height 325
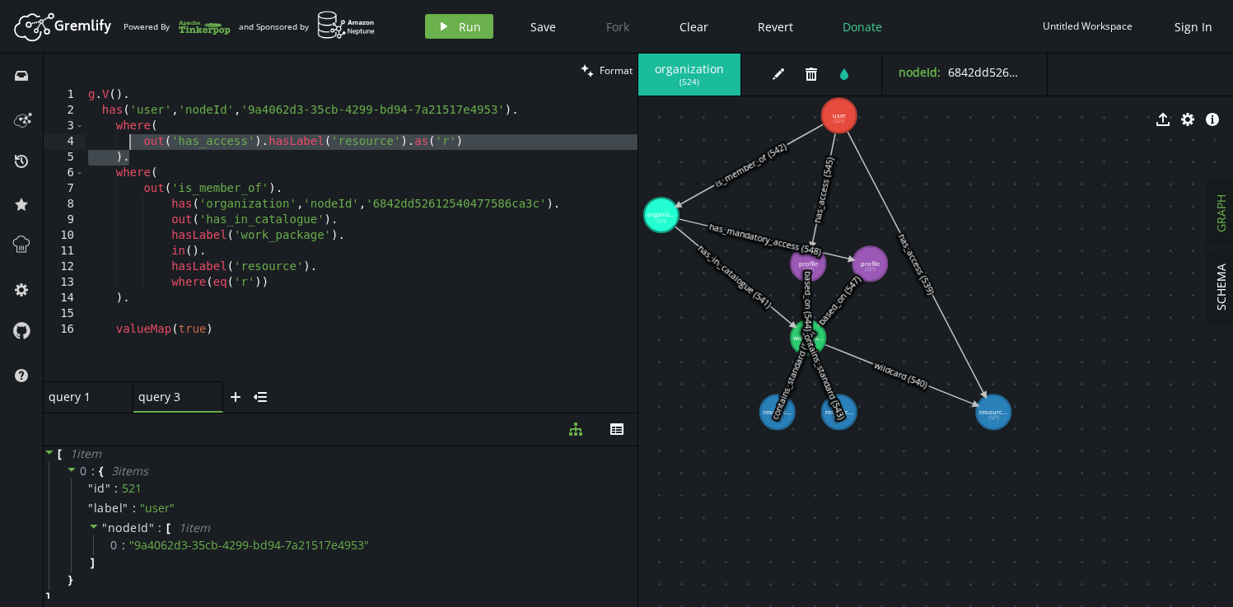
type textarea "where( out('has_access').hasLabel('resource').as('r')"
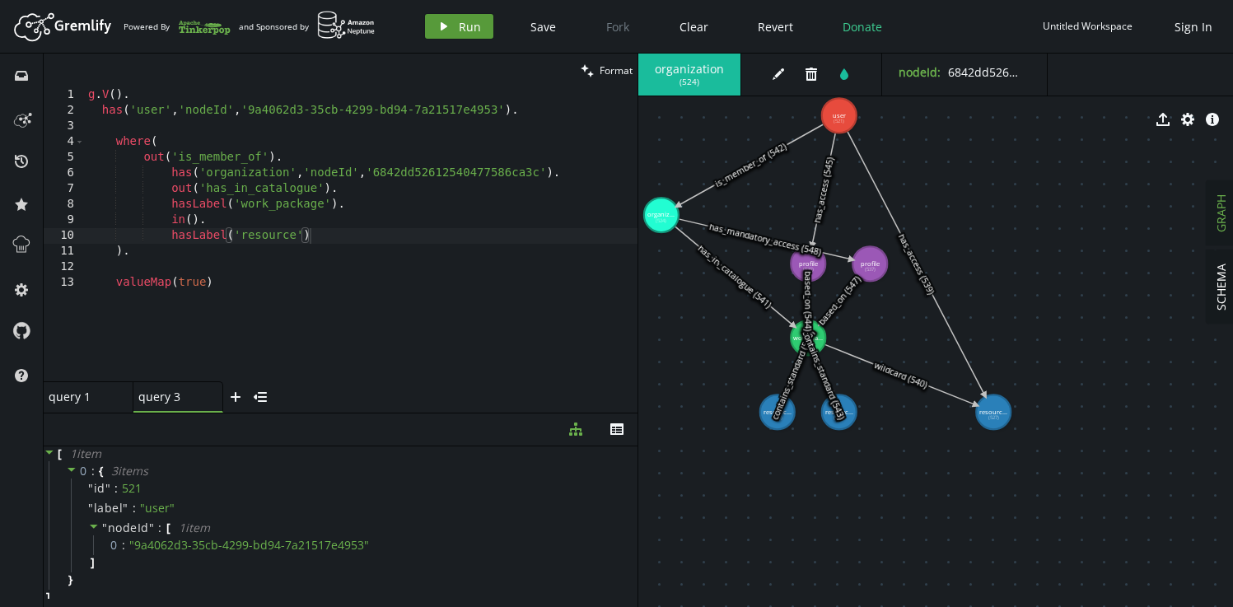
click at [463, 30] on span "Run" at bounding box center [470, 27] width 22 height 16
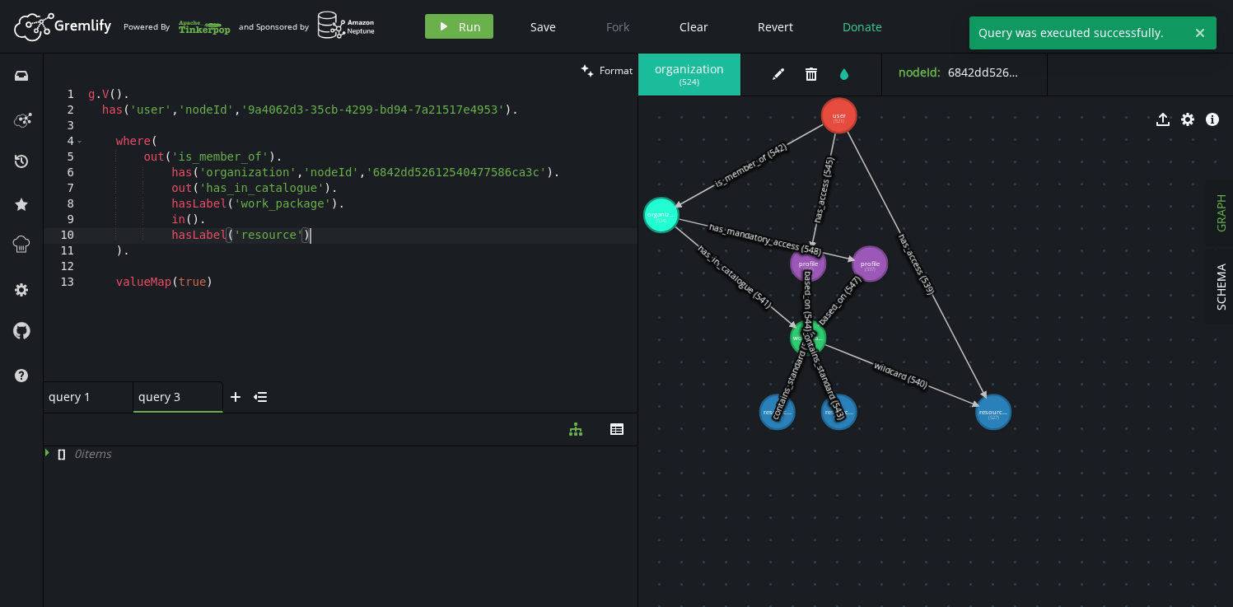
click at [354, 240] on div "g . V ( ) . has ( 'user' , 'nodeId' , '9a4062d3-35cb-4299-bd94-7a21517e4953' ) …" at bounding box center [361, 249] width 552 height 325
click at [215, 161] on div "g . V ( ) . has ( 'user' , 'nodeId' , '9a4062d3-35cb-4299-bd94-7a21517e4953' ) …" at bounding box center [361, 249] width 552 height 325
click at [187, 220] on div "g . V ( ) . has ( 'user' , 'nodeId' , '9a4062d3-35cb-4299-bd94-7a21517e4953' ) …" at bounding box center [361, 249] width 552 height 325
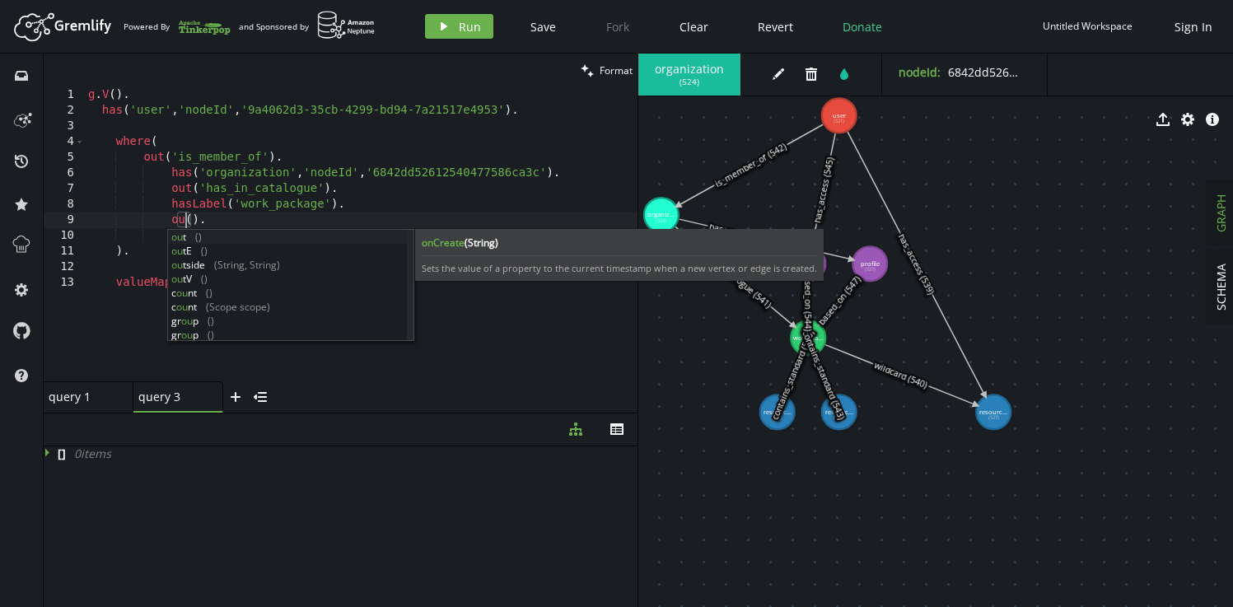
scroll to position [0, 96]
click at [305, 213] on div "g . V ( ) . has ( 'user' , 'nodeId' , '9a4062d3-35cb-4299-bd94-7a21517e4953' ) …" at bounding box center [361, 249] width 552 height 325
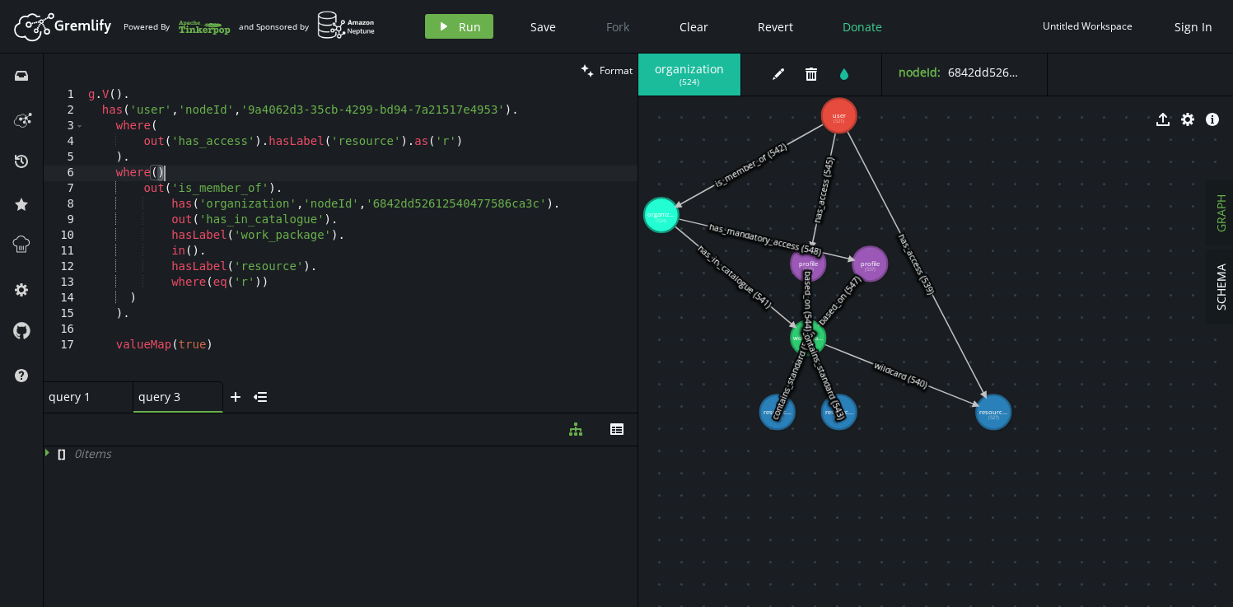
scroll to position [0, 68]
type textarea "where(eq('r'))"
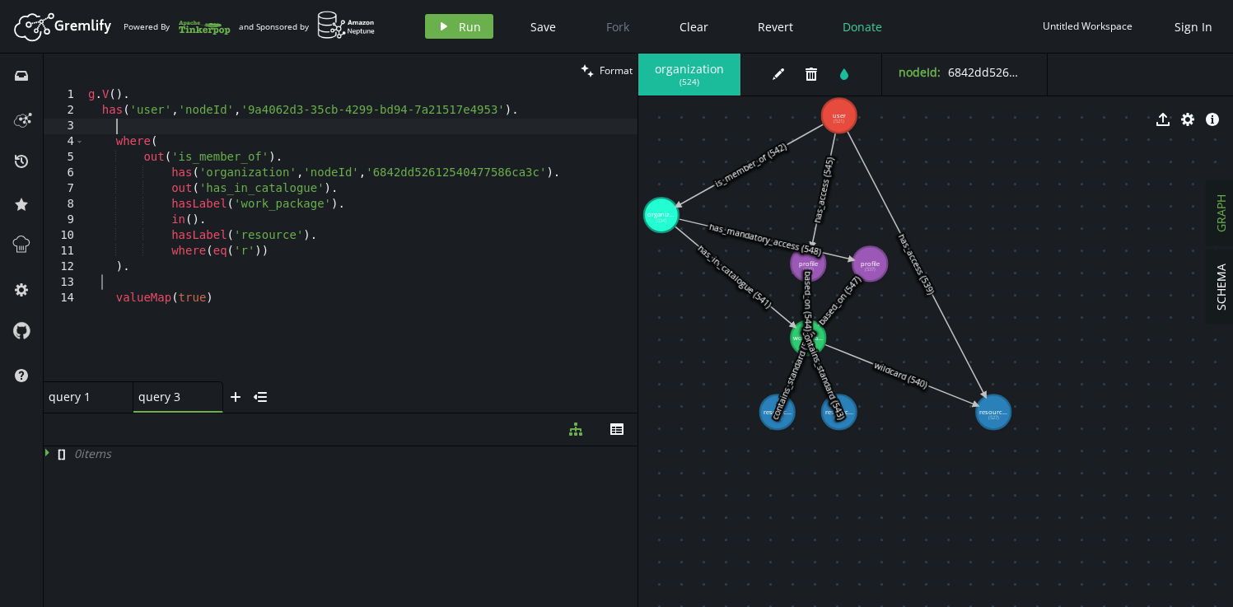
scroll to position [0, 26]
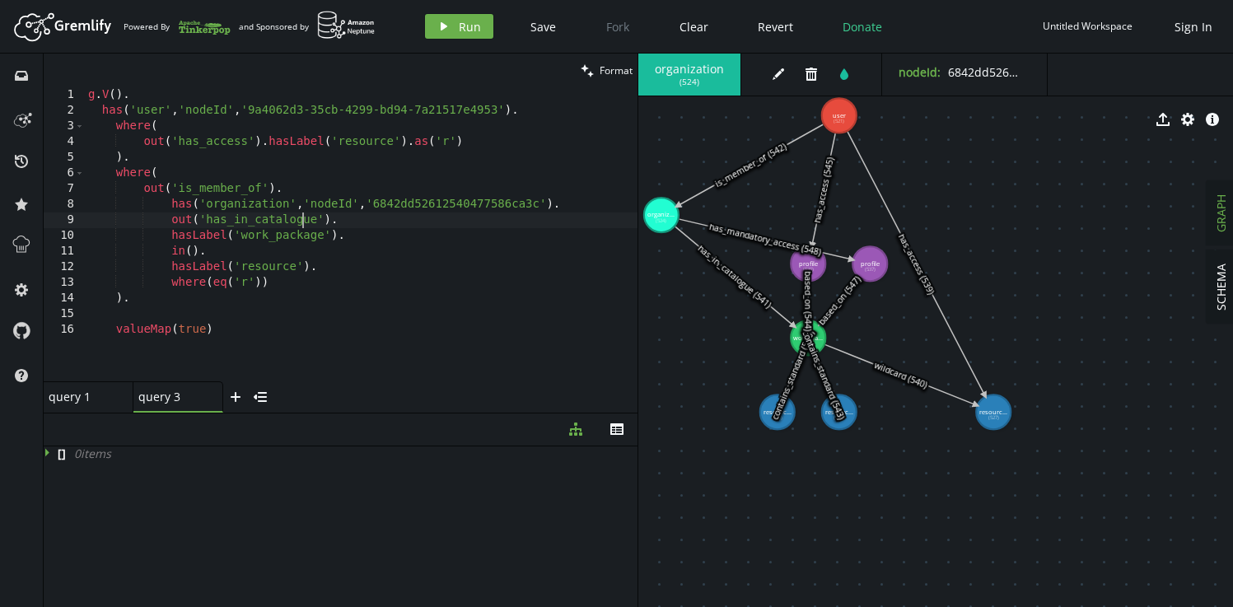
click at [305, 215] on div "g . V ( ) . has ( 'user' , 'nodeId' , '9a4062d3-35cb-4299-bd94-7a21517e4953' ) …" at bounding box center [361, 249] width 552 height 325
click at [181, 252] on div "g . V ( ) . has ( 'user' , 'nodeId' , '9a4062d3-35cb-4299-bd94-7a21517e4953' ) …" at bounding box center [361, 249] width 552 height 325
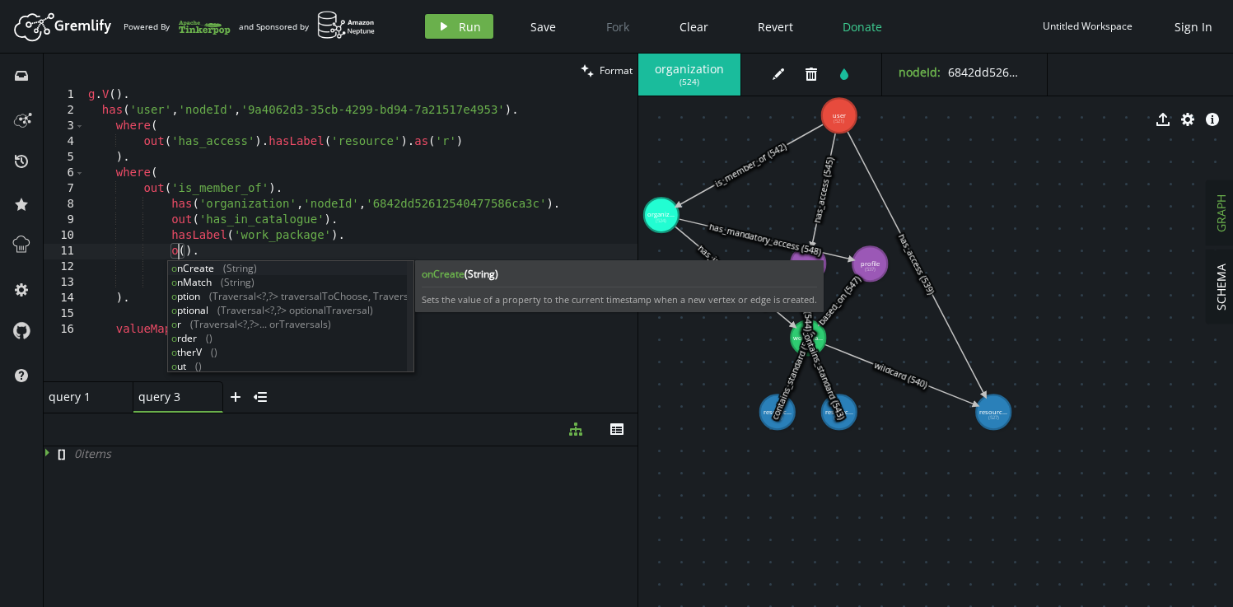
scroll to position [0, 103]
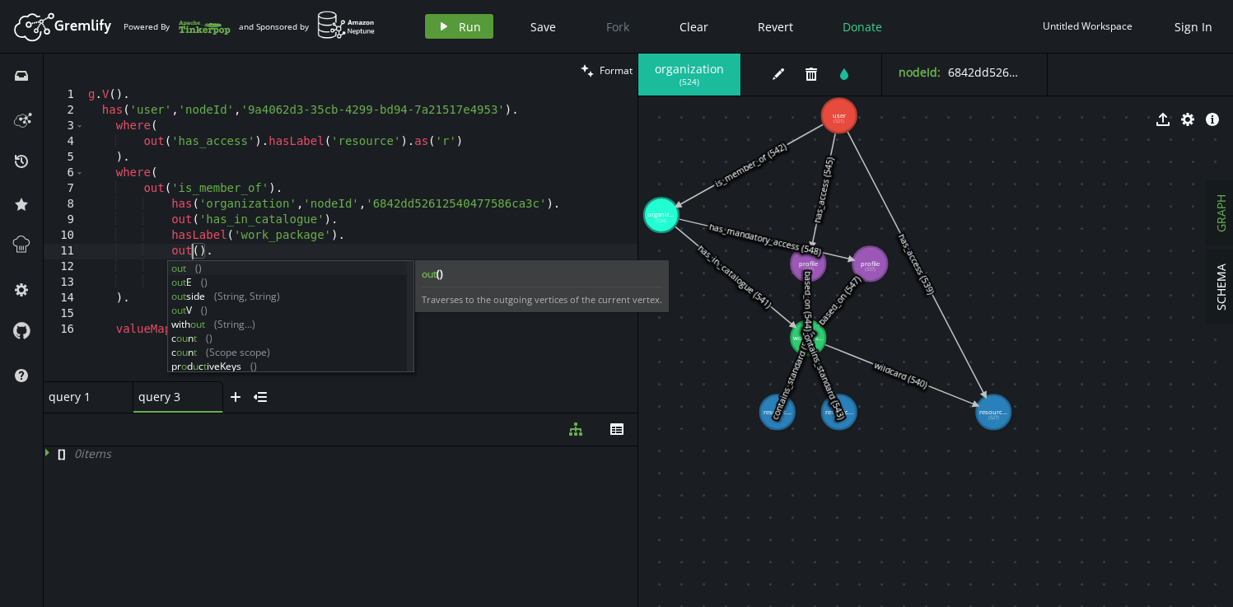
click at [462, 35] on button "play Run" at bounding box center [459, 26] width 68 height 25
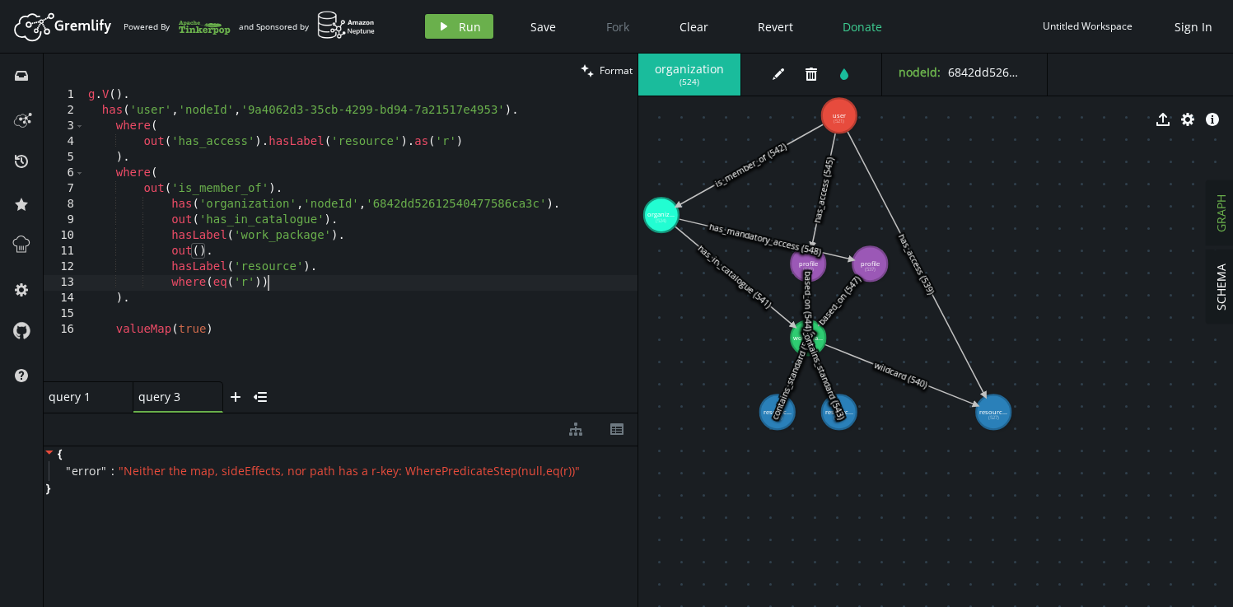
click at [303, 279] on div "g . V ( ) . has ( 'user' , 'nodeId' , '9a4062d3-35cb-4299-bd94-7a21517e4953' ) …" at bounding box center [361, 249] width 552 height 325
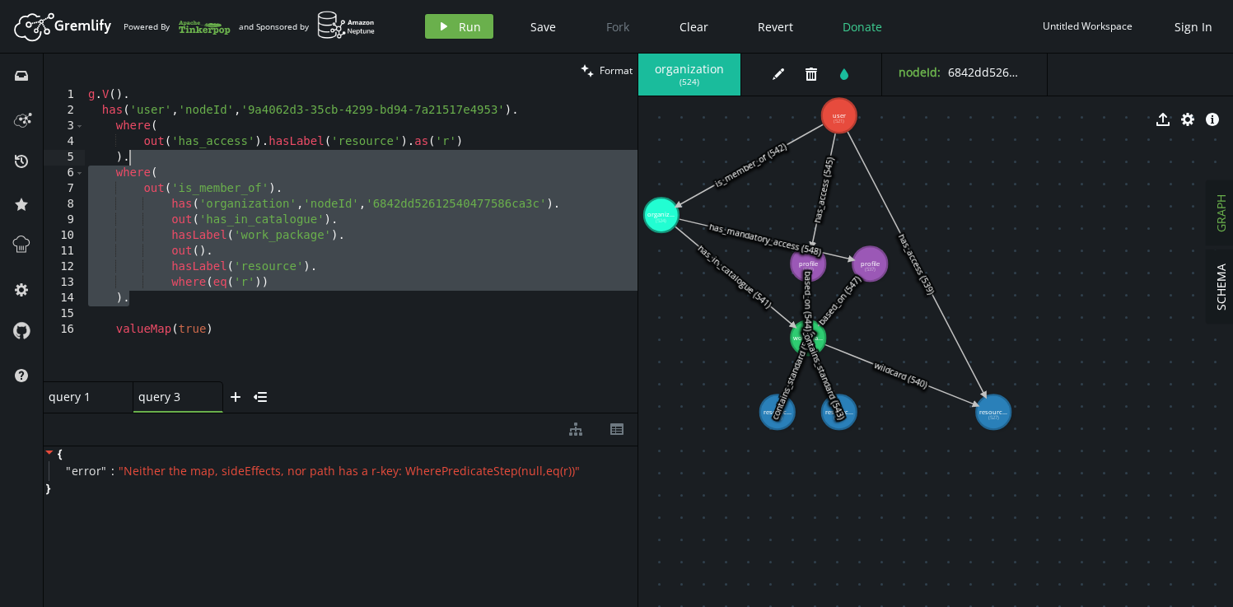
drag, startPoint x: 141, startPoint y: 301, endPoint x: 137, endPoint y: 154, distance: 146.6
click at [137, 154] on div "g . V ( ) . has ( 'user' , 'nodeId' , '9a4062d3-35cb-4299-bd94-7a21517e4953' ) …" at bounding box center [361, 249] width 552 height 325
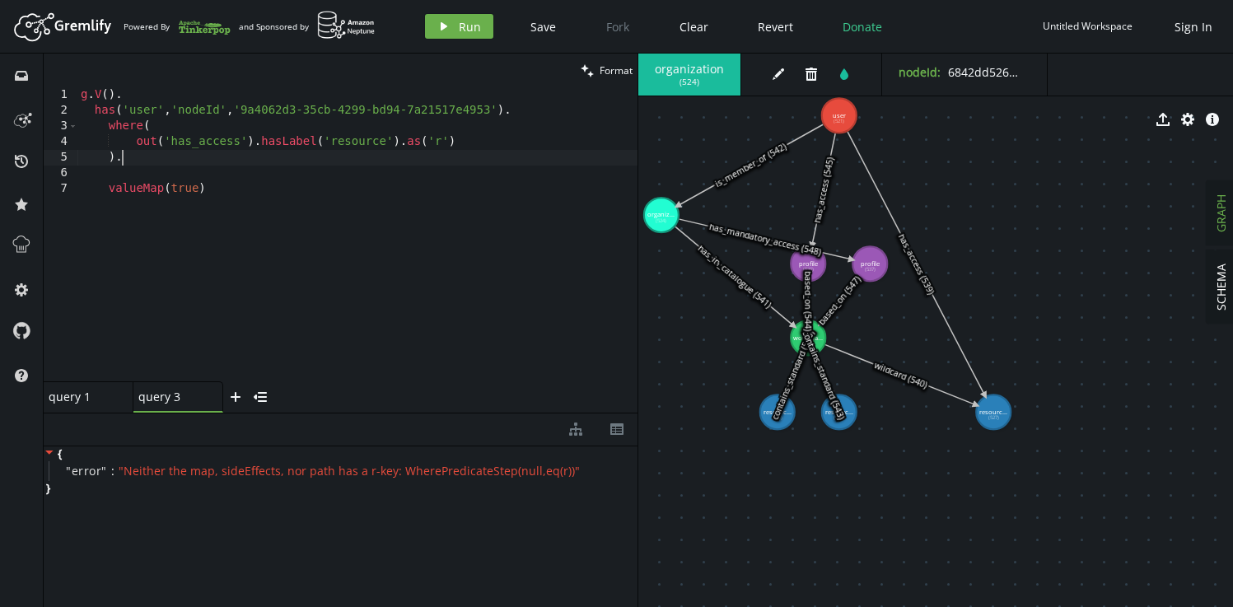
click at [487, 143] on div "g . V ( ) . has ( 'user' , 'nodeId' , '9a4062d3-35cb-4299-bd94-7a21517e4953' ) …" at bounding box center [357, 249] width 560 height 325
click at [474, 31] on span "Run" at bounding box center [470, 27] width 22 height 16
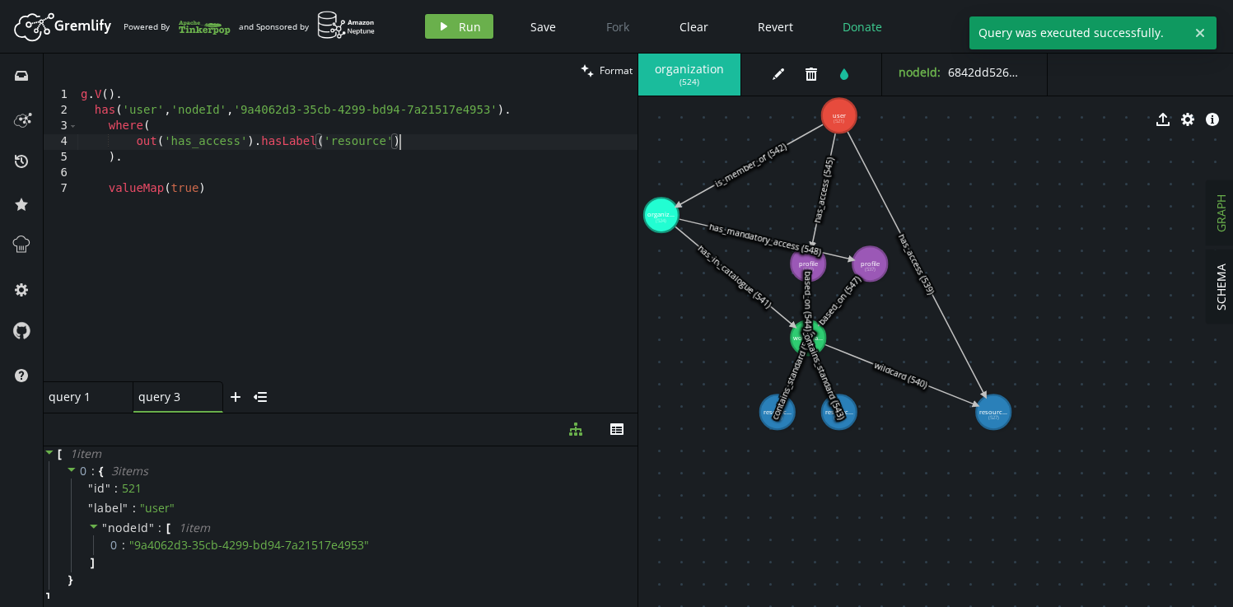
click at [436, 147] on div "g . V ( ) . has ( 'user' , 'nodeId' , '9a4062d3-35cb-4299-bd94-7a21517e4953' ) …" at bounding box center [357, 249] width 560 height 325
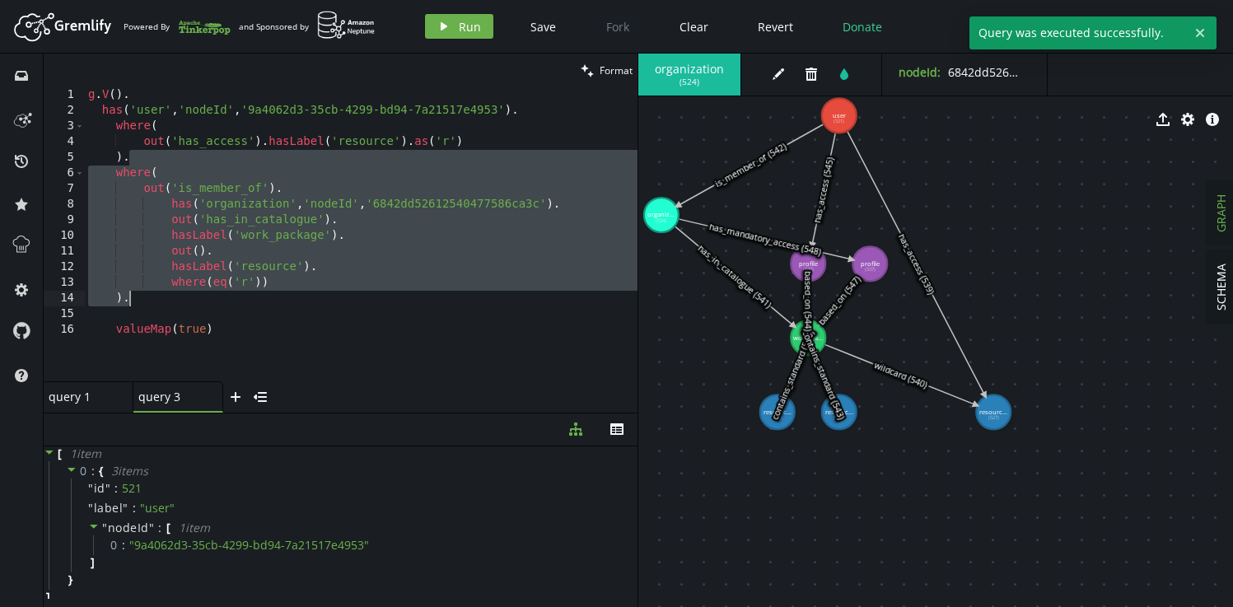
click at [336, 200] on div "g . V ( ) . has ( 'user' , 'nodeId' , '9a4062d3-35cb-4299-bd94-7a21517e4953' ) …" at bounding box center [361, 249] width 552 height 325
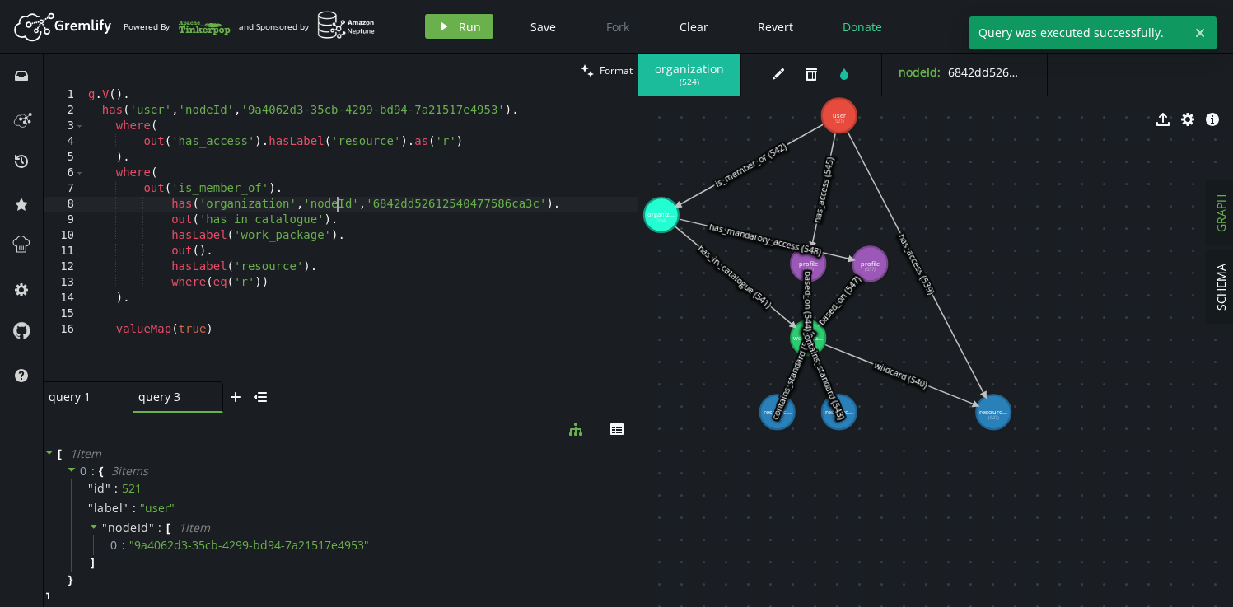
click at [154, 161] on div "g . V ( ) . has ( 'user' , 'nodeId' , '9a4062d3-35cb-4299-bd94-7a21517e4953' ) …" at bounding box center [361, 249] width 552 height 325
type textarea "where( out('has_access').hasLabel('resource').as('r')"
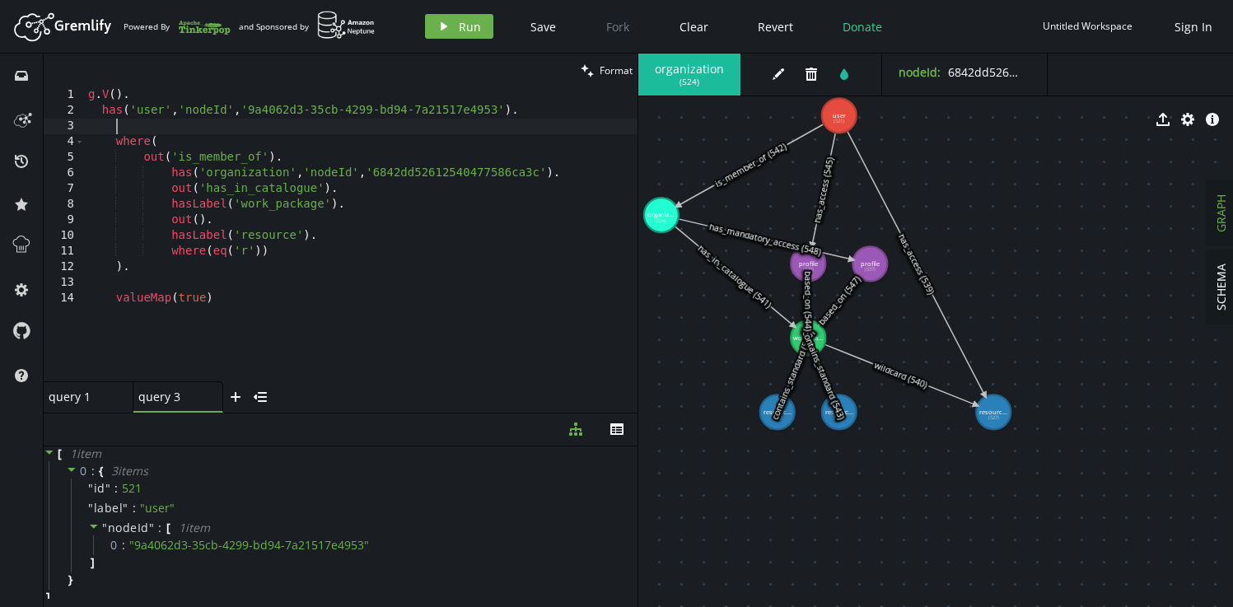
scroll to position [0, 26]
click at [452, 26] on button "play Run" at bounding box center [459, 26] width 68 height 25
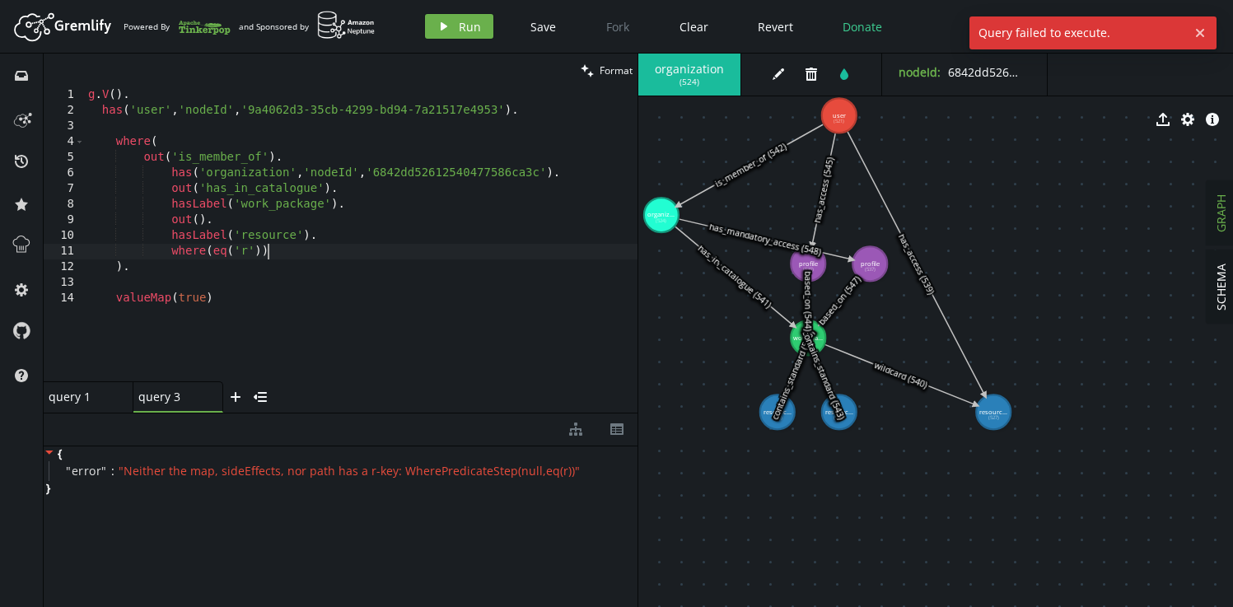
click at [291, 254] on div "g . V ( ) . has ( 'user' , 'nodeId' , '9a4062d3-35cb-4299-bd94-7a21517e4953' ) …" at bounding box center [361, 249] width 552 height 325
click at [466, 27] on span "Run" at bounding box center [470, 27] width 22 height 16
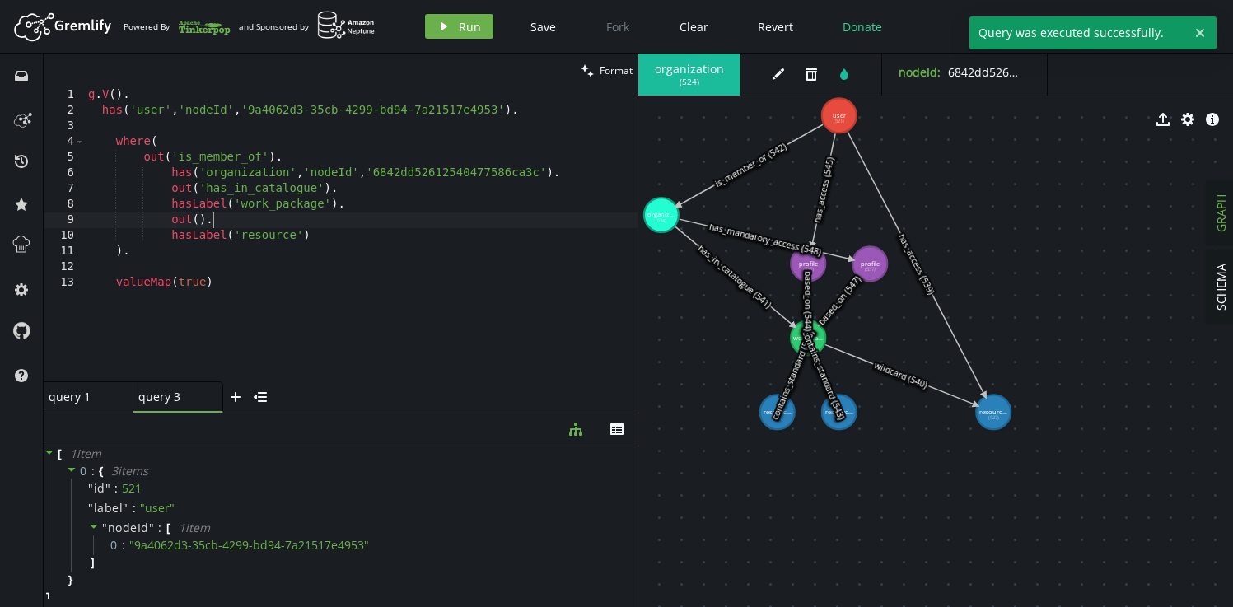
click at [338, 225] on div "g . V ( ) . has ( 'user' , 'nodeId' , '9a4062d3-35cb-4299-bd94-7a21517e4953' ) …" at bounding box center [361, 249] width 552 height 325
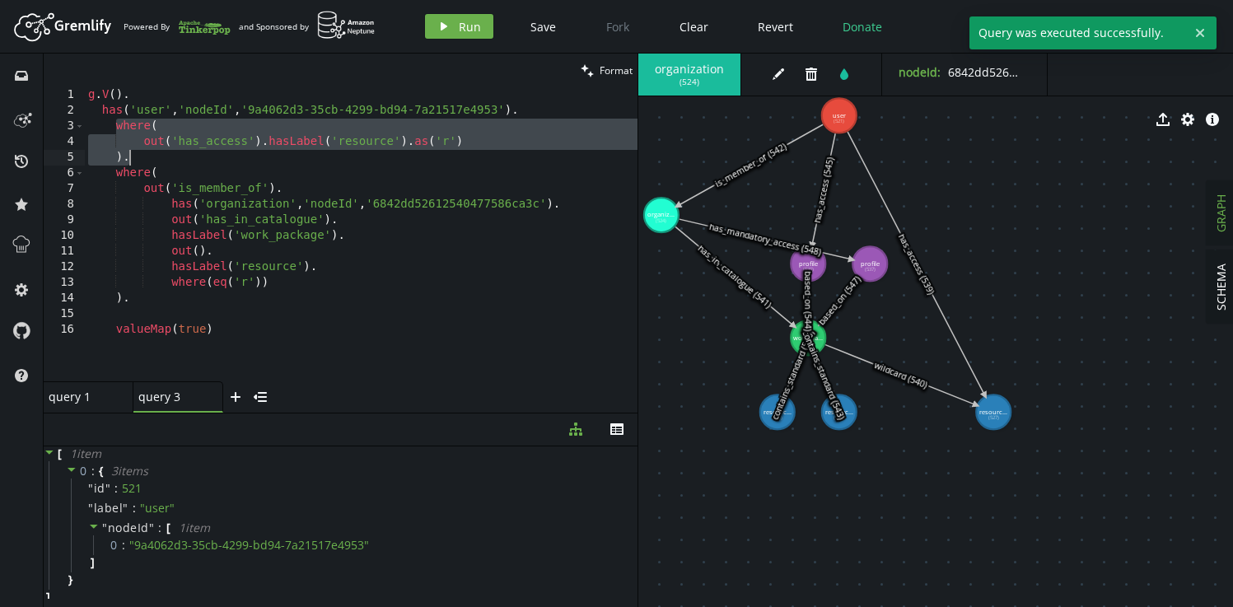
click at [338, 225] on div "g . V ( ) . has ( 'user' , 'nodeId' , '9a4062d3-35cb-4299-bd94-7a21517e4953' ) …" at bounding box center [361, 249] width 552 height 325
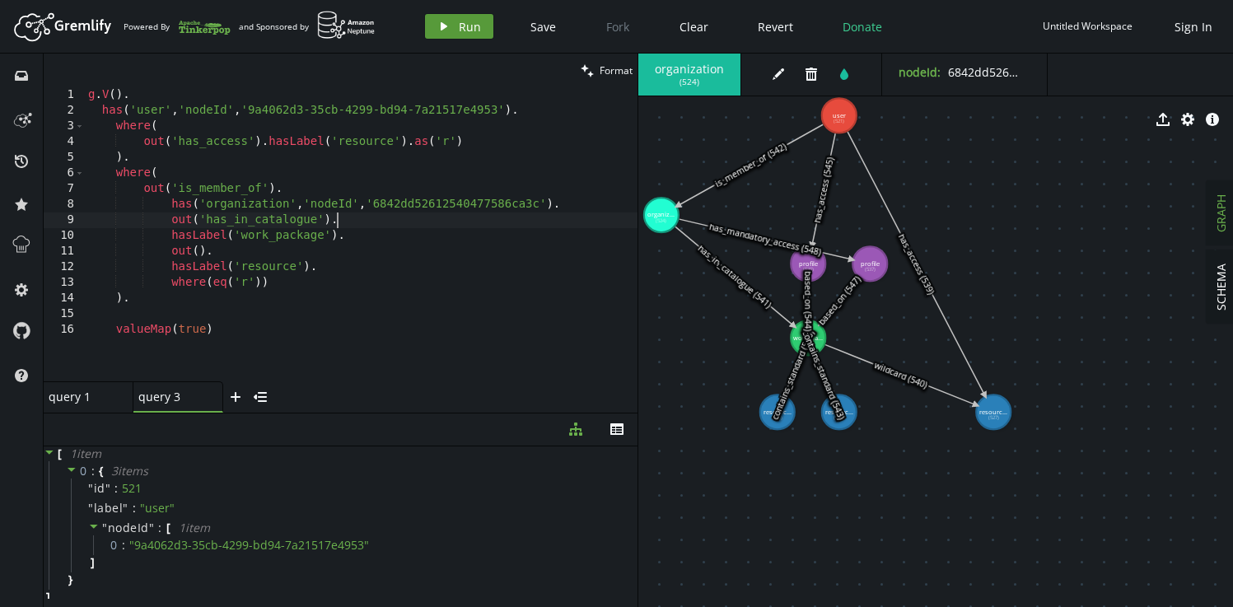
click at [465, 26] on span "Run" at bounding box center [470, 27] width 22 height 16
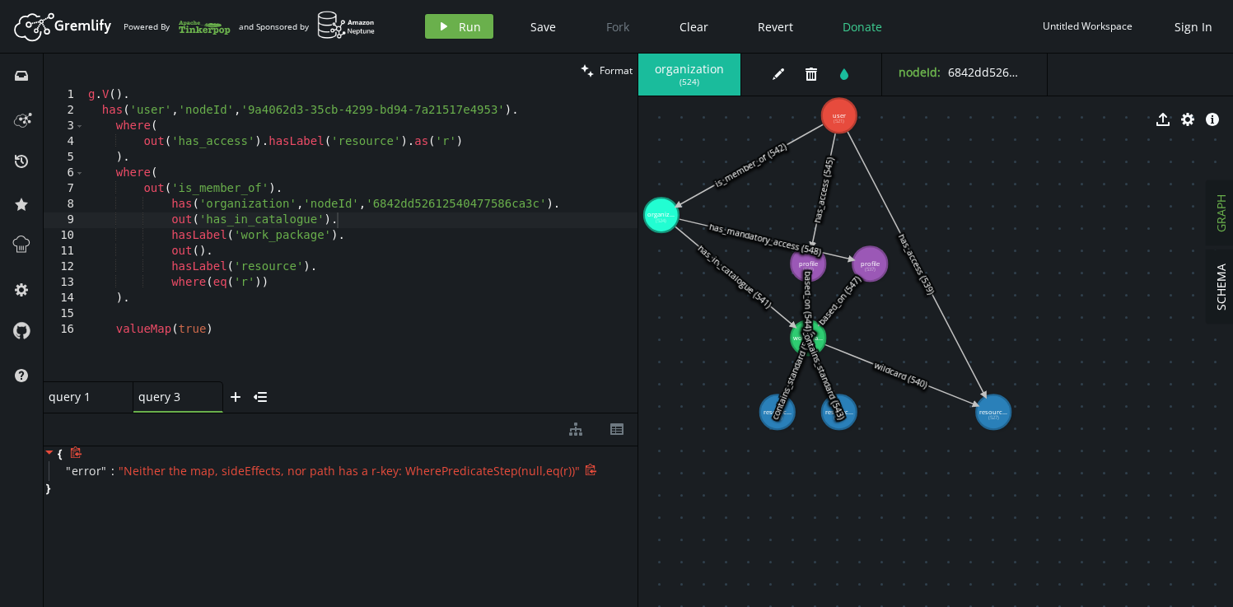
click at [585, 471] on icon at bounding box center [590, 470] width 11 height 12
click at [422, 142] on div "g . V ( ) . has ( 'user' , 'nodeId' , '9a4062d3-35cb-4299-bd94-7a21517e4953' ) …" at bounding box center [361, 249] width 552 height 325
paste textarea "ggregate"
click at [496, 142] on div "g . V ( ) . has ( 'user' , 'nodeId' , '9a4062d3-35cb-4299-bd94-7a21517e4953' ) …" at bounding box center [361, 249] width 552 height 325
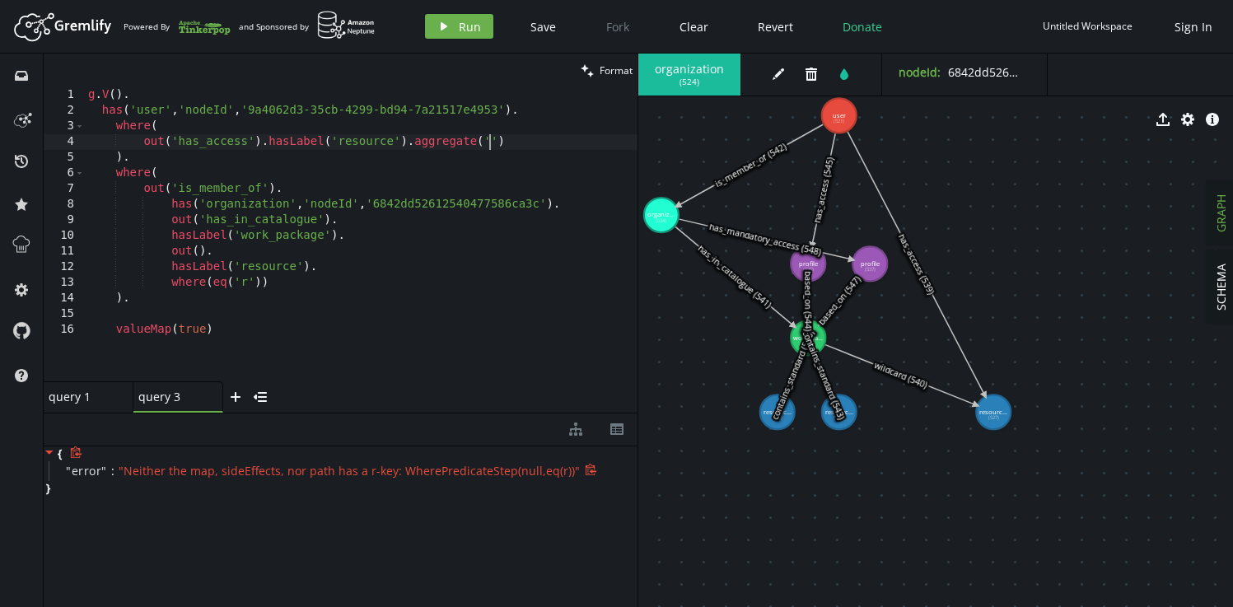
scroll to position [0, 408]
drag, startPoint x: 211, startPoint y: 282, endPoint x: 263, endPoint y: 285, distance: 52.0
click at [263, 285] on div "g . V ( ) . has ( 'user' , 'nodeId' , '9a4062d3-35cb-4299-bd94-7a21517e4953' ) …" at bounding box center [361, 249] width 552 height 325
paste textarea "within('R"
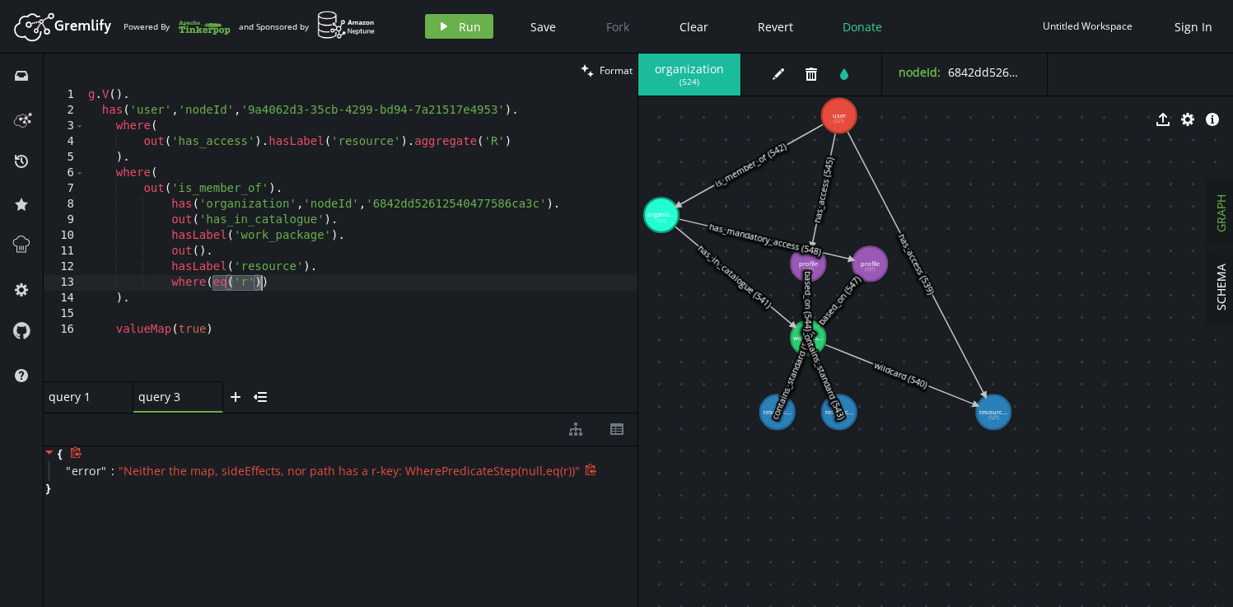
type textarea "where(within('R'))"
click at [468, 21] on span "Run" at bounding box center [470, 27] width 22 height 16
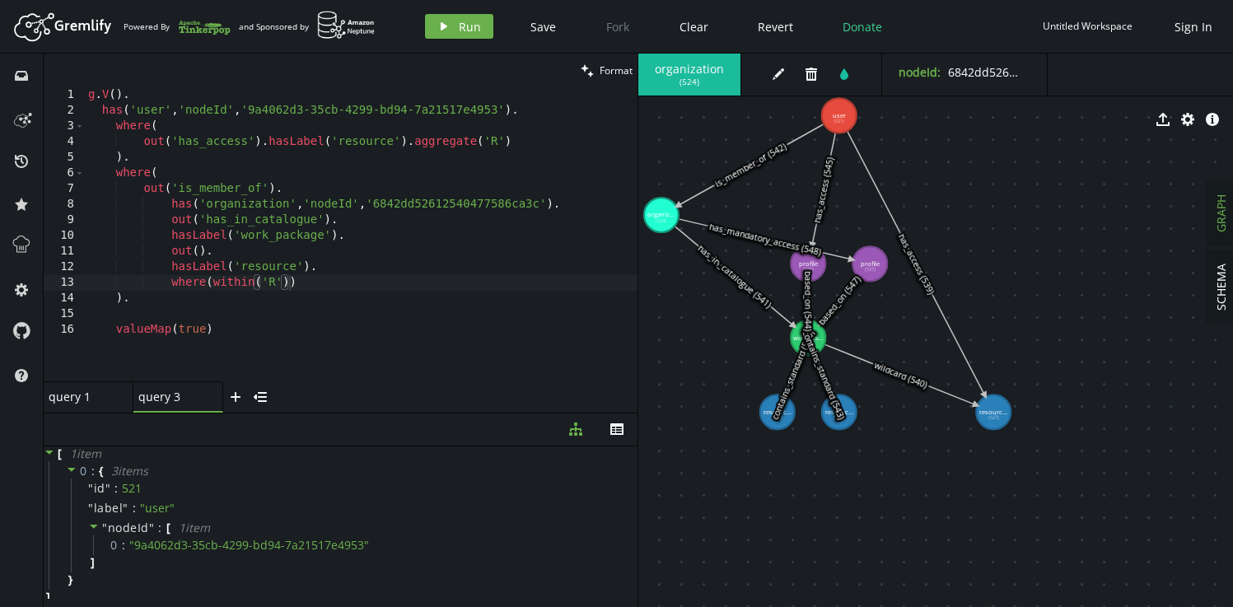
scroll to position [0, 13]
click at [353, 315] on div "g . V ( ) . has ( 'user' , 'nodeId' , '9a4062d3-35cb-4299-bd94-7a21517e4953' ) …" at bounding box center [361, 249] width 552 height 325
type textarea "valueMap(true)"
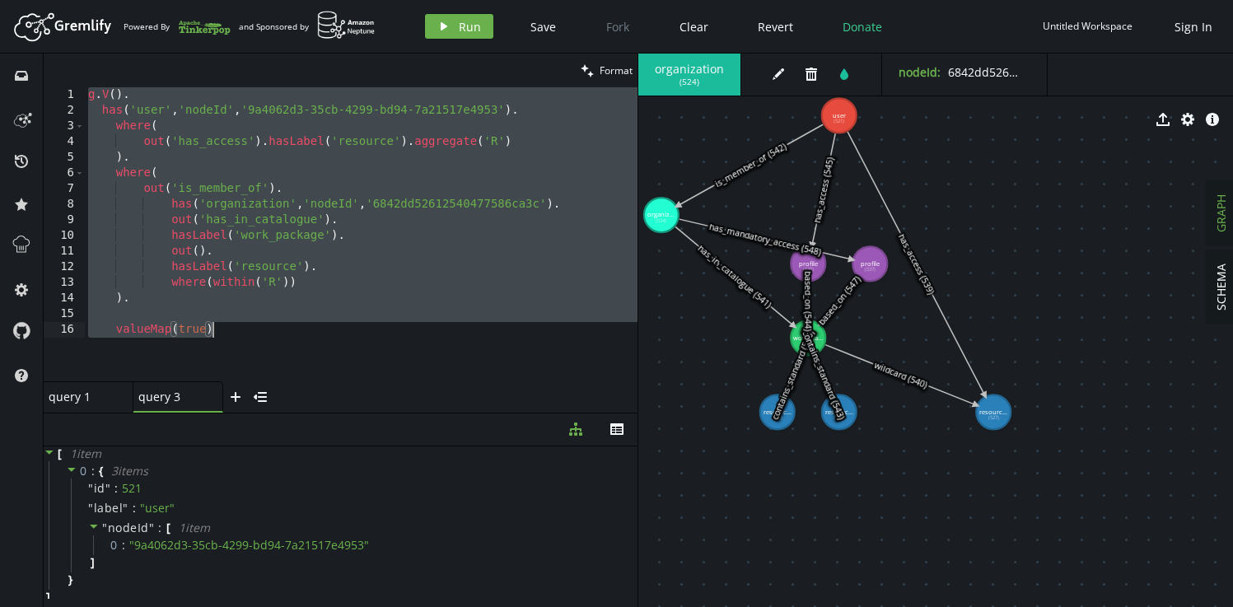
paste textarea
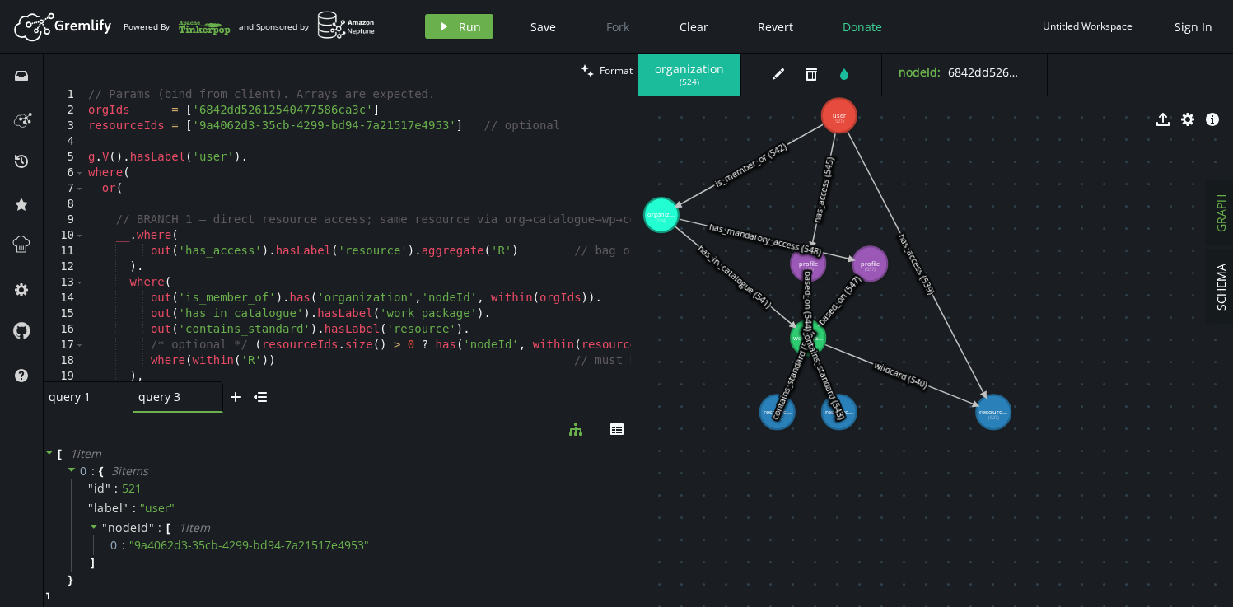
scroll to position [0, 0]
click at [258, 111] on div "// Params (bind from client). Arrays are expected. orgIds = [ '6842dd5261254047…" at bounding box center [465, 246] width 761 height 319
click at [472, 25] on span "Run" at bounding box center [470, 27] width 22 height 16
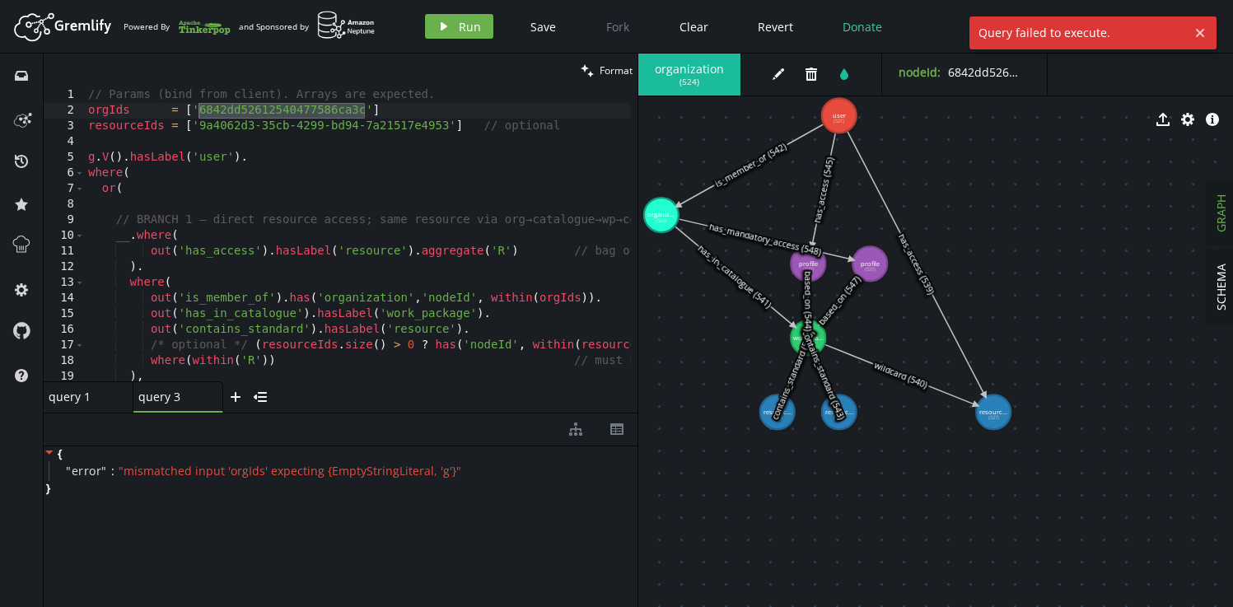
click at [306, 189] on div "// Params (bind from client). Arrays are expected. orgIds = [ '6842dd5261254047…" at bounding box center [465, 246] width 761 height 319
click at [305, 111] on div "// Params (bind from client). Arrays are expected. orgIds = [ '6842dd5261254047…" at bounding box center [465, 246] width 761 height 319
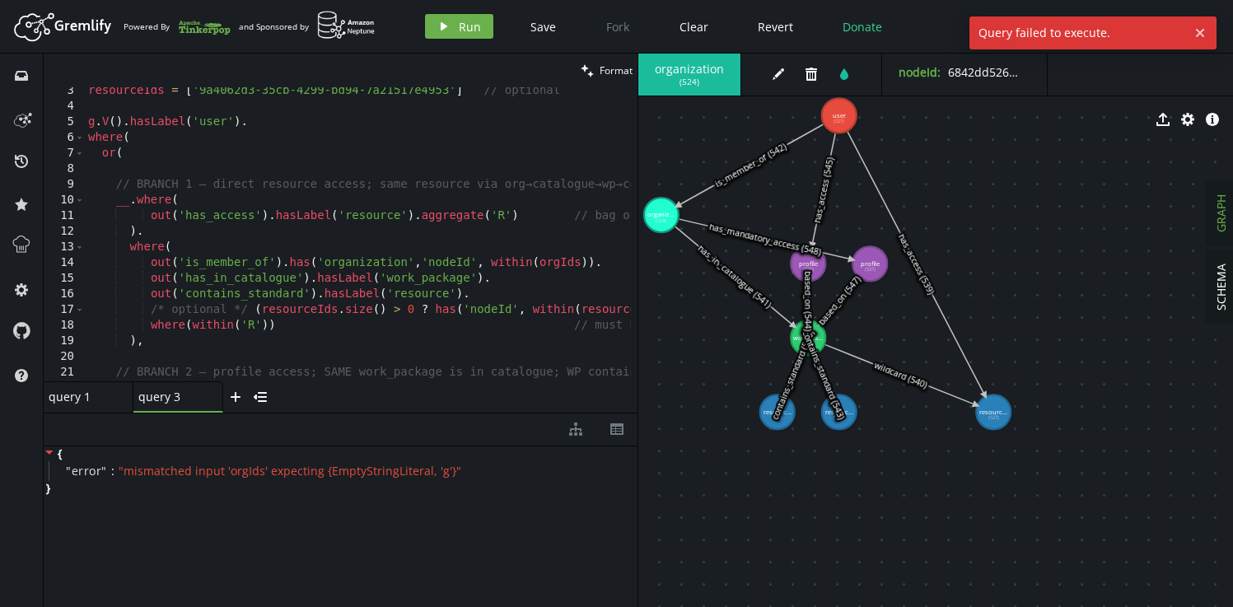
scroll to position [79, 0]
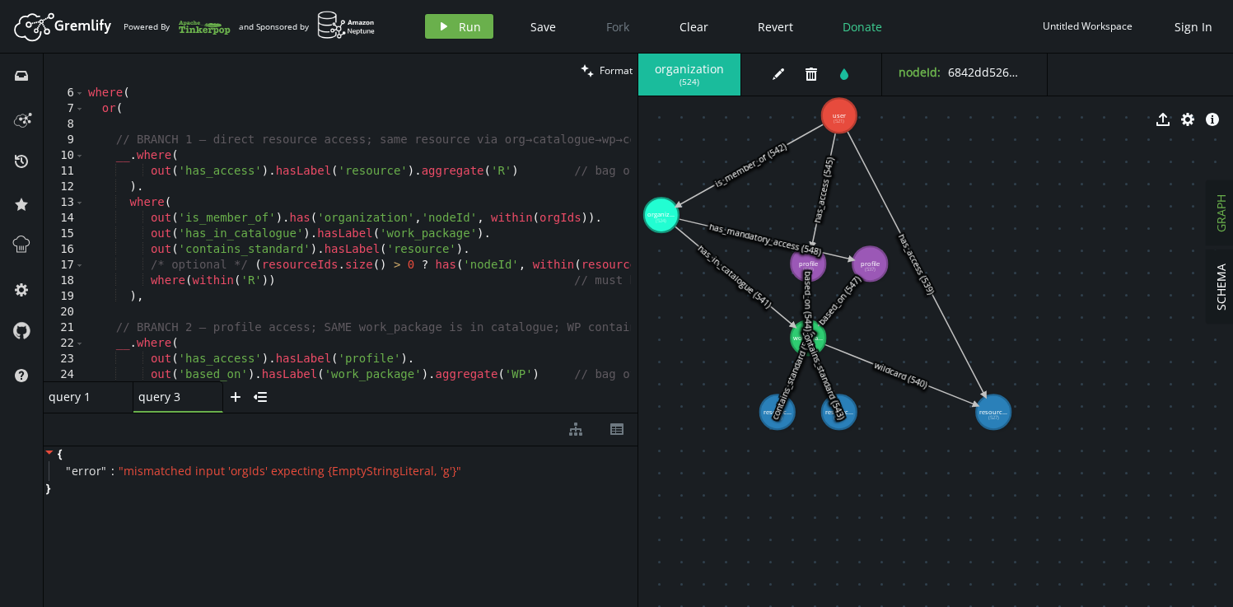
click at [552, 219] on div "where ( or ( // BRANCH 1 — direct resource access; same resource via org→catalo…" at bounding box center [465, 245] width 761 height 319
paste textarea "6842dd52612540477586ca3c'"
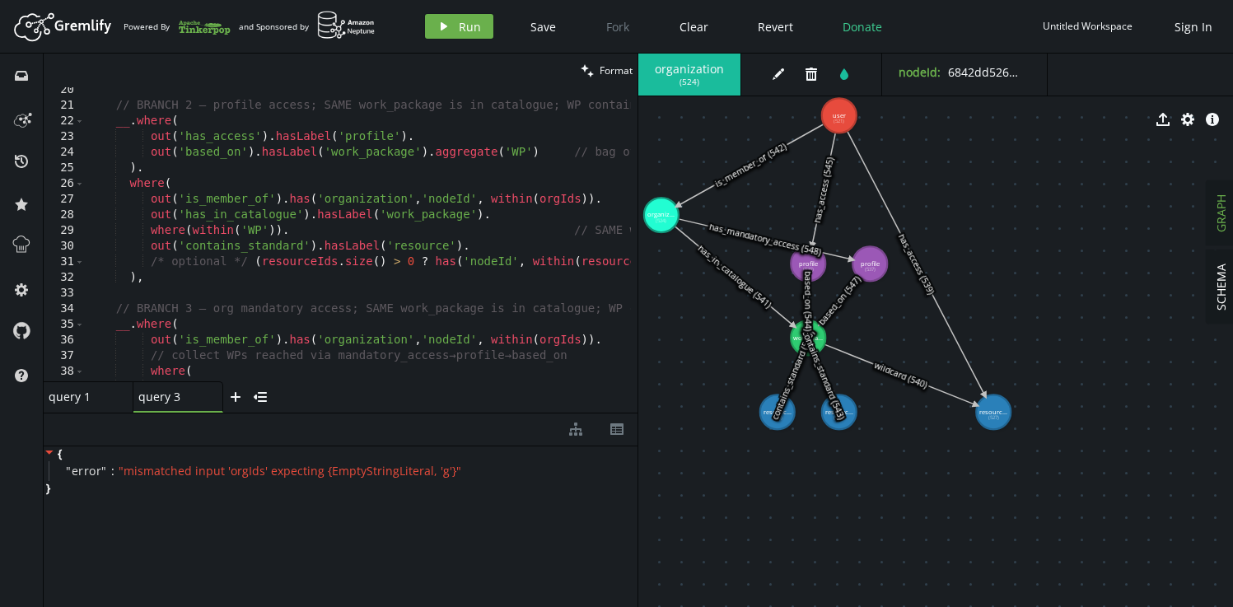
scroll to position [303, 0]
click at [557, 201] on div "// BRANCH 2 — profile access; SAME work_package is in catalogue; WP contains a …" at bounding box center [465, 241] width 761 height 319
paste textarea "6842dd52612540477586ca3c'"
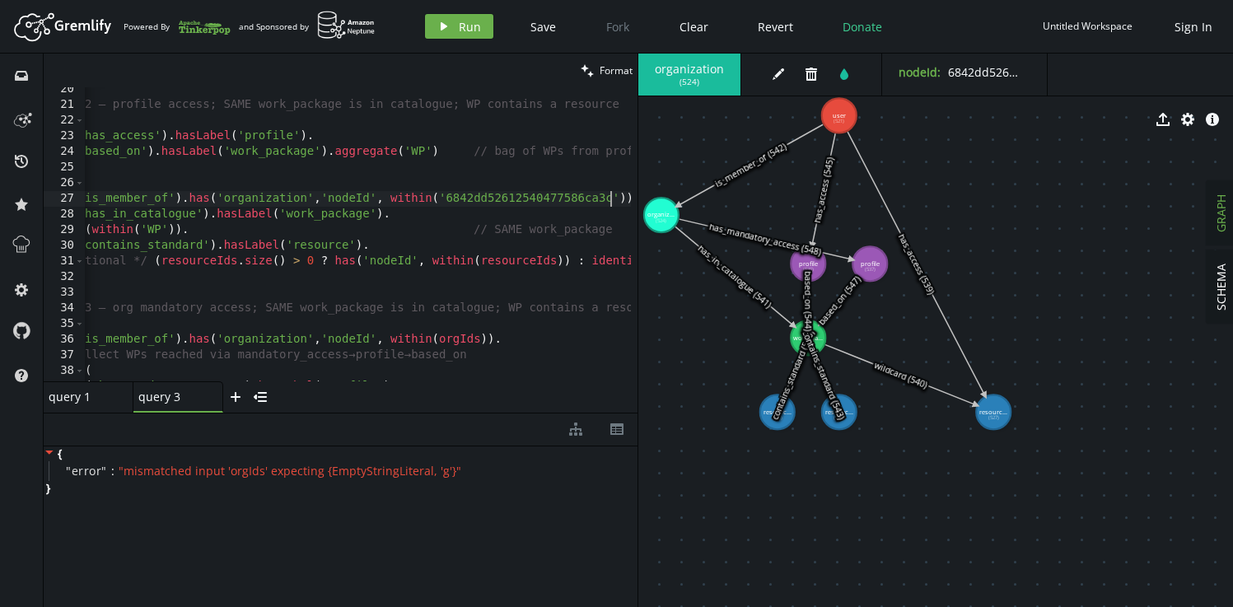
scroll to position [0, 100]
click at [449, 338] on div "// BRANCH 2 — profile access; SAME work_package is in catalogue; WP contains a …" at bounding box center [364, 241] width 761 height 319
paste textarea "6842dd52612540477586ca3c'"
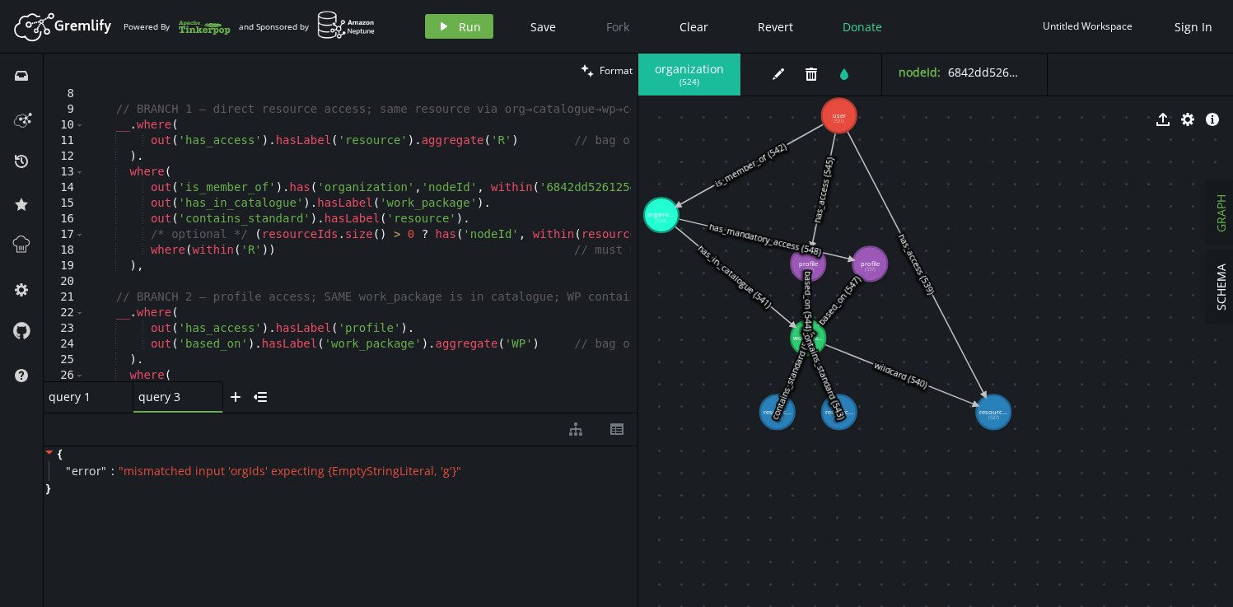
scroll to position [24, 0]
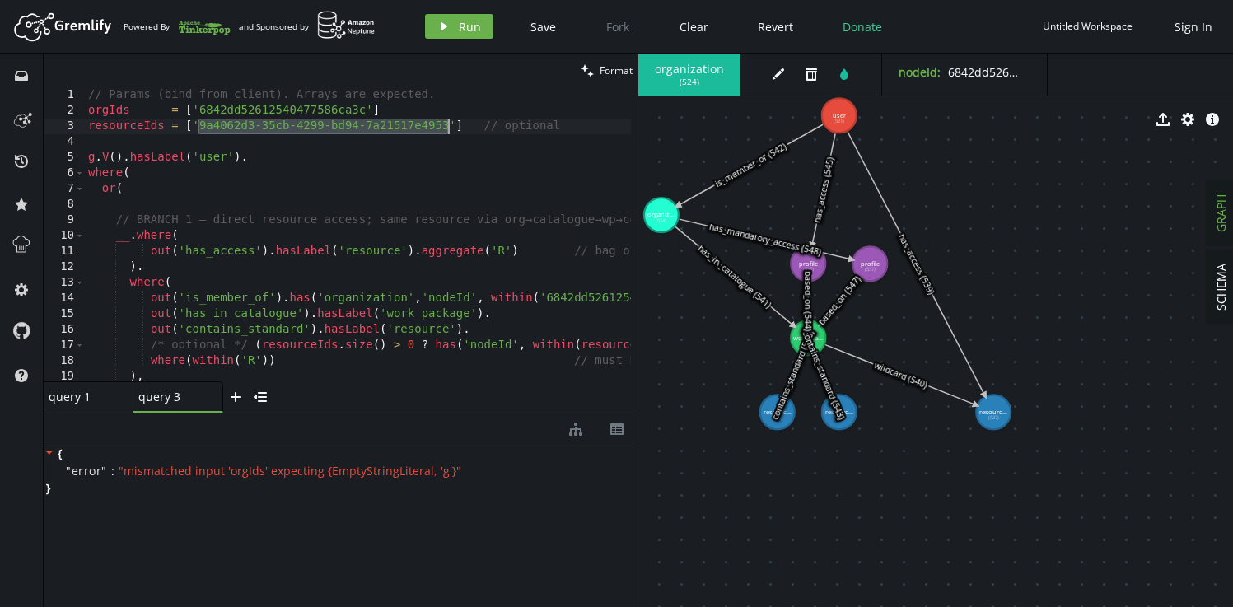
drag, startPoint x: 198, startPoint y: 128, endPoint x: 447, endPoint y: 124, distance: 248.7
click at [447, 124] on div "// Params (bind from client). Arrays are expected. orgIds = [ '6842dd5261254047…" at bounding box center [465, 246] width 761 height 319
type textarea "// Params (bind from client). Arrays are expected. orgIds = ['6842dd52612540477…"
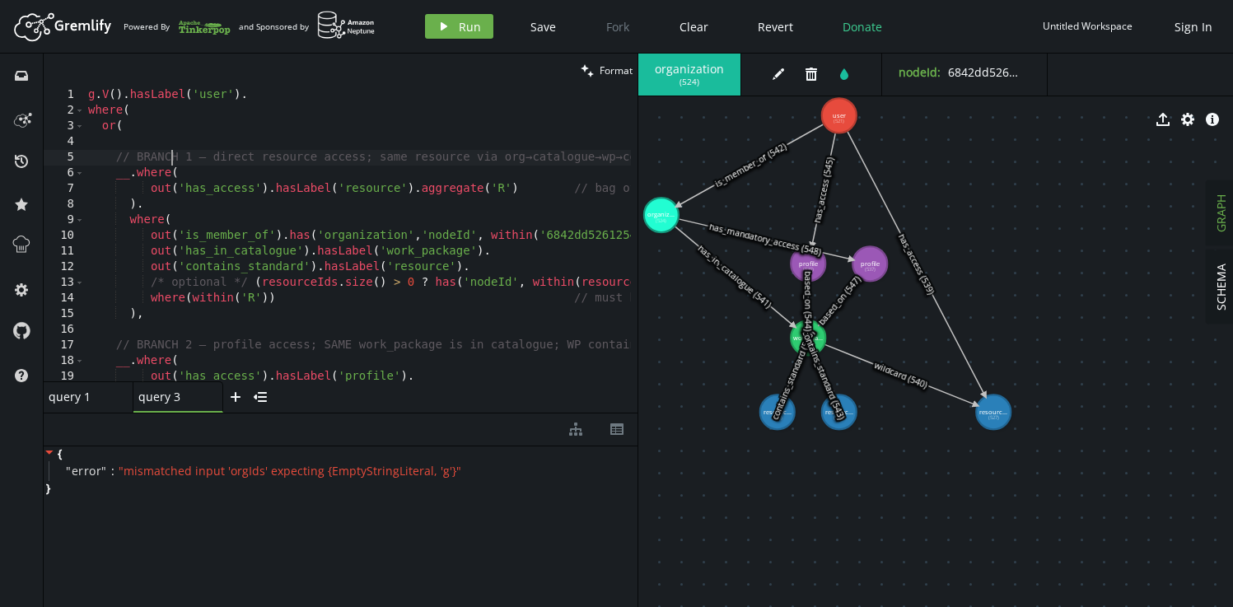
click at [171, 156] on div "g . V ( ) . hasLabel ( 'user' ) . where ( or ( // BRANCH 1 — direct resource ac…" at bounding box center [465, 246] width 761 height 319
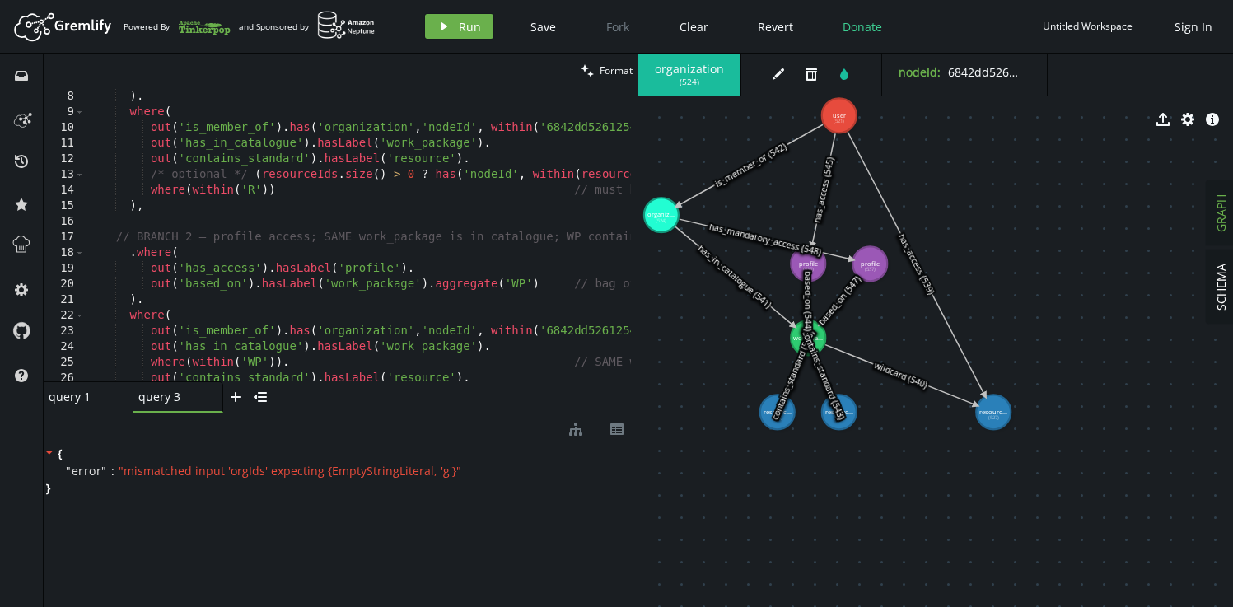
click at [137, 250] on div "out ( 'has_access' ) . hasLabel ( 'resource' ) . aggregate ( 'R' ) // bag of di…" at bounding box center [465, 232] width 761 height 319
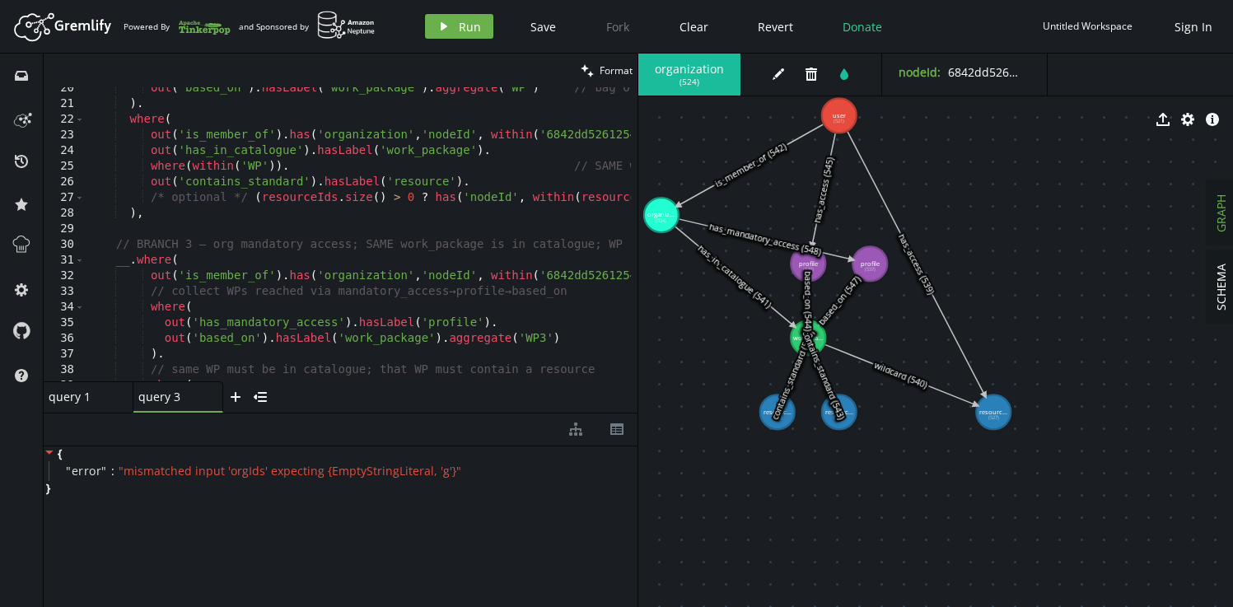
click at [134, 263] on div "out ( 'based_on' ) . hasLabel ( 'work_package' ) . aggregate ( 'WP' ) // bag of…" at bounding box center [465, 240] width 761 height 319
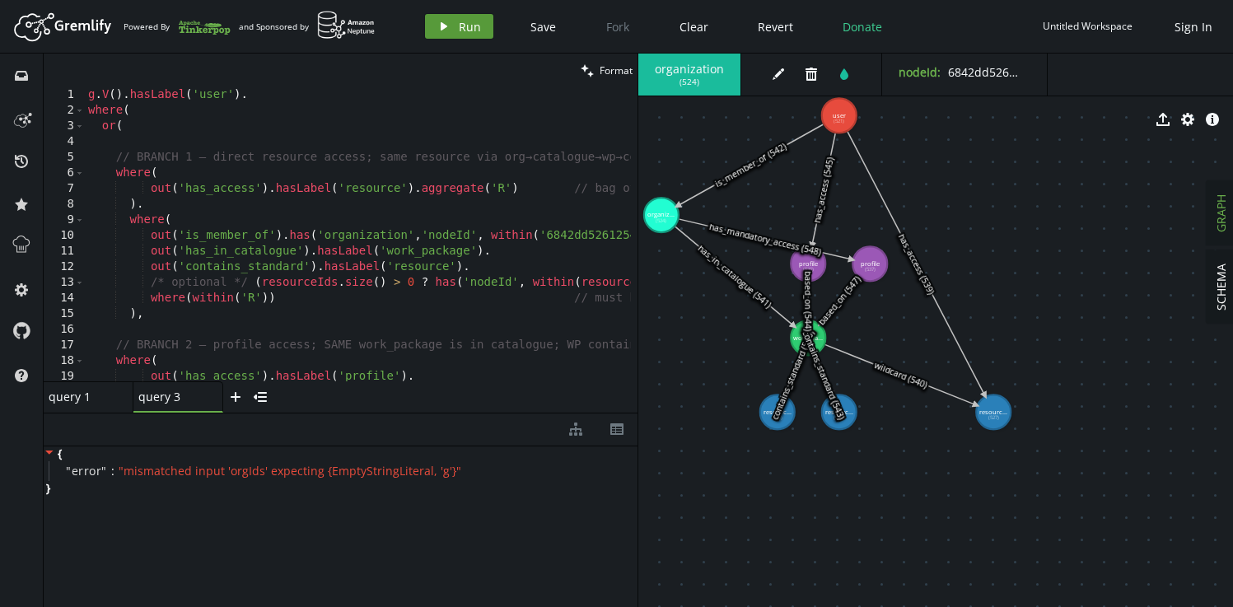
click at [471, 26] on span "Run" at bounding box center [470, 27] width 22 height 16
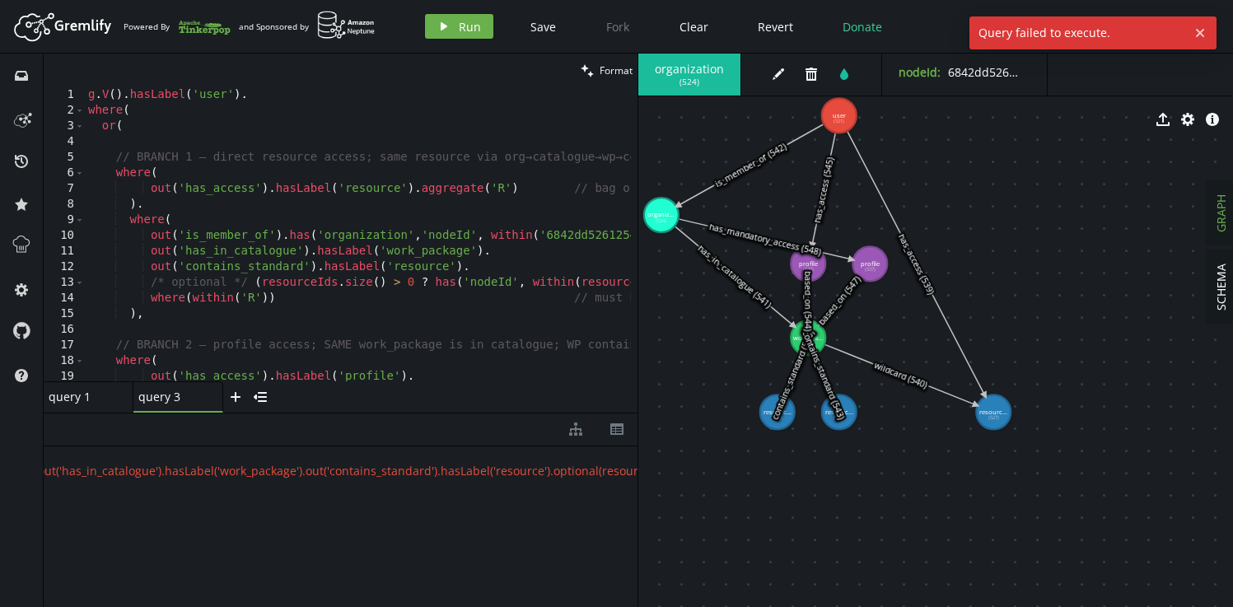
type textarea "/* optional */ (resourceIds.size() > 0 ? has('nodeId', within(resourceIds)) : i…"
click at [375, 286] on div "g . V ( ) . hasLabel ( 'user' ) . where ( or ( // BRANCH 1 — direct resource ac…" at bounding box center [465, 246] width 761 height 319
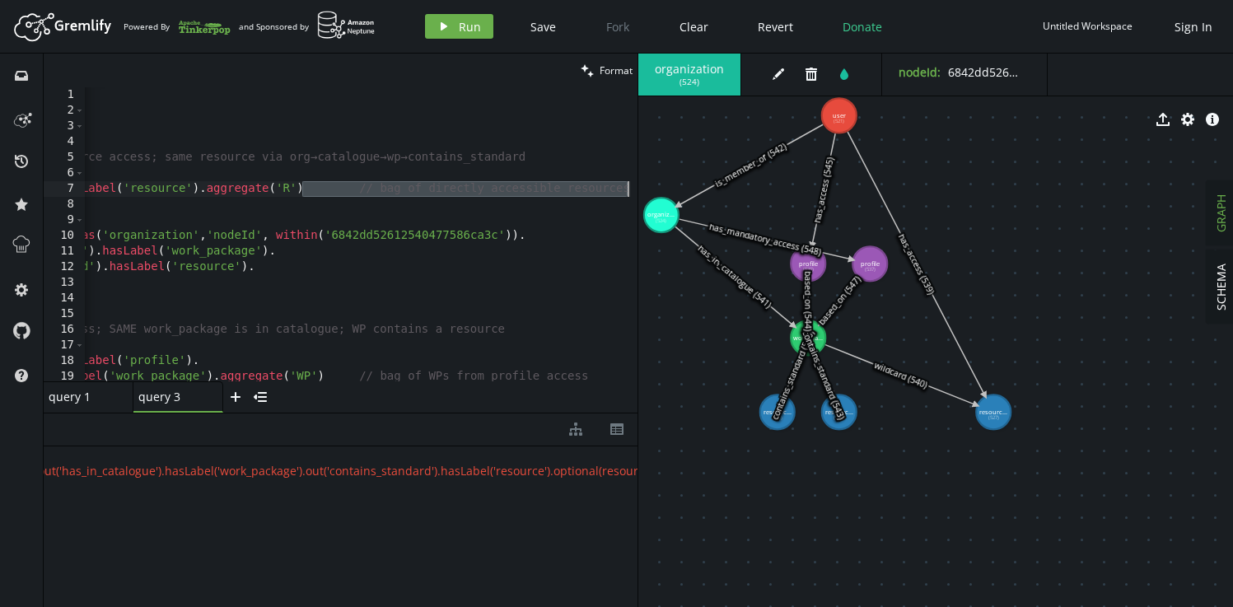
type textarea "out('has_access').hasLabel('resource').aggregate('R')"
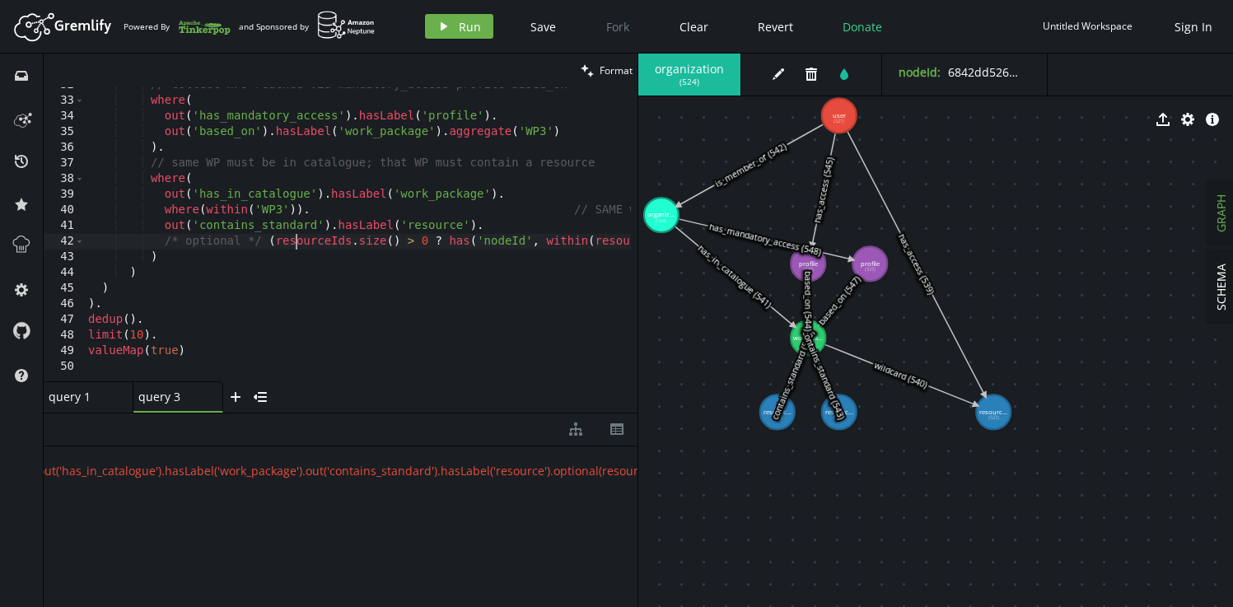
click at [298, 240] on div "// collect WPs reached via mandatory_access→profile→based_on where ( out ( 'has…" at bounding box center [444, 236] width 719 height 319
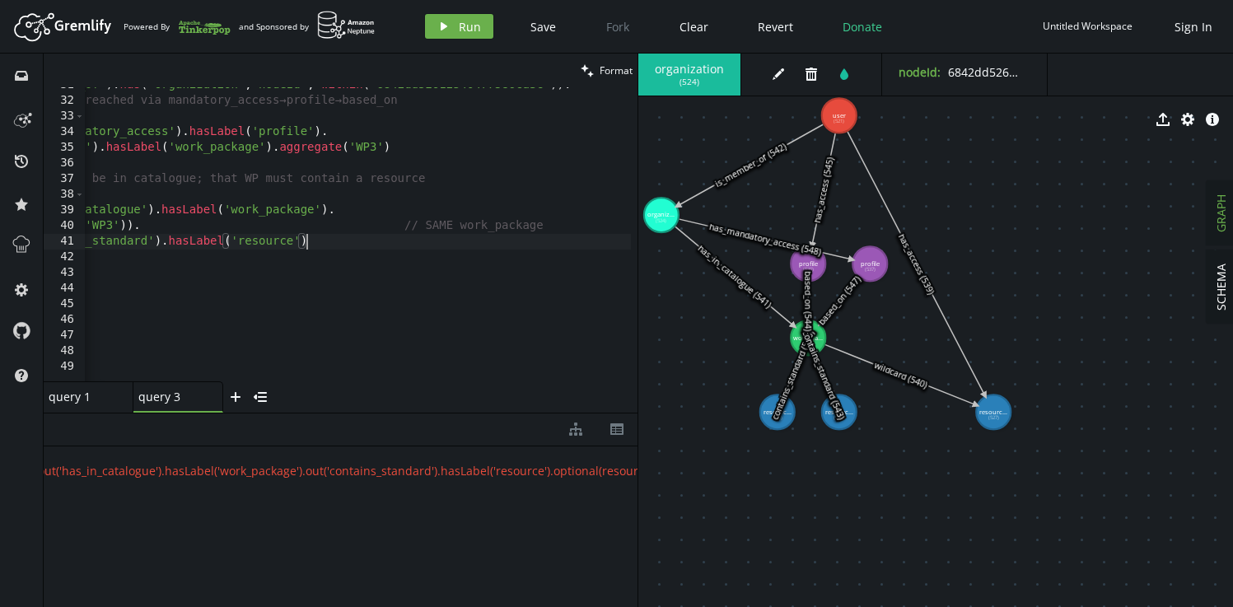
click at [437, 180] on div "out ( 'is_member_of' ) . has ( 'organization' , 'nodeId' , within ( '6842dd5261…" at bounding box center [274, 236] width 719 height 319
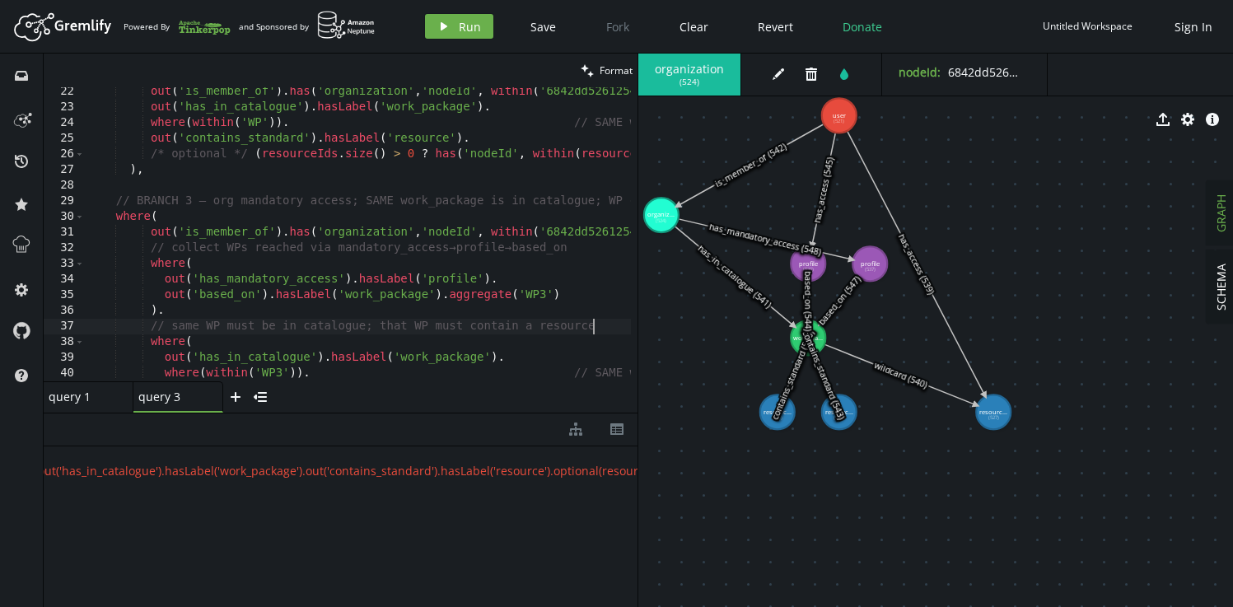
scroll to position [314, 0]
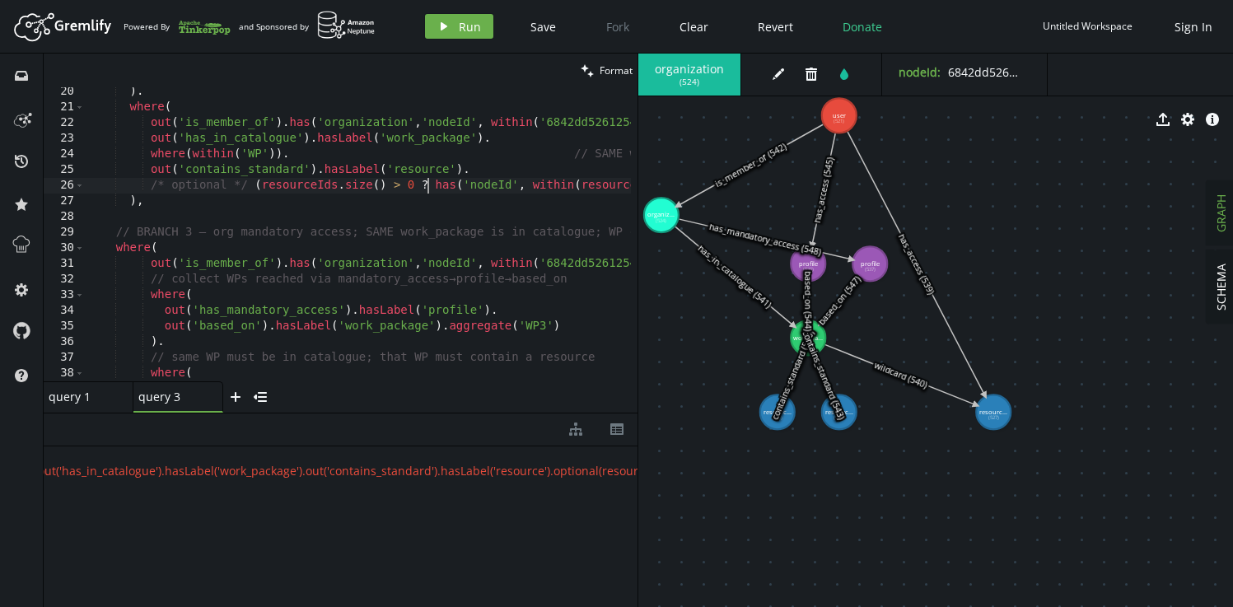
click at [425, 188] on div ") . where ( out ( 'is_member_of' ) . has ( 'organization' , 'nodeId' , within (…" at bounding box center [444, 243] width 719 height 319
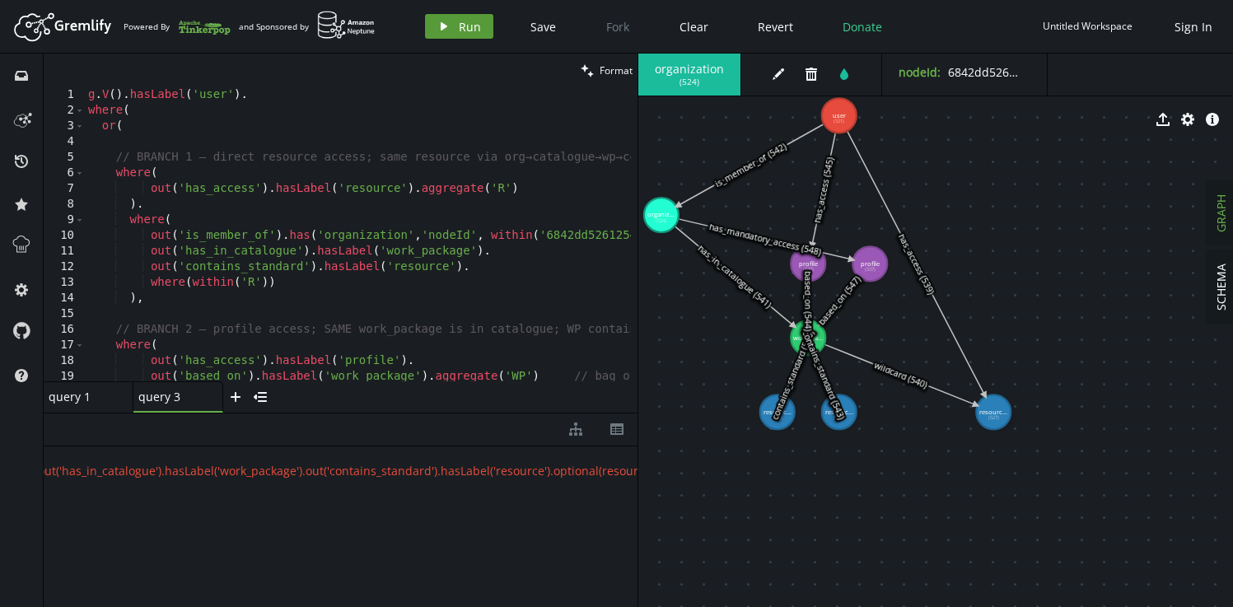
click at [468, 26] on span "Run" at bounding box center [470, 27] width 22 height 16
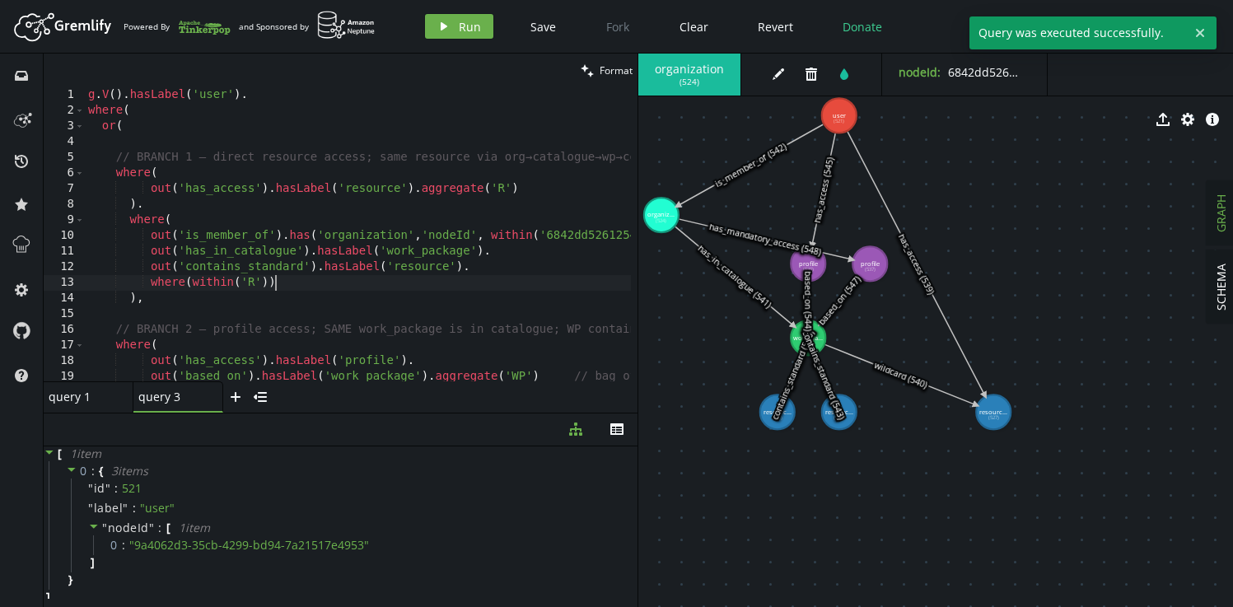
click at [417, 287] on div "g . V ( ) . hasLabel ( 'user' ) . where ( or ( // BRANCH 1 — direct resource ac…" at bounding box center [444, 246] width 719 height 319
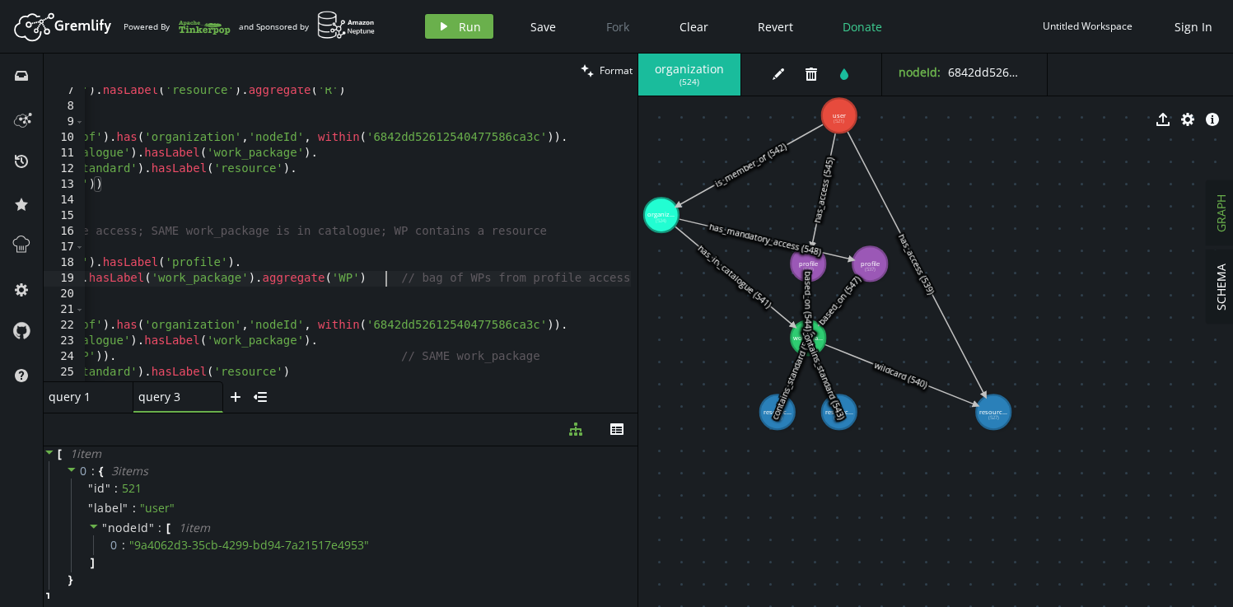
click at [389, 280] on div "out ( 'has_access' ) . hasLabel ( 'resource' ) . aggregate ( 'R' ) ) . where ( …" at bounding box center [271, 242] width 719 height 319
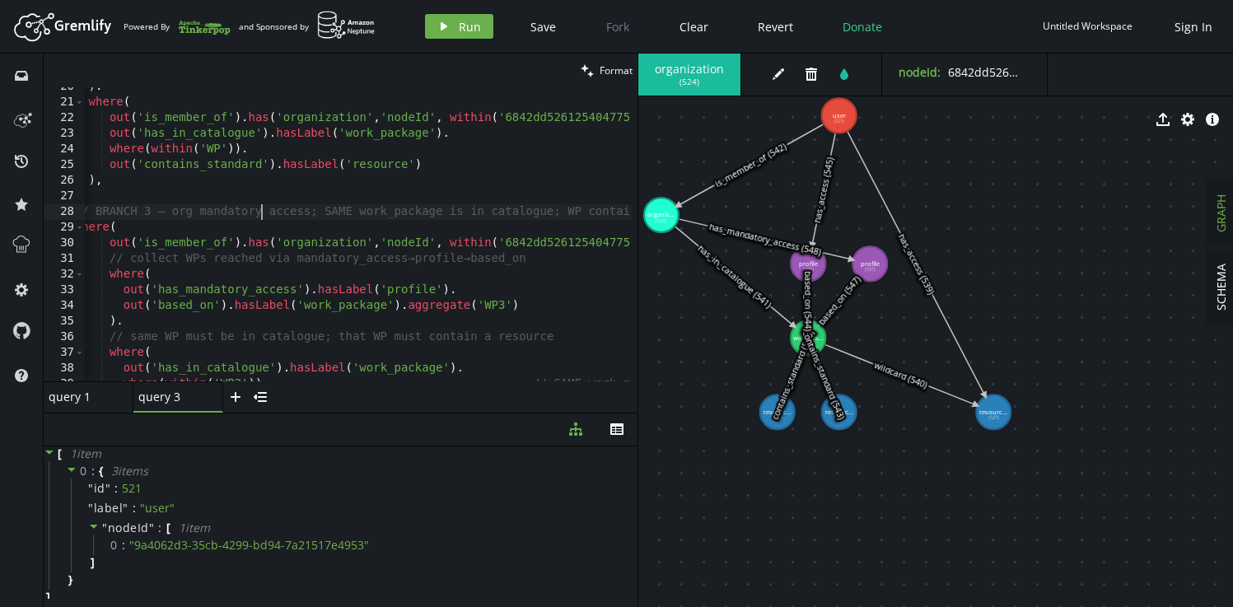
click at [263, 211] on div ") . where ( out ( 'is_member_of' ) . has ( 'organization' , 'nodeId' , within (…" at bounding box center [383, 238] width 678 height 319
click at [249, 263] on div ") . where ( out ( 'is_member_of' ) . has ( 'organization' , 'nodeId' , within (…" at bounding box center [383, 238] width 678 height 319
type textarea "// collect WPs reached via mandatory_access→profile→based_on"
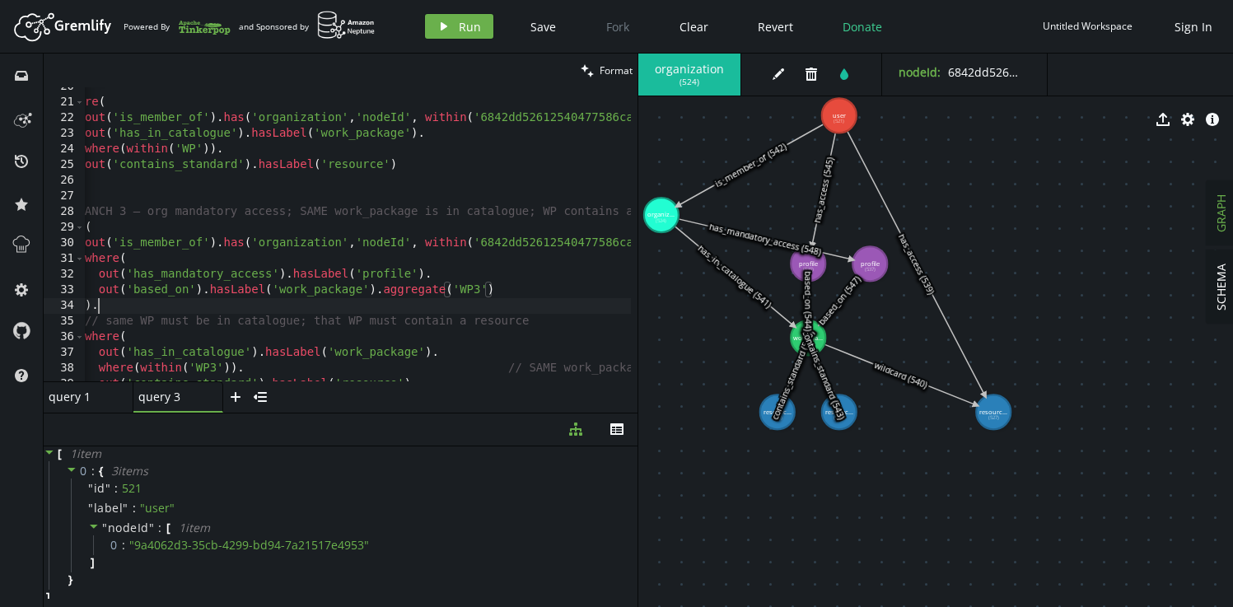
type textarea "// same WP must be in catalogue; that WP must contain a resource"
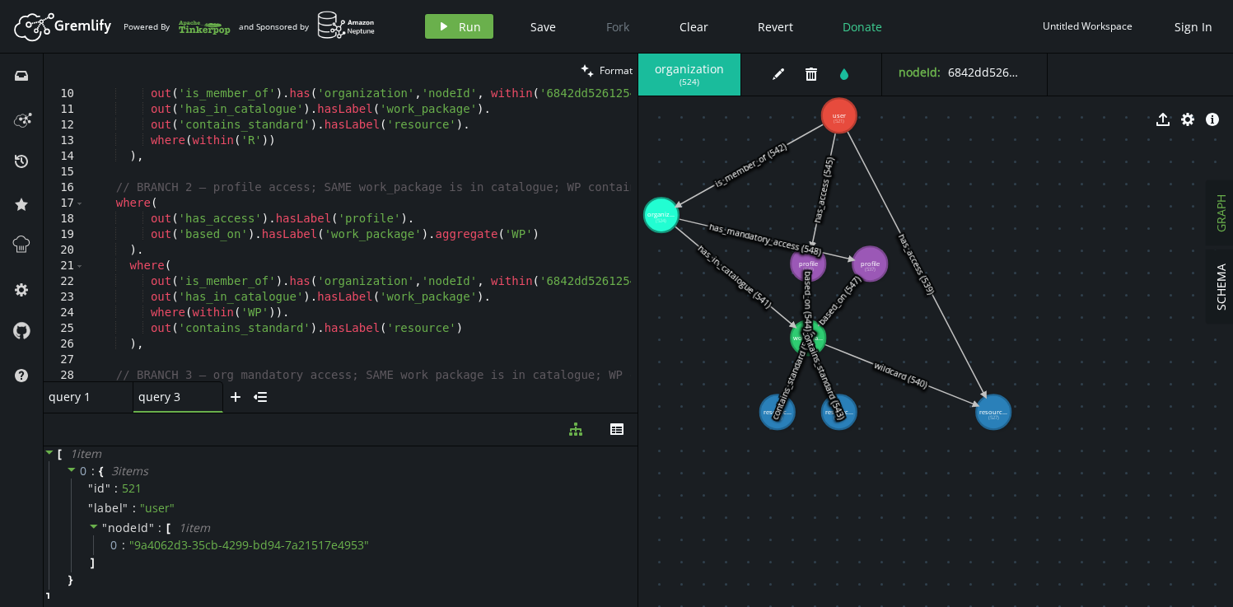
click at [464, 237] on div "out ( 'is_member_of' ) . has ( 'organization' , 'nodeId' , within ( '6842dd5261…" at bounding box center [424, 245] width 678 height 319
type textarea "out('based_on').hasLabel('work_package').aggregate('WP')"
click at [464, 237] on div "out ( 'is_member_of' ) . has ( 'organization' , 'nodeId' , within ( '6842dd5261…" at bounding box center [424, 245] width 678 height 319
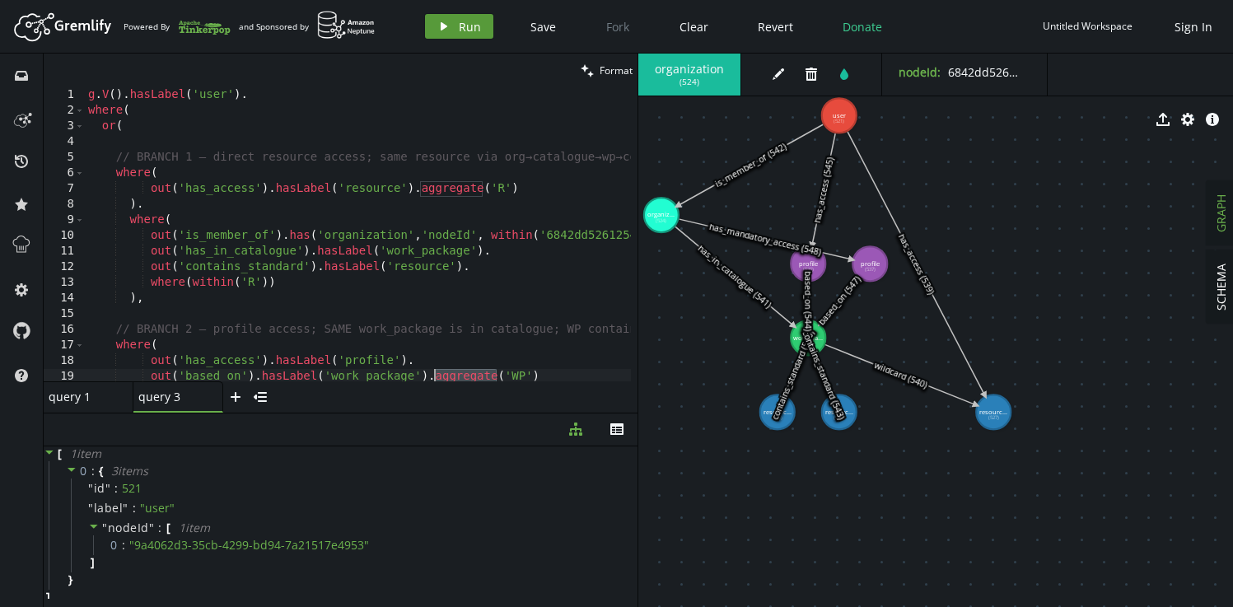
click at [459, 30] on span "Run" at bounding box center [470, 27] width 22 height 16
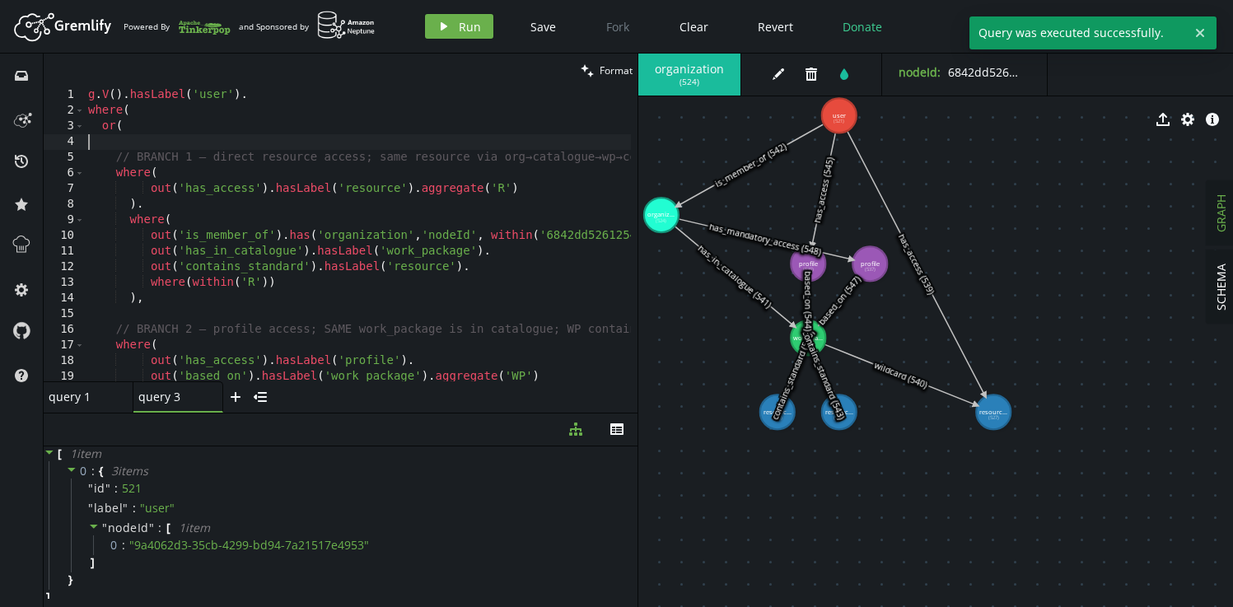
click at [222, 135] on div "g . V ( ) . hasLabel ( 'user' ) . where ( or ( // BRANCH 1 — direct resource ac…" at bounding box center [424, 246] width 678 height 319
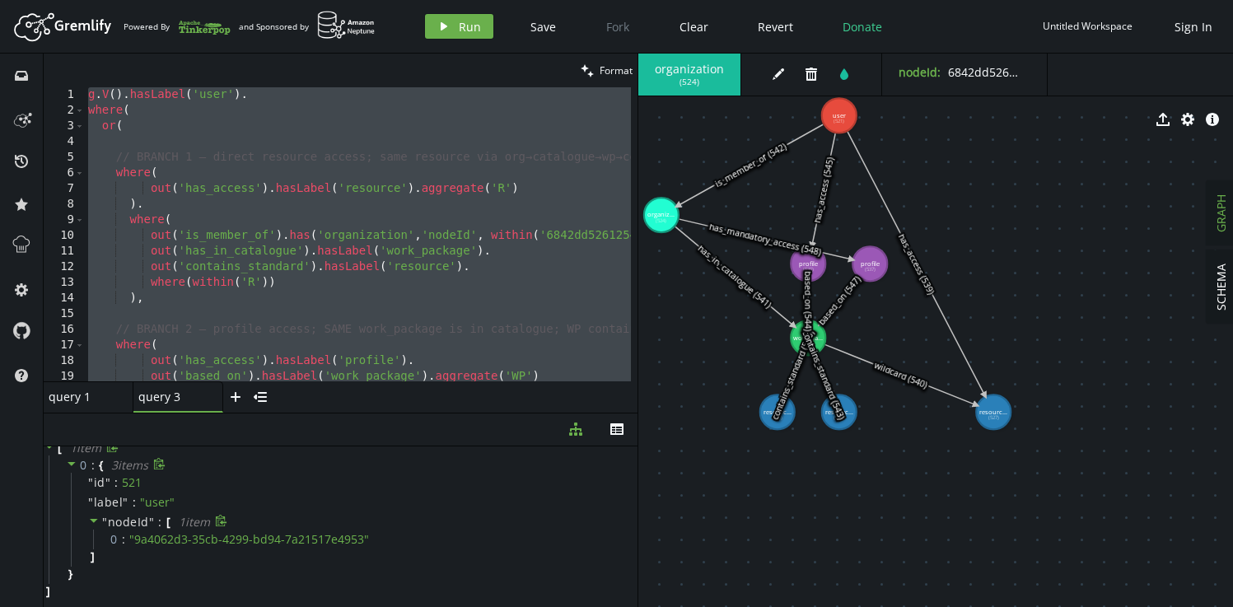
scroll to position [0, 0]
click at [478, 221] on div "g . V ( ) . hasLabel ( 'user' ) . where ( or ( // BRANCH 1 — direct resource ac…" at bounding box center [424, 246] width 678 height 319
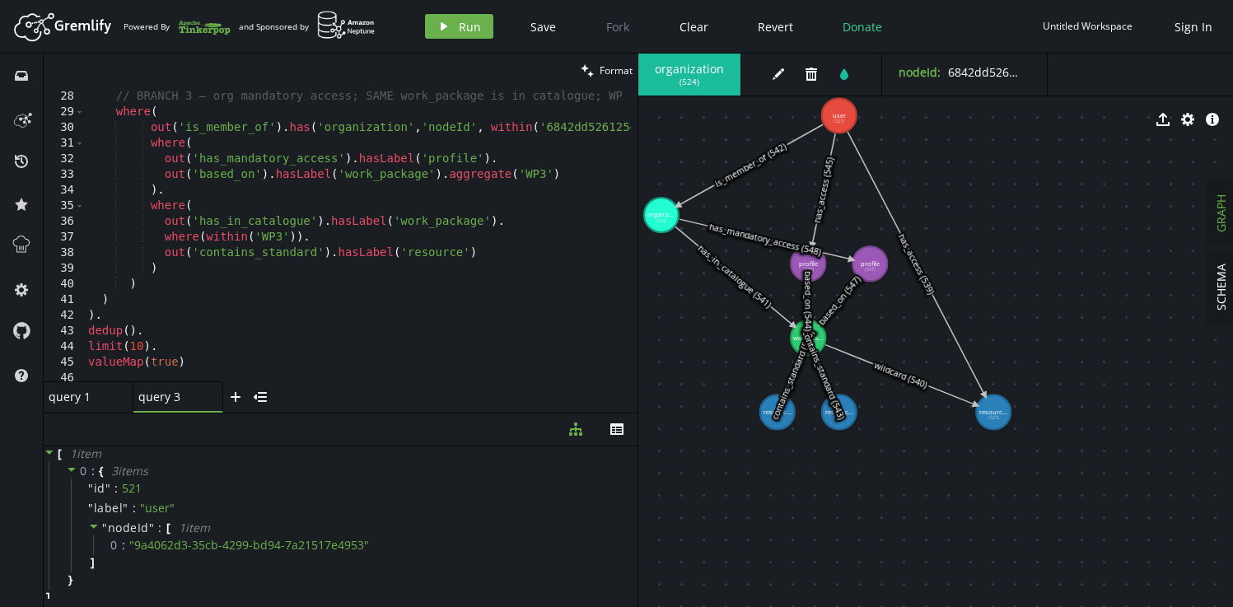
scroll to position [432, 0]
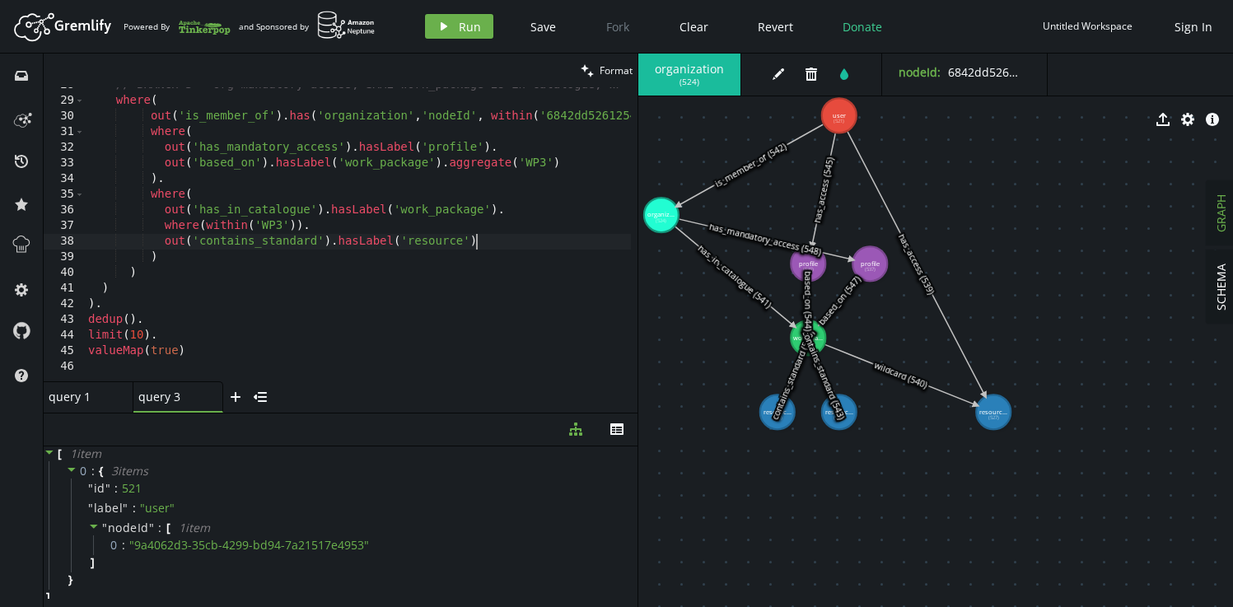
click at [529, 245] on div "// BRANCH 3 — org mandatory access; SAME work_package is in catalogue; WP conta…" at bounding box center [424, 236] width 678 height 319
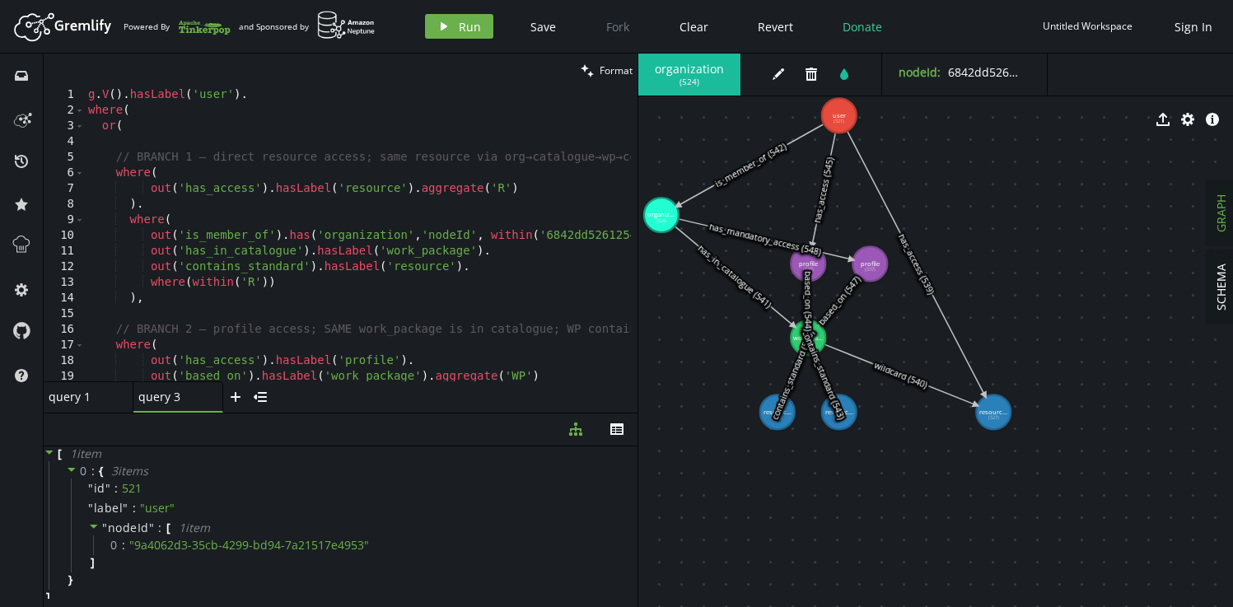
scroll to position [0, 0]
click at [447, 198] on div "g . V ( ) . hasLabel ( 'user' ) . where ( or ( // BRANCH 1 — direct resource ac…" at bounding box center [424, 246] width 678 height 319
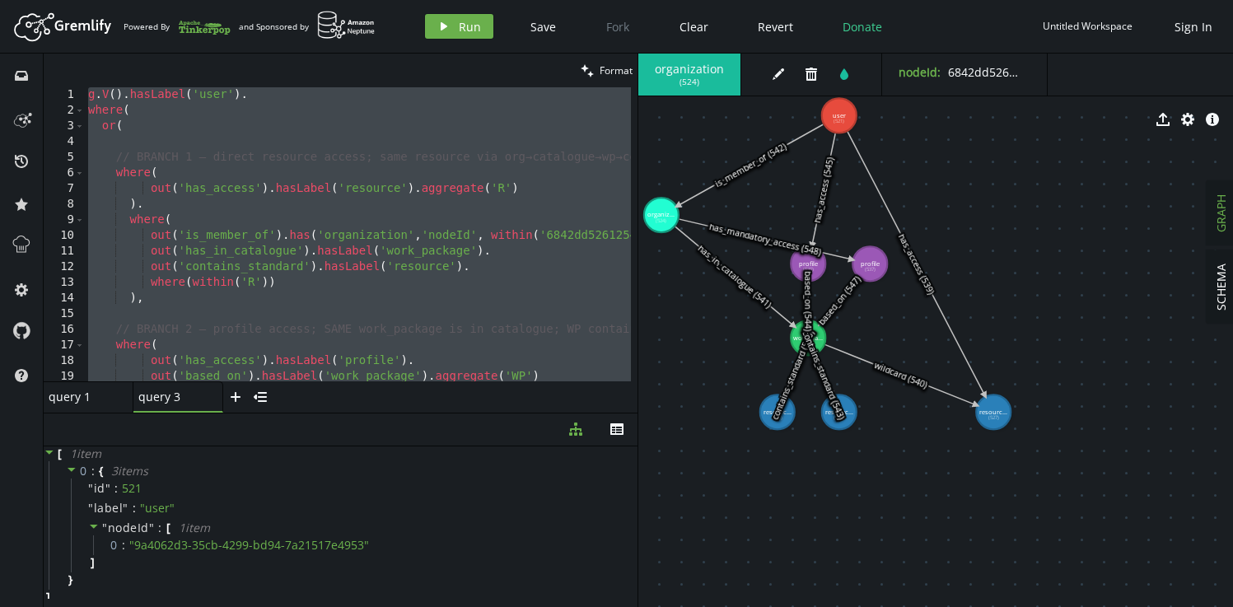
click at [422, 207] on div "g . V ( ) . hasLabel ( 'user' ) . where ( or ( // BRANCH 1 — direct resource ac…" at bounding box center [424, 246] width 678 height 319
click at [319, 128] on div "g . V ( ) . hasLabel ( 'user' ) . where ( or ( // BRANCH 1 — direct resource ac…" at bounding box center [424, 246] width 678 height 319
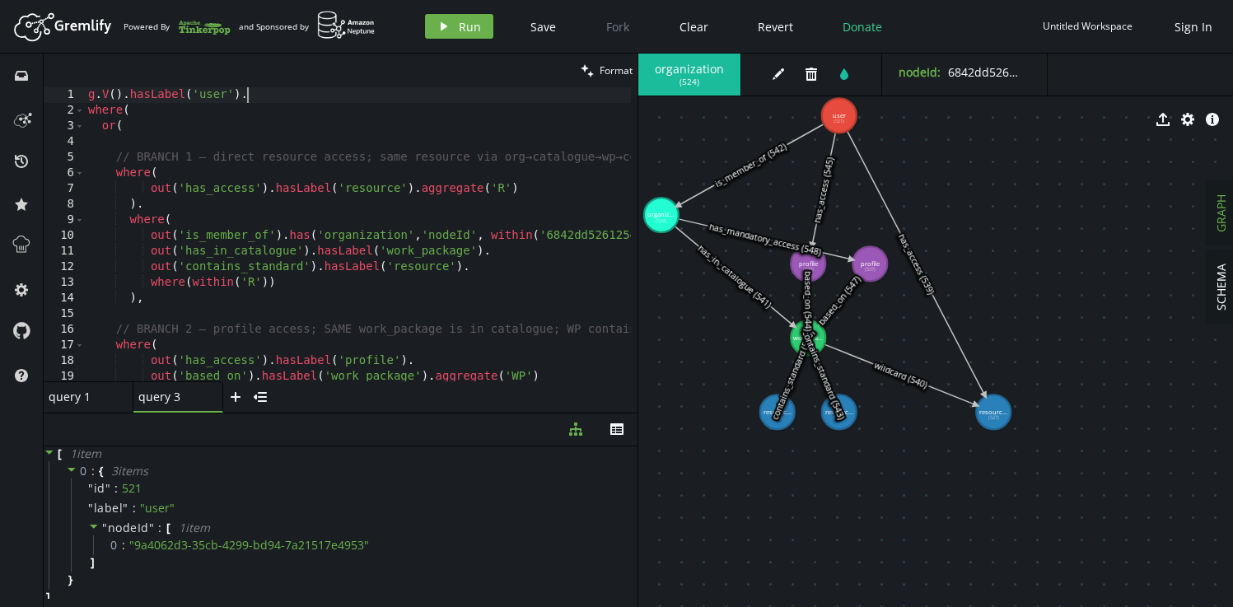
click at [265, 95] on div "g . V ( ) . hasLabel ( 'user' ) . where ( or ( // BRANCH 1 — direct resource ac…" at bounding box center [424, 246] width 678 height 319
type textarea "g.V().hasLabel('user')."
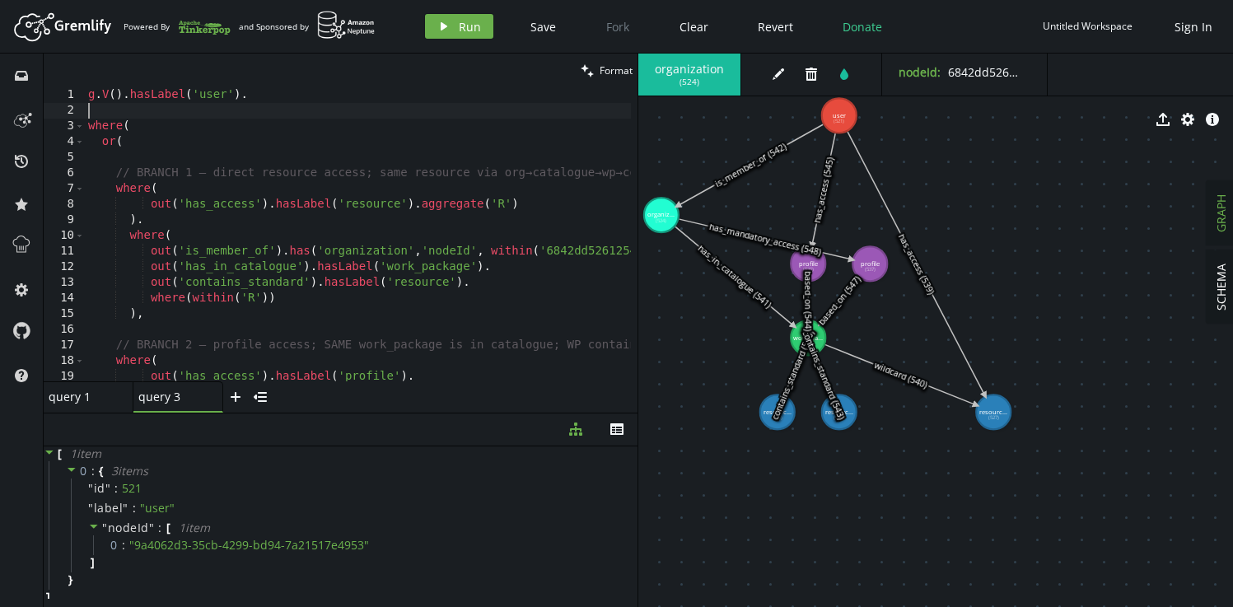
paste textarea "has('nodeId', within('9a4062d3-35cb-4299-bd94-7a21517e4953'))."
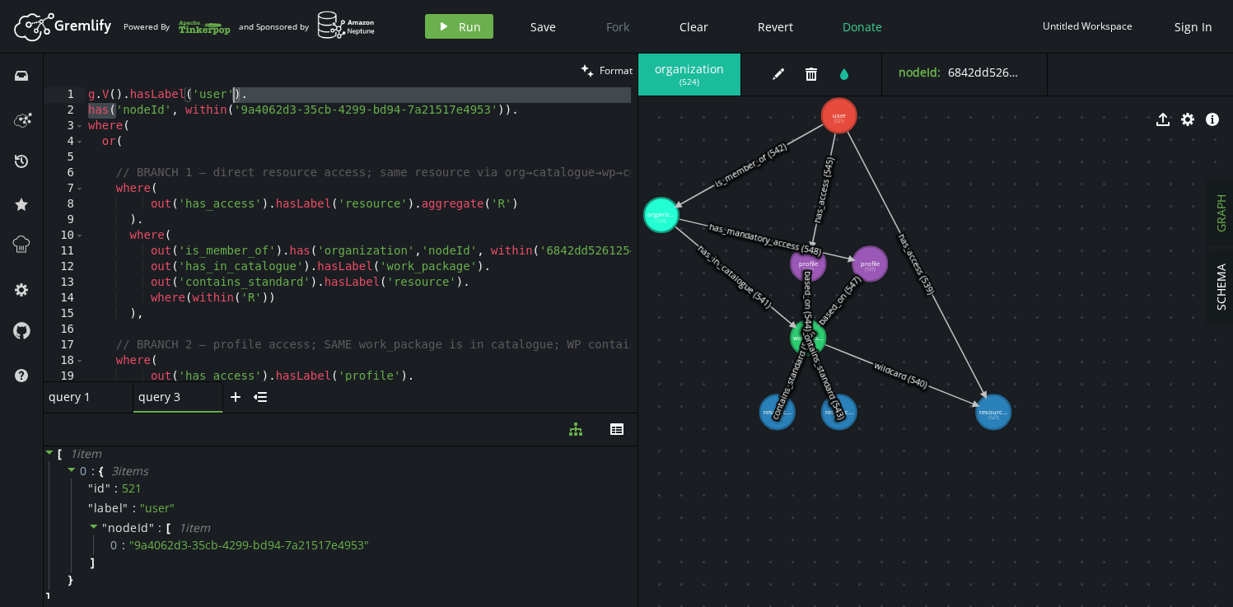
scroll to position [0, 151]
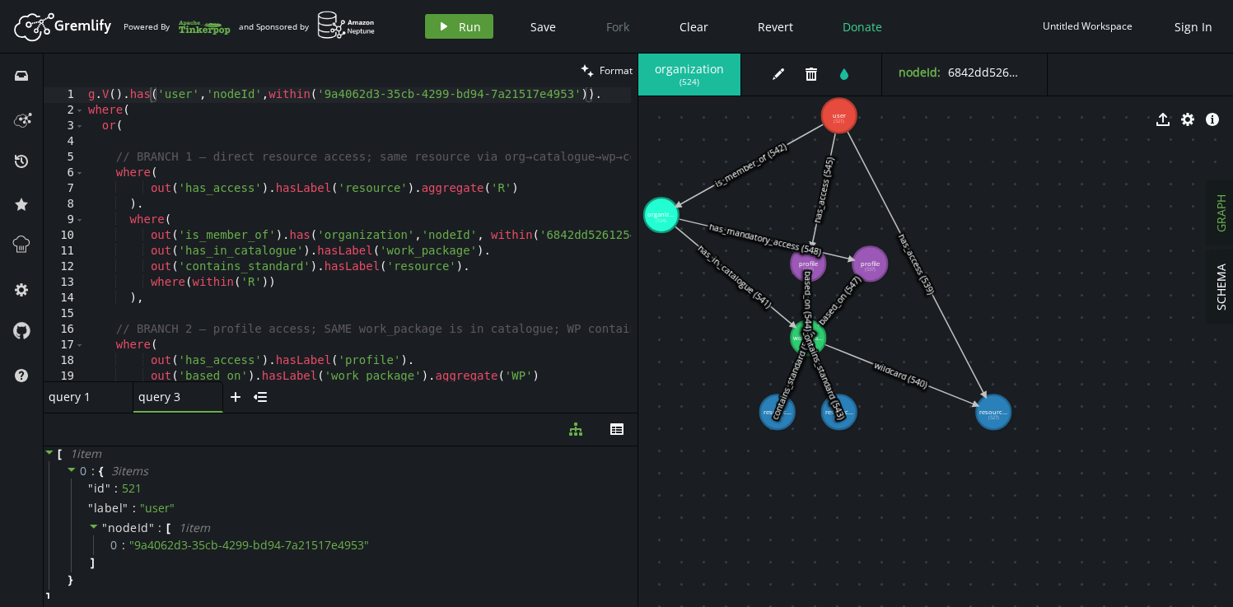
click at [461, 35] on button "play Run" at bounding box center [459, 26] width 68 height 25
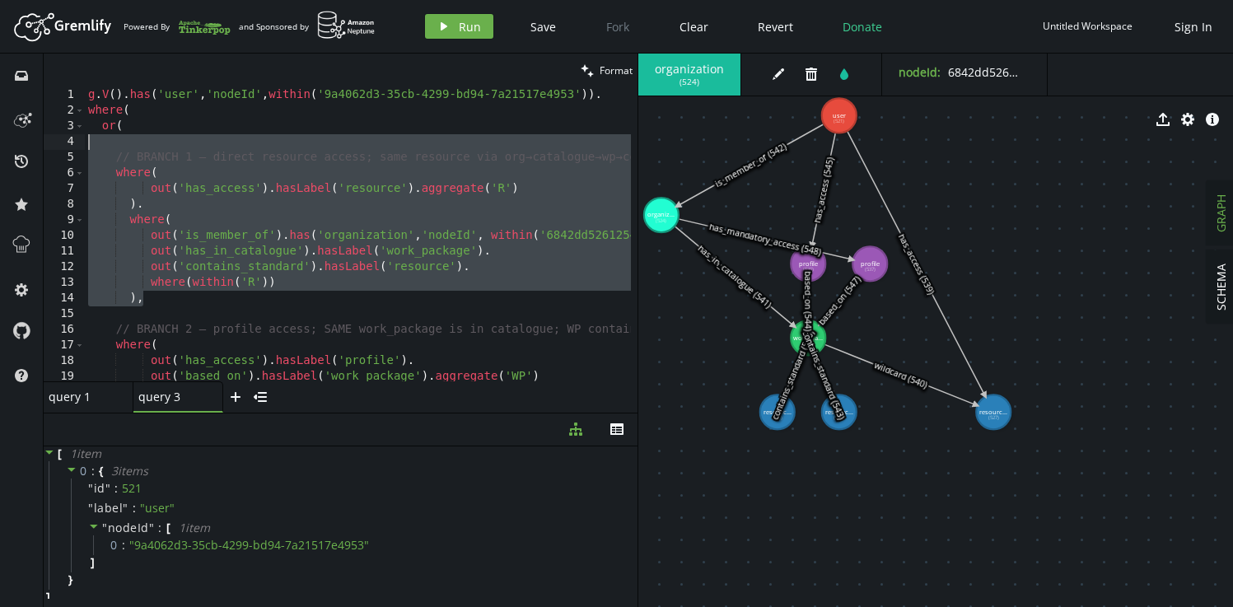
drag, startPoint x: 175, startPoint y: 301, endPoint x: 164, endPoint y: 146, distance: 156.0
click at [164, 146] on div "g . V ( ) . has ( 'user' , 'nodeId' , within ( '9a4062d3-35cb-4299-bd94-7a21517…" at bounding box center [424, 246] width 678 height 319
type textarea "// BRANCH 1 — direct resource access; same resource via org→catalogue→wp→contai…"
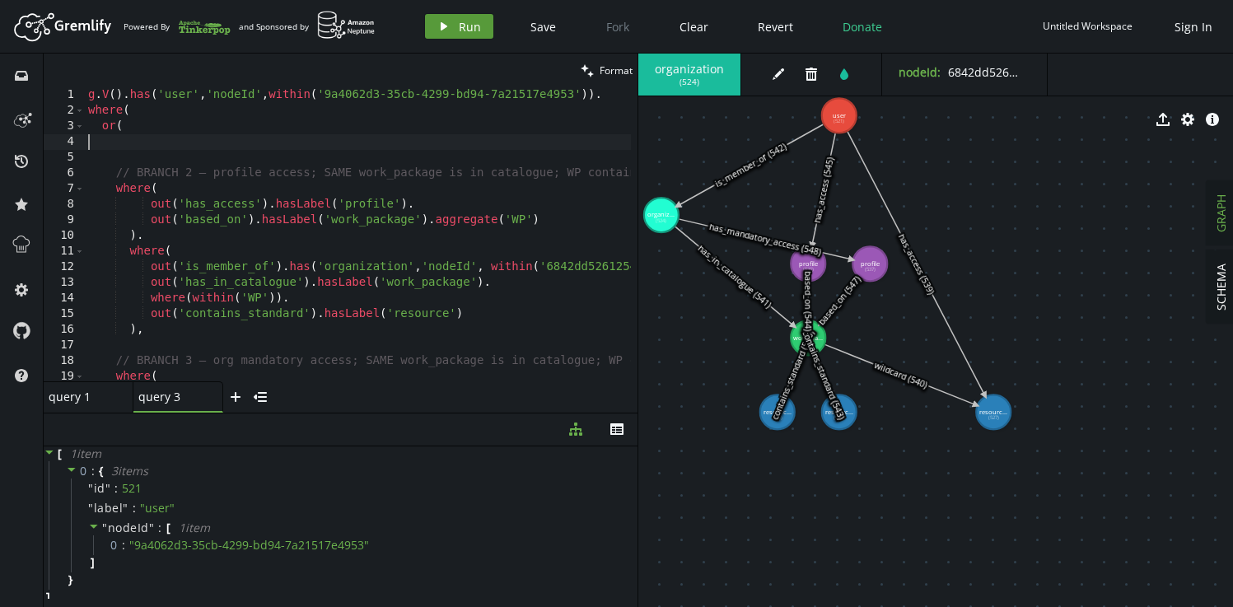
click at [447, 19] on button "play Run" at bounding box center [459, 26] width 68 height 25
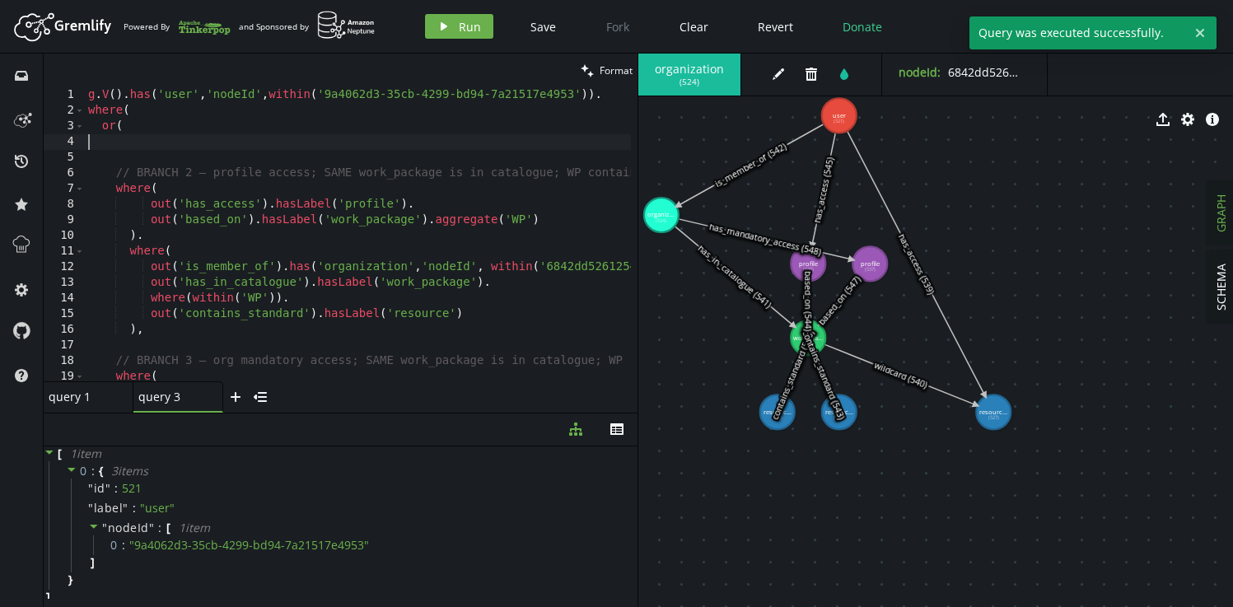
click at [221, 149] on div "g . V ( ) . has ( 'user' , 'nodeId' , within ( '9a4062d3-35cb-4299-bd94-7a21517…" at bounding box center [424, 246] width 678 height 319
type textarea "where(within('R')) ),"
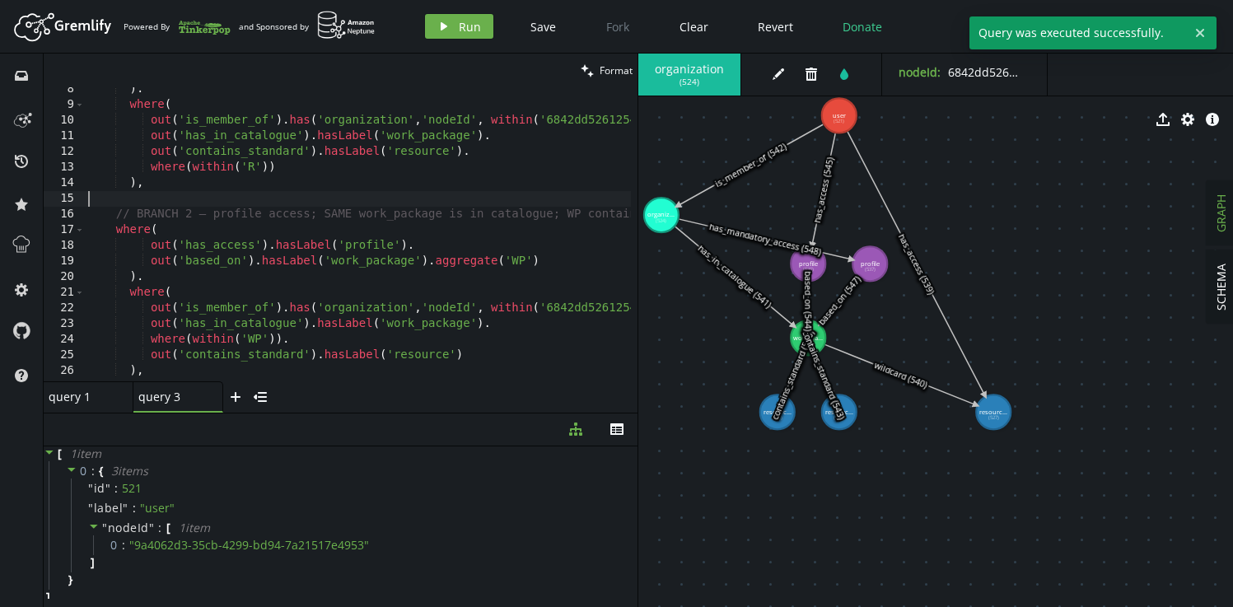
click at [177, 200] on div ") . where ( out ( 'is_member_of' ) . has ( 'organization' , 'nodeId' , within (…" at bounding box center [424, 241] width 678 height 319
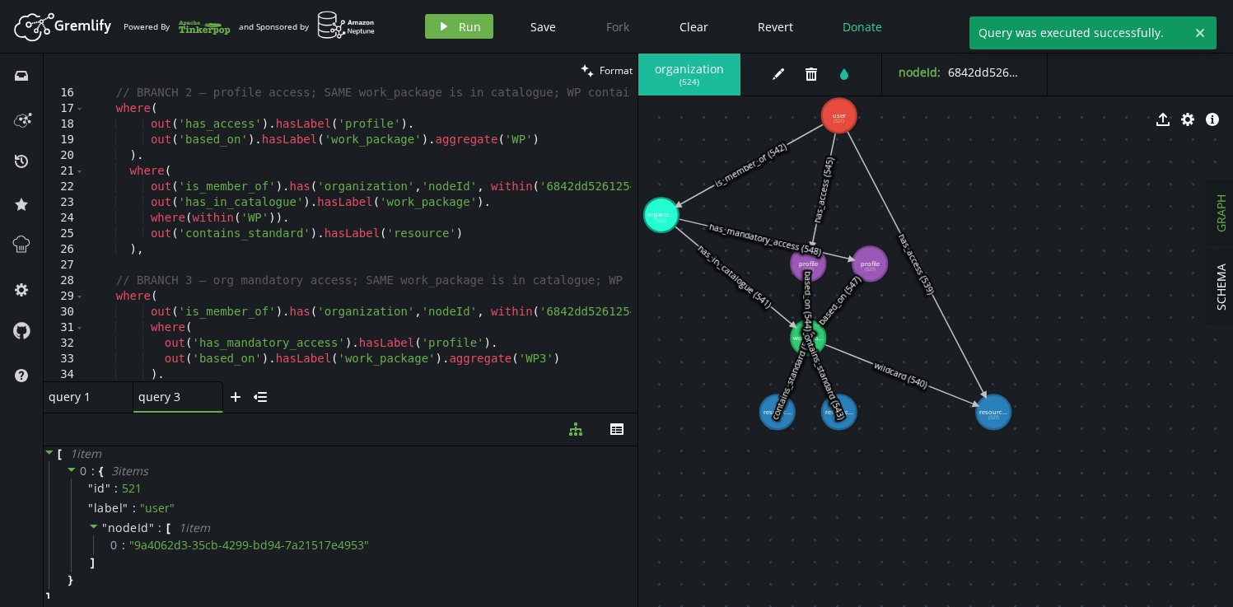
scroll to position [242, 0]
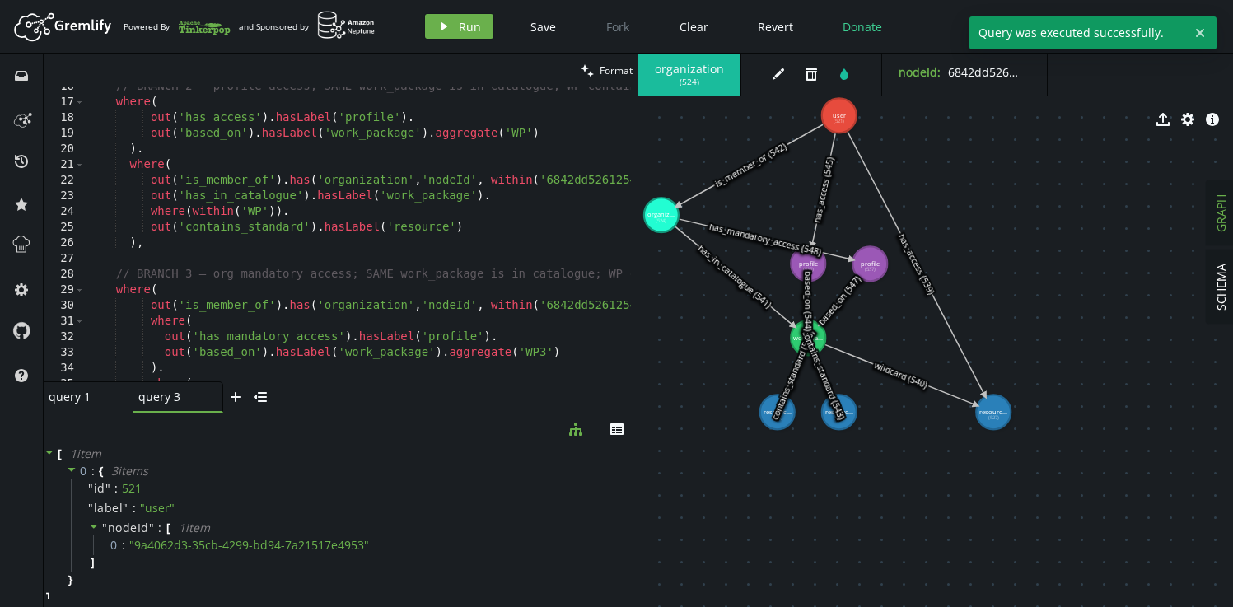
click at [182, 262] on div "// BRANCH 2 — profile access; SAME work_package is in catalogue; WP contains a …" at bounding box center [424, 238] width 678 height 319
type textarea "),"
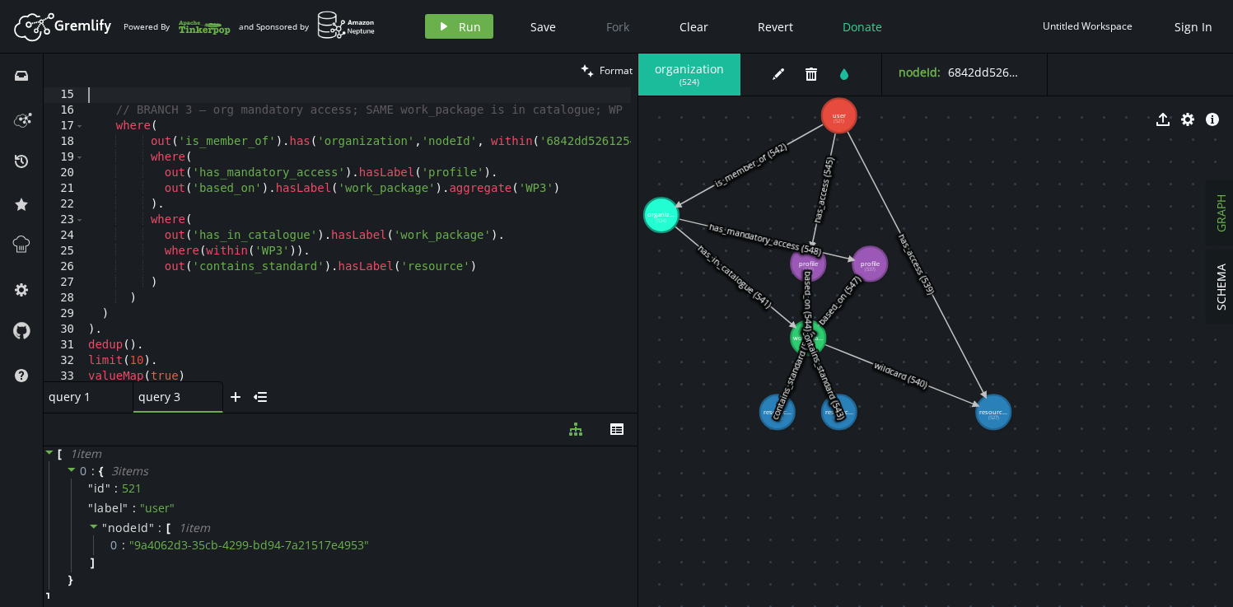
scroll to position [219, 0]
click at [452, 22] on button "play Run" at bounding box center [459, 26] width 68 height 25
click at [309, 156] on div "// BRANCH 3 — org mandatory access; SAME work_package is in catalogue; WP conta…" at bounding box center [424, 246] width 678 height 319
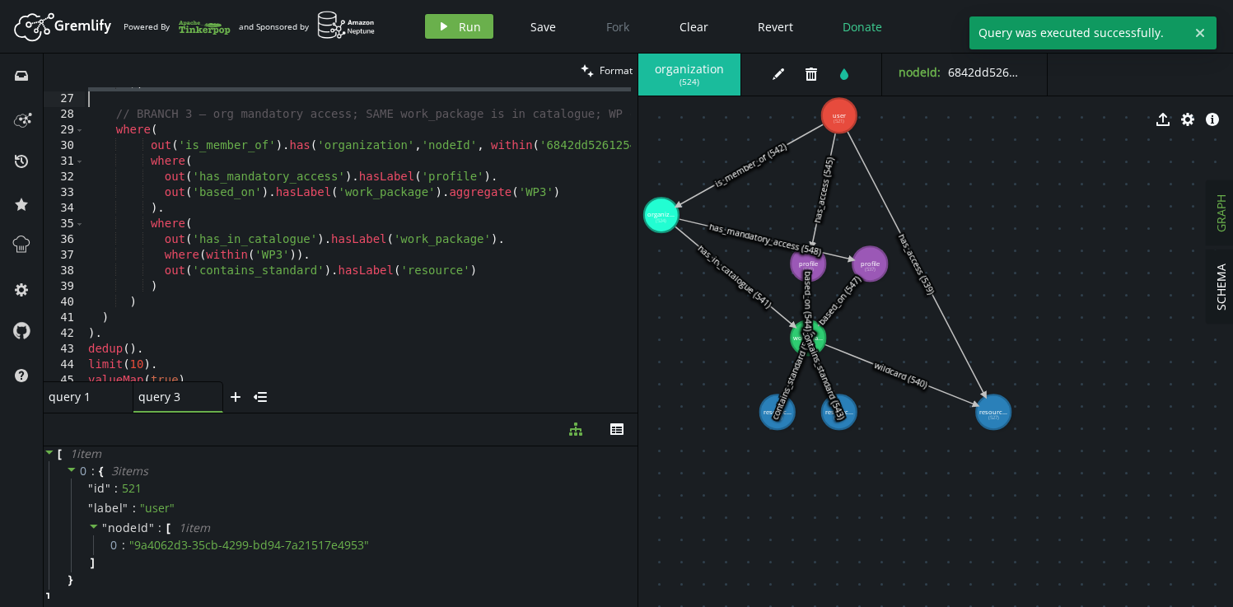
scroll to position [432, 0]
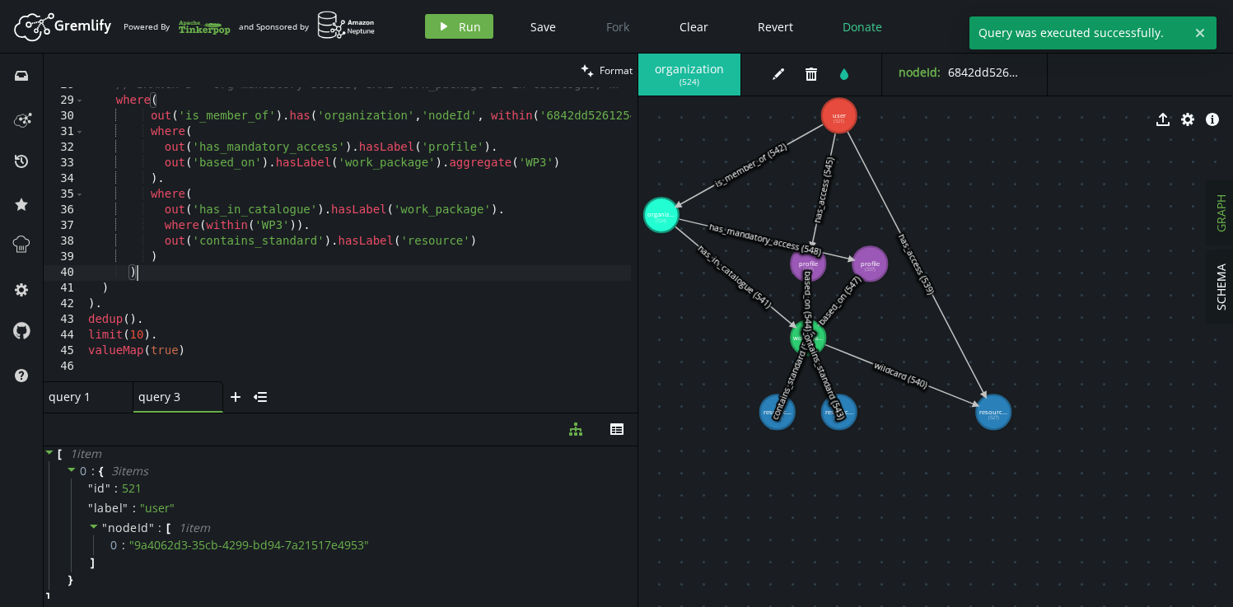
click at [150, 273] on div "// BRANCH 3 — org mandatory access; SAME work_package is in catalogue; WP conta…" at bounding box center [424, 236] width 678 height 319
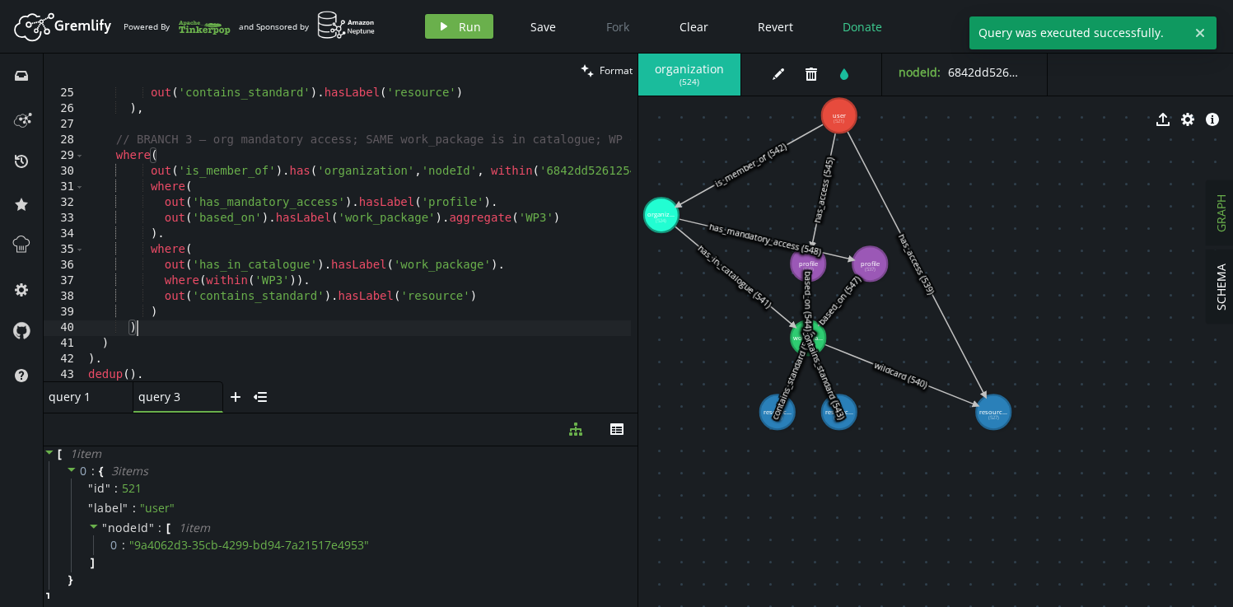
scroll to position [359, 0]
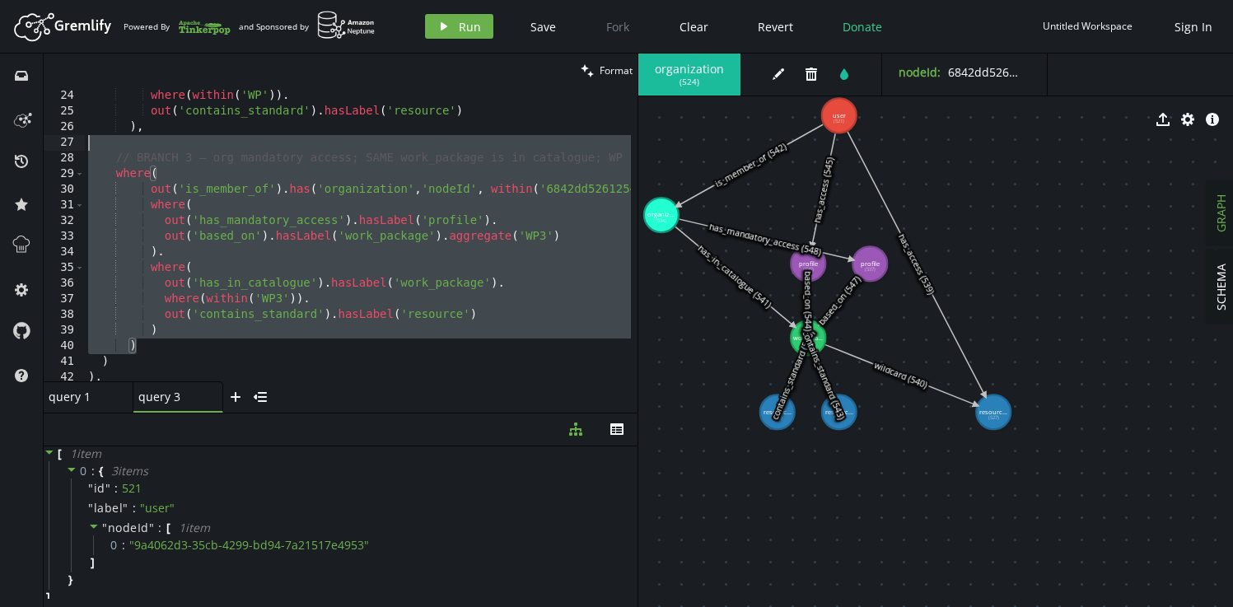
click at [147, 143] on div "out ( 'has_in_catalogue' ) . hasLabel ( 'work_package' ) . where ( within ( 'WP…" at bounding box center [424, 231] width 678 height 319
type textarea "// BRANCH 3 — org mandatory access; SAME work_package is in catalogue; WP conta…"
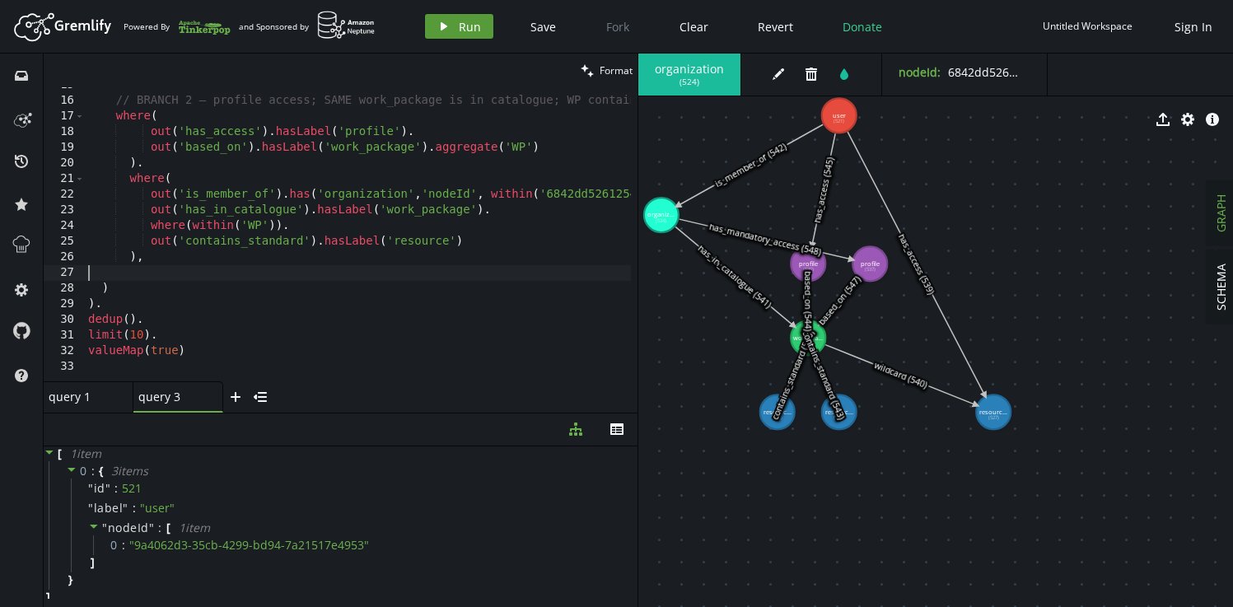
click at [449, 23] on button "play Run" at bounding box center [459, 26] width 68 height 25
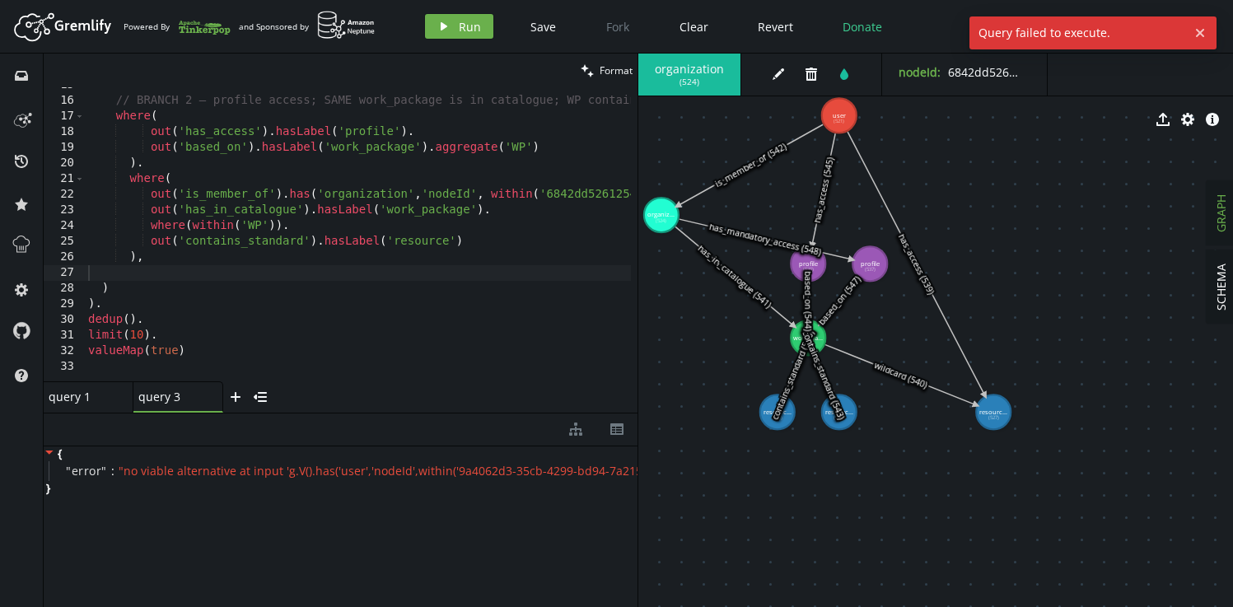
click at [211, 266] on div "// BRANCH 2 — profile access; SAME work_package is in catalogue; WP contains a …" at bounding box center [413, 236] width 657 height 319
type textarea ")"
click at [450, 28] on button "play Run" at bounding box center [459, 26] width 68 height 25
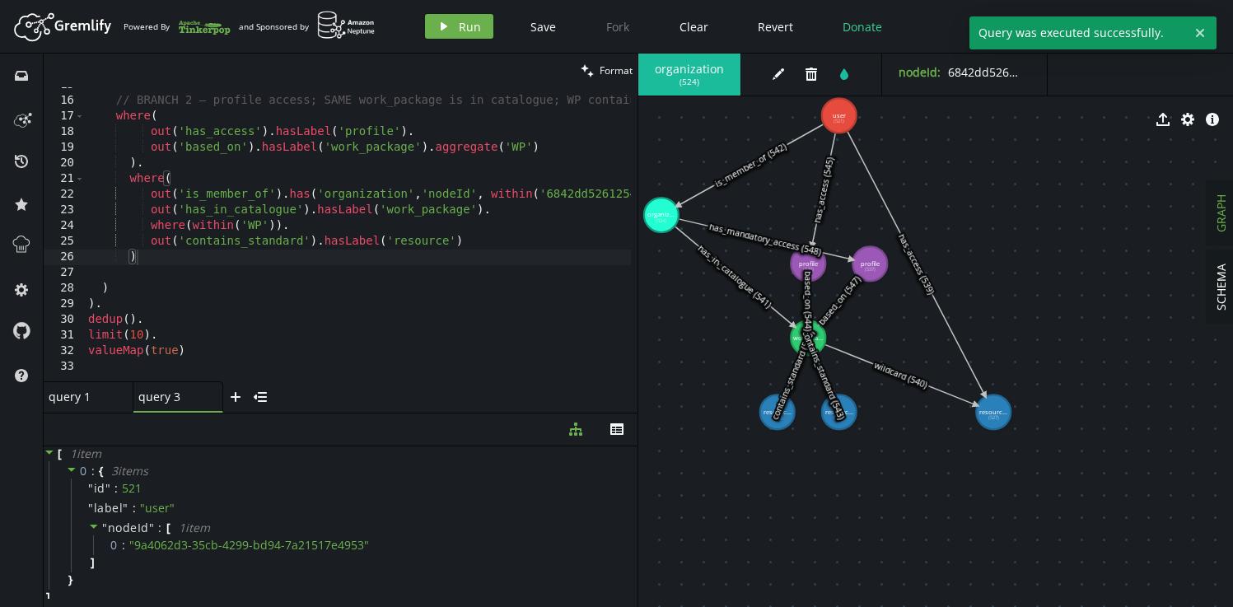
click at [201, 271] on div "// BRANCH 2 — profile access; SAME work_package is in catalogue; WP contains a …" at bounding box center [413, 236] width 657 height 319
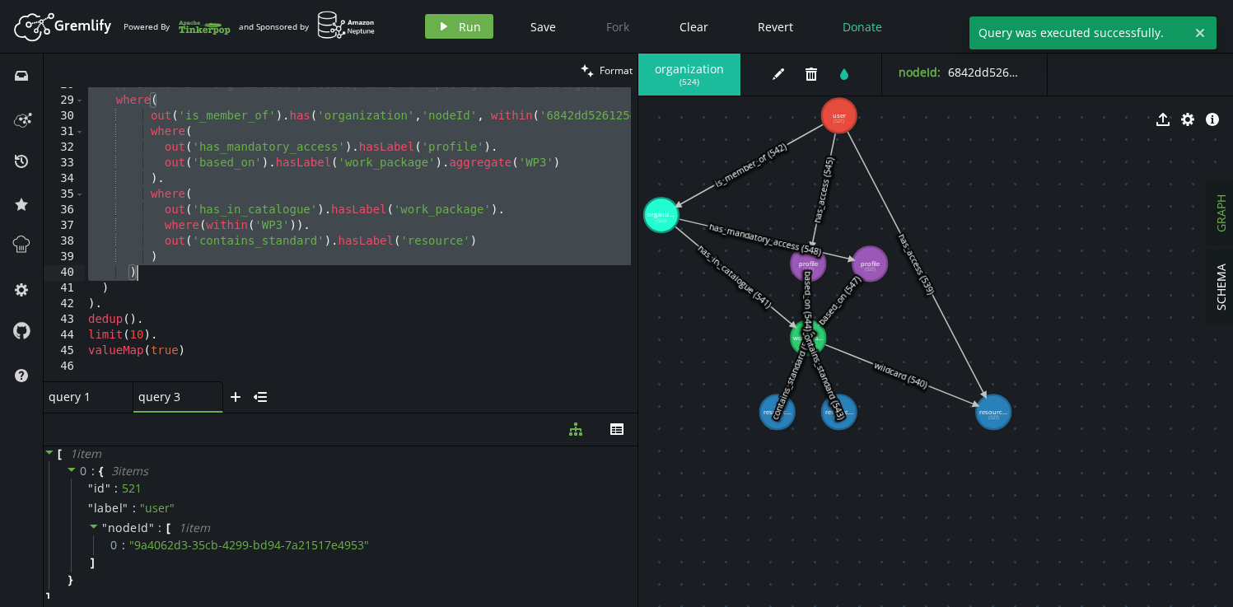
click at [207, 266] on div "// BRANCH 3 — org mandatory access; SAME work_package is in catalogue; WP conta…" at bounding box center [424, 236] width 678 height 319
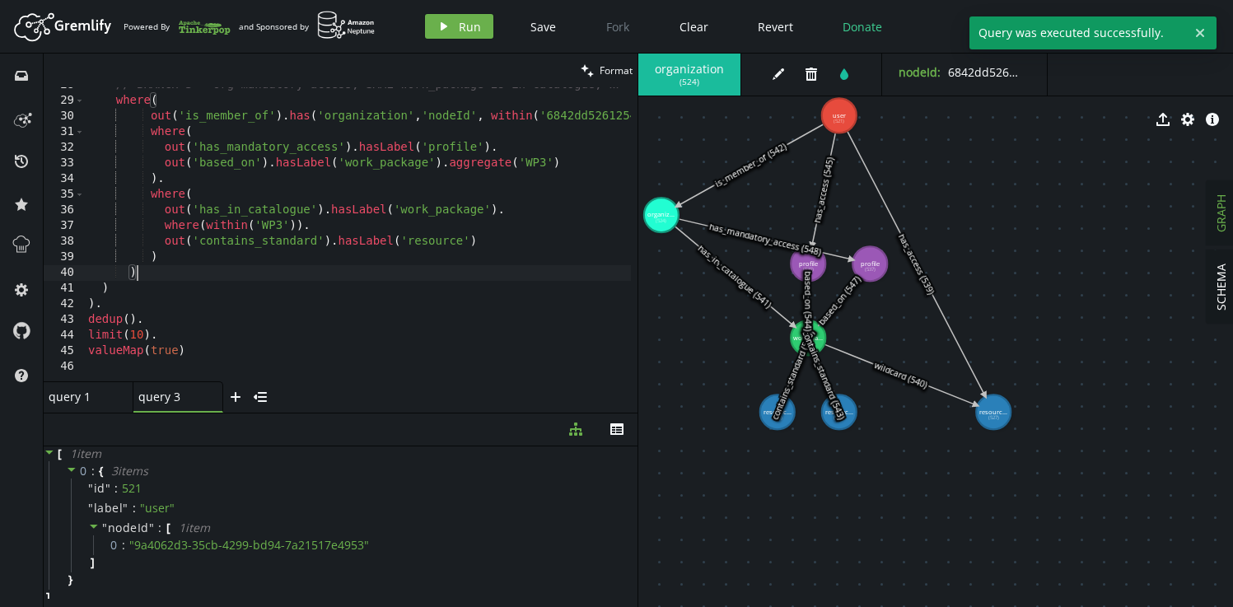
click at [158, 321] on div "// BRANCH 3 — org mandatory access; SAME work_package is in catalogue; WP conta…" at bounding box center [424, 236] width 678 height 319
type textarea "dedup()."
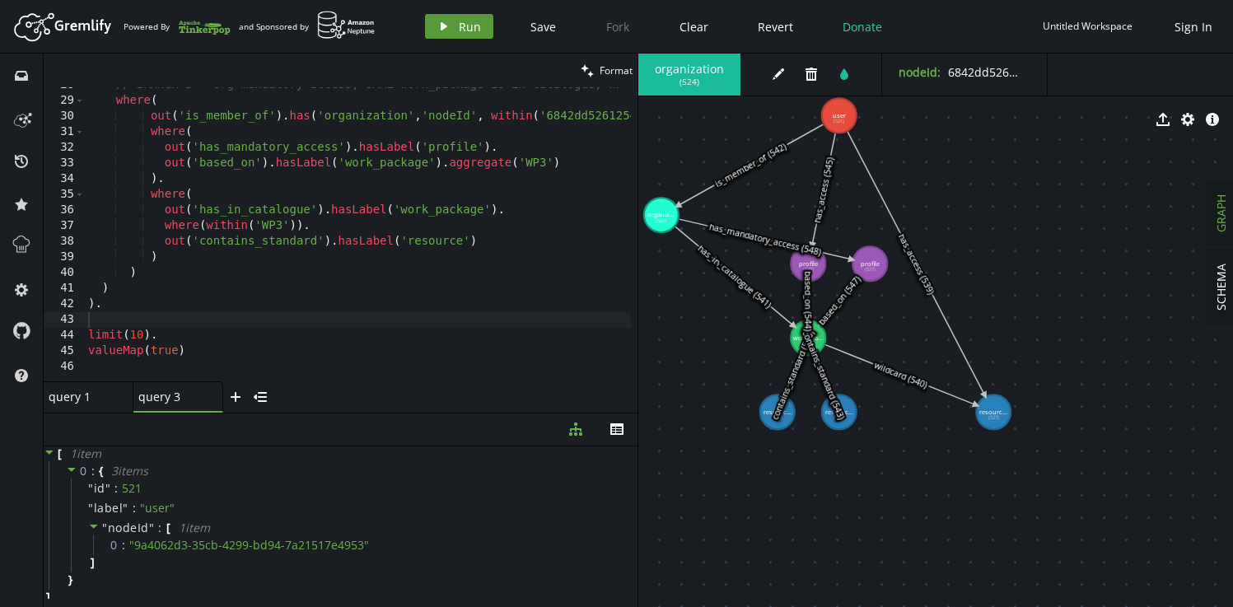
click at [462, 26] on span "Run" at bounding box center [470, 27] width 22 height 16
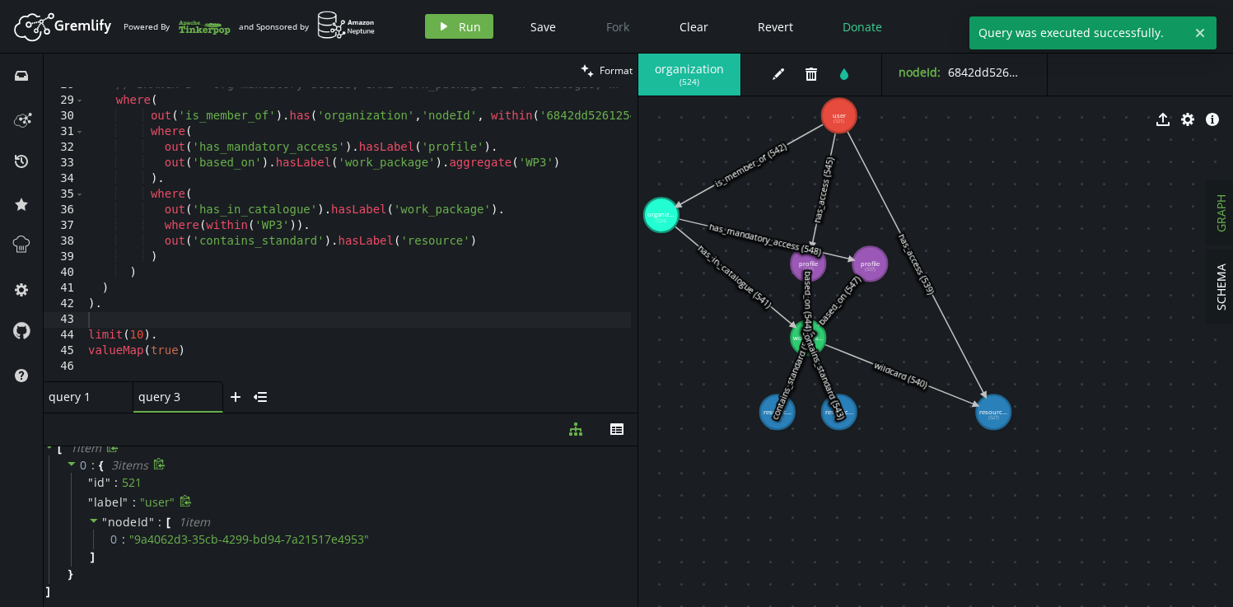
scroll to position [0, 0]
click at [280, 318] on div "// BRANCH 3 — org mandatory access; SAME work_package is in catalogue; WP conta…" at bounding box center [424, 236] width 678 height 319
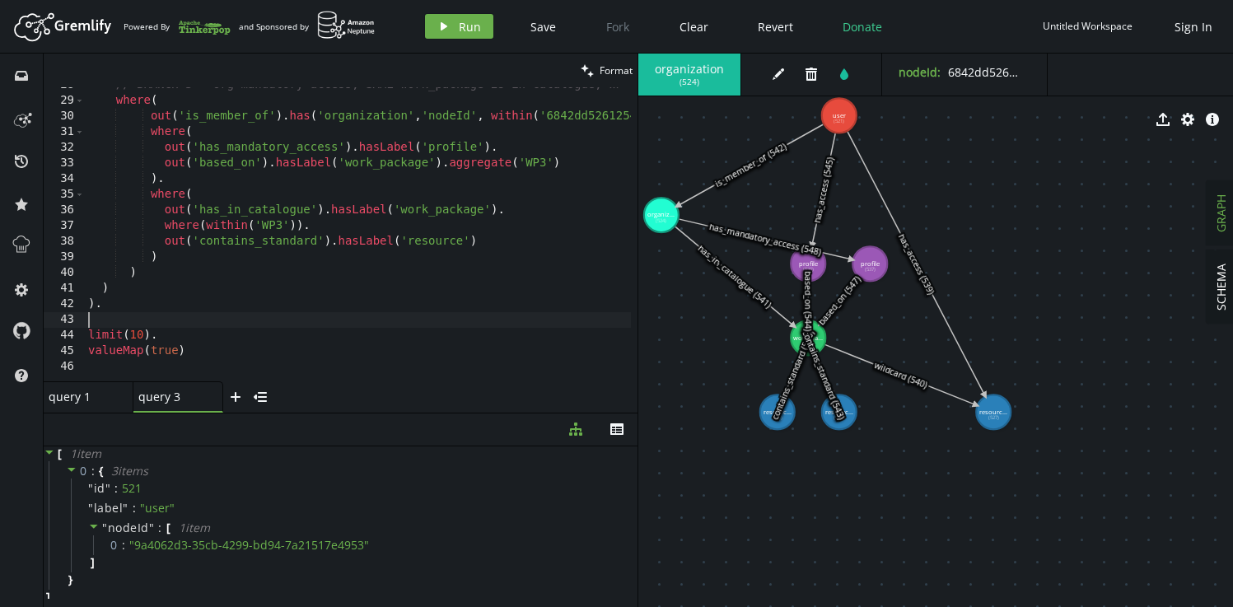
click at [239, 336] on div "// BRANCH 3 — org mandatory access; SAME work_package is in catalogue; WP conta…" at bounding box center [424, 236] width 678 height 319
type textarea "limit(10)."
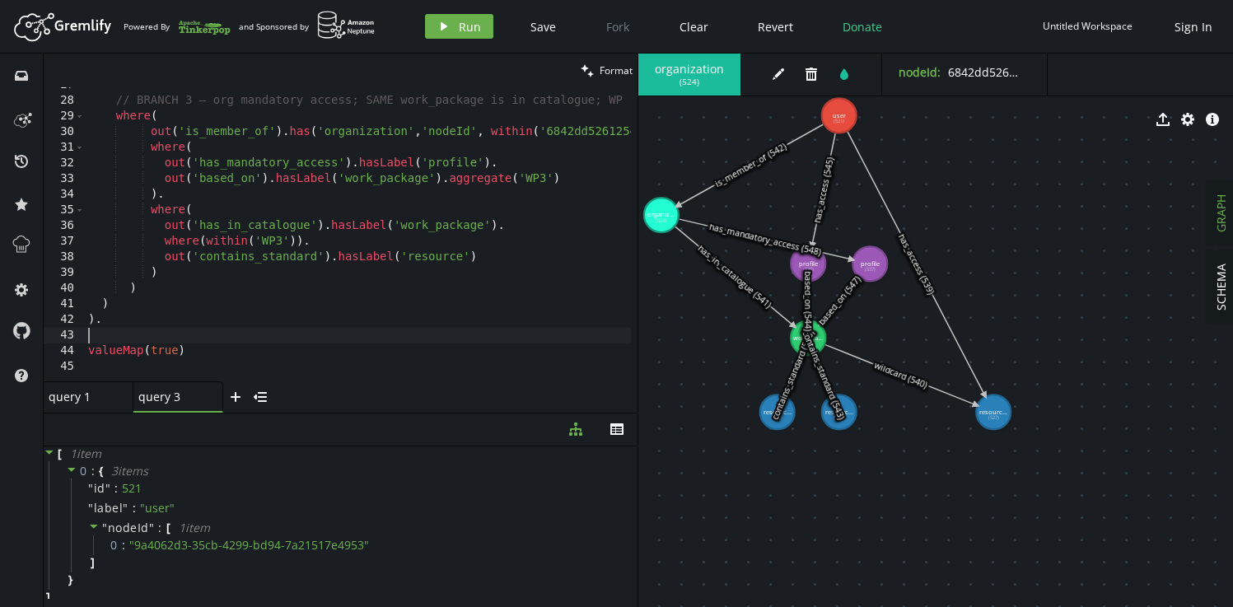
scroll to position [401, 0]
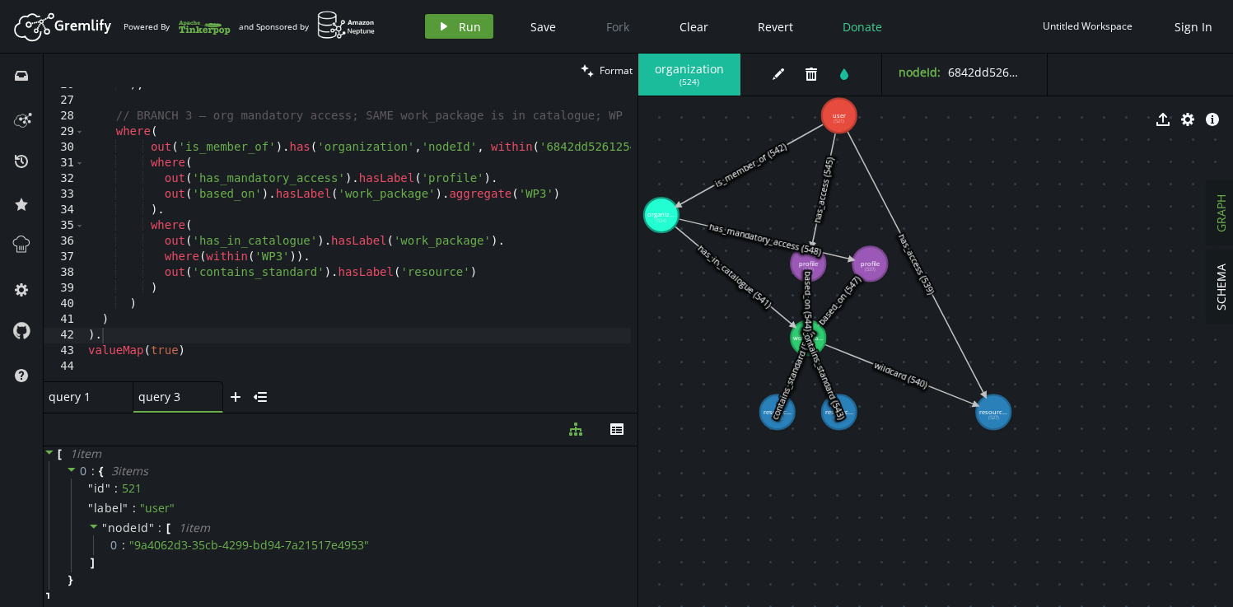
click at [460, 30] on span "Run" at bounding box center [470, 27] width 22 height 16
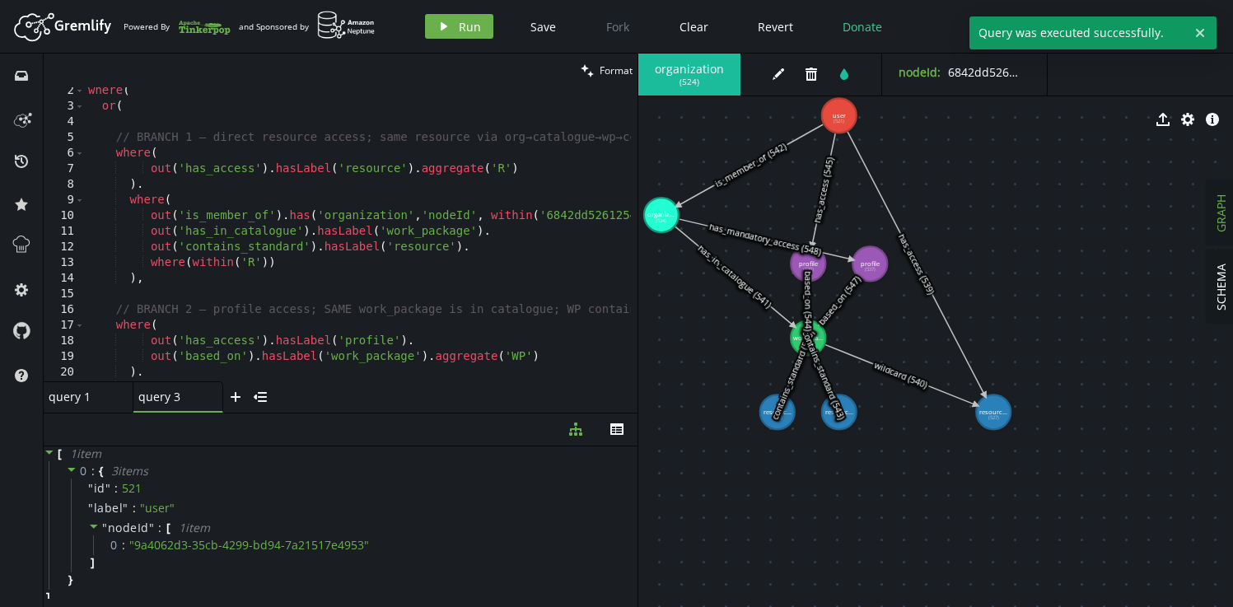
scroll to position [0, 0]
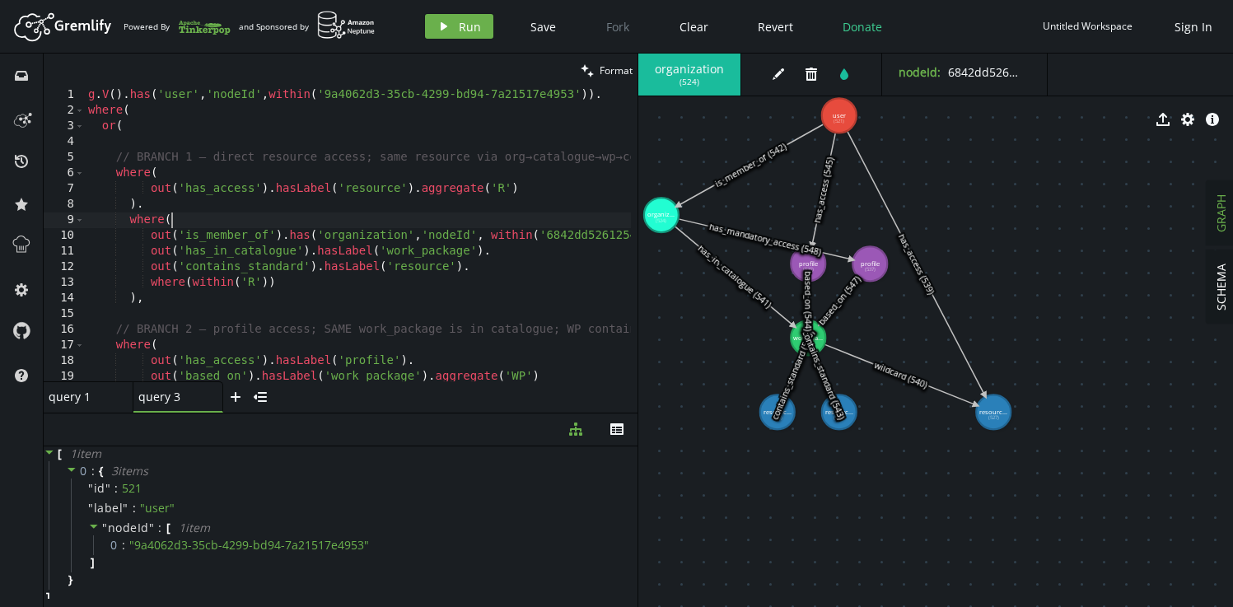
click at [255, 225] on div "g . V ( ) . has ( 'user' , 'nodeId' , within ( '9a4062d3-35cb-4299-bd94-7a21517…" at bounding box center [424, 246] width 678 height 319
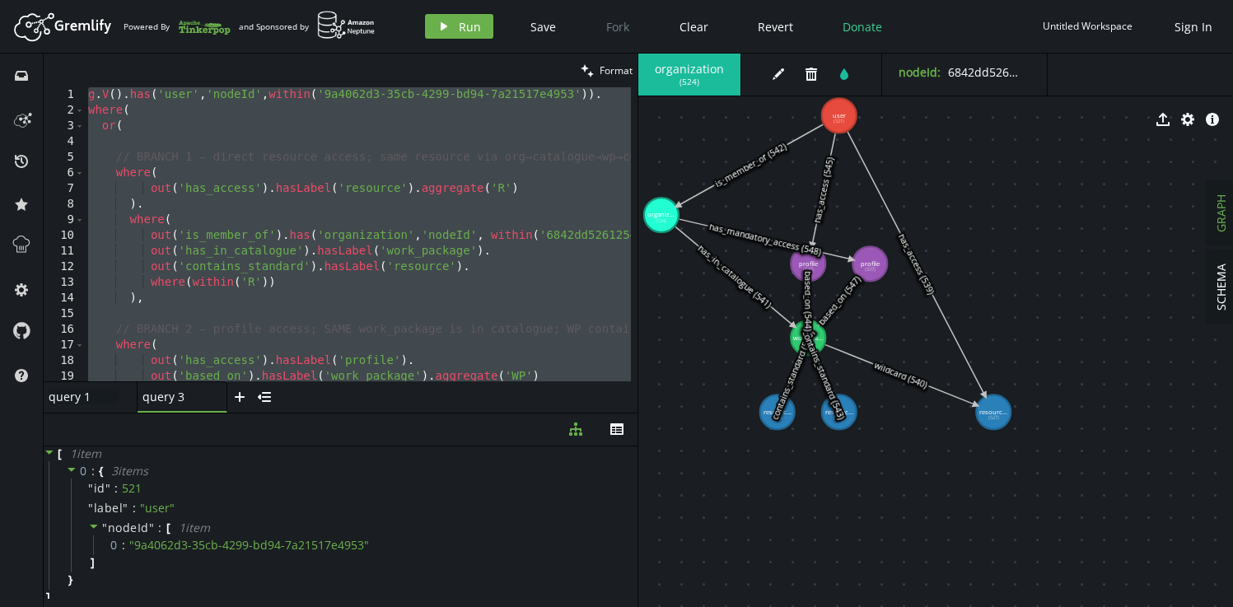
click at [95, 400] on div "query 1 query 1" at bounding box center [84, 397] width 70 height 16
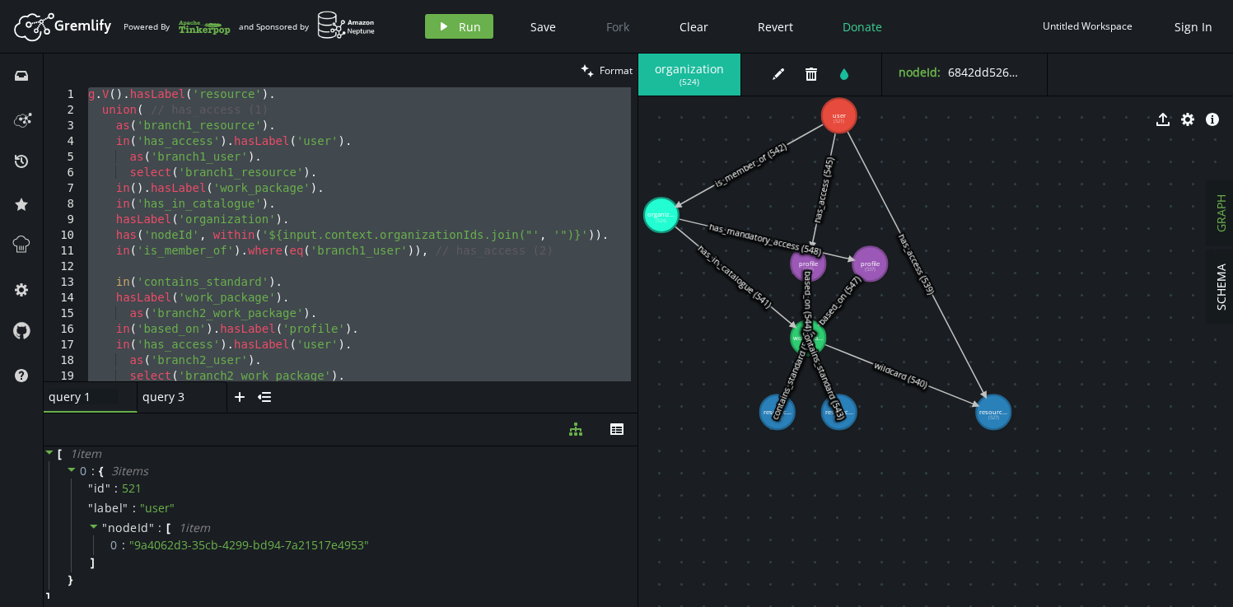
click at [290, 173] on div "g . V ( ) . hasLabel ( 'resource' ) . union ( // has_access (1) as ( 'branch1_r…" at bounding box center [358, 246] width 546 height 319
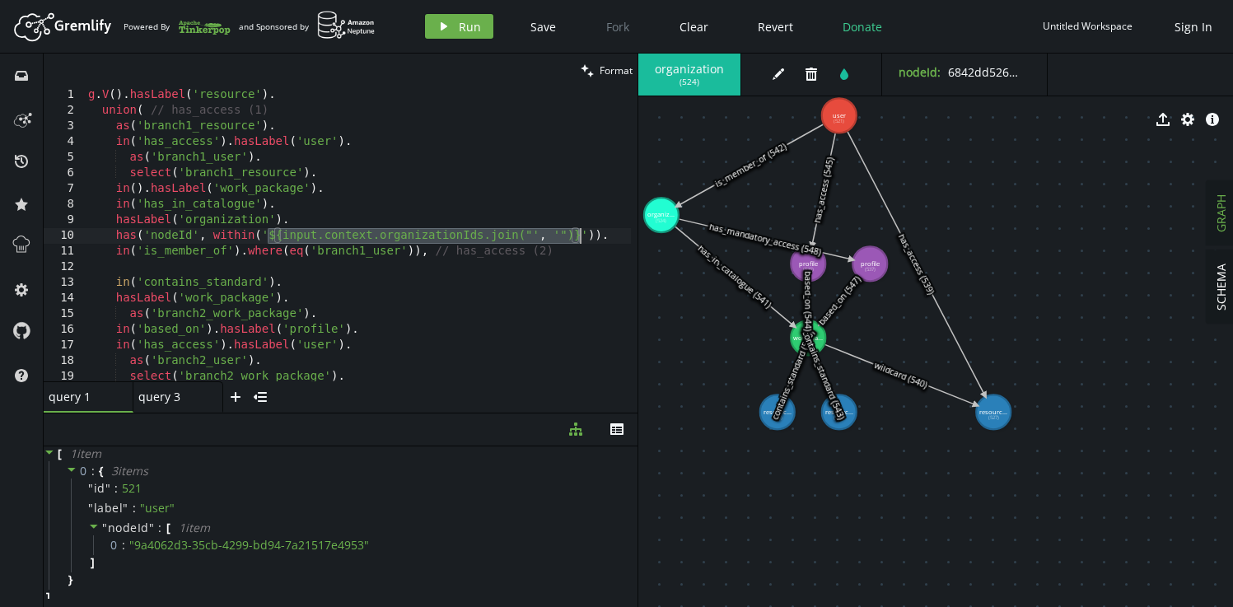
drag, startPoint x: 267, startPoint y: 237, endPoint x: 580, endPoint y: 235, distance: 313.7
click at [580, 235] on div "g . V ( ) . hasLabel ( 'resource' ) . union ( // has_access (1) as ( 'branch1_r…" at bounding box center [358, 249] width 546 height 325
click at [173, 398] on div "query 3 query 3" at bounding box center [173, 397] width 70 height 16
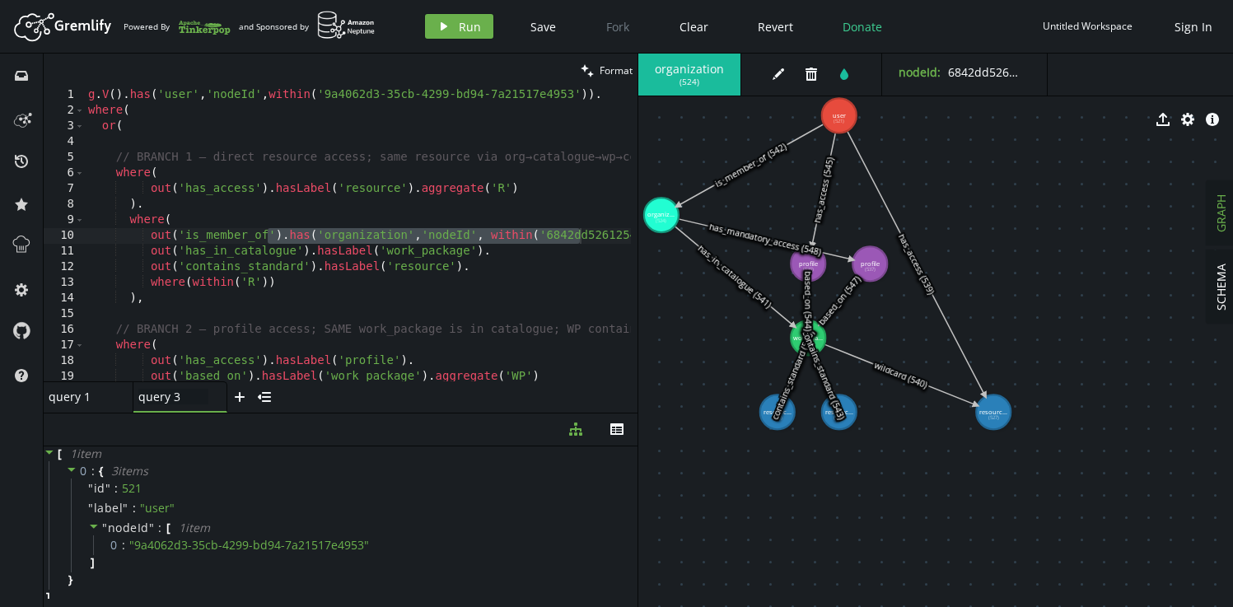
click at [322, 221] on div "g . V ( ) . has ( 'user' , 'nodeId' , within ( '9a4062d3-35cb-4299-bd94-7a21517…" at bounding box center [424, 246] width 678 height 319
click at [548, 239] on div "g . V ( ) . has ( 'user' , 'nodeId' , within ( '9a4062d3-35cb-4299-bd94-7a21517…" at bounding box center [424, 246] width 678 height 319
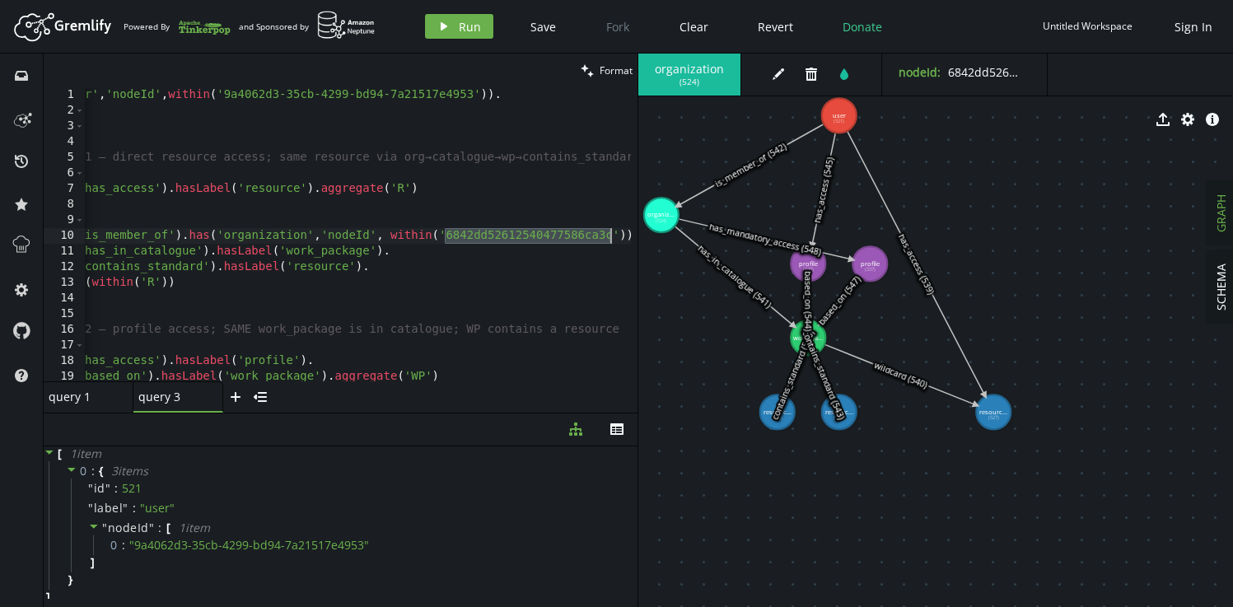
scroll to position [0, 128]
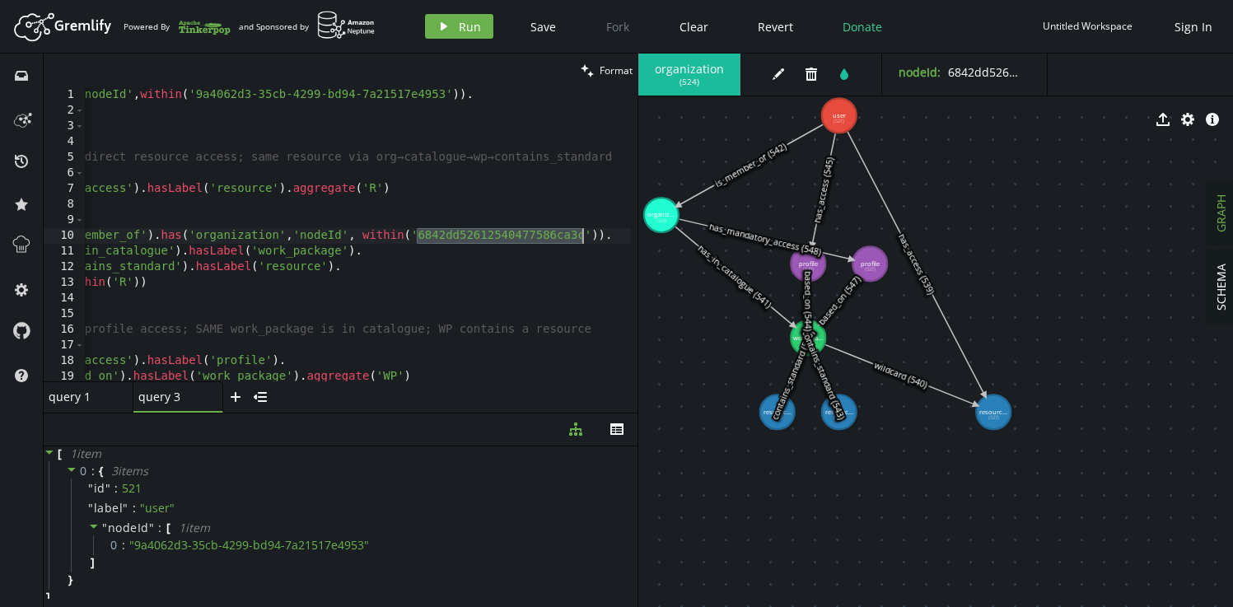
paste textarea "${input.context.organizationIds.join("', '")}"
click at [422, 208] on div "g . V ( ) . has ( 'user' , 'nodeId' , within ( '9a4062d3-35cb-4299-bd94-7a21517…" at bounding box center [292, 246] width 678 height 319
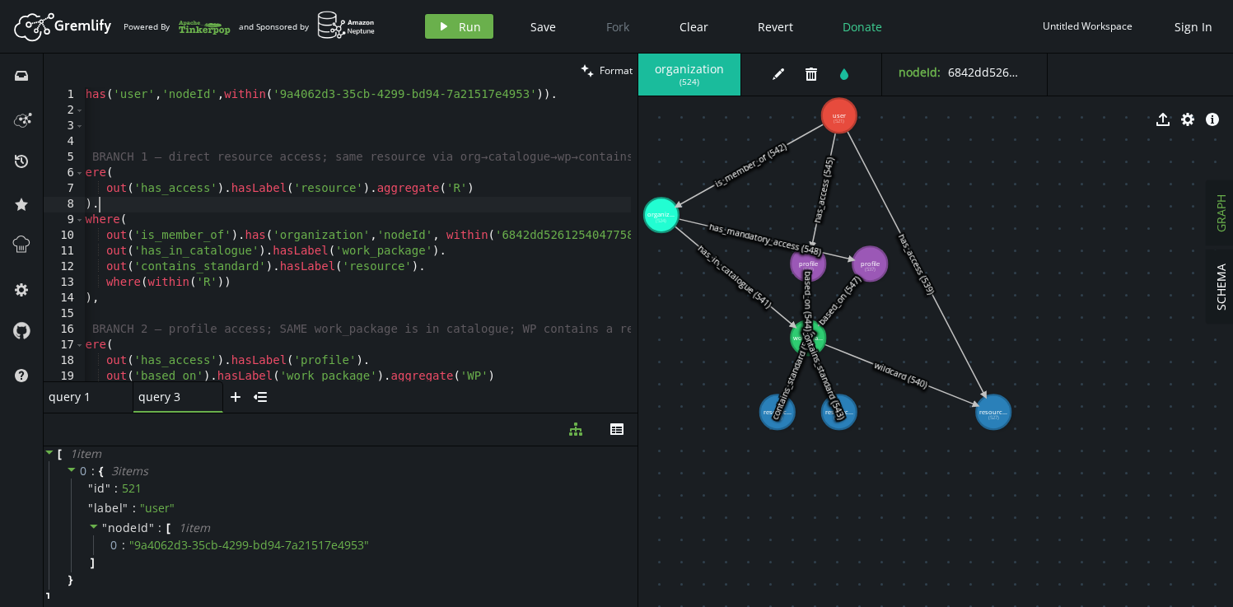
type textarea "valueMap(true)"
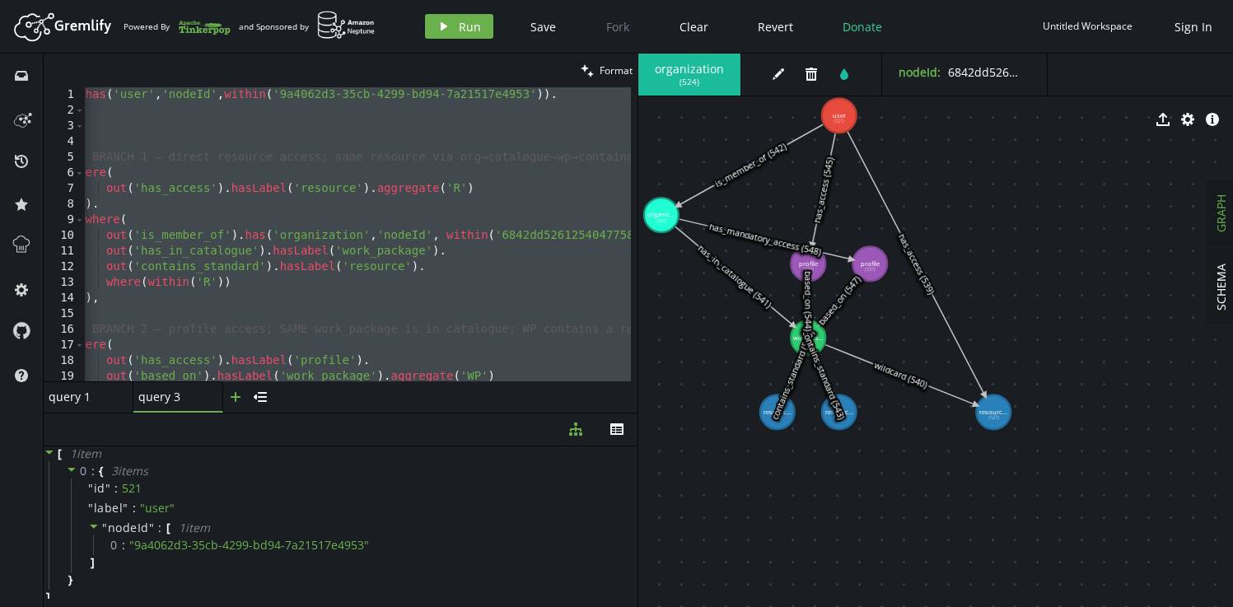
click at [231, 398] on icon "plus" at bounding box center [235, 396] width 13 height 13
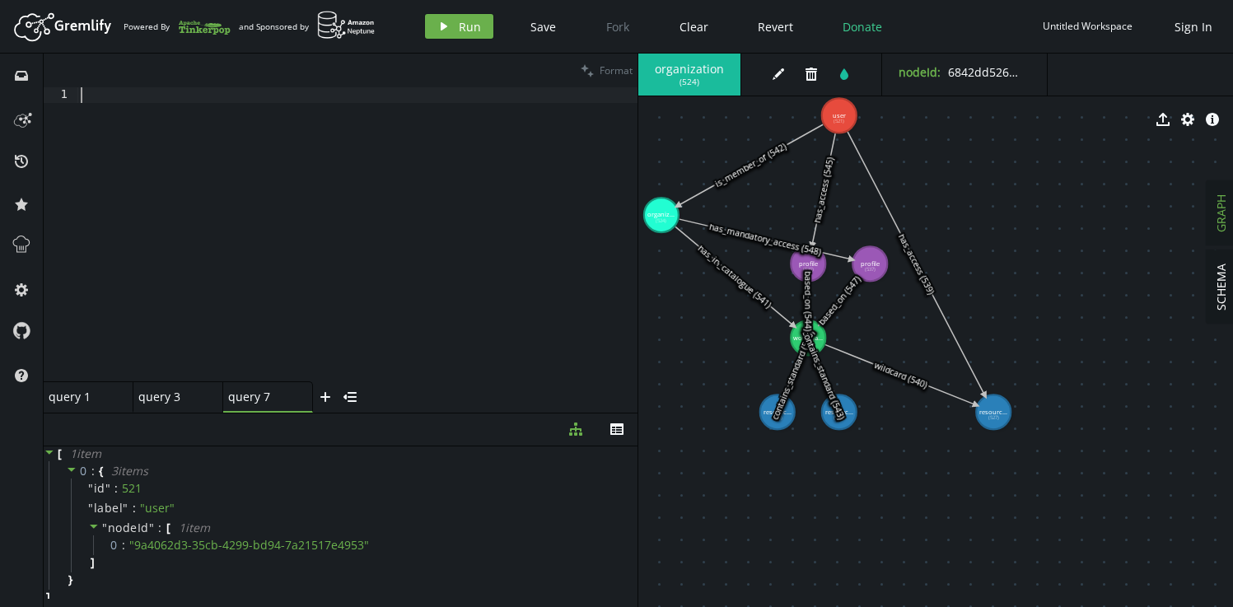
click at [296, 237] on div at bounding box center [357, 246] width 560 height 319
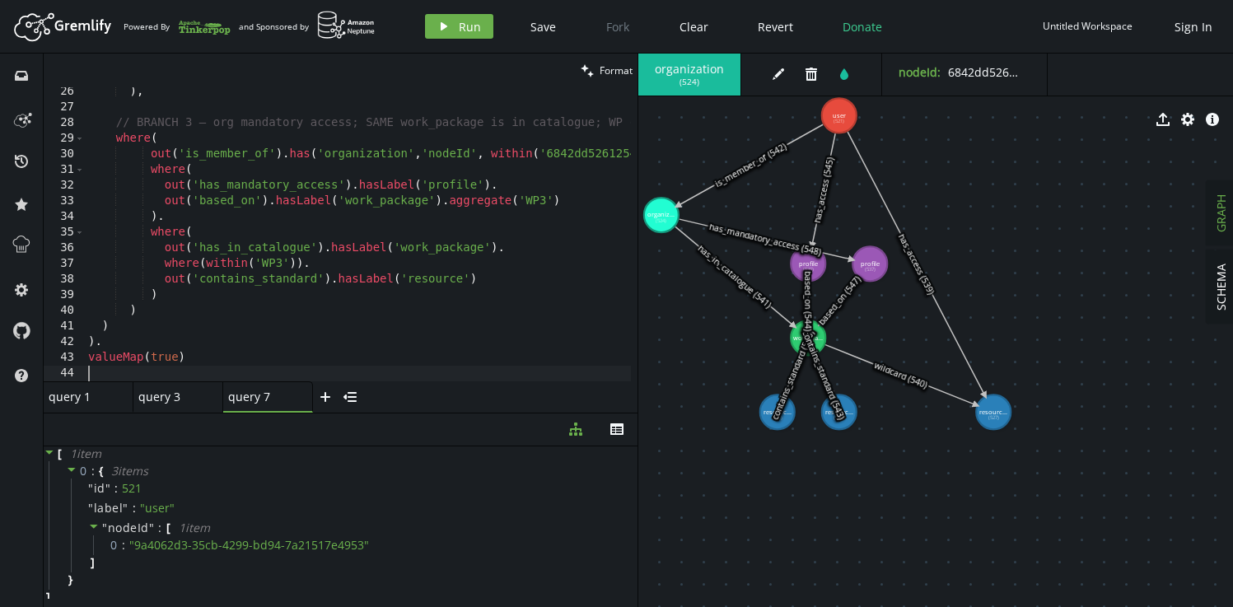
scroll to position [0, 0]
click at [86, 403] on div "query 1 query 1" at bounding box center [84, 397] width 70 height 16
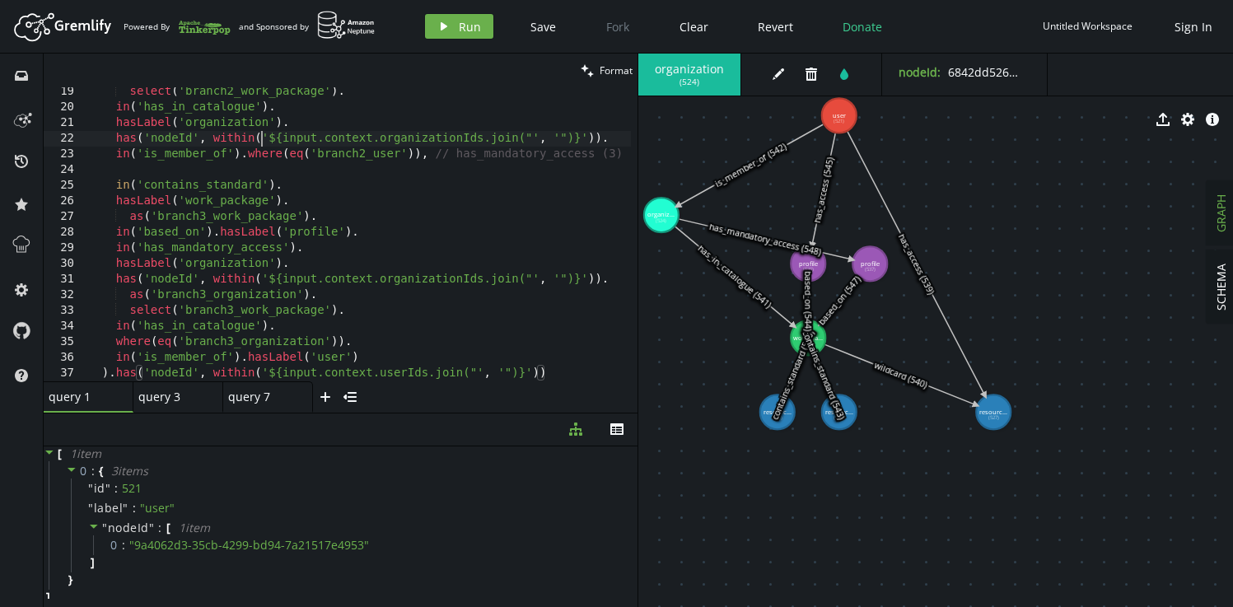
click at [260, 137] on div "select ( 'branch2_work_package' ) . in ( 'has_in_catalogue' ) . hasLabel ( 'org…" at bounding box center [358, 246] width 546 height 325
click at [267, 395] on div "query 7" at bounding box center [261, 397] width 66 height 16
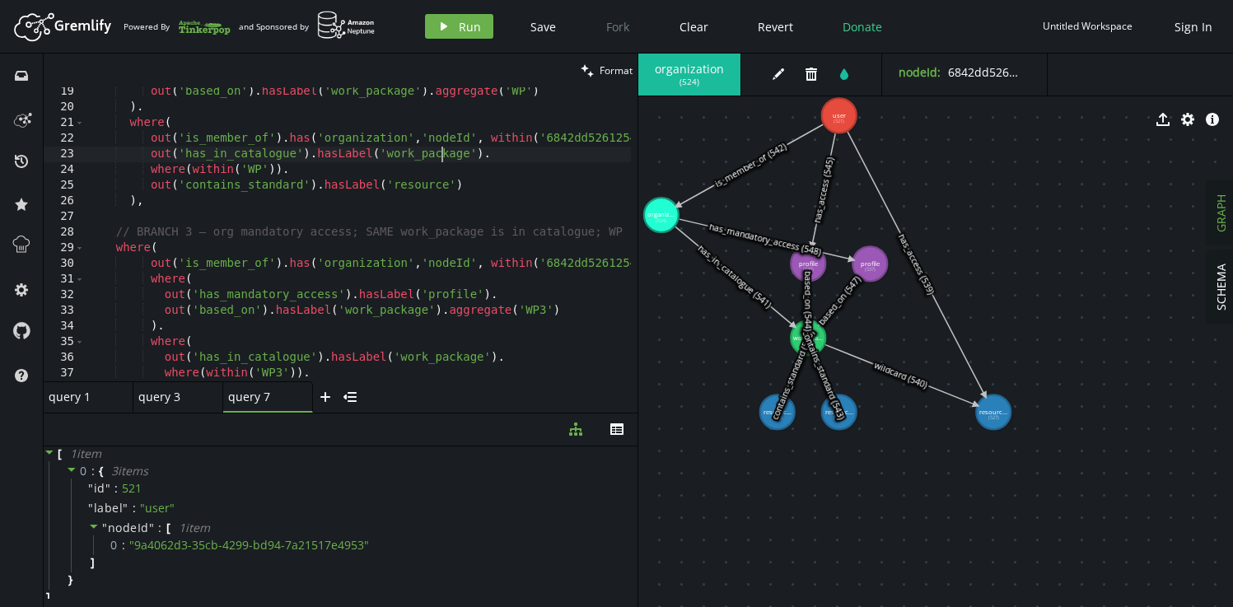
click at [443, 151] on div "out ( 'based_on' ) . hasLabel ( 'work_package' ) . aggregate ( 'WP' ) ) . where…" at bounding box center [424, 243] width 678 height 319
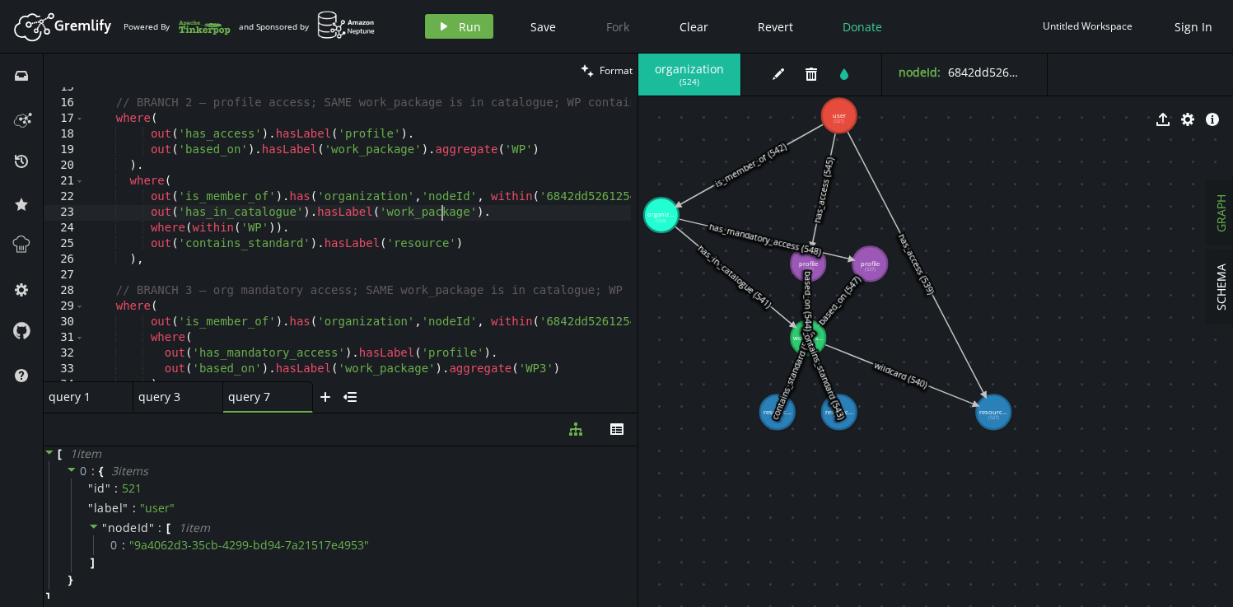
scroll to position [199, 0]
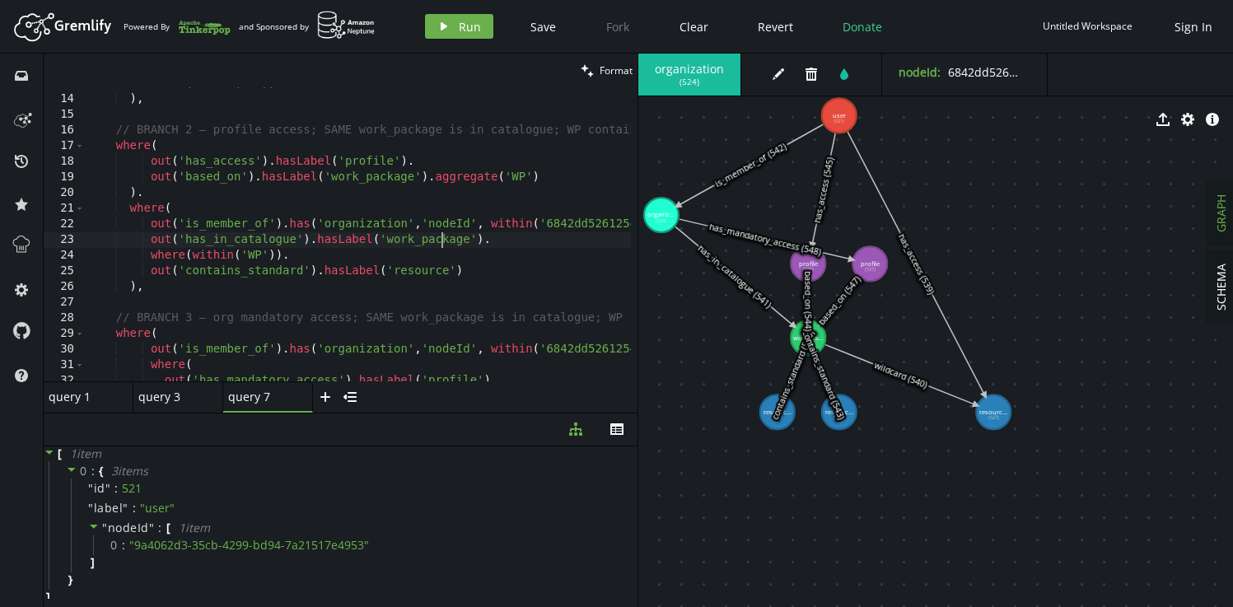
click at [503, 230] on div "where ( within ( 'R' )) ) , // BRANCH 2 — profile access; SAME work_package is …" at bounding box center [424, 235] width 678 height 319
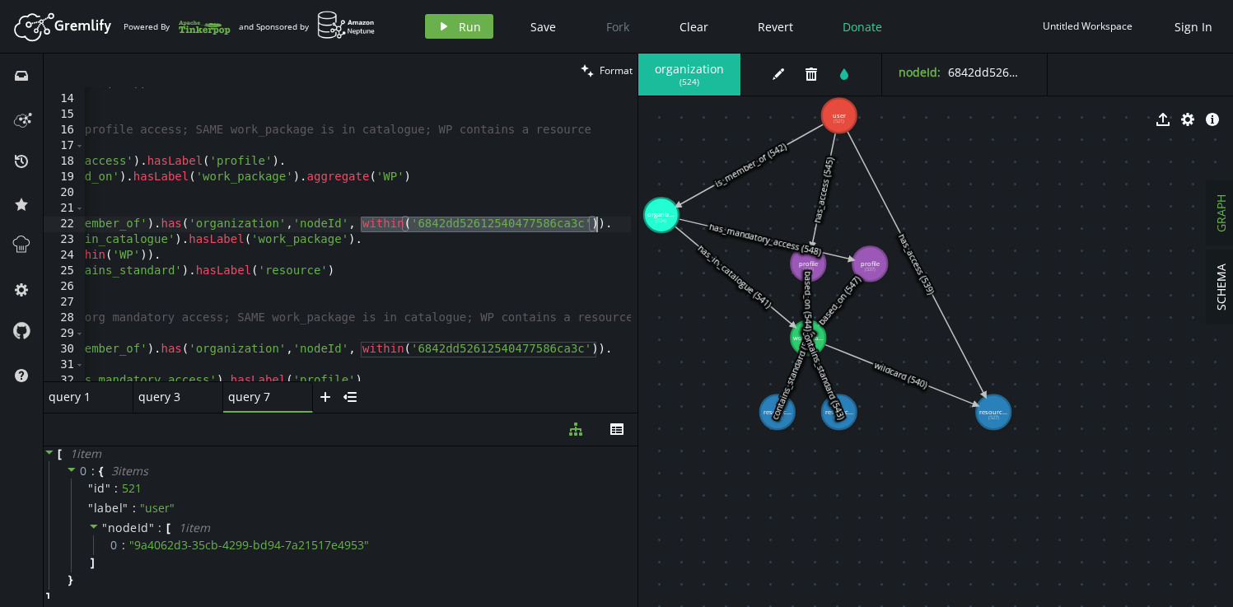
paste textarea "${input.context.organizationIds.join("', '")}"
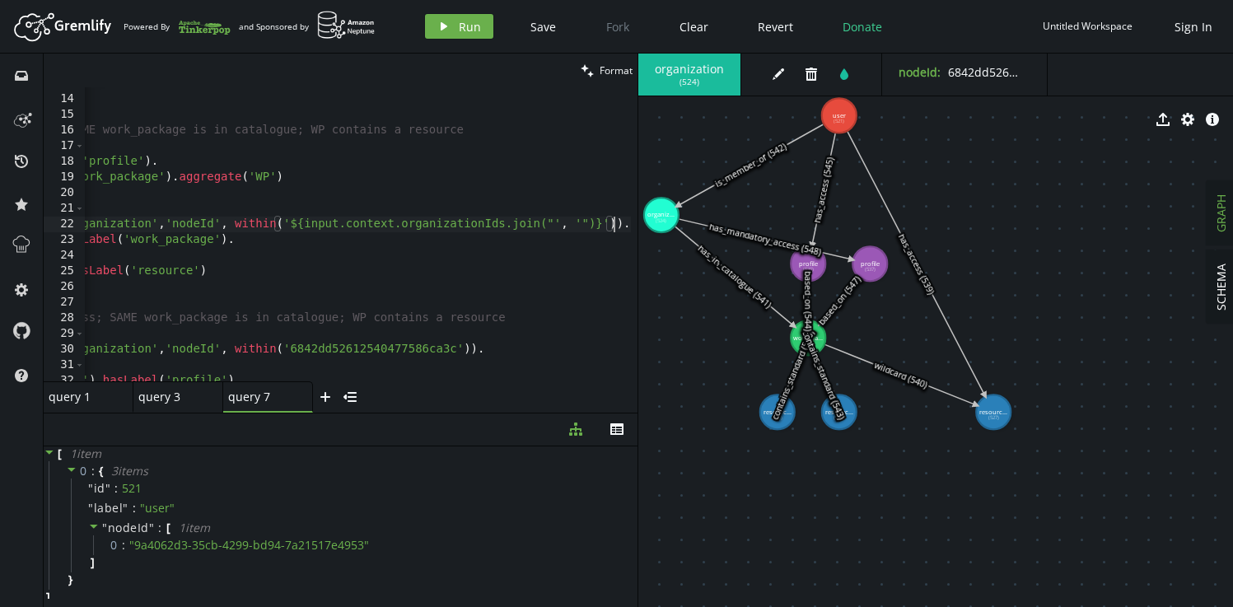
click at [468, 349] on div "where ( within ( 'R' )) ) , // BRANCH 2 — profile access; SAME work_package is …" at bounding box center [230, 235] width 802 height 319
click at [232, 349] on div "where ( within ( 'R' )) ) , // BRANCH 2 — profile access; SAME work_package is …" at bounding box center [230, 235] width 802 height 319
paste textarea "${input.context.organizationIds.join("', '")}"
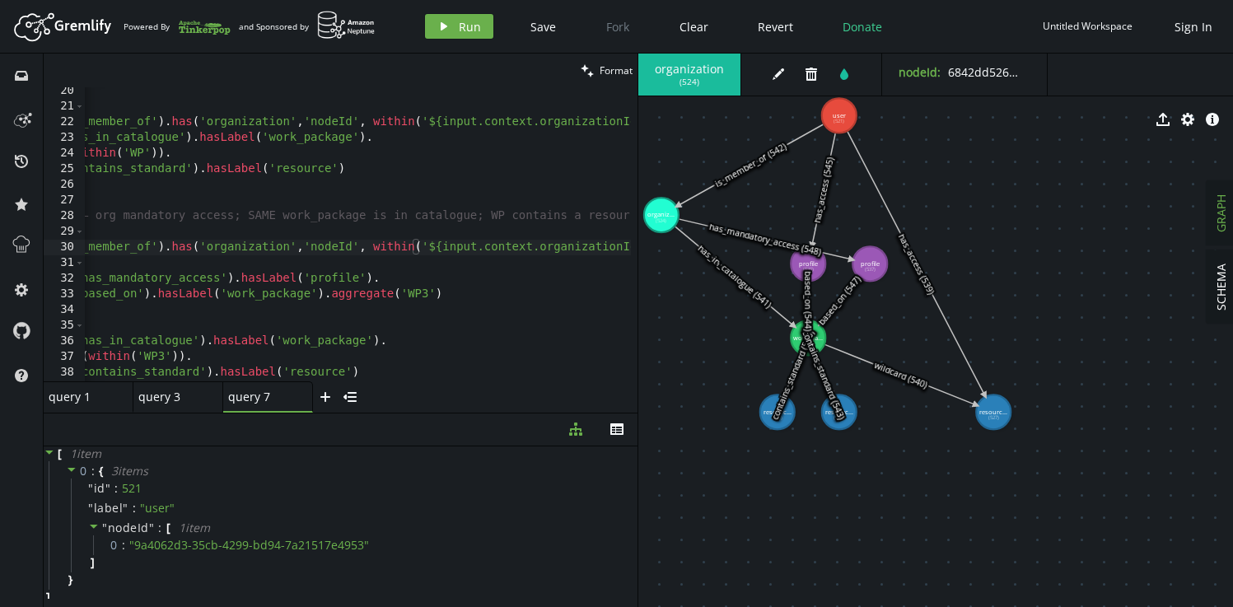
scroll to position [0, 44]
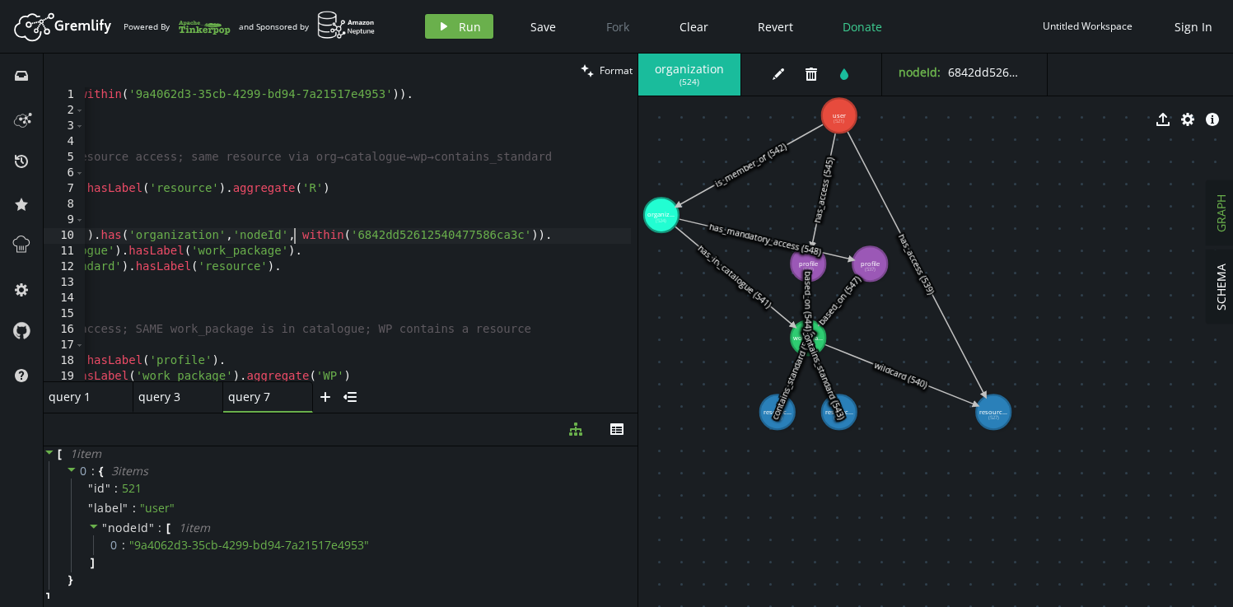
click at [296, 235] on div "g . V ( ) . has ( 'user' , 'nodeId' , within ( '9a4062d3-35cb-4299-bd94-7a21517…" at bounding box center [297, 246] width 802 height 319
paste textarea "${input.context.organizationIds.join("', '")}"
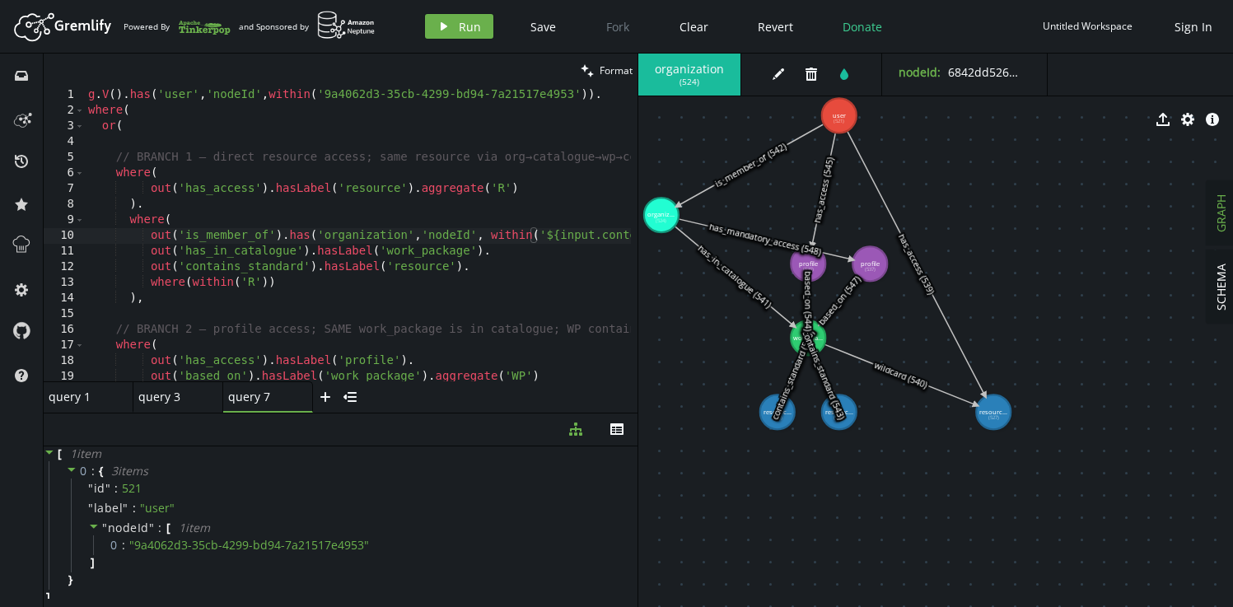
click at [92, 398] on div "query 1" at bounding box center [82, 397] width 66 height 16
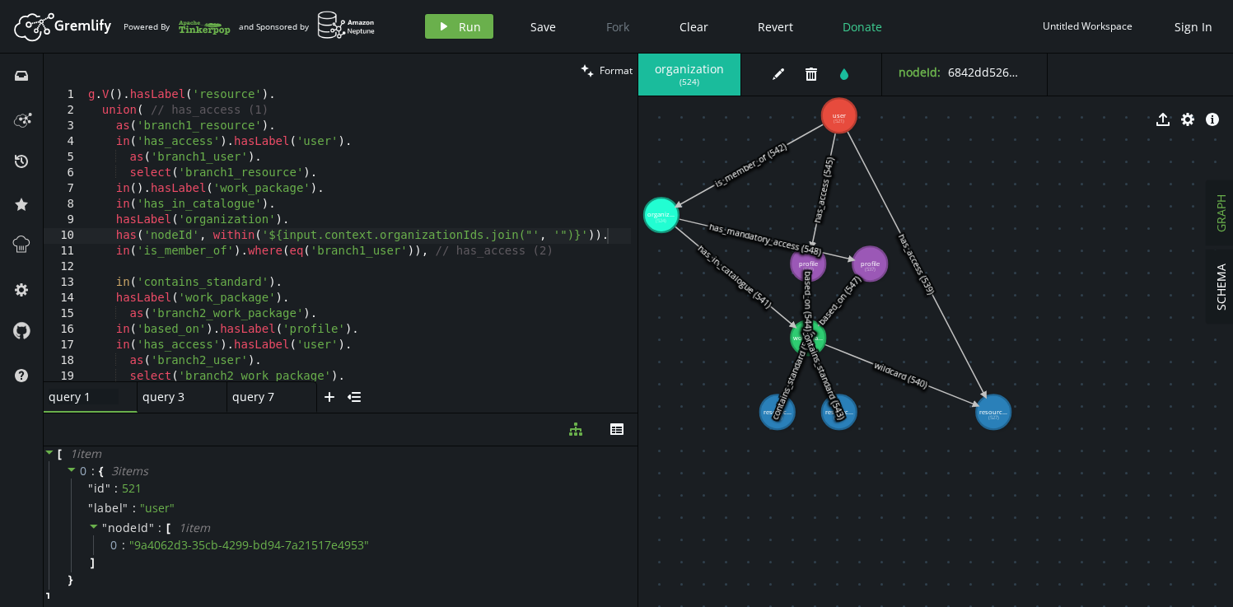
click at [296, 256] on div "g . V ( ) . hasLabel ( 'resource' ) . union ( // has_access (1) as ( 'branch1_r…" at bounding box center [358, 246] width 546 height 319
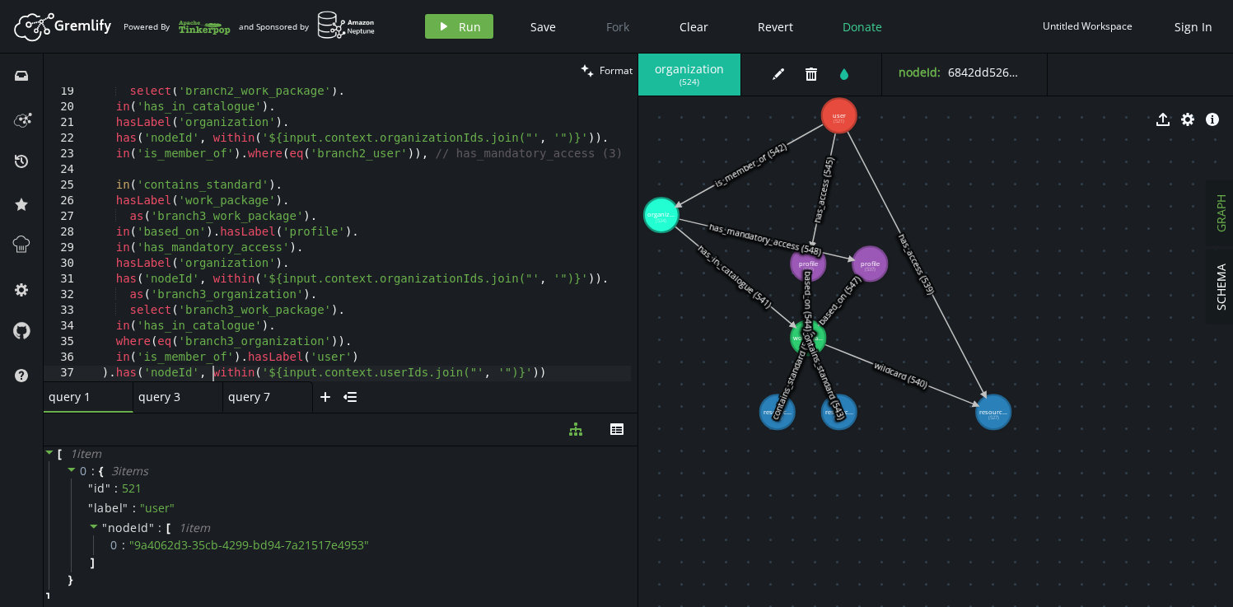
click at [213, 374] on div "select ( 'branch2_work_package' ) . in ( 'has_in_catalogue' ) . hasLabel ( 'org…" at bounding box center [358, 246] width 546 height 325
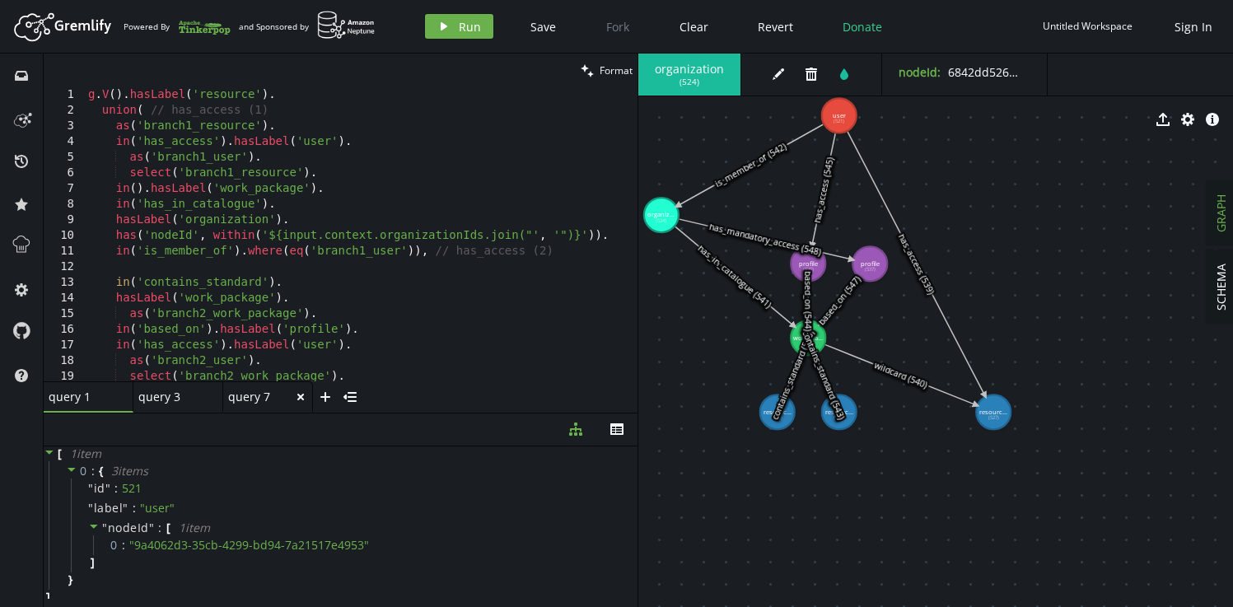
click at [255, 397] on div "query 7" at bounding box center [261, 397] width 66 height 16
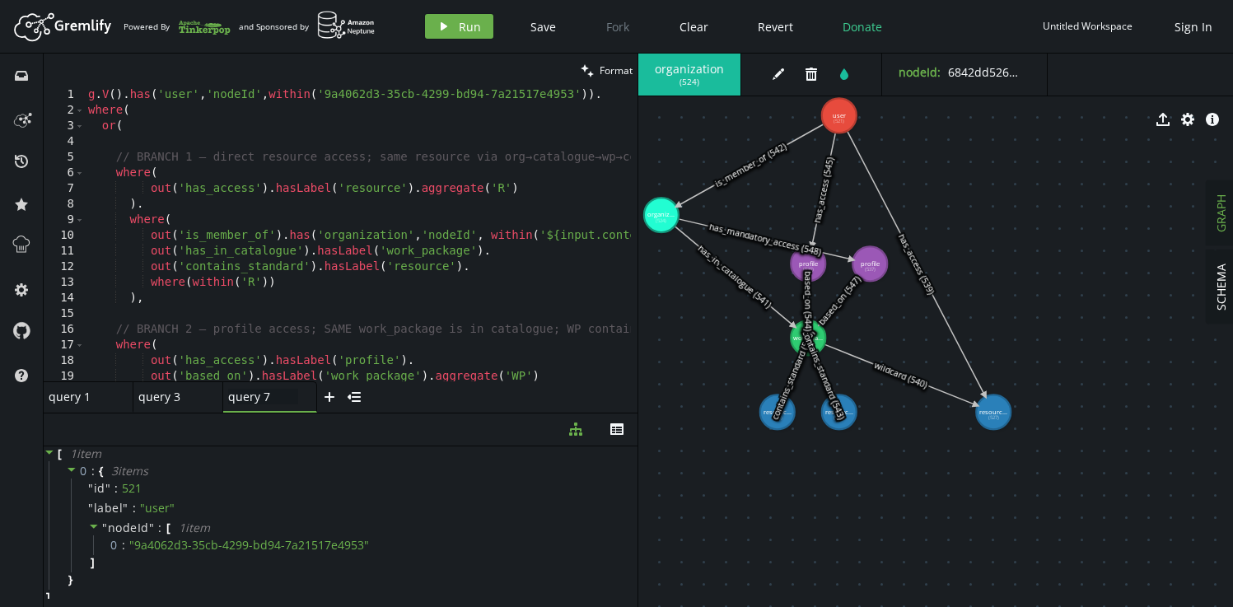
click at [298, 96] on div "g . V ( ) . has ( 'user' , 'nodeId' , within ( '9a4062d3-35cb-4299-bd94-7a21517…" at bounding box center [486, 246] width 802 height 319
paste textarea "${input.context.userIds.join("', '")}"
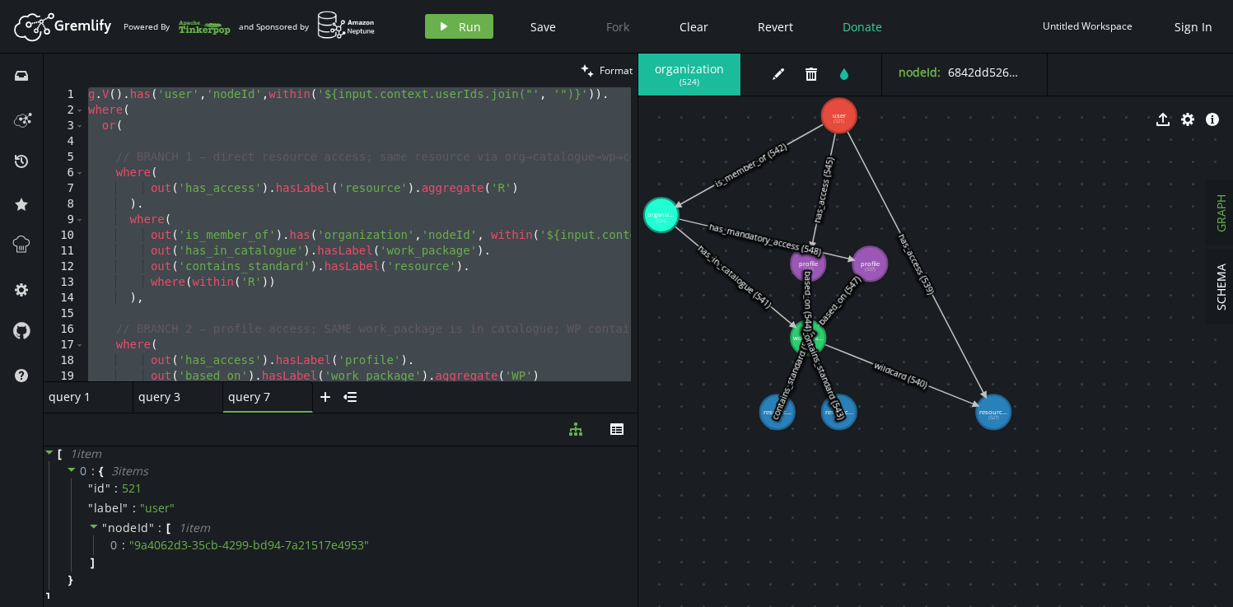
click at [250, 221] on div "g . V ( ) . has ( 'user' , 'nodeId' , within ( '${input.context.userIds.join("'…" at bounding box center [486, 246] width 802 height 319
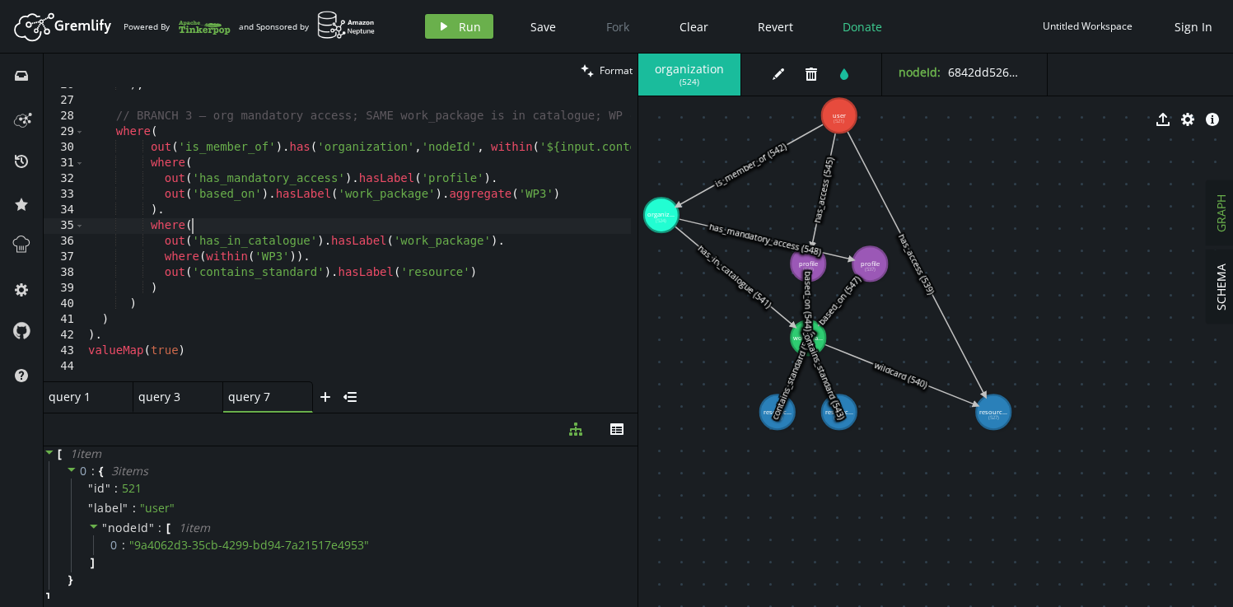
click at [463, 231] on div ") , // BRANCH 3 — org mandatory access; SAME work_package is in catalogue; WP c…" at bounding box center [486, 236] width 802 height 319
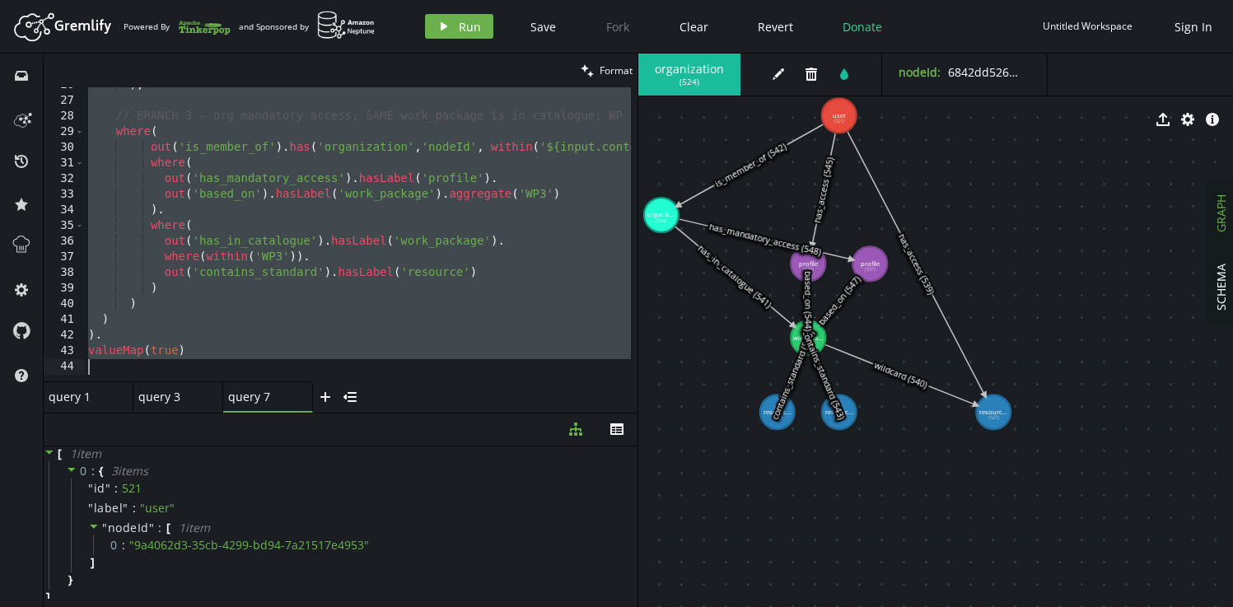
click at [496, 324] on div ") , // BRANCH 3 — org mandatory access; SAME work_package is in catalogue; WP c…" at bounding box center [486, 236] width 802 height 319
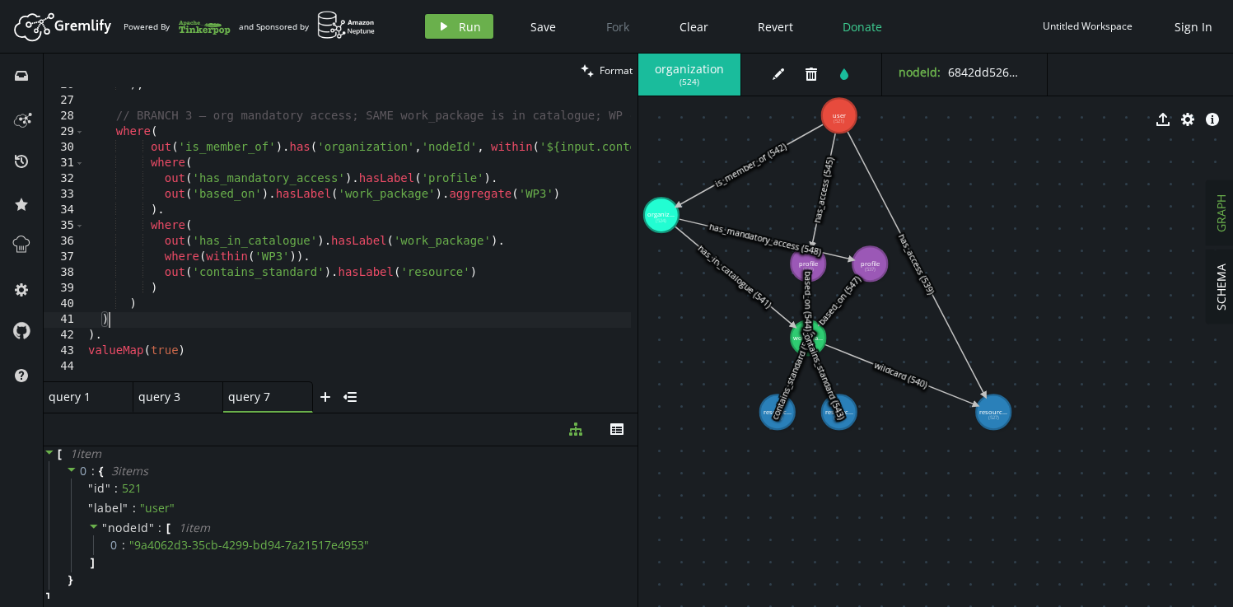
click at [298, 352] on div ") , // BRANCH 3 — org mandatory access; SAME work_package is in catalogue; WP c…" at bounding box center [486, 236] width 802 height 319
click at [256, 315] on div ") , // BRANCH 3 — org mandatory access; SAME work_package is in catalogue; WP c…" at bounding box center [486, 236] width 802 height 319
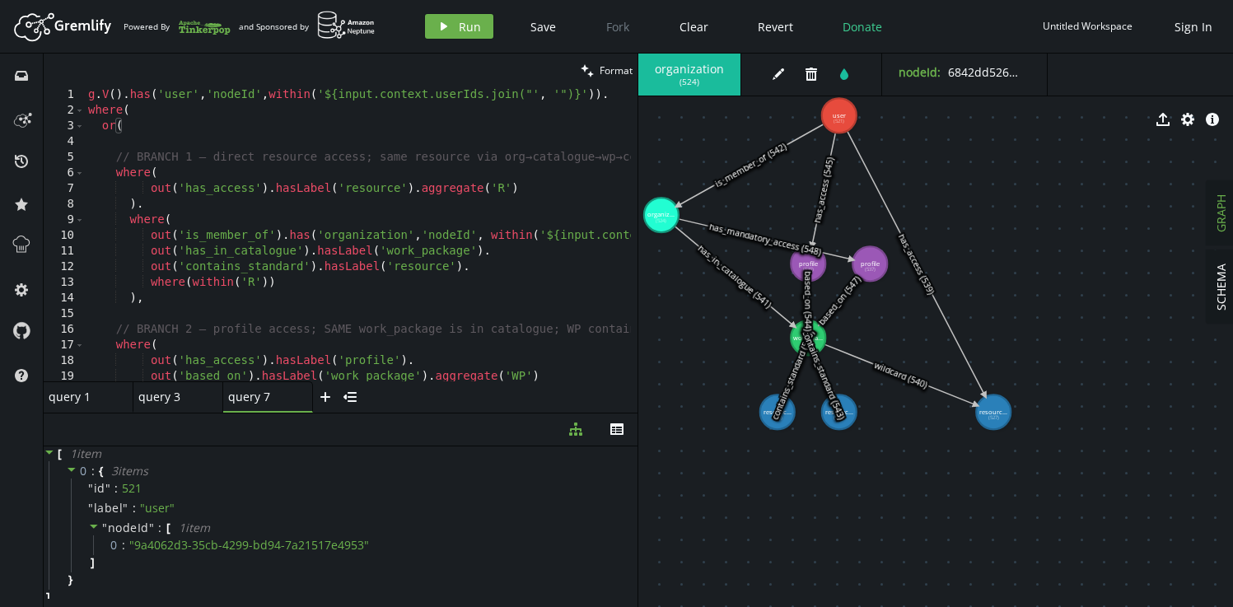
scroll to position [0, 0]
click at [171, 401] on div "query 3" at bounding box center [171, 397] width 66 height 16
click at [406, 258] on div "g . V ( ) . has ( 'user' , 'nodeId' , within ( '9a4062d3-35cb-4299-bd94-7a21517…" at bounding box center [424, 246] width 678 height 319
type textarea "valueMap(true)"
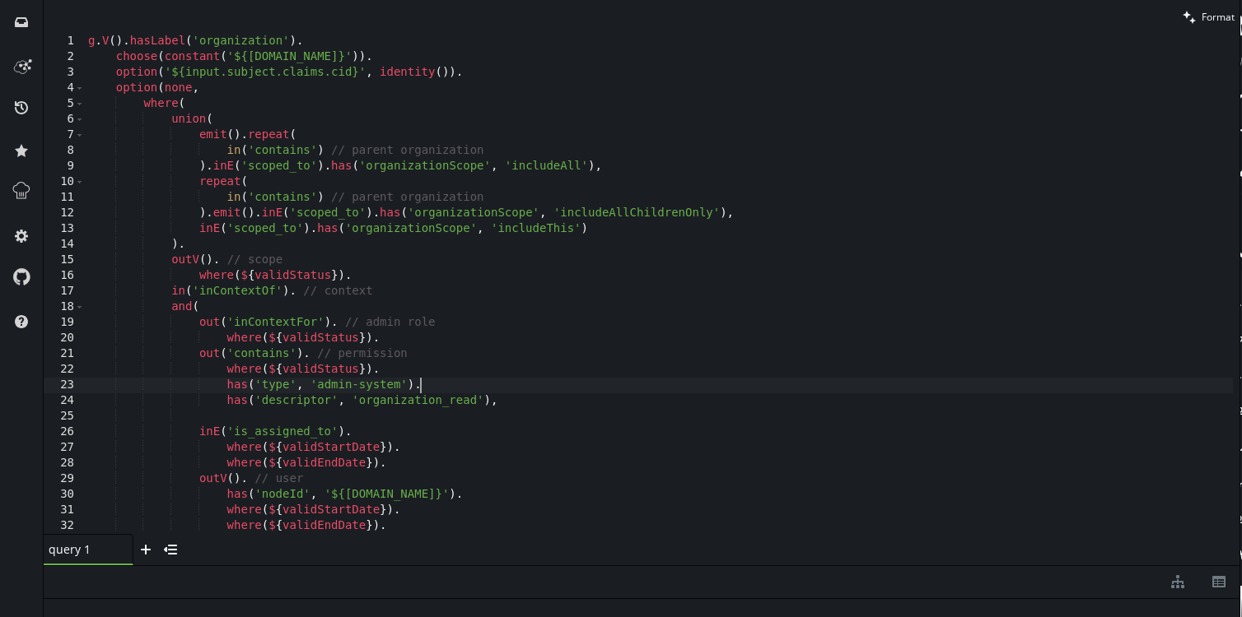
scroll to position [0, 331]
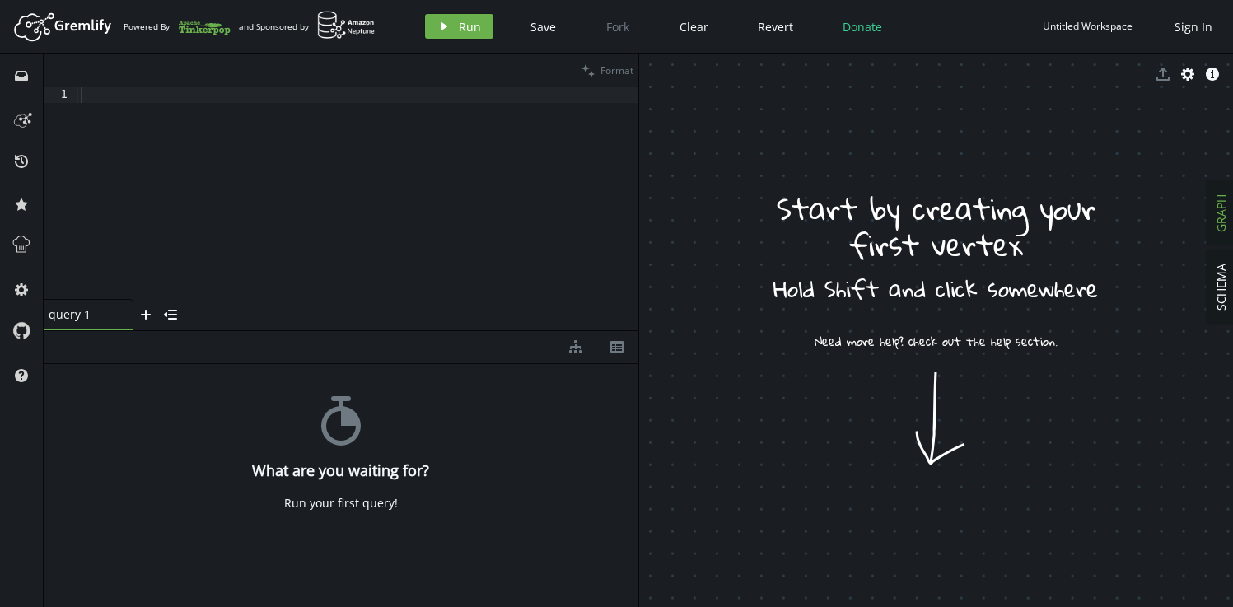
click at [142, 97] on div at bounding box center [357, 208] width 561 height 243
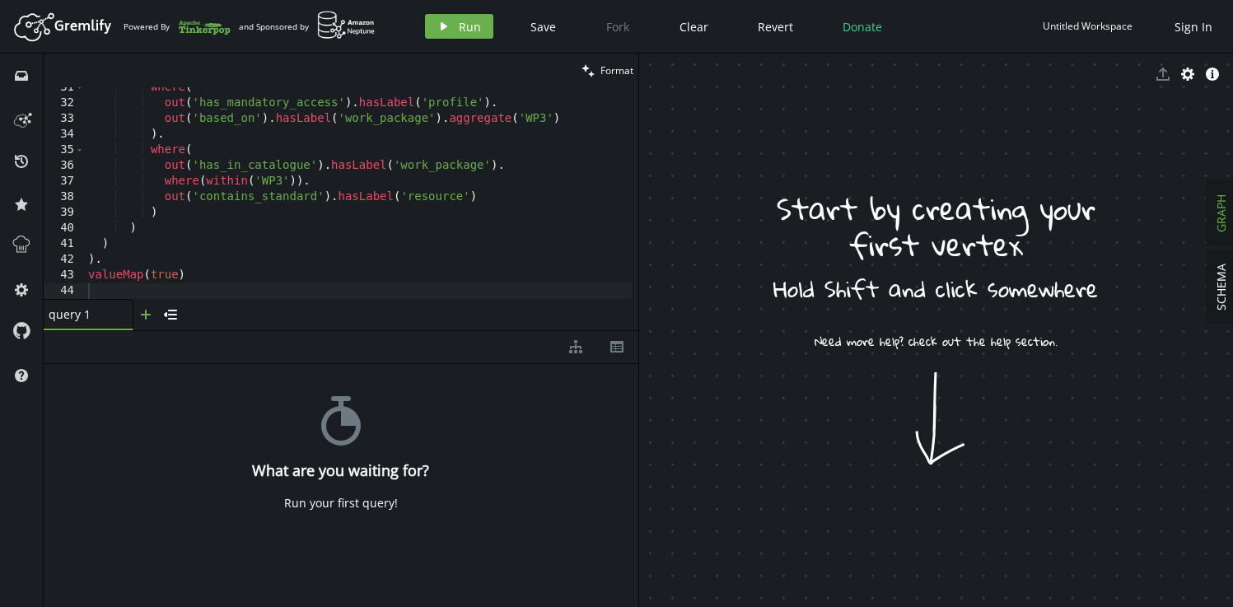
click at [151, 311] on icon "plus" at bounding box center [145, 314] width 13 height 13
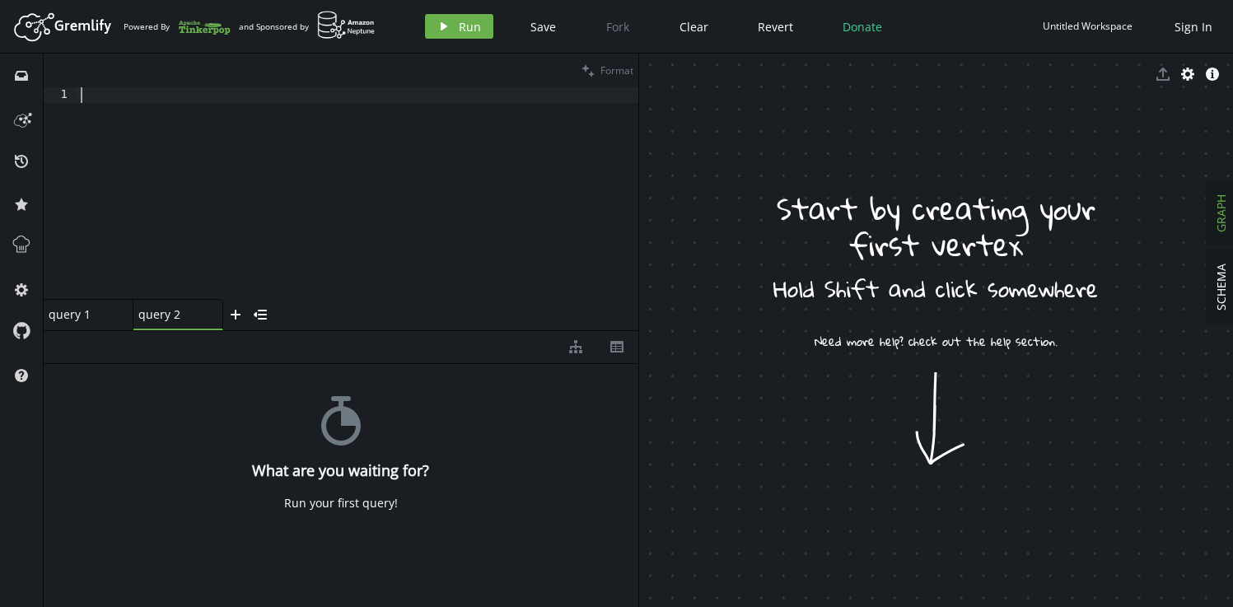
click at [248, 113] on div at bounding box center [357, 208] width 561 height 243
click at [250, 95] on div at bounding box center [357, 208] width 561 height 243
paste textarea
click at [459, 29] on span "Run" at bounding box center [470, 27] width 22 height 16
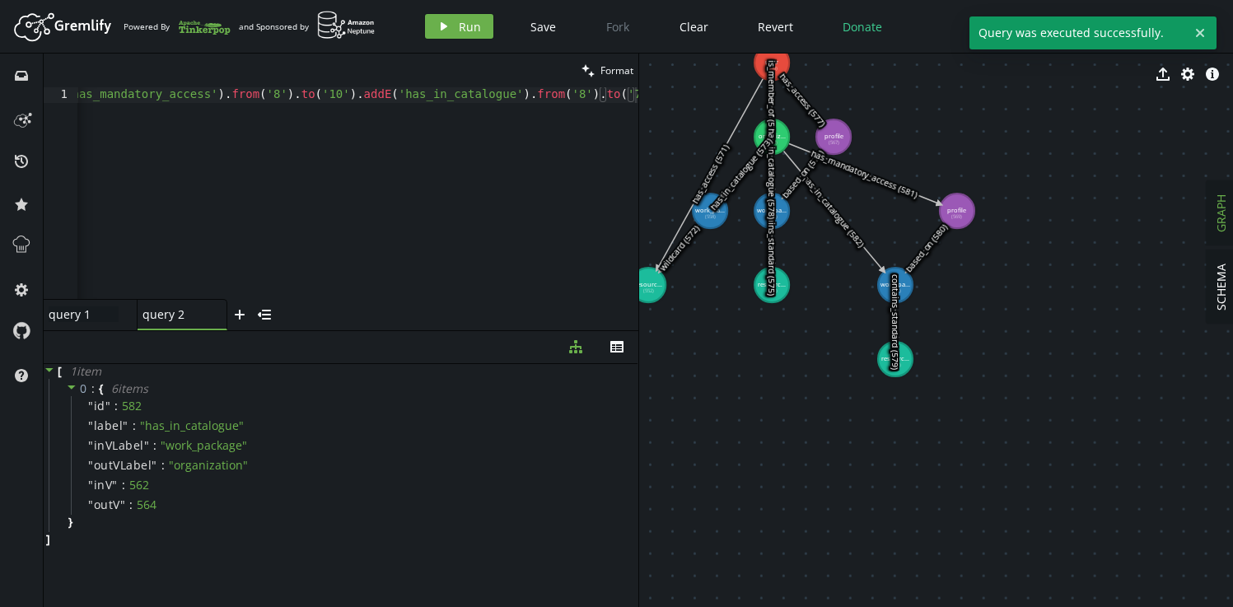
click at [97, 320] on div "query 1 query 1" at bounding box center [84, 314] width 70 height 16
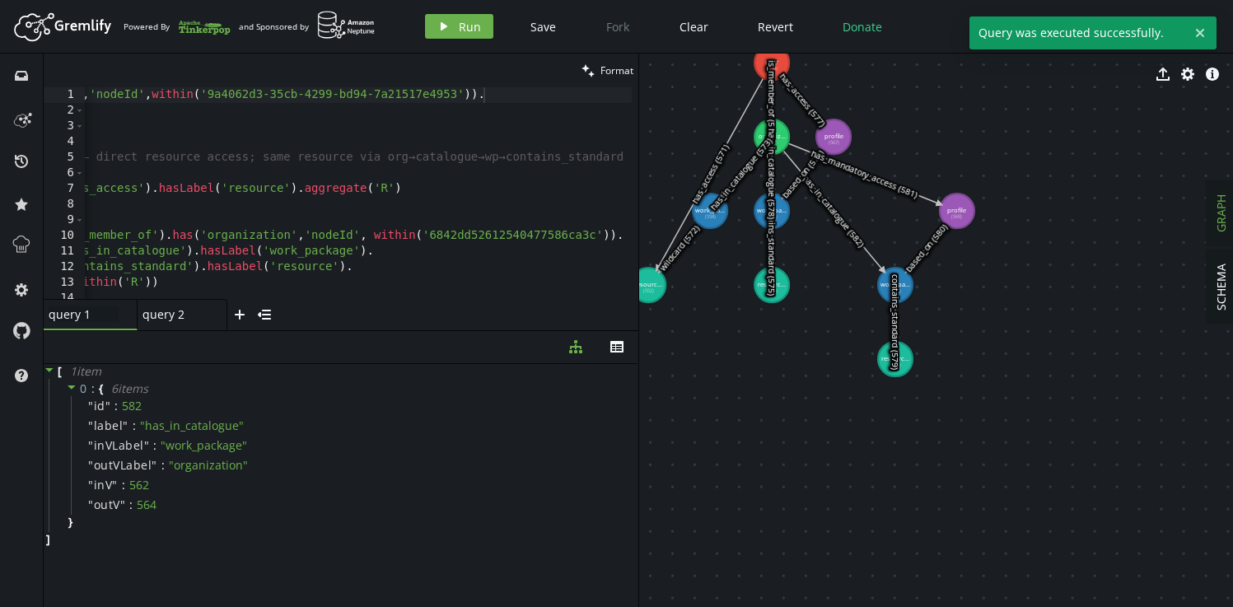
scroll to position [0, 0]
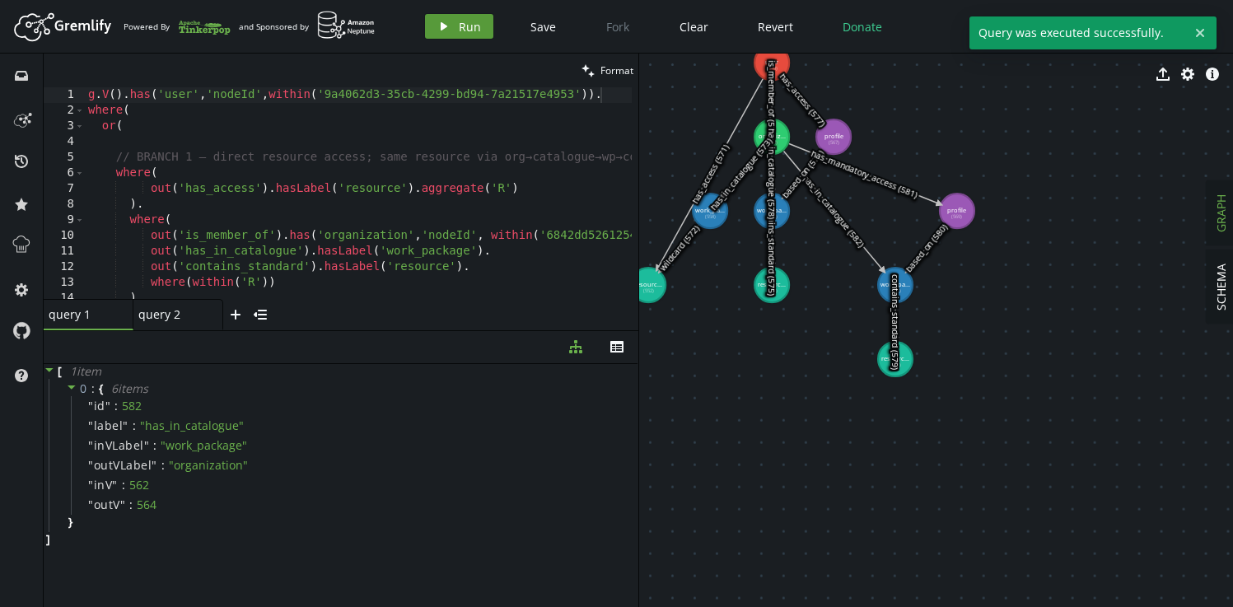
click at [466, 26] on span "Run" at bounding box center [470, 27] width 22 height 16
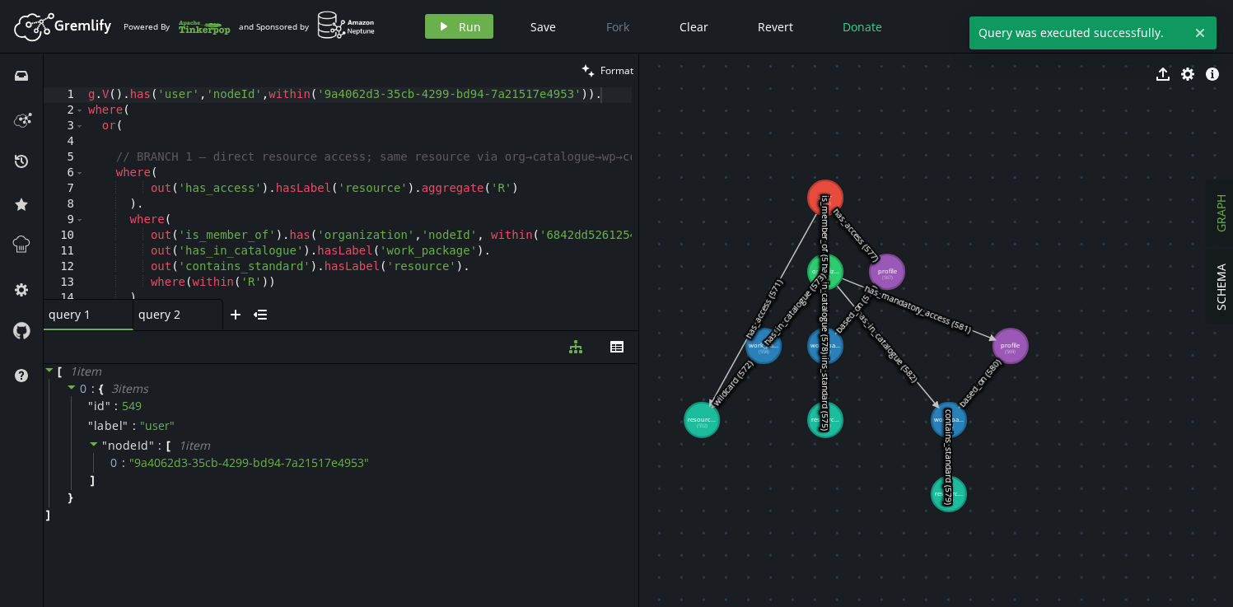
drag, startPoint x: 814, startPoint y: 289, endPoint x: 867, endPoint y: 424, distance: 144.9
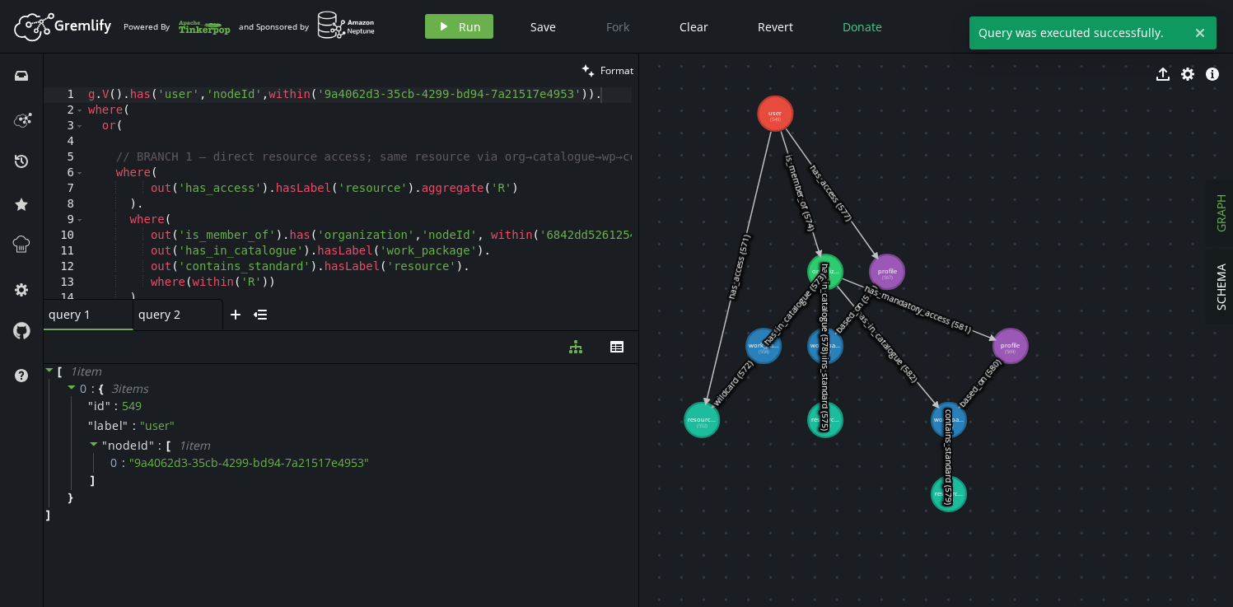
drag, startPoint x: 834, startPoint y: 191, endPoint x: 775, endPoint y: 114, distance: 97.5
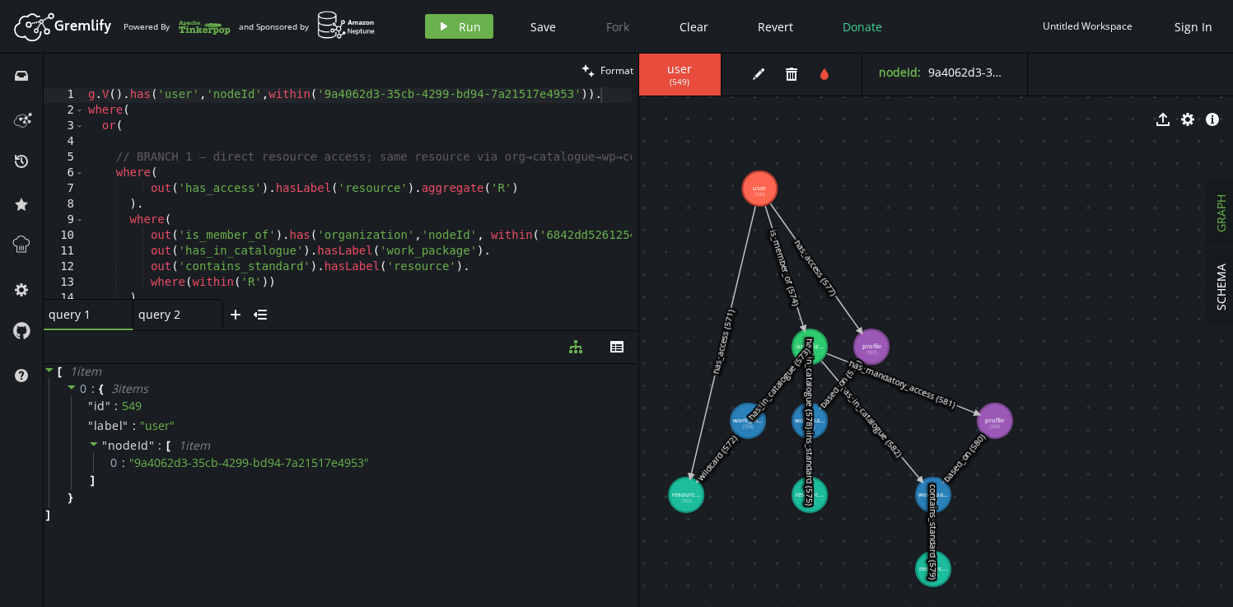
drag, startPoint x: 939, startPoint y: 172, endPoint x: 924, endPoint y: 247, distance: 76.5
